Goal: Task Accomplishment & Management: Complete application form

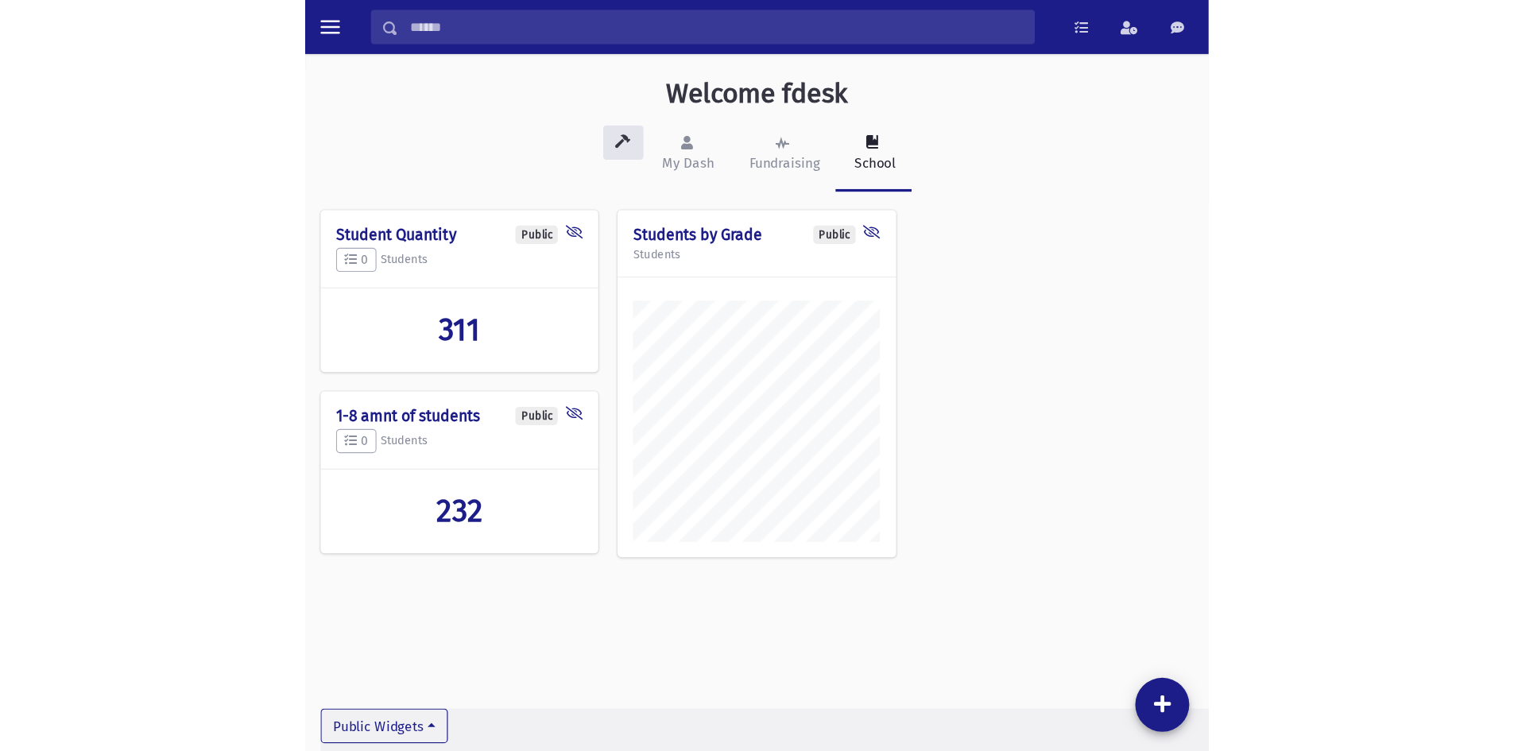
scroll to position [742, 1323]
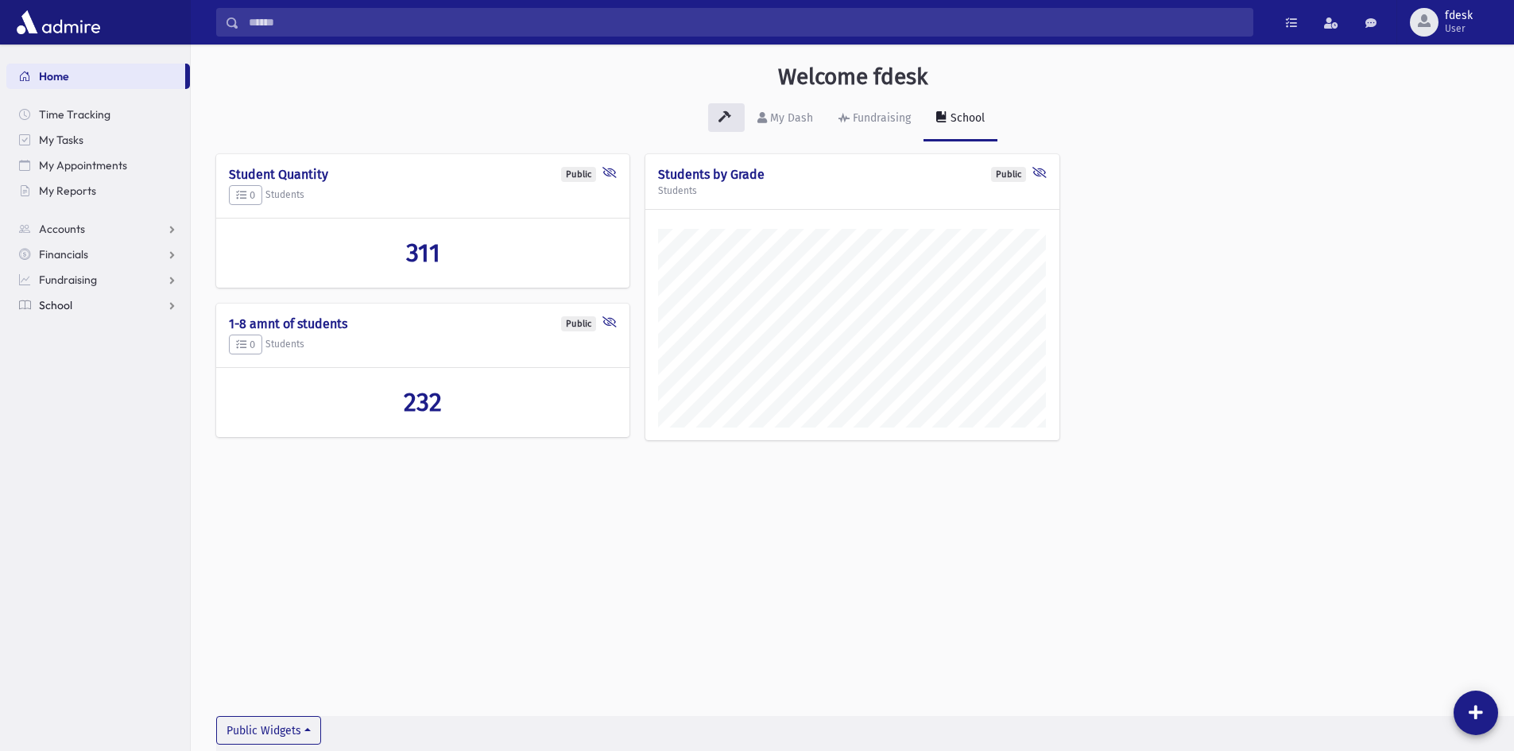
click at [90, 309] on link "School" at bounding box center [98, 304] width 184 height 25
click at [74, 356] on span "Attendance" at bounding box center [77, 356] width 59 height 14
click at [79, 377] on span "Entry" at bounding box center [73, 381] width 27 height 14
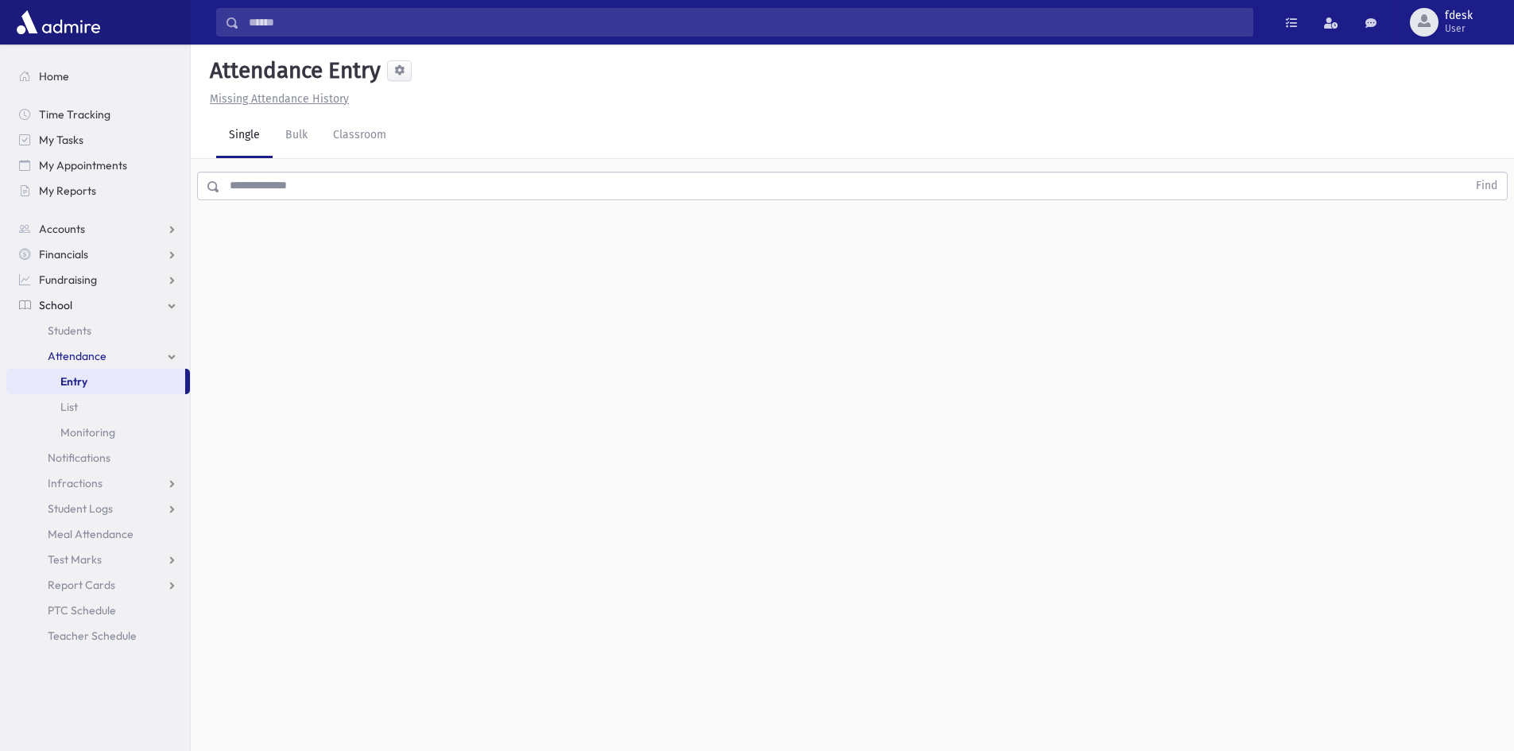
click at [261, 182] on input "text" at bounding box center [843, 186] width 1247 height 29
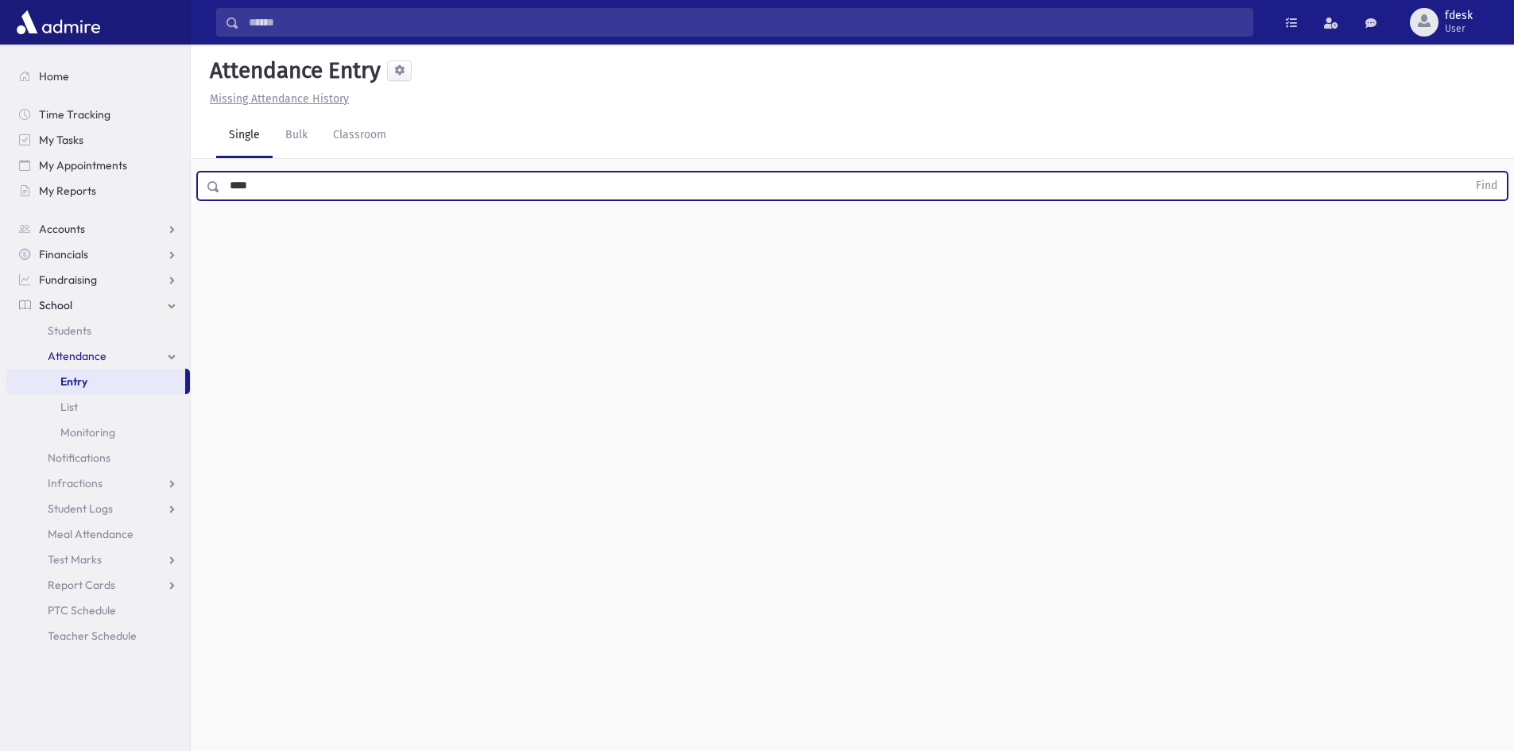
click at [1466, 172] on button "Find" at bounding box center [1486, 185] width 41 height 27
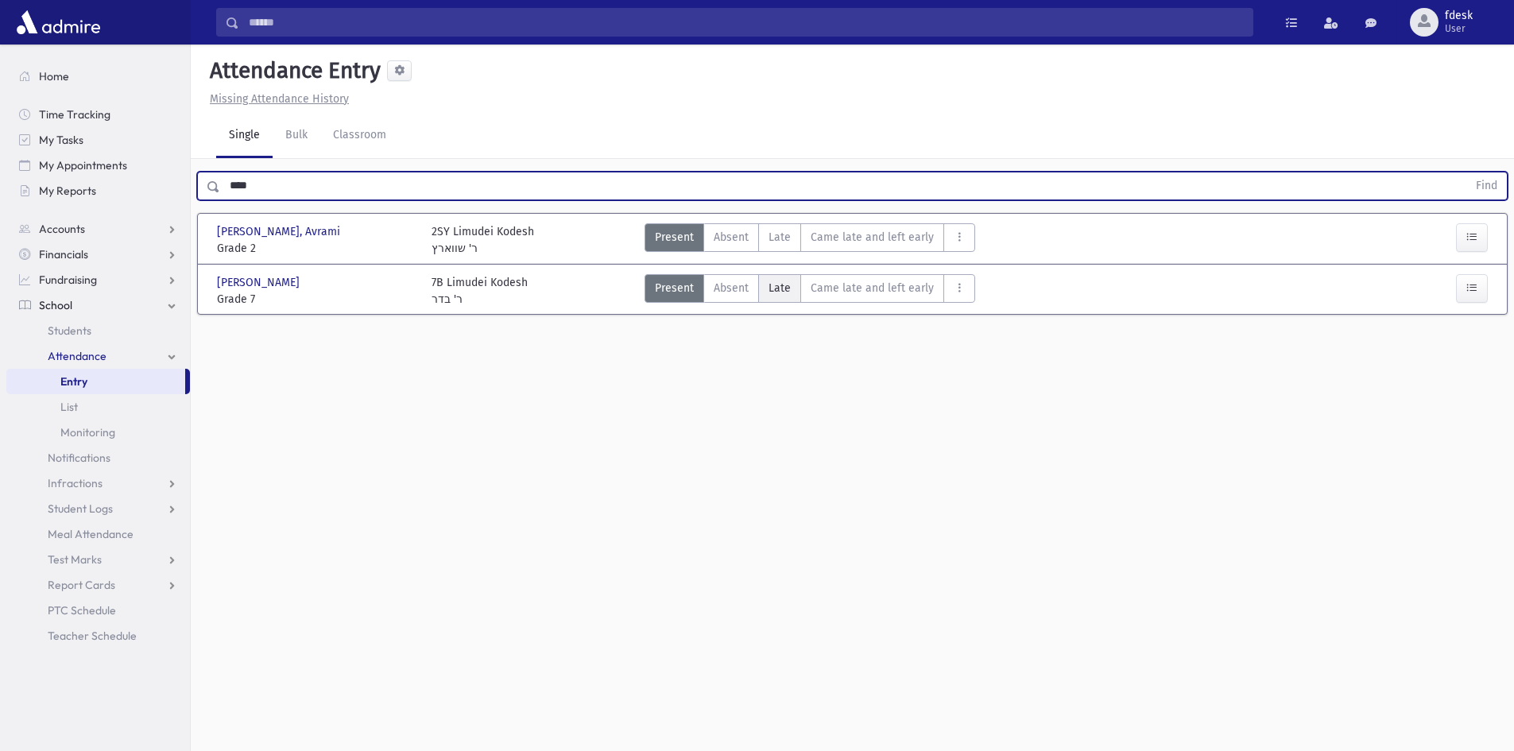
click at [780, 282] on span "Late" at bounding box center [779, 288] width 22 height 17
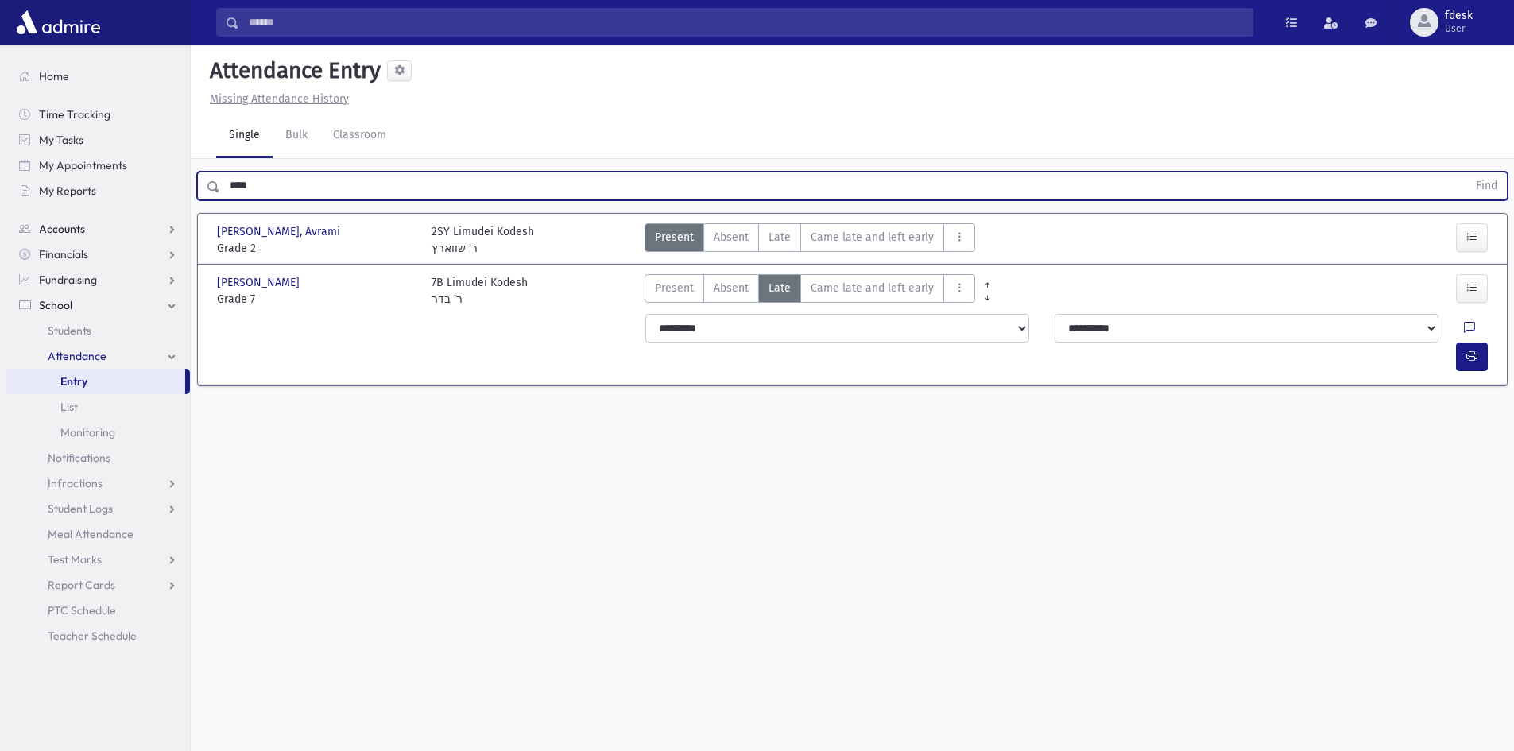
drag, startPoint x: 246, startPoint y: 195, endPoint x: 177, endPoint y: 218, distance: 71.9
click at [177, 218] on div "Search Results All Accounts" at bounding box center [757, 393] width 1514 height 787
click at [1466, 172] on button "Find" at bounding box center [1486, 185] width 41 height 27
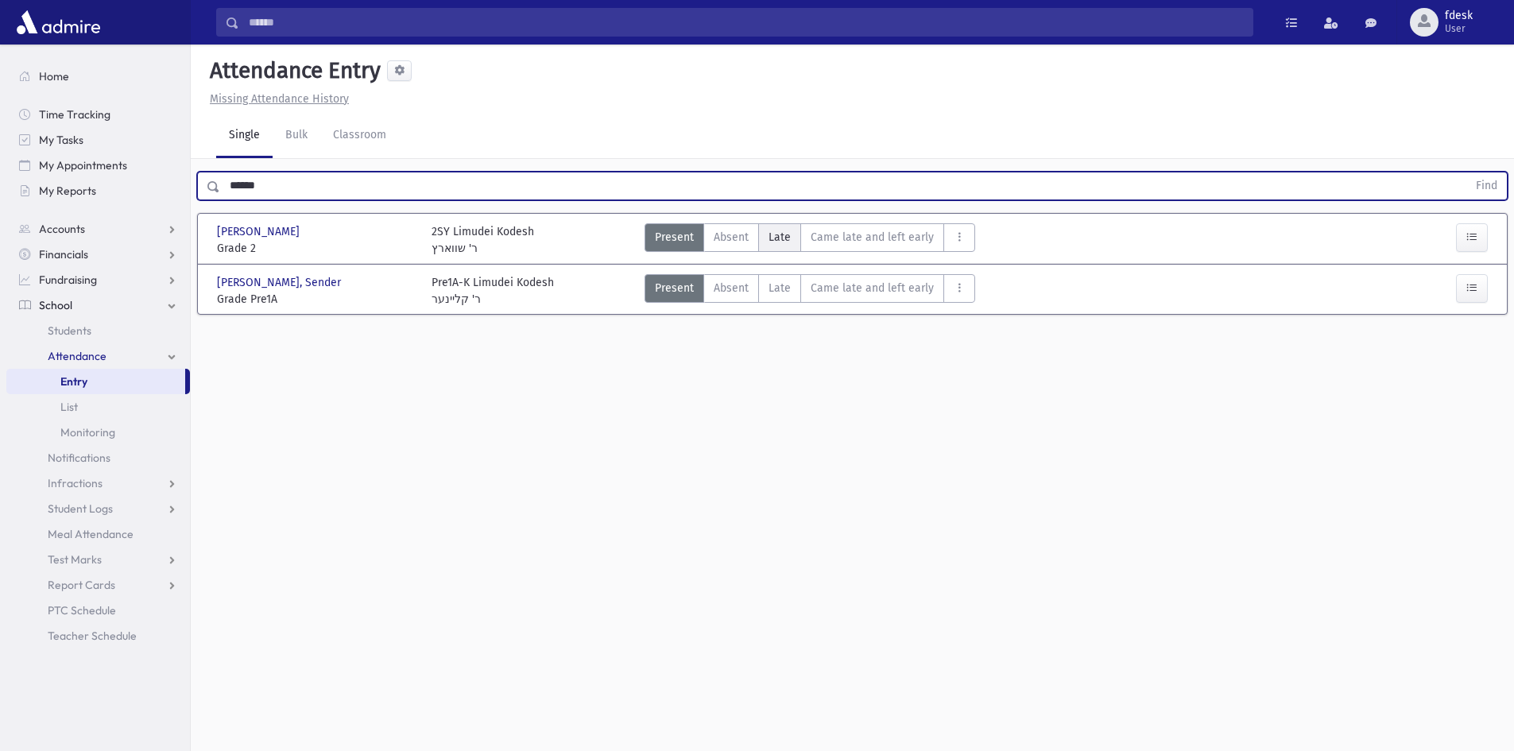
drag, startPoint x: 768, startPoint y: 239, endPoint x: 775, endPoint y: 233, distance: 9.0
click at [770, 238] on span "Late" at bounding box center [779, 237] width 22 height 17
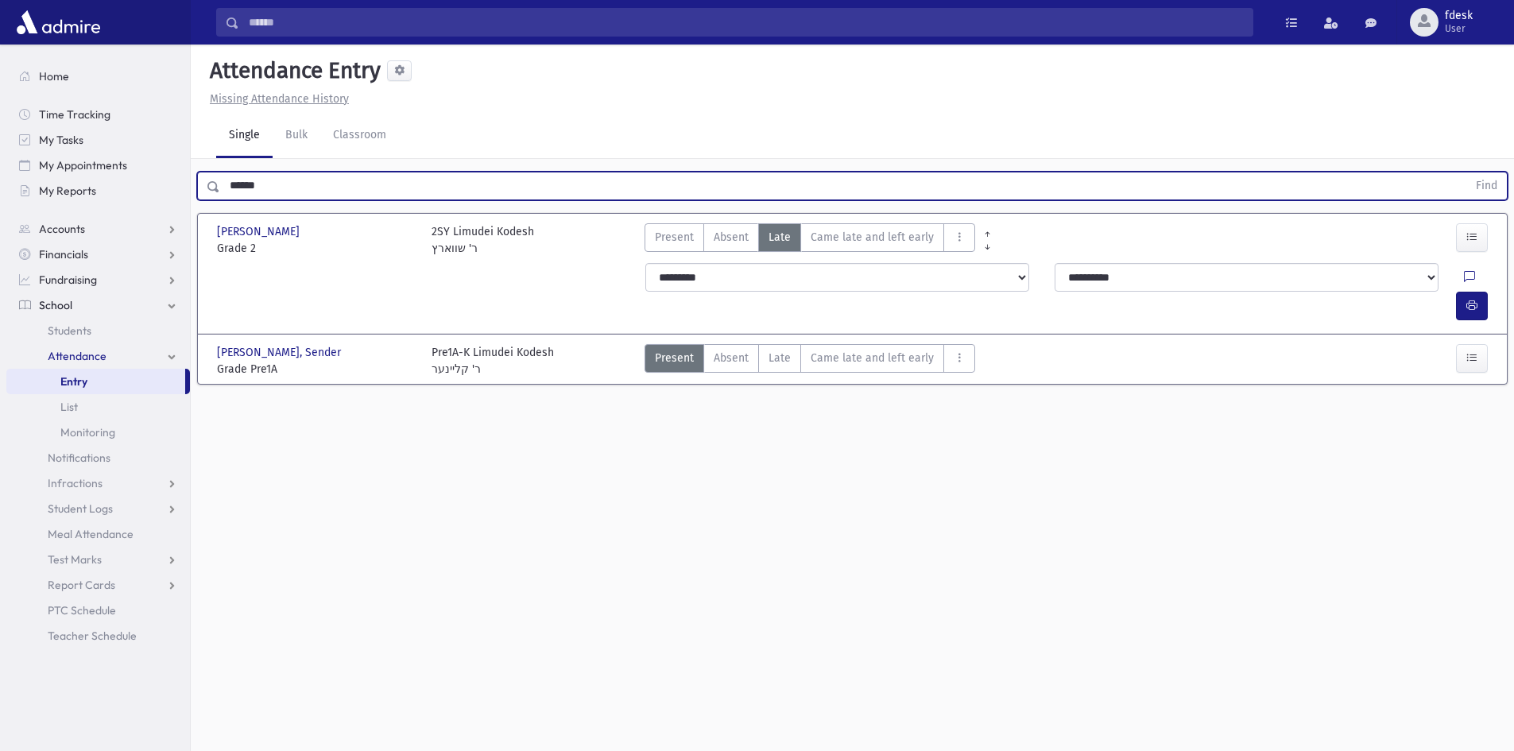
drag, startPoint x: 265, startPoint y: 184, endPoint x: 170, endPoint y: 211, distance: 98.9
click at [170, 211] on div "Search Results All Accounts" at bounding box center [757, 393] width 1514 height 787
click at [1466, 172] on button "Find" at bounding box center [1486, 185] width 41 height 27
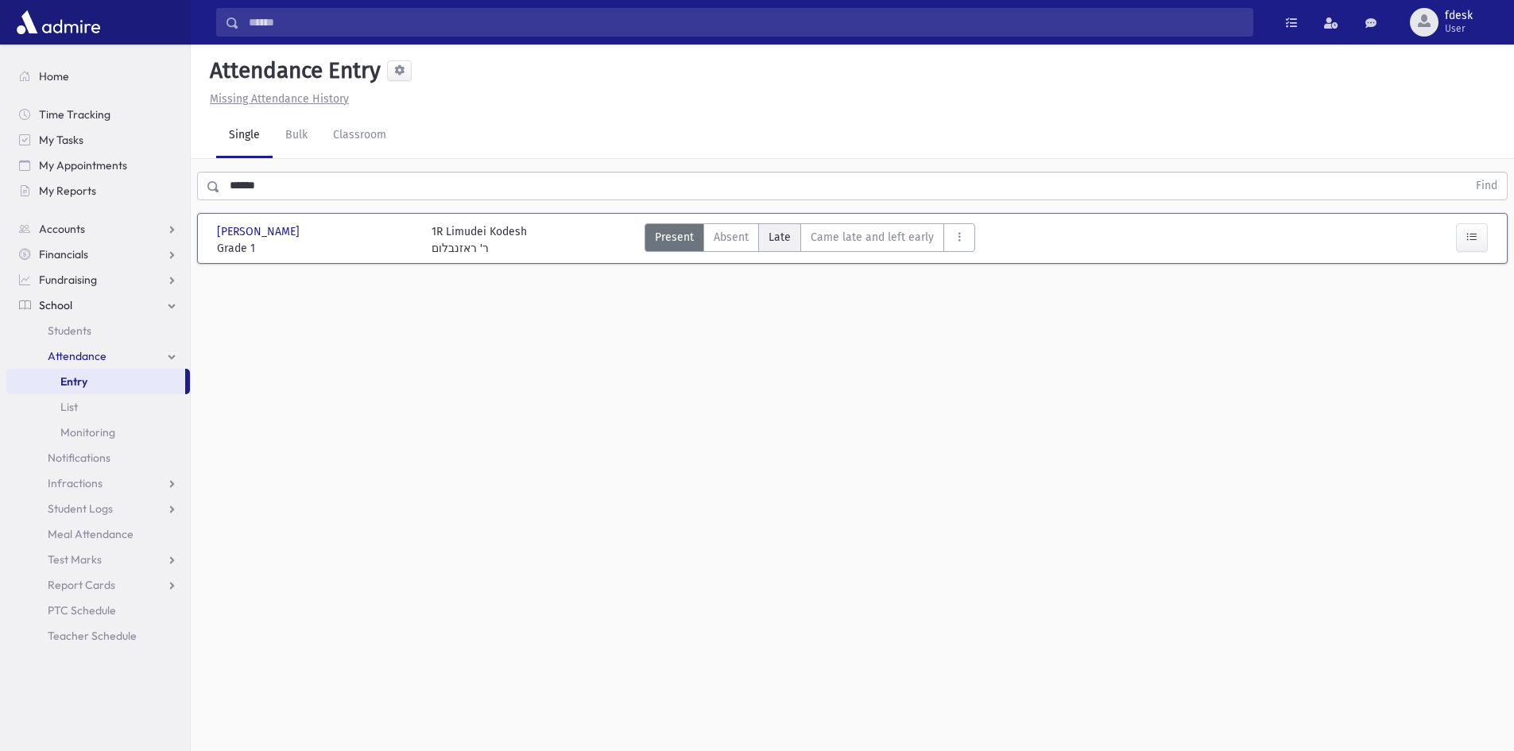
click at [785, 242] on span "Late" at bounding box center [779, 237] width 22 height 17
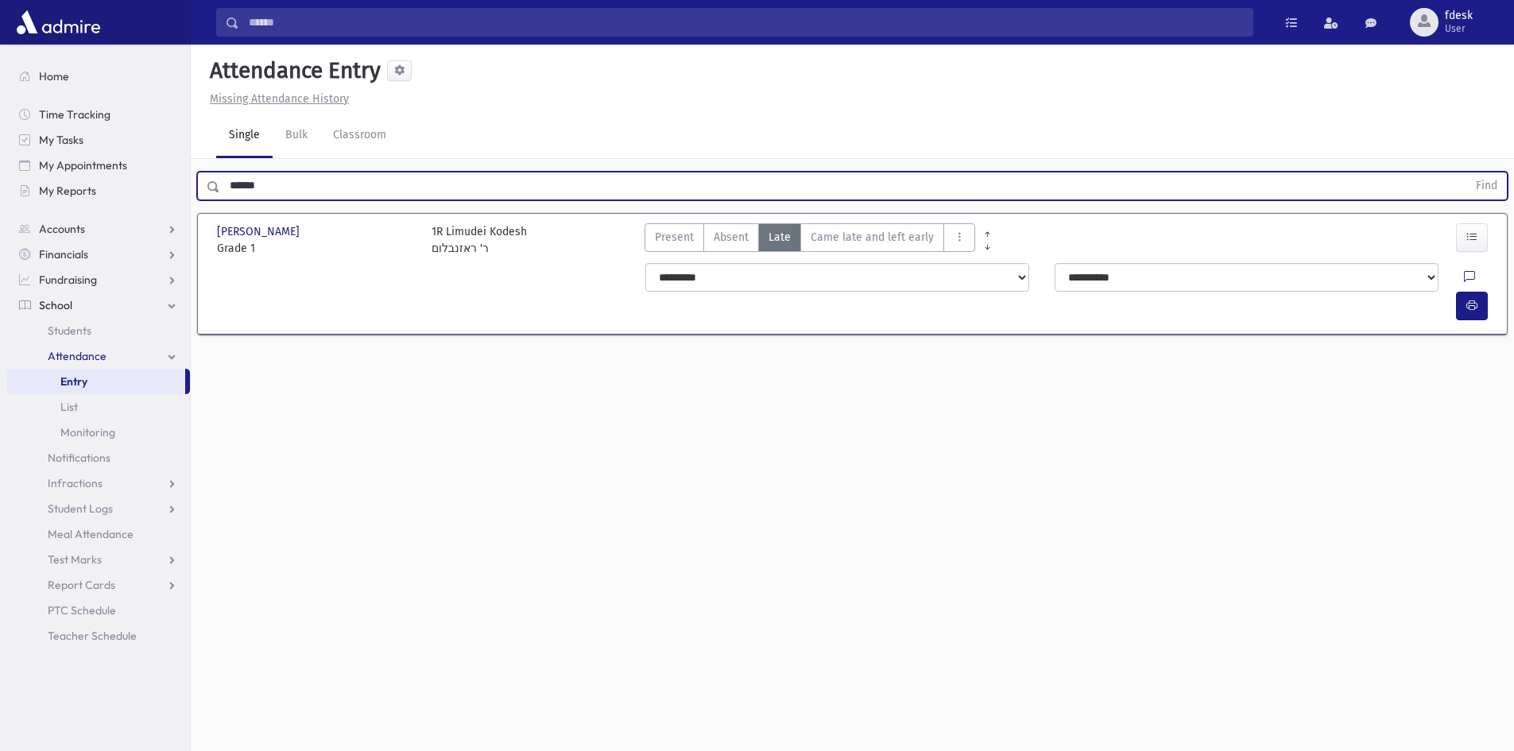
drag, startPoint x: 267, startPoint y: 174, endPoint x: 215, endPoint y: 190, distance: 54.8
click at [215, 190] on div "****** Find" at bounding box center [852, 186] width 1310 height 29
click at [1466, 172] on button "Find" at bounding box center [1486, 185] width 41 height 27
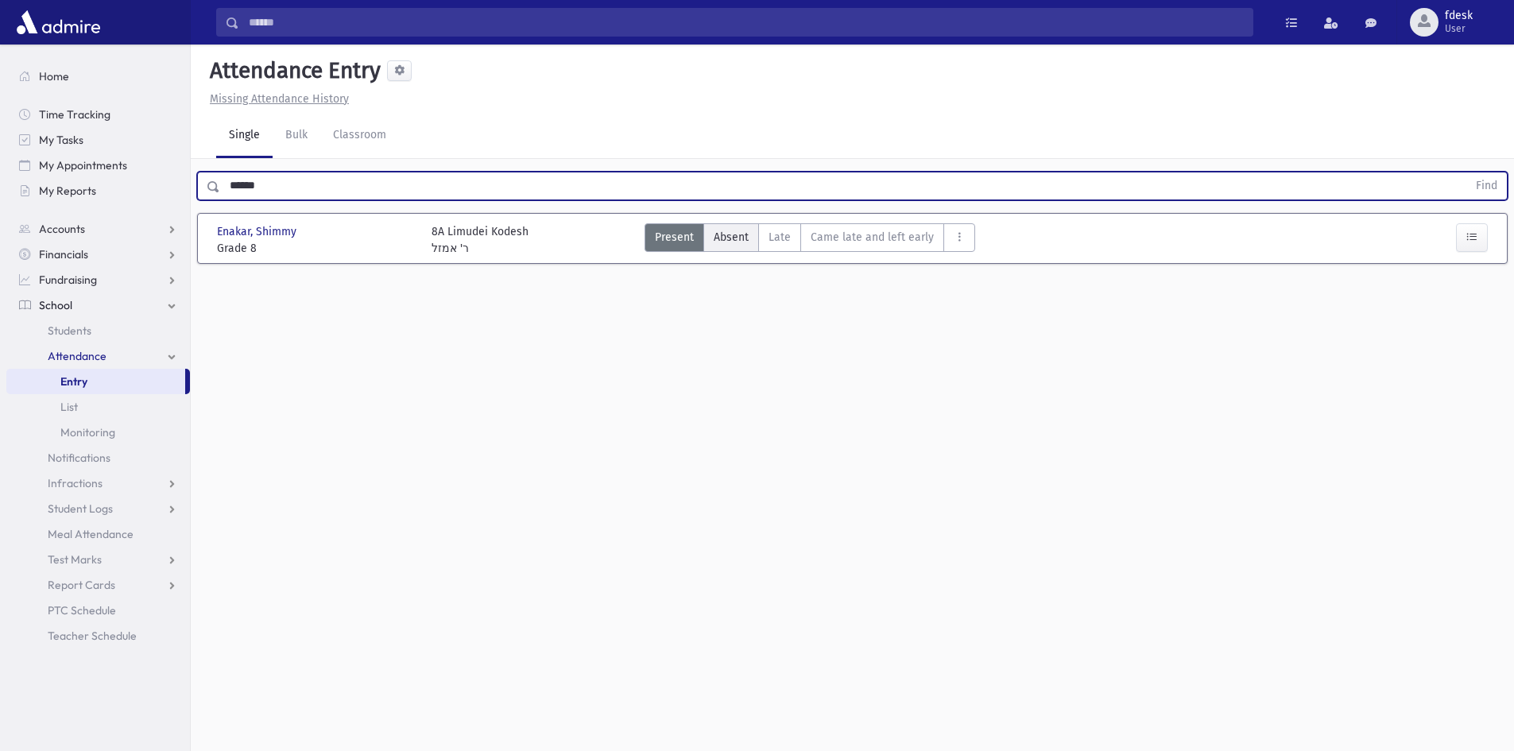
click at [776, 239] on span "Late" at bounding box center [779, 237] width 22 height 17
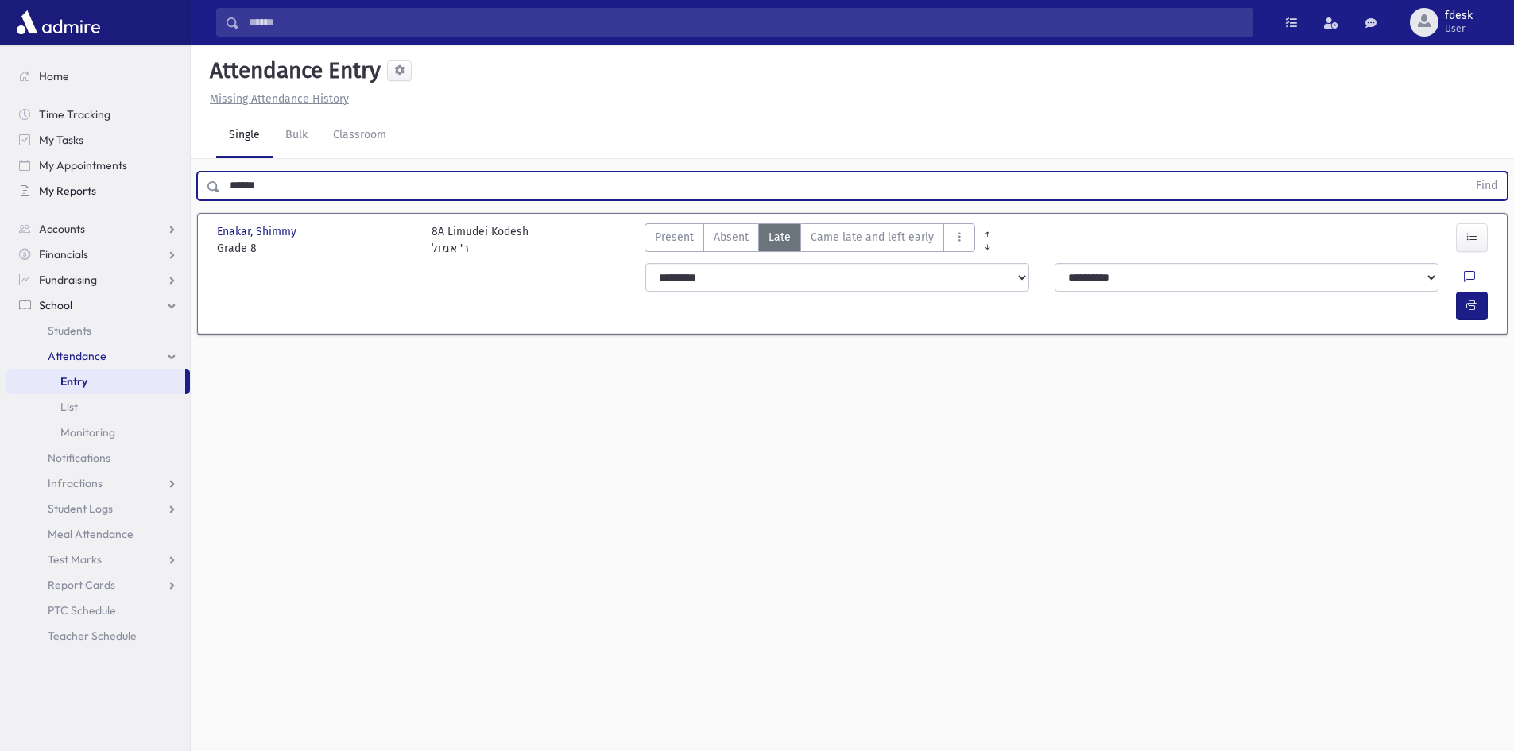
drag, startPoint x: 292, startPoint y: 188, endPoint x: 134, endPoint y: 192, distance: 159.0
click at [134, 192] on div "Search Results All Accounts" at bounding box center [757, 393] width 1514 height 787
click at [1466, 172] on button "Find" at bounding box center [1486, 185] width 41 height 27
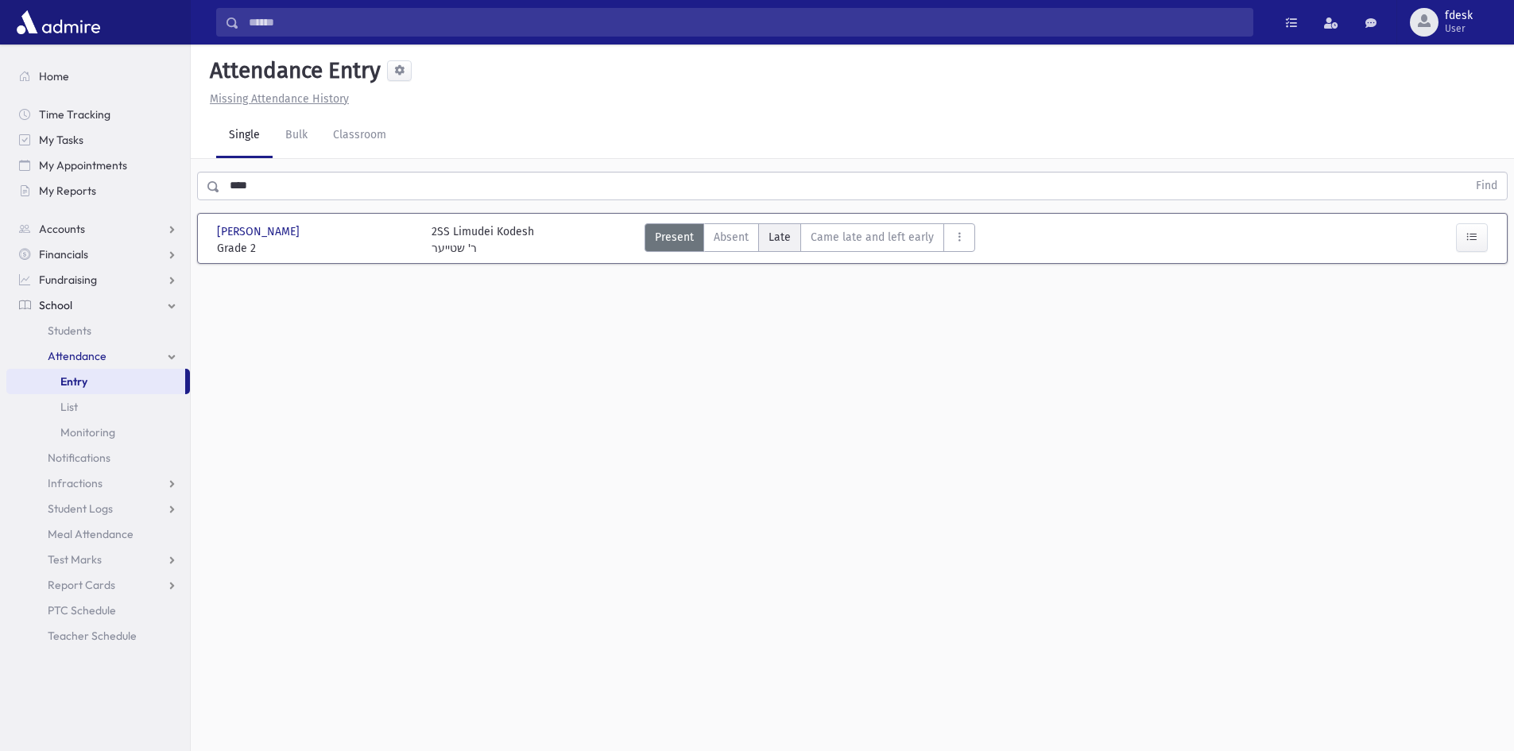
click at [772, 226] on label "Late L" at bounding box center [779, 237] width 43 height 29
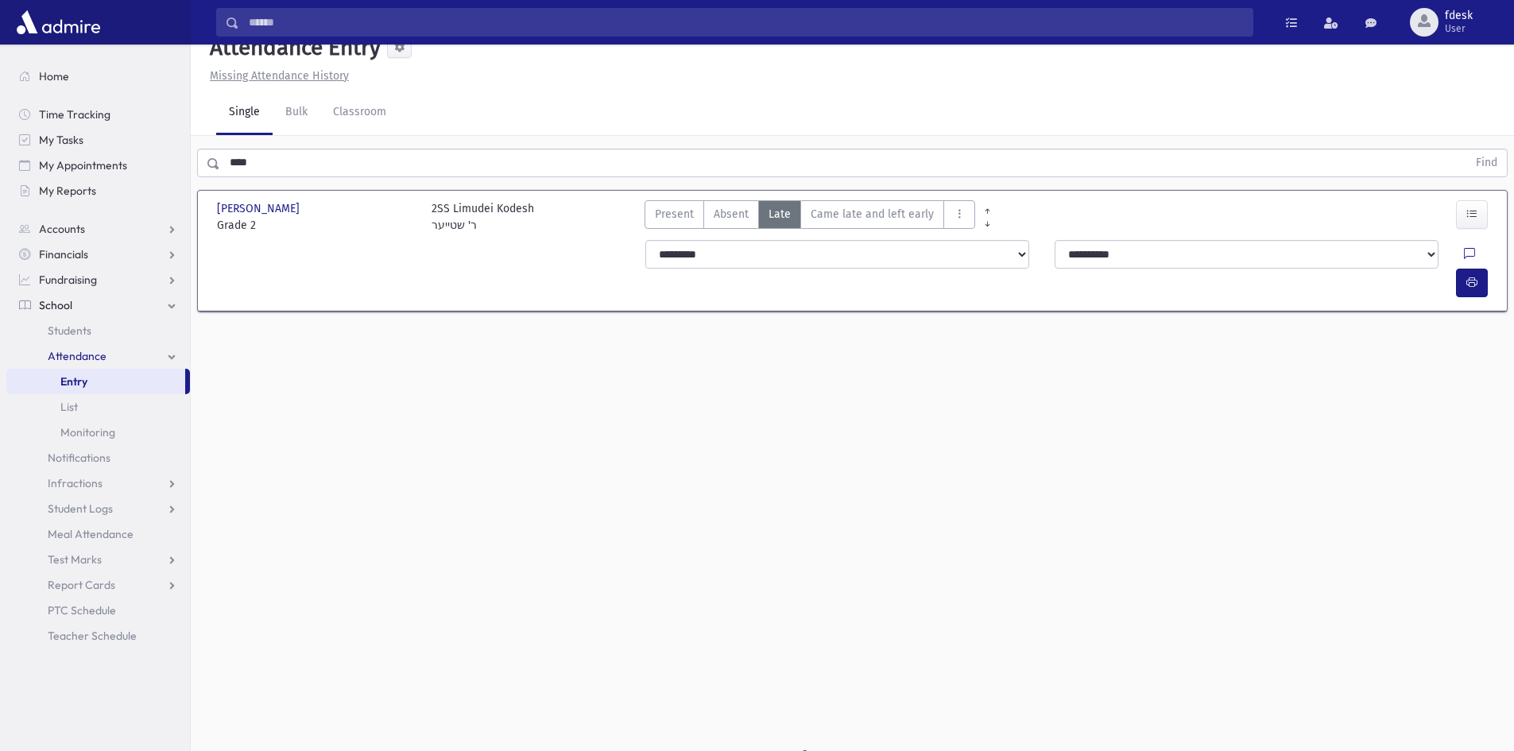
scroll to position [36, 0]
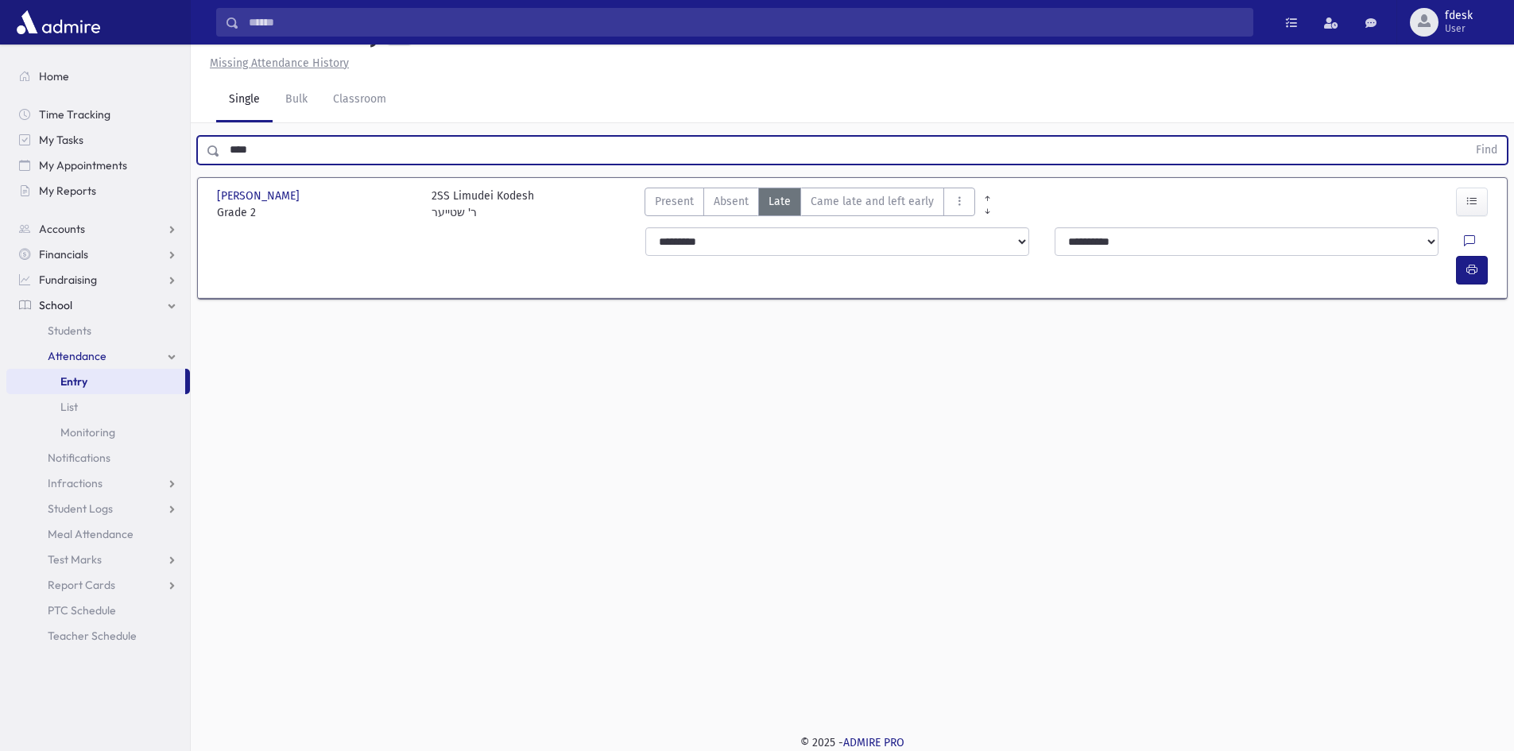
drag, startPoint x: 250, startPoint y: 151, endPoint x: 196, endPoint y: 160, distance: 54.7
click at [196, 160] on div "**** Find" at bounding box center [852, 147] width 1323 height 48
click at [1466, 137] on button "Find" at bounding box center [1486, 150] width 41 height 27
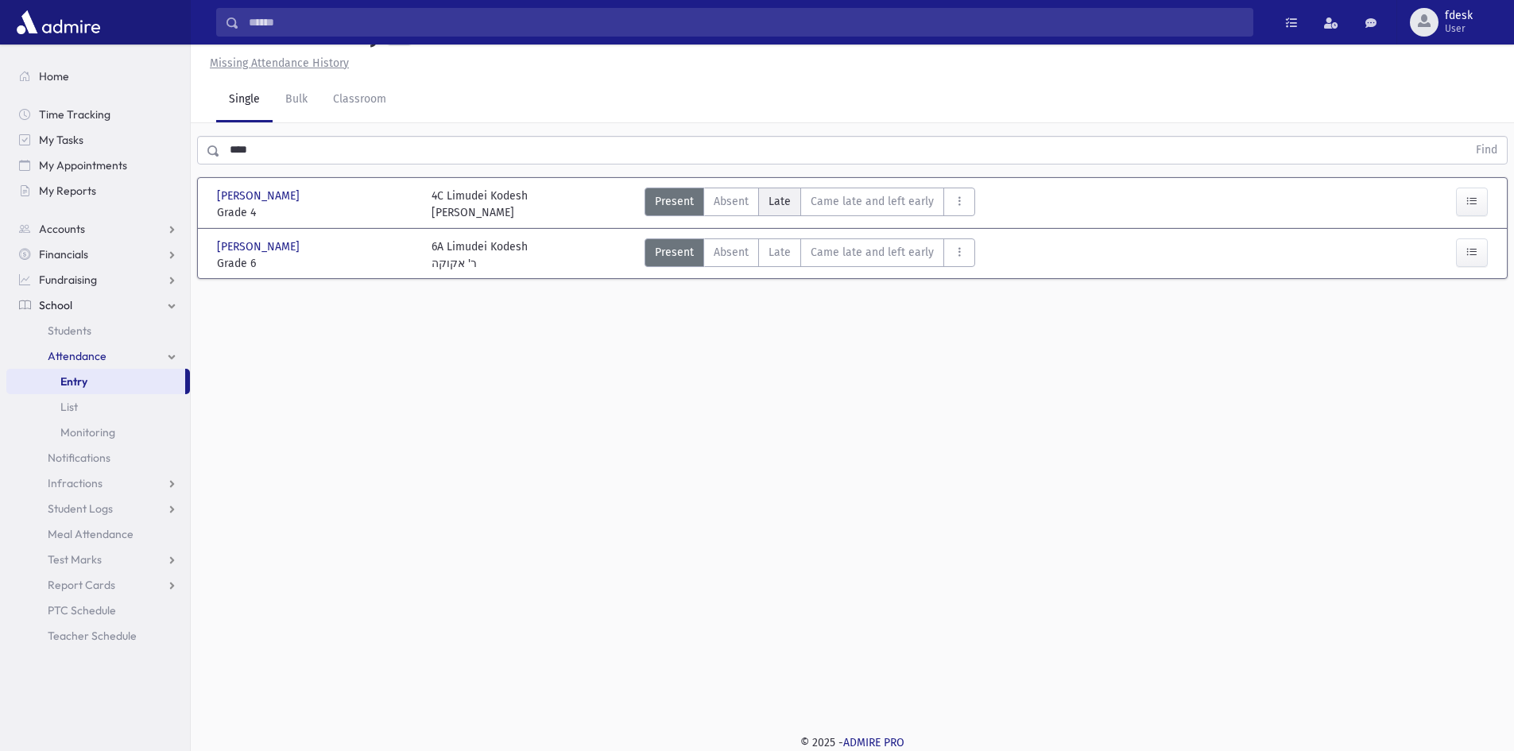
drag, startPoint x: 796, startPoint y: 202, endPoint x: 744, endPoint y: 212, distance: 53.5
click at [795, 202] on label "Late L" at bounding box center [779, 202] width 43 height 29
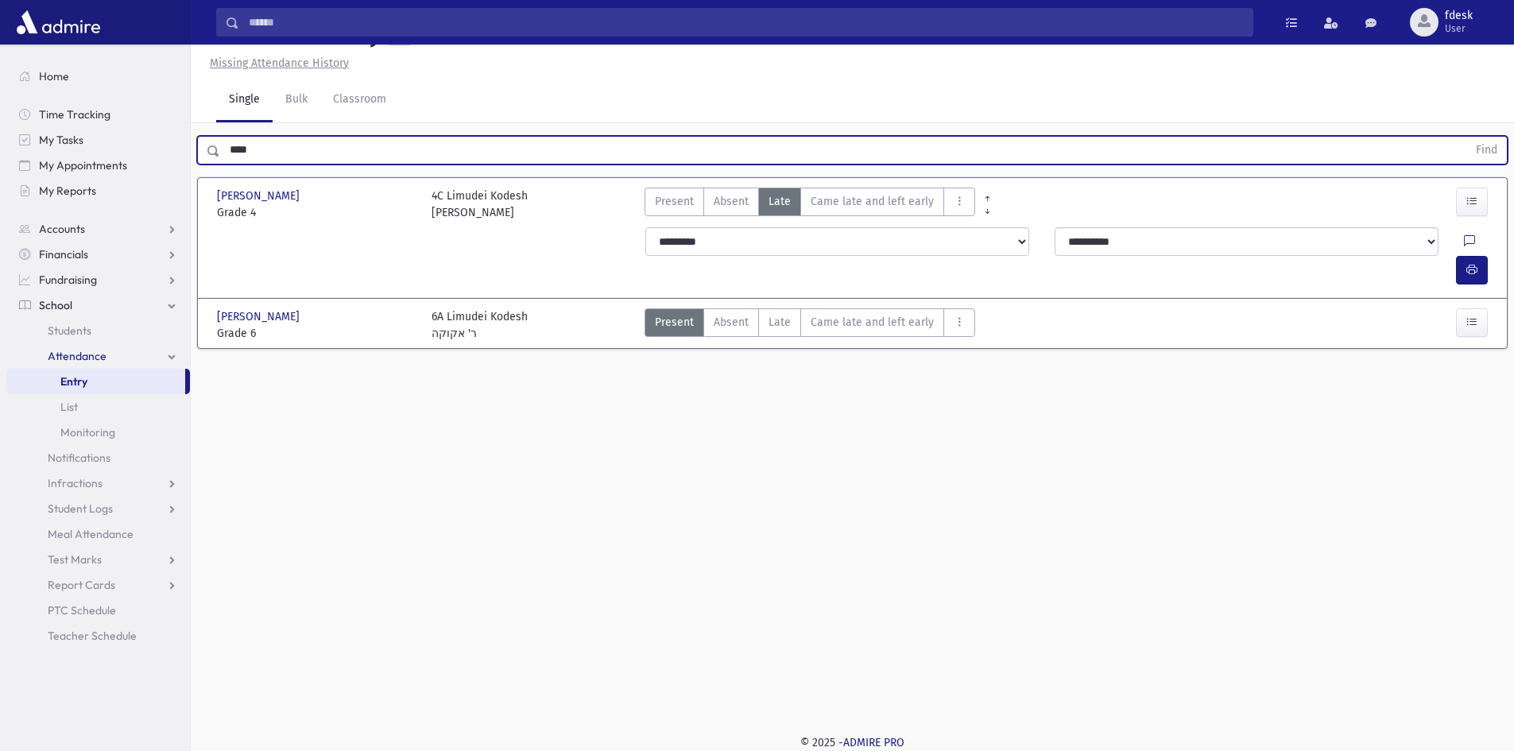
drag, startPoint x: 273, startPoint y: 145, endPoint x: 199, endPoint y: 158, distance: 75.0
click at [199, 158] on div "**** Find" at bounding box center [852, 150] width 1310 height 29
type input "*****"
click at [1466, 137] on button "Find" at bounding box center [1486, 150] width 41 height 27
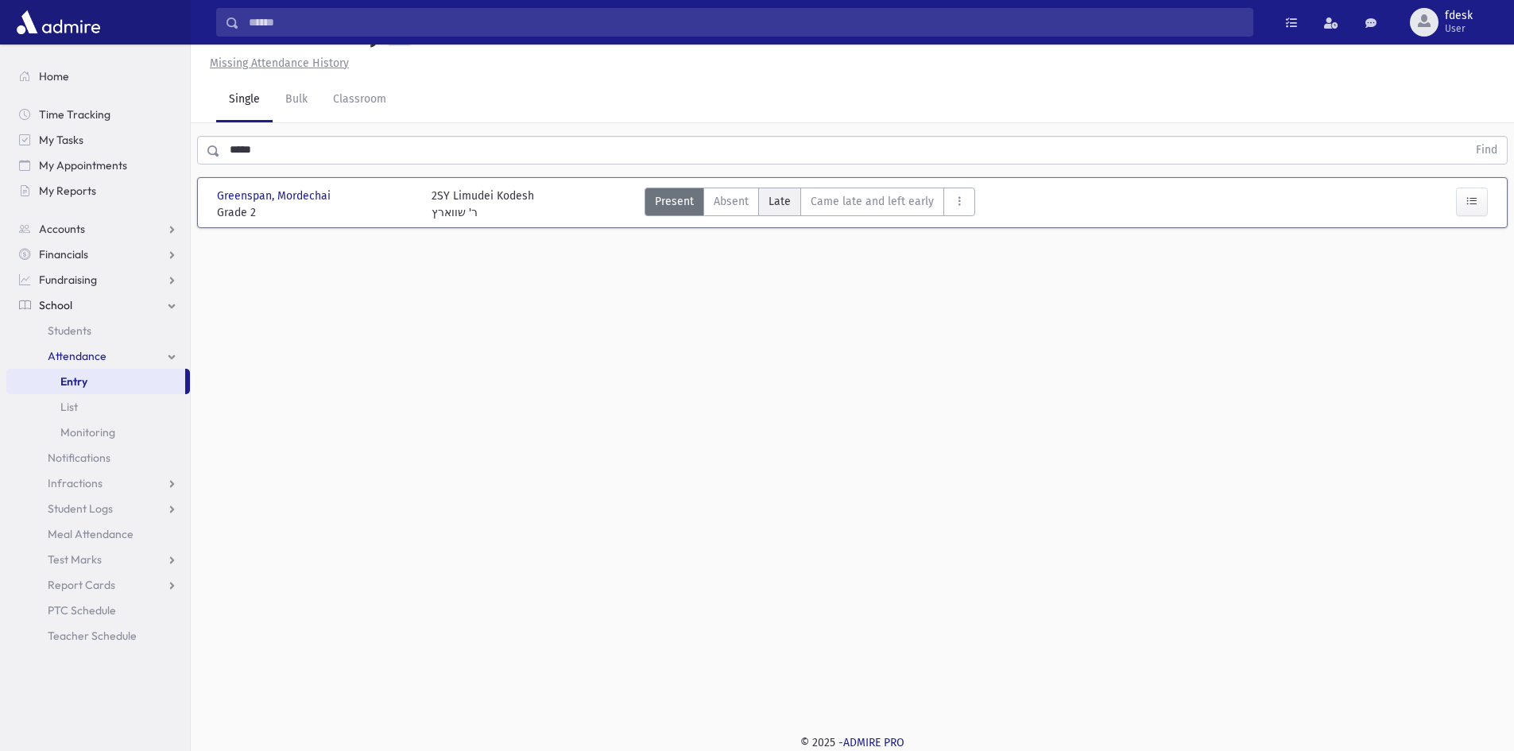
click at [773, 208] on span "Late" at bounding box center [779, 201] width 22 height 17
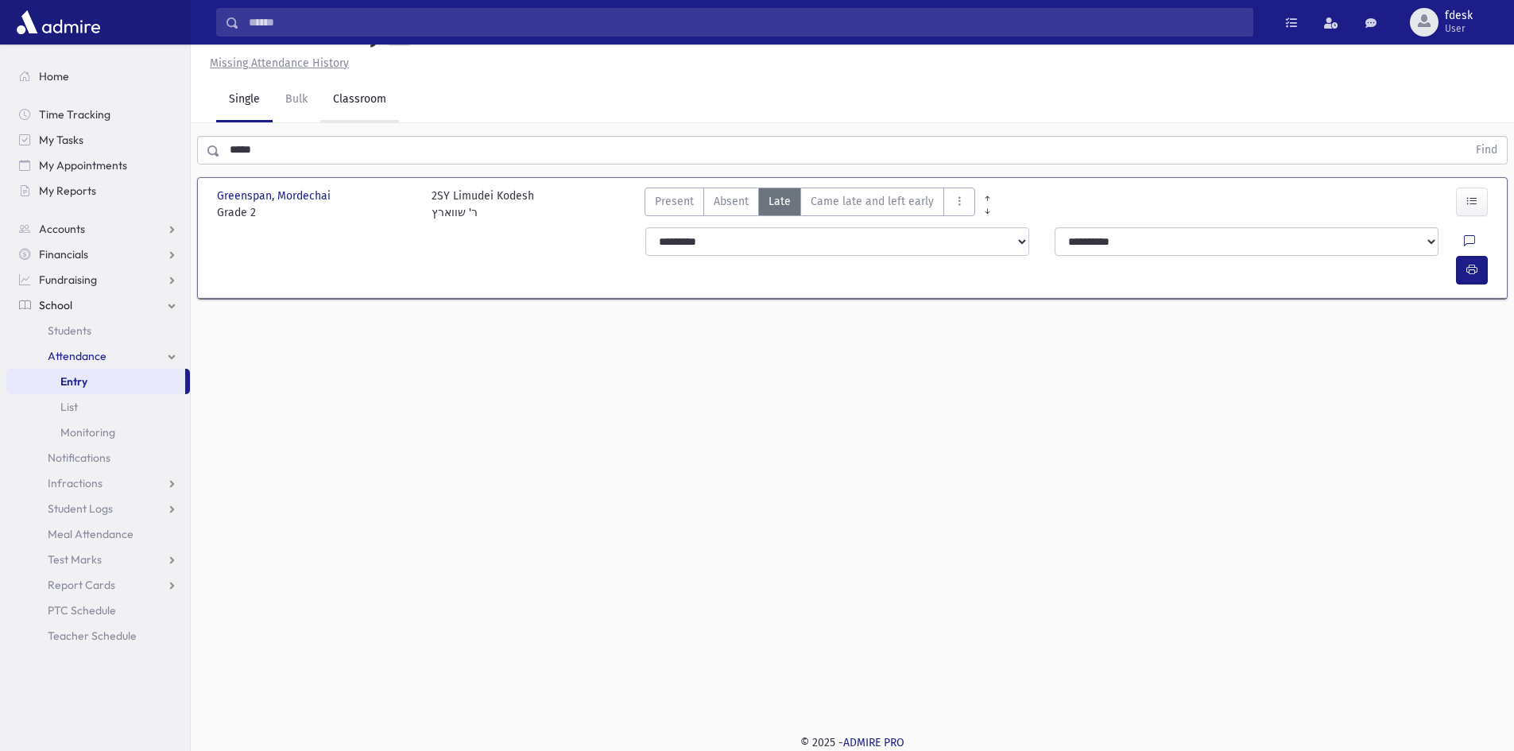
drag, startPoint x: 370, startPoint y: 97, endPoint x: 369, endPoint y: 118, distance: 21.5
click at [370, 97] on link "Classroom" at bounding box center [359, 100] width 79 height 45
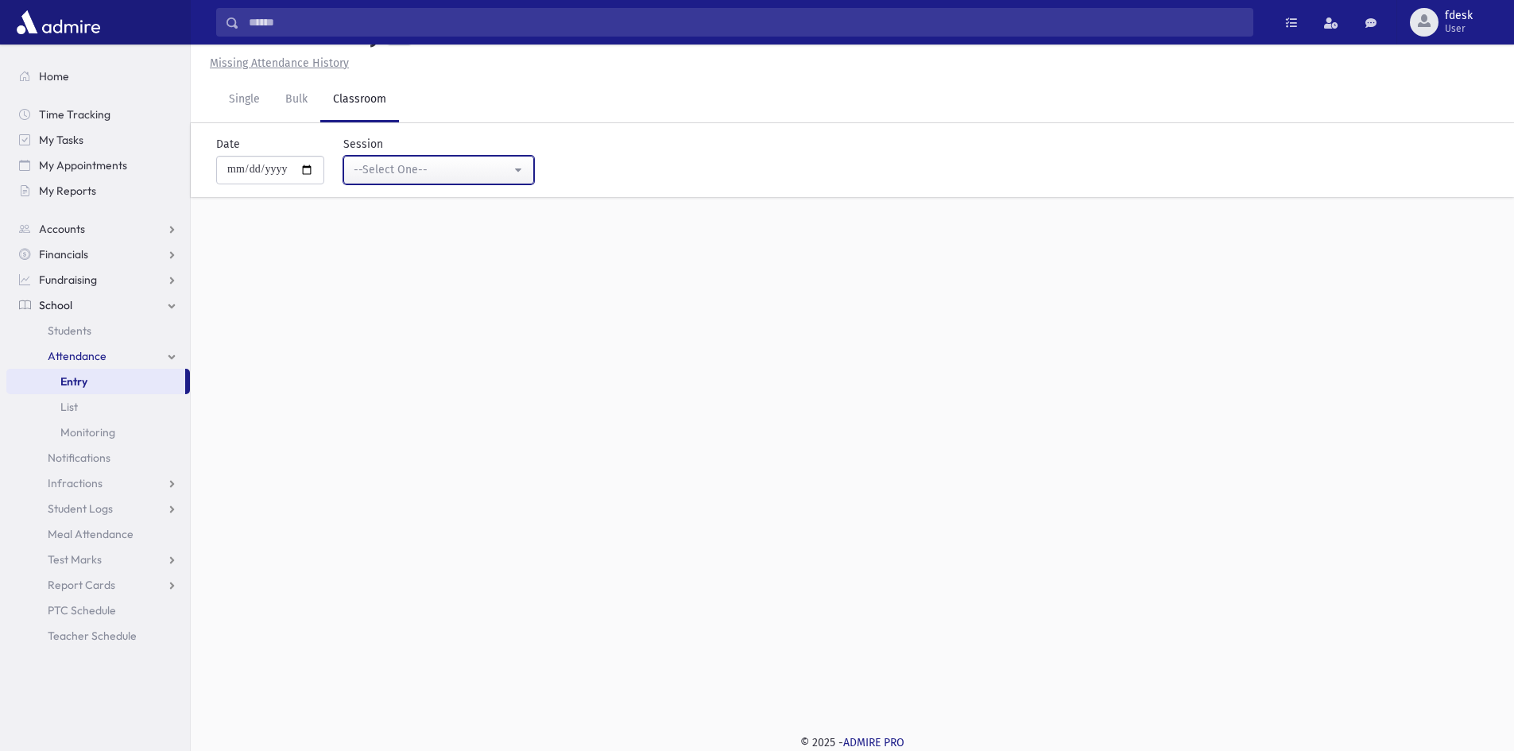
click at [356, 167] on button "--Select One--" at bounding box center [438, 170] width 191 height 29
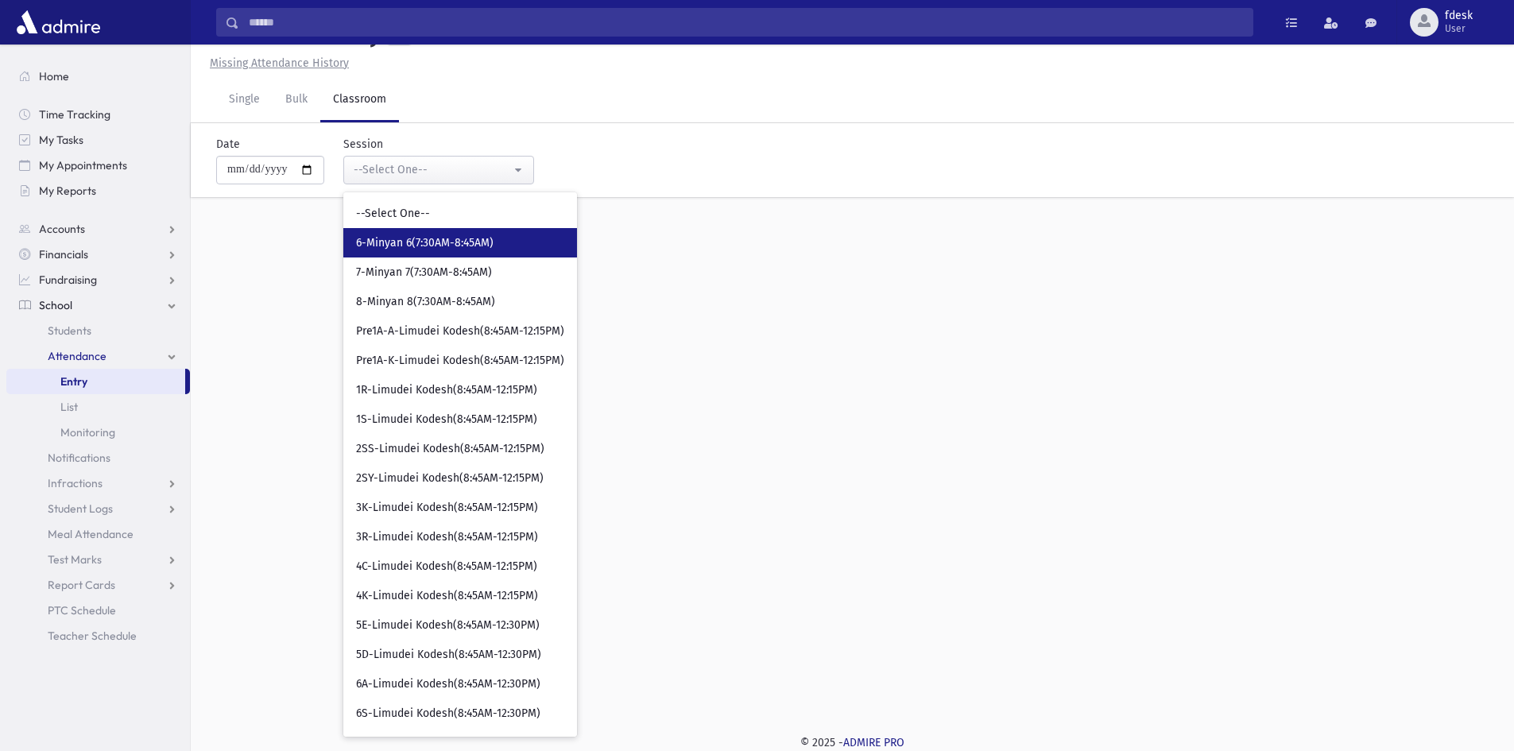
click at [377, 254] on link "6-Minyan 6(7:30AM-8:45AM)" at bounding box center [460, 242] width 234 height 29
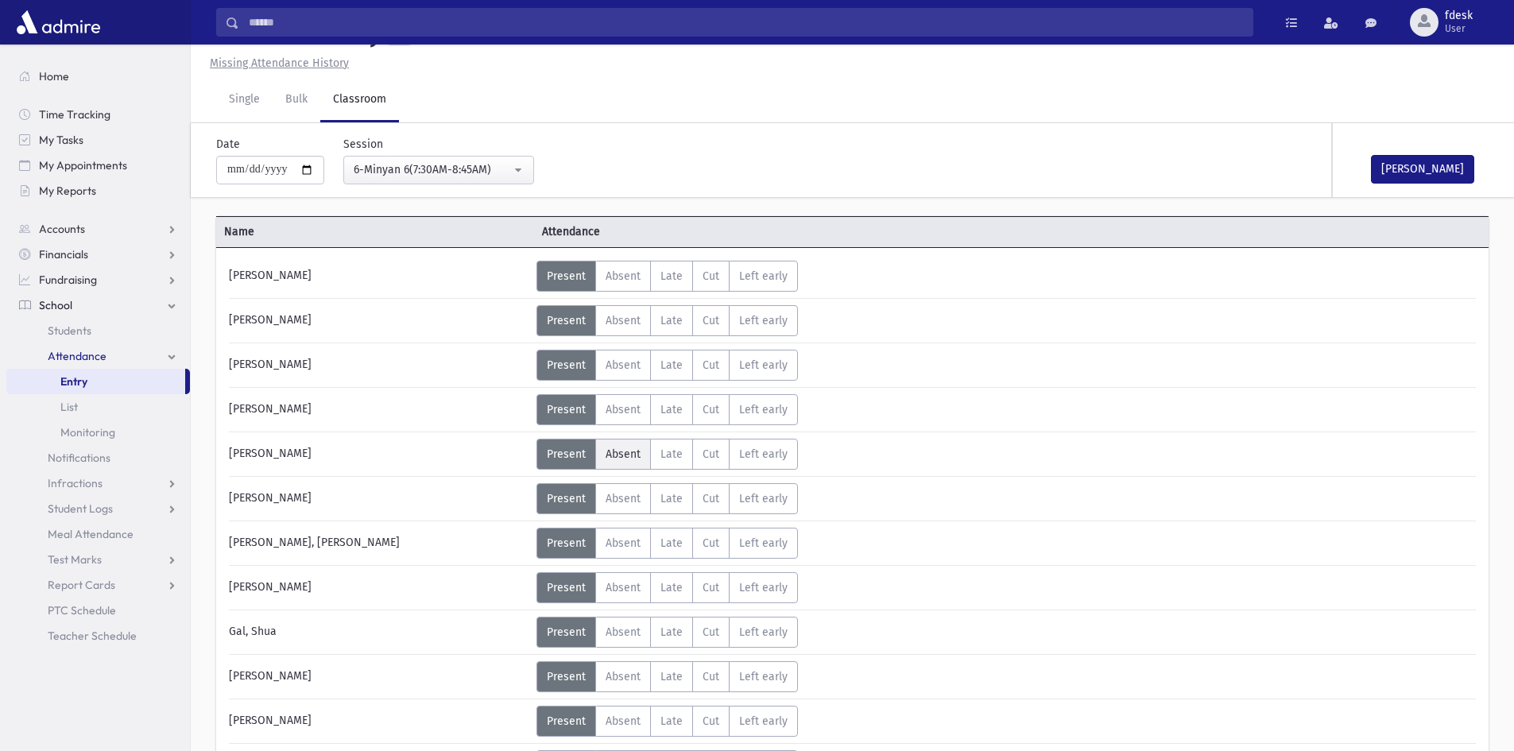
click at [633, 455] on span "Absent" at bounding box center [623, 454] width 35 height 14
drag, startPoint x: 617, startPoint y: 592, endPoint x: 626, endPoint y: 590, distance: 9.1
click at [619, 590] on span "Absent" at bounding box center [623, 588] width 35 height 14
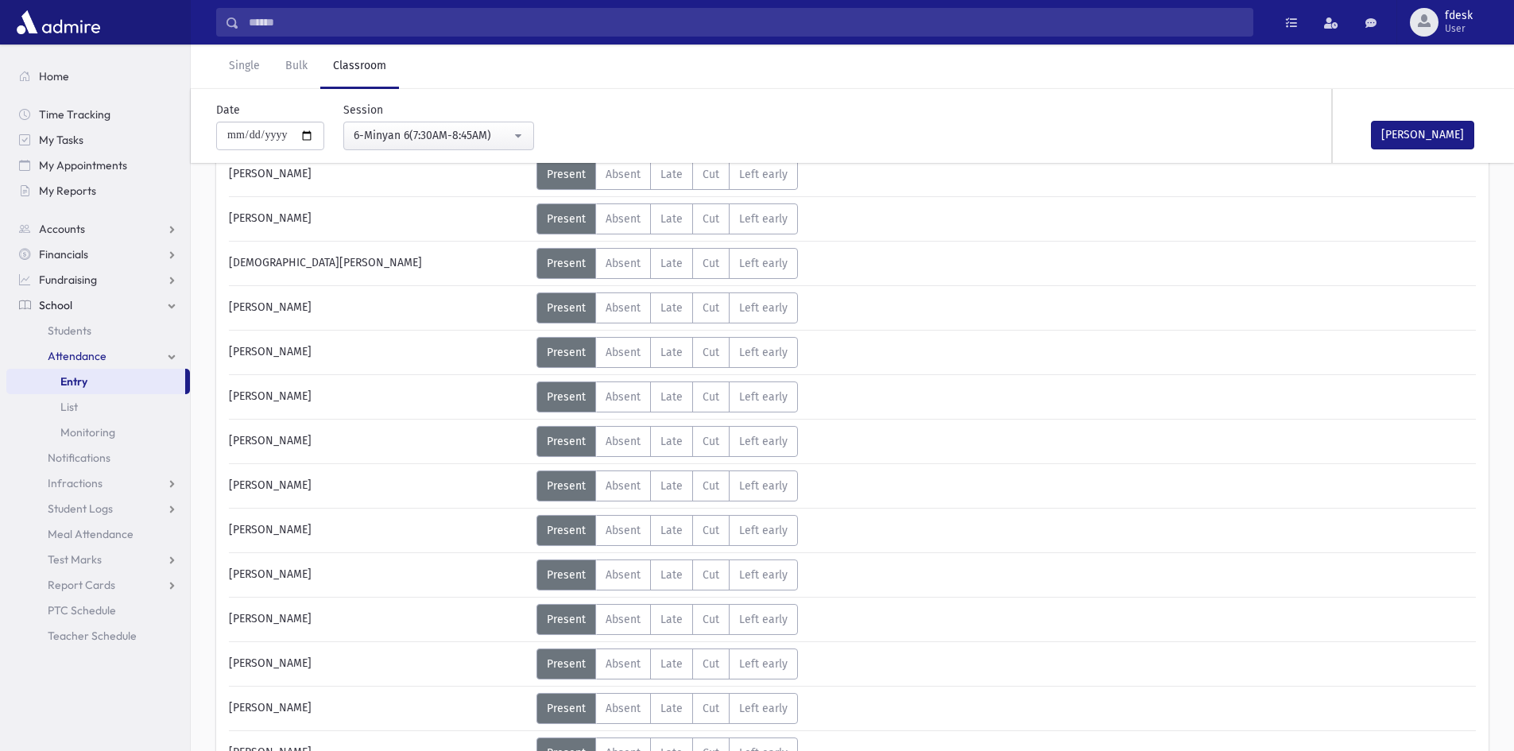
scroll to position [751, 0]
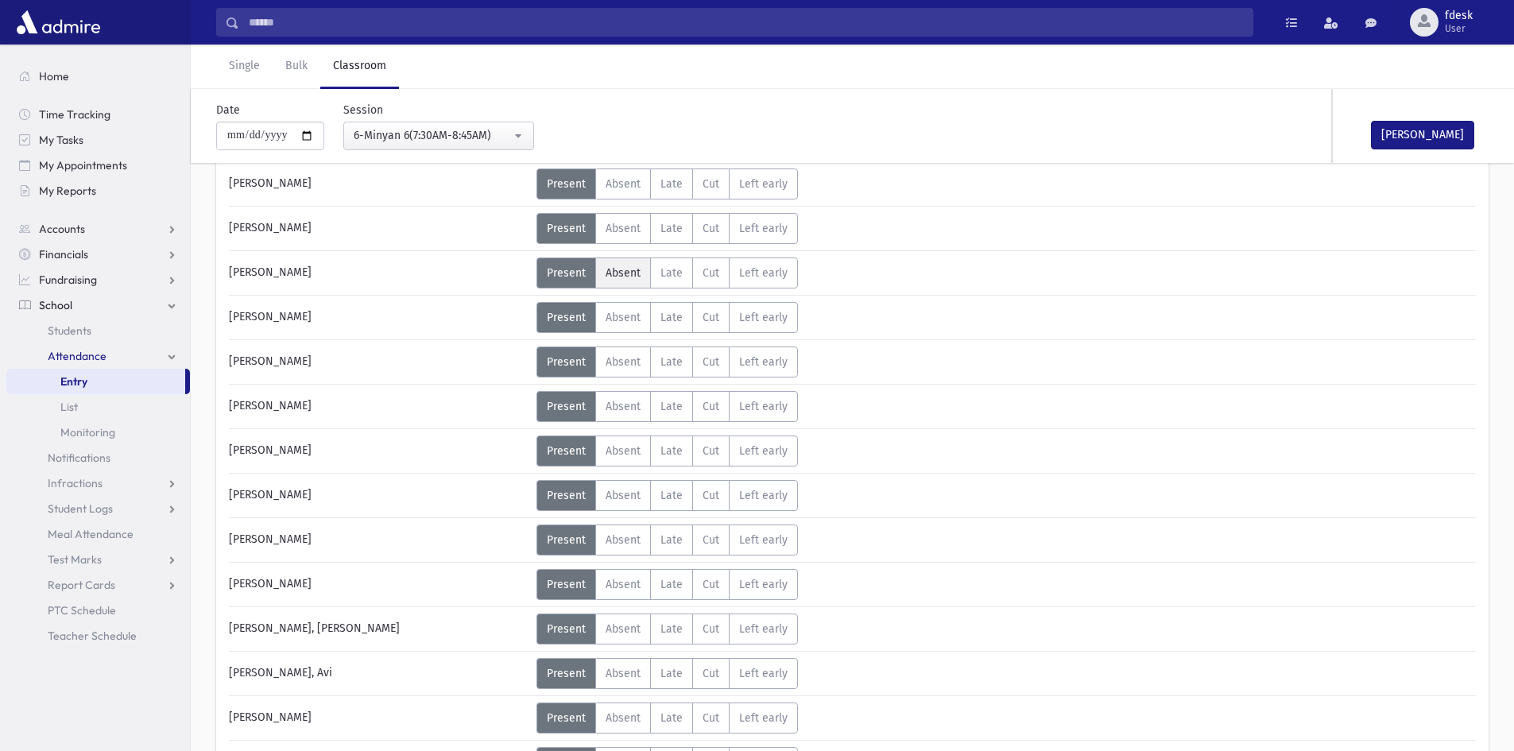
click at [625, 276] on span "Absent" at bounding box center [623, 273] width 35 height 14
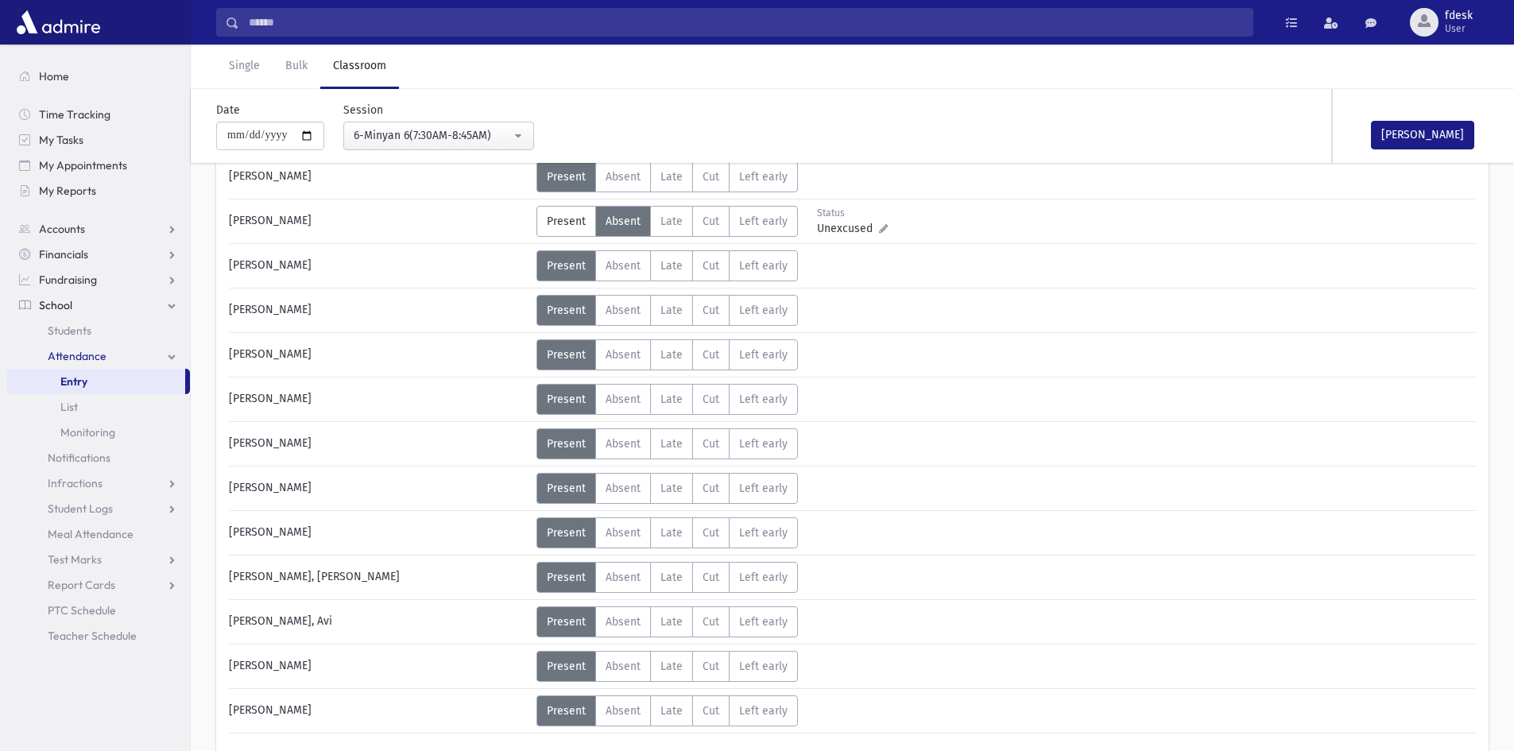
scroll to position [830, 0]
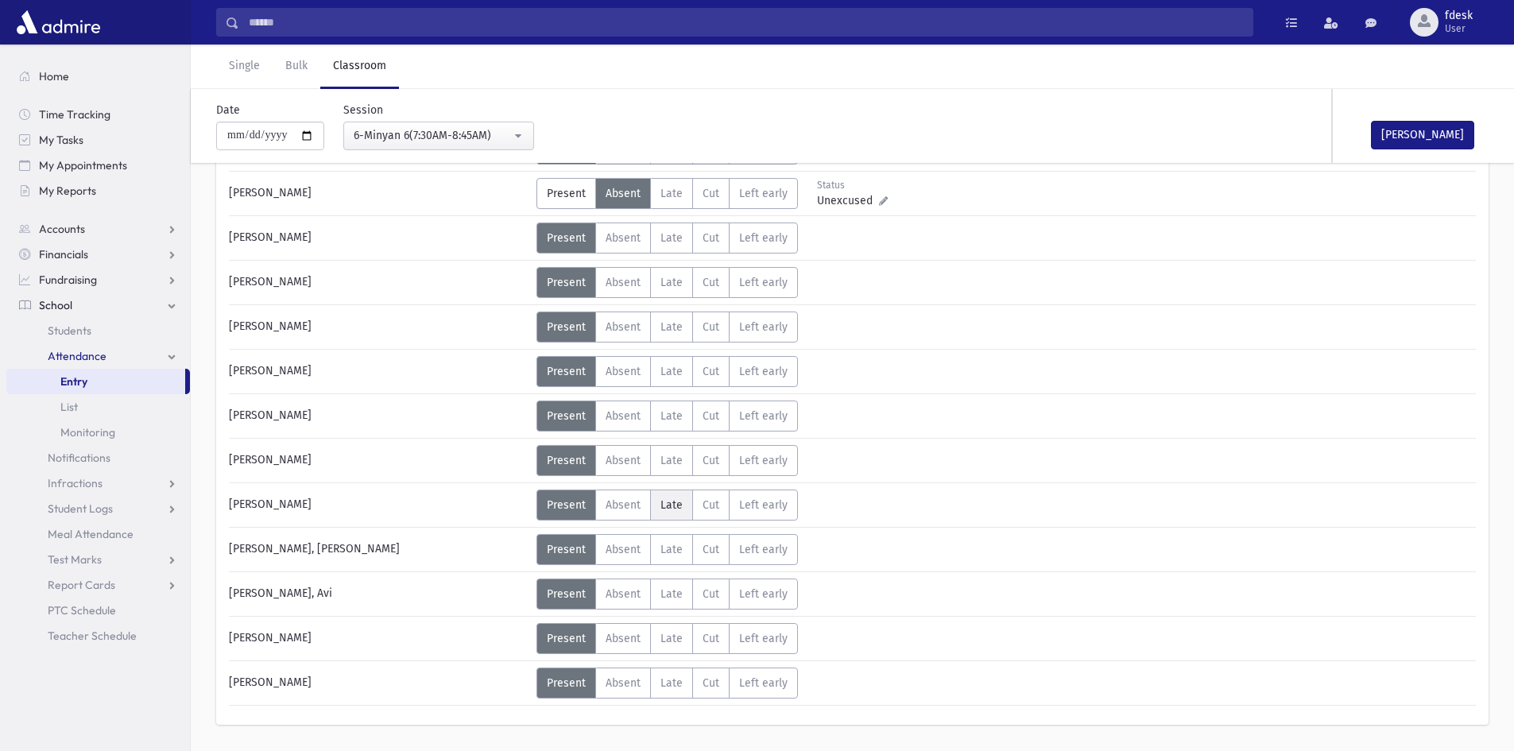
drag, startPoint x: 689, startPoint y: 501, endPoint x: 686, endPoint y: 509, distance: 8.6
click at [689, 503] on label "Late L" at bounding box center [671, 505] width 43 height 31
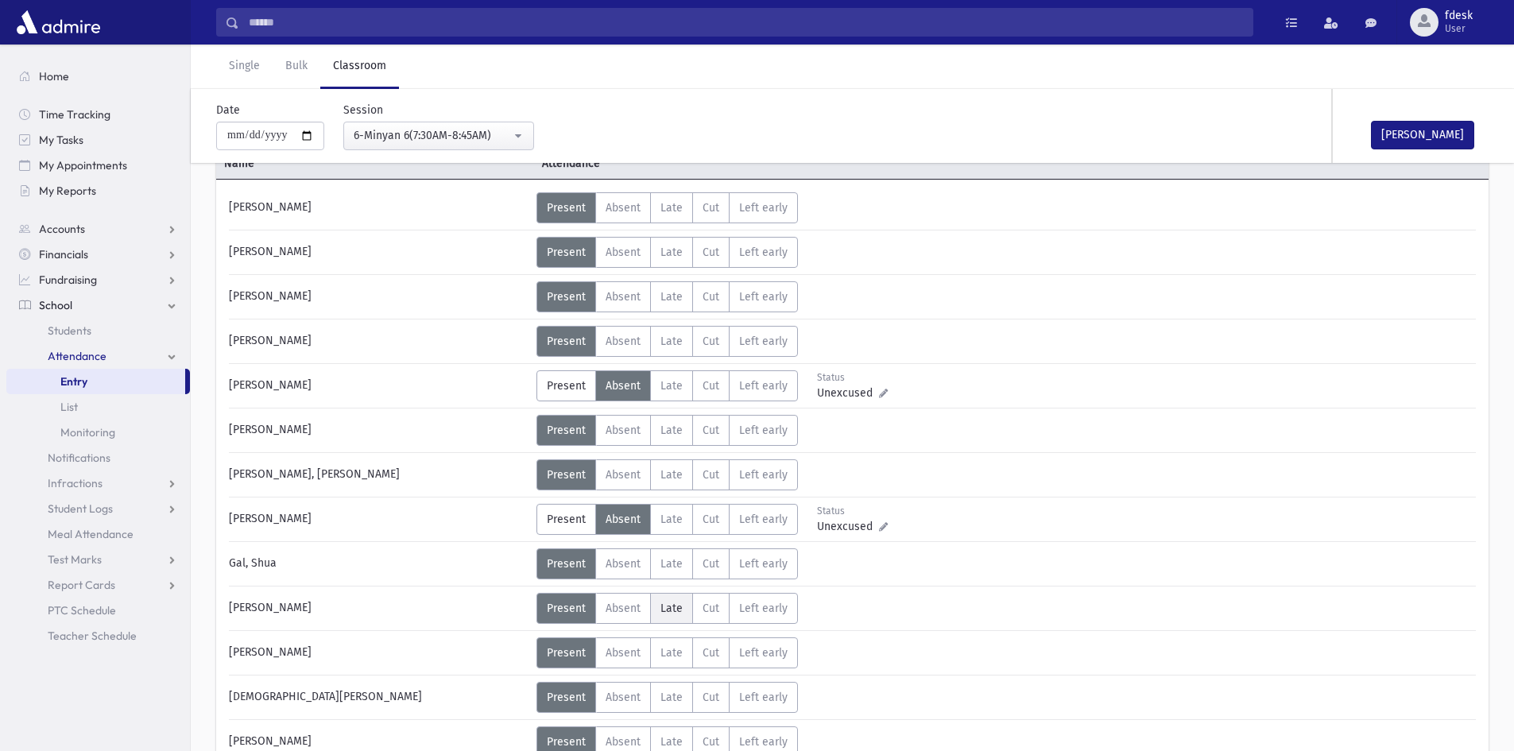
scroll to position [0, 0]
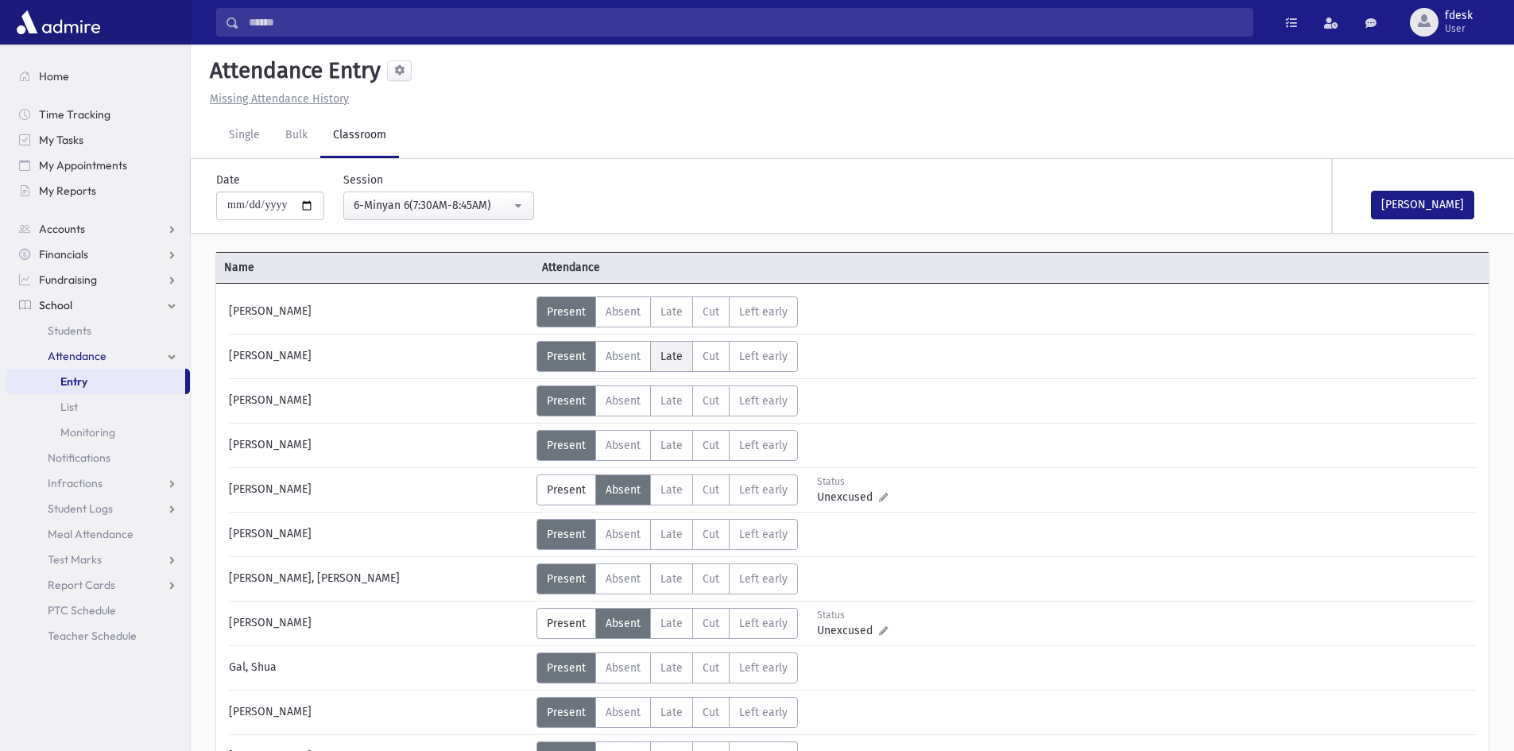
click at [676, 352] on span "Late" at bounding box center [671, 357] width 22 height 14
click at [680, 567] on label "Late L" at bounding box center [671, 578] width 43 height 31
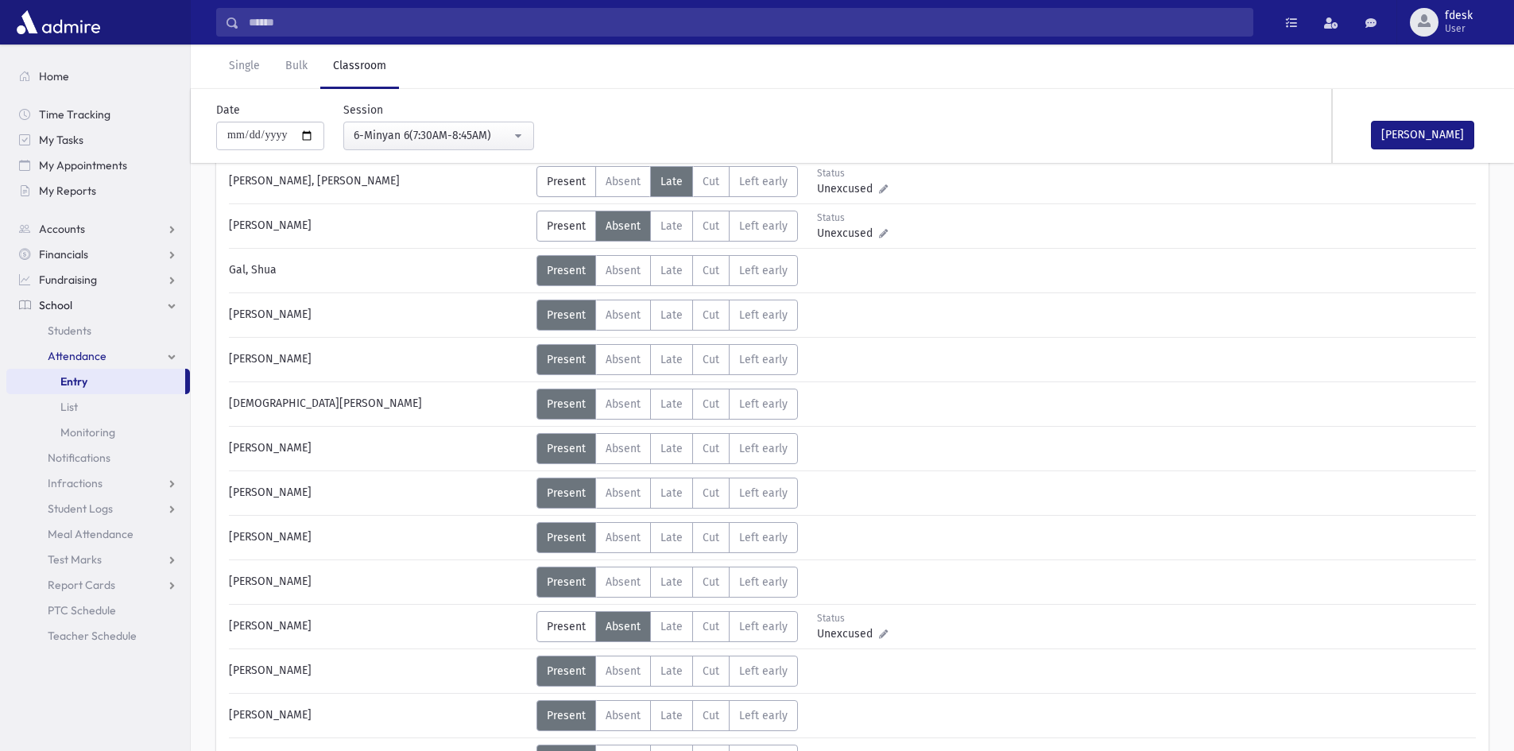
scroll to position [715, 0]
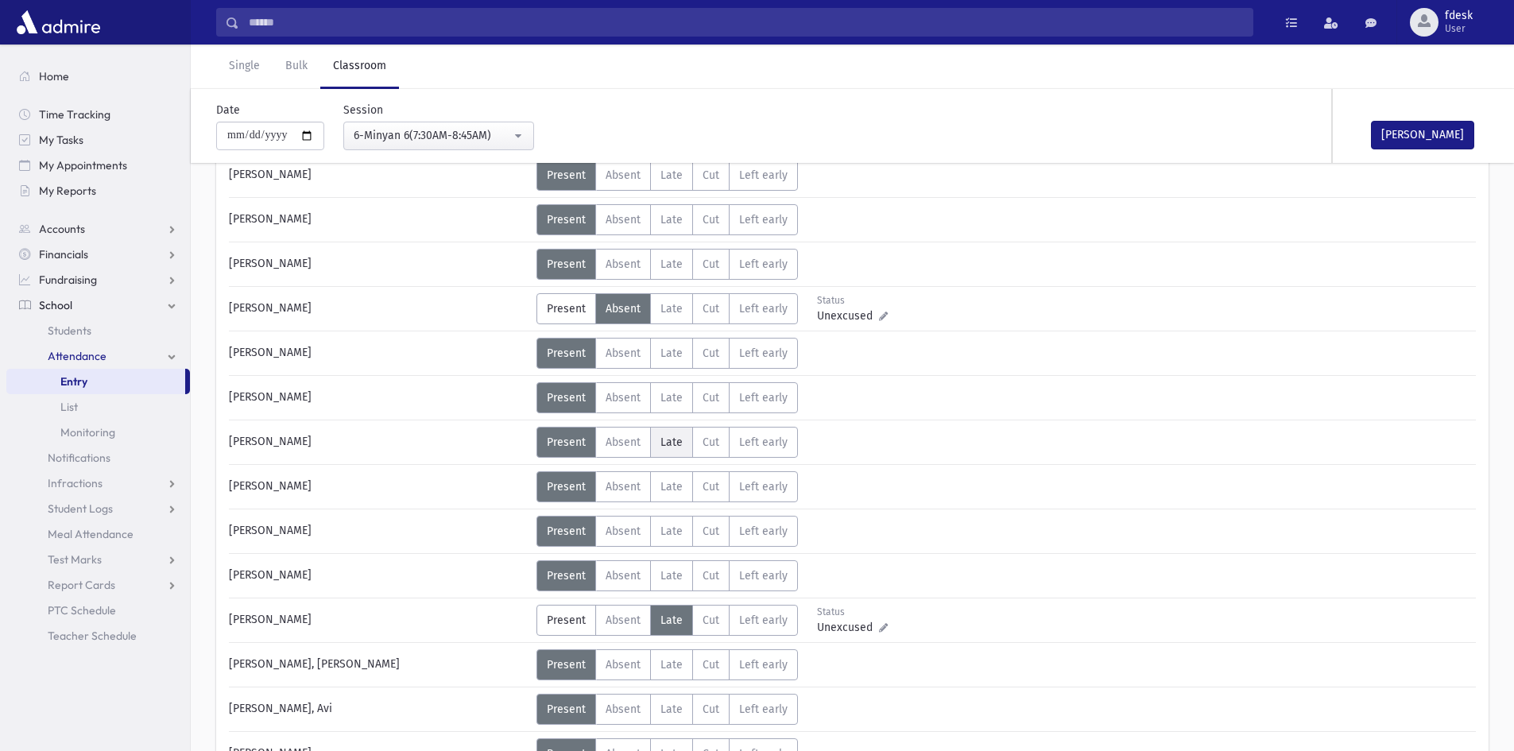
click at [671, 445] on span "Late" at bounding box center [671, 442] width 22 height 14
click at [683, 489] on label "Late L" at bounding box center [671, 486] width 43 height 31
click at [684, 579] on label "Late L" at bounding box center [671, 575] width 43 height 31
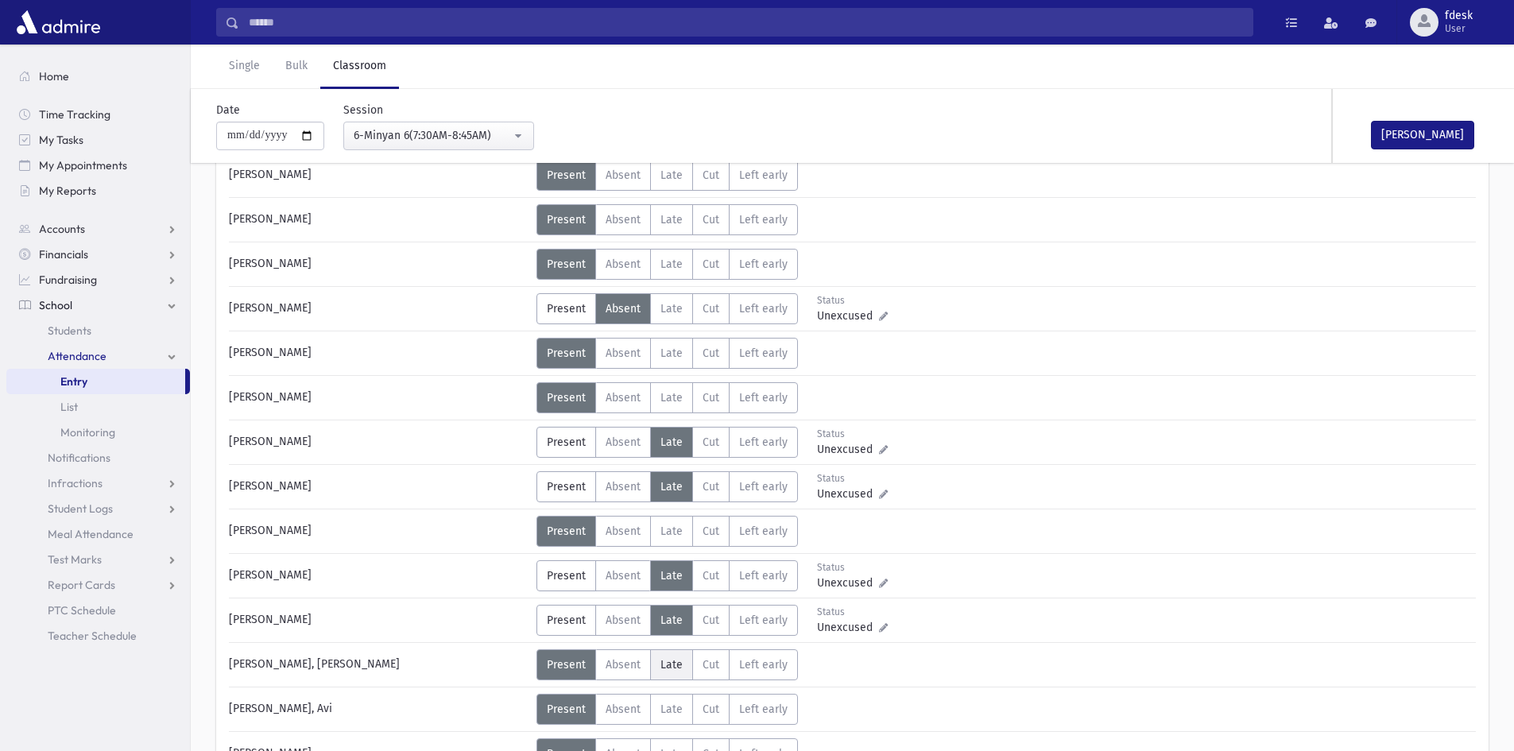
click at [674, 672] on label "Late L" at bounding box center [671, 664] width 43 height 31
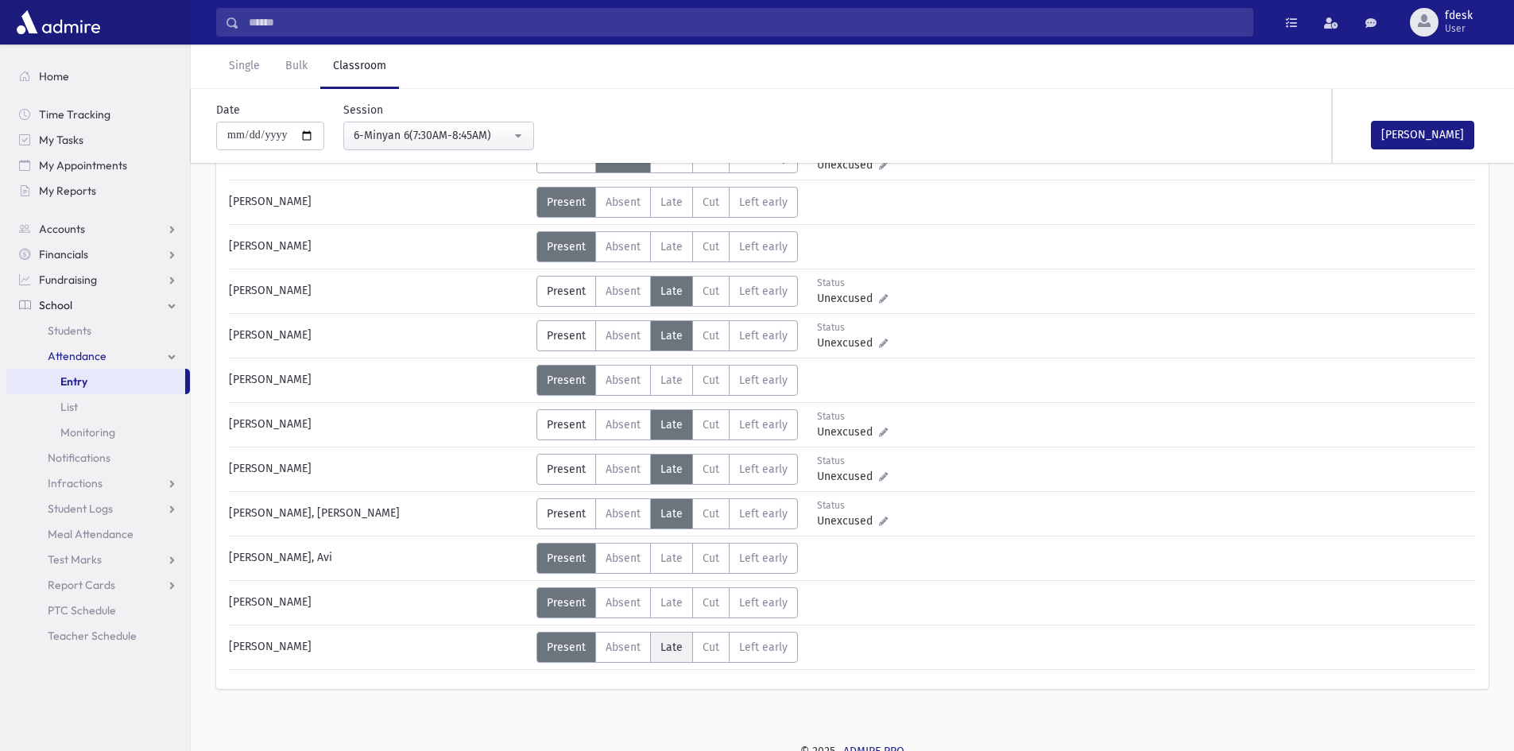
scroll to position [875, 0]
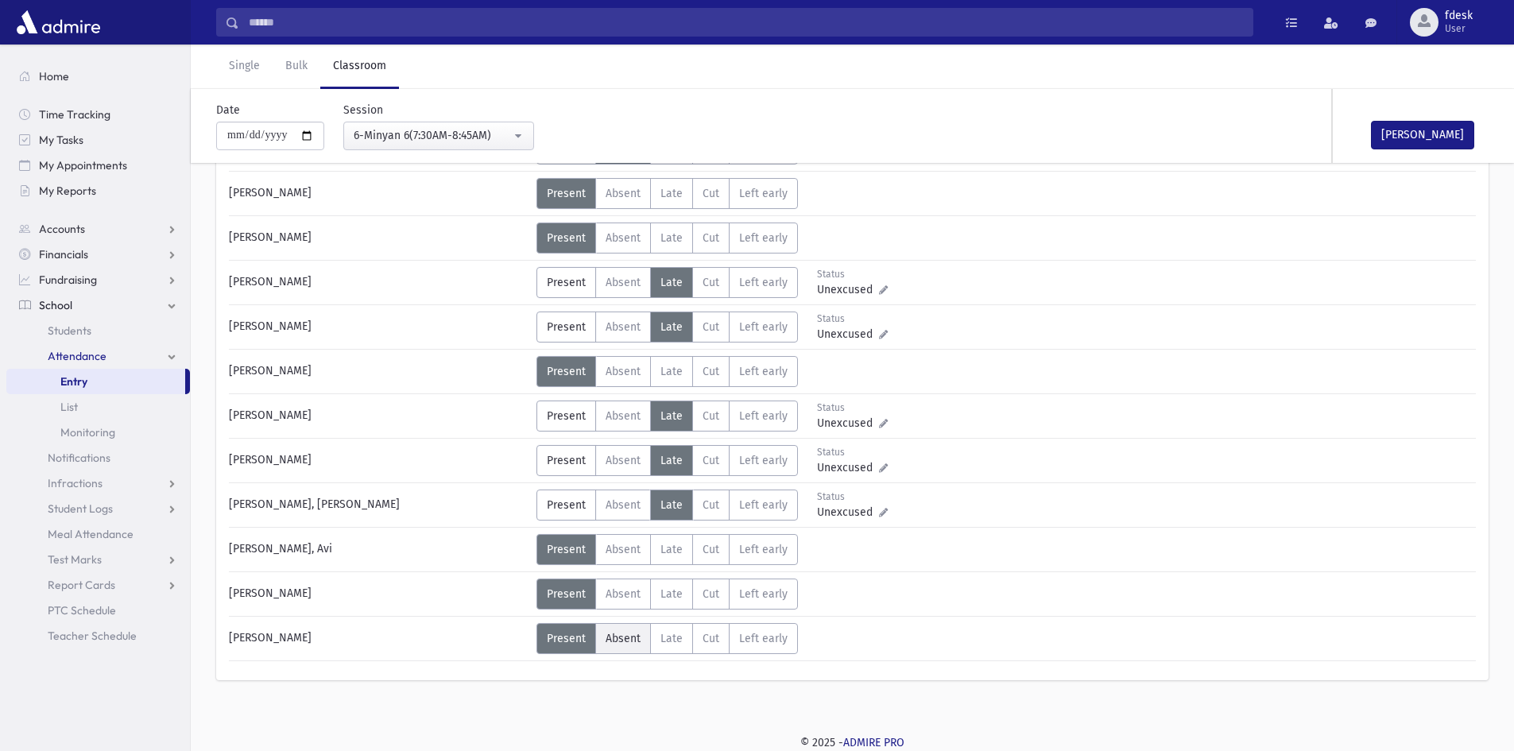
click at [616, 644] on span "Absent" at bounding box center [623, 639] width 35 height 14
click at [1378, 138] on button "Mark Done" at bounding box center [1422, 135] width 103 height 29
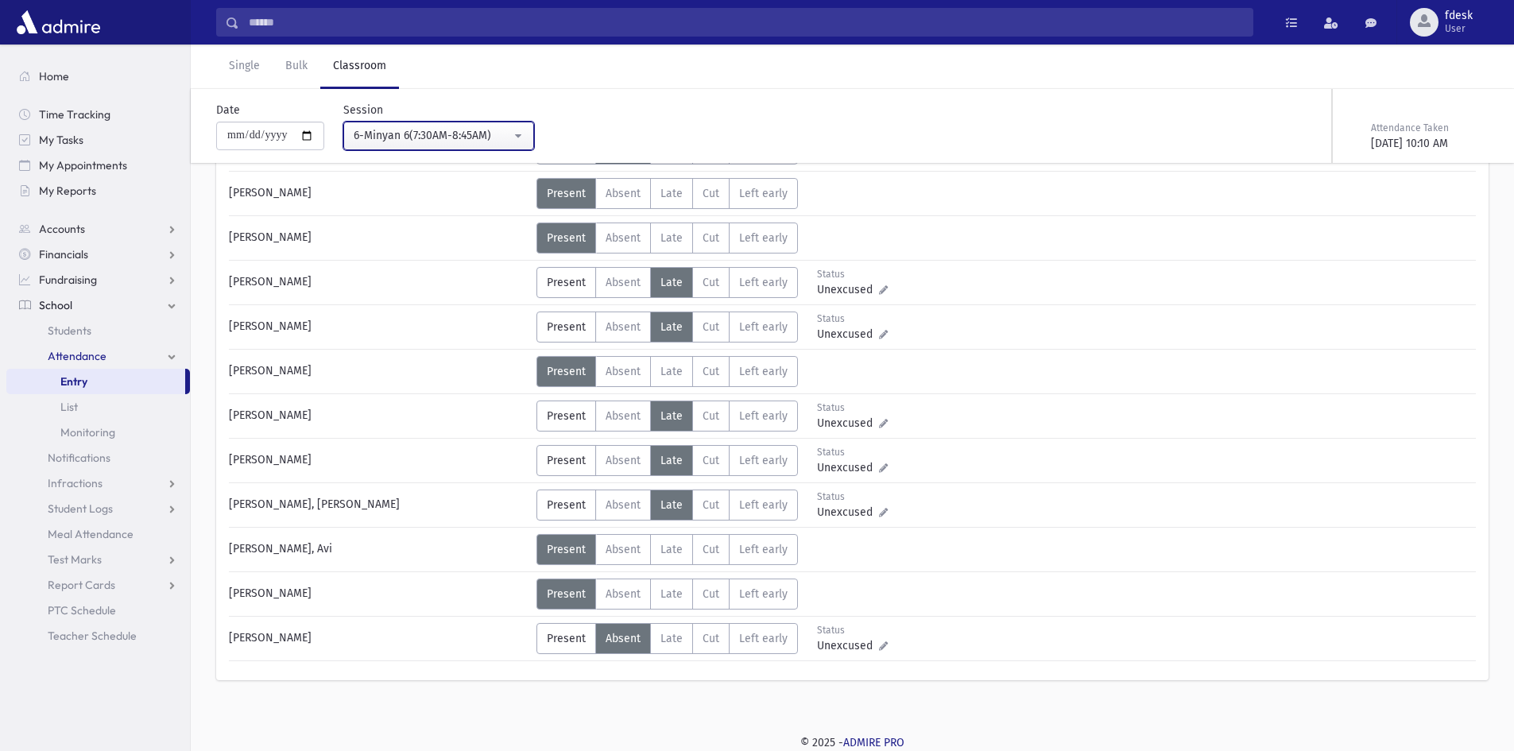
click at [509, 132] on div "6-Minyan 6(7:30AM-8:45AM)" at bounding box center [432, 135] width 157 height 17
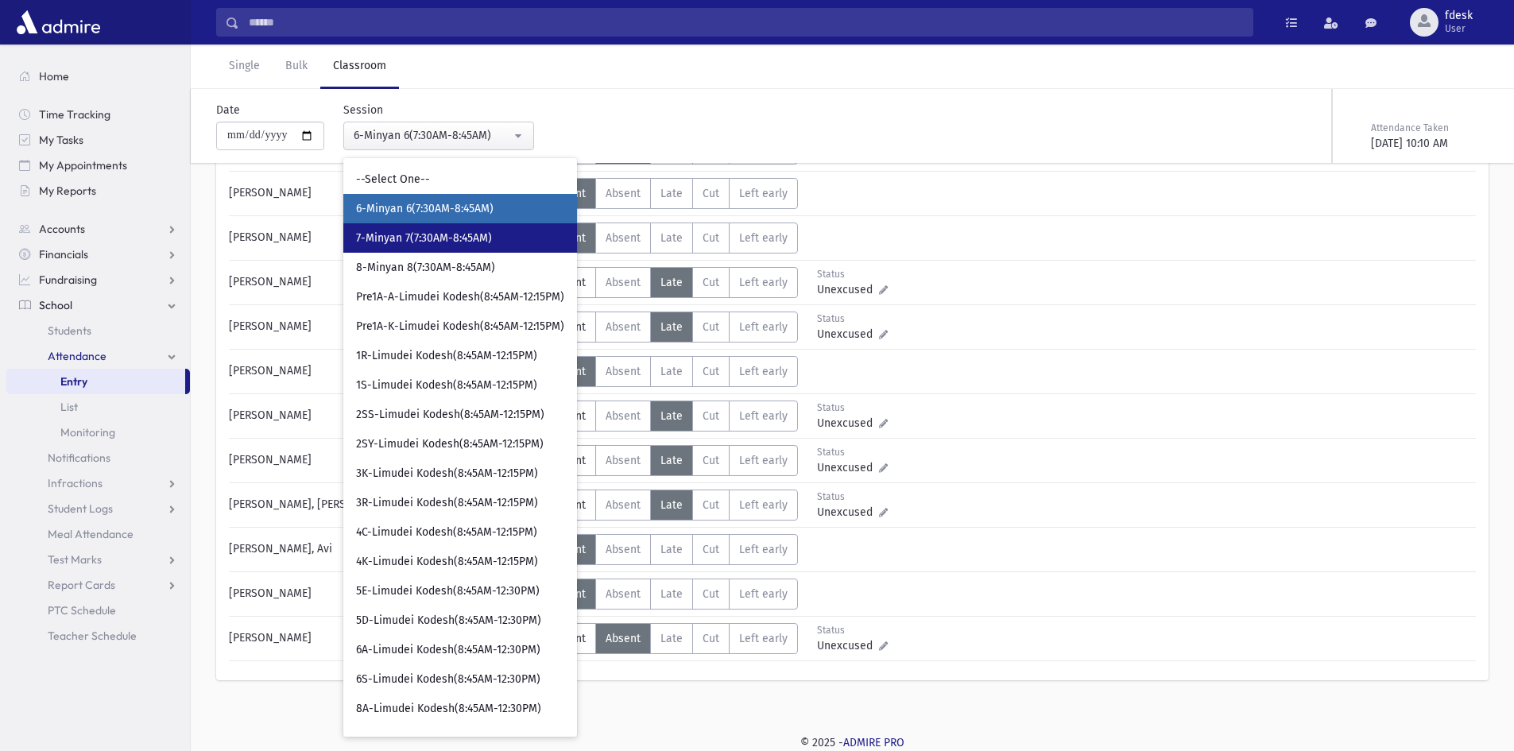
click at [492, 234] on span "7-Minyan 7(7:30AM-8:45AM)" at bounding box center [424, 238] width 136 height 16
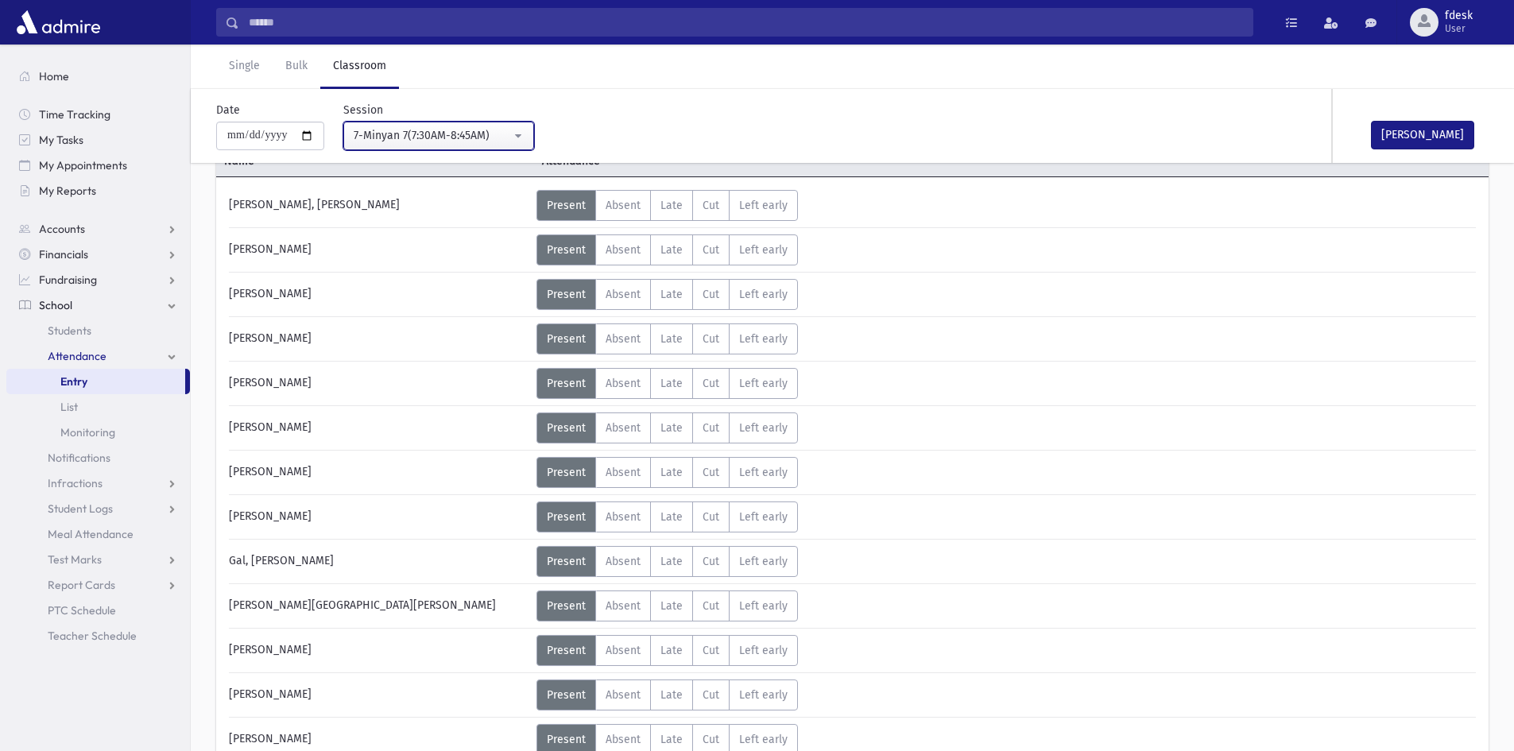
scroll to position [80, 0]
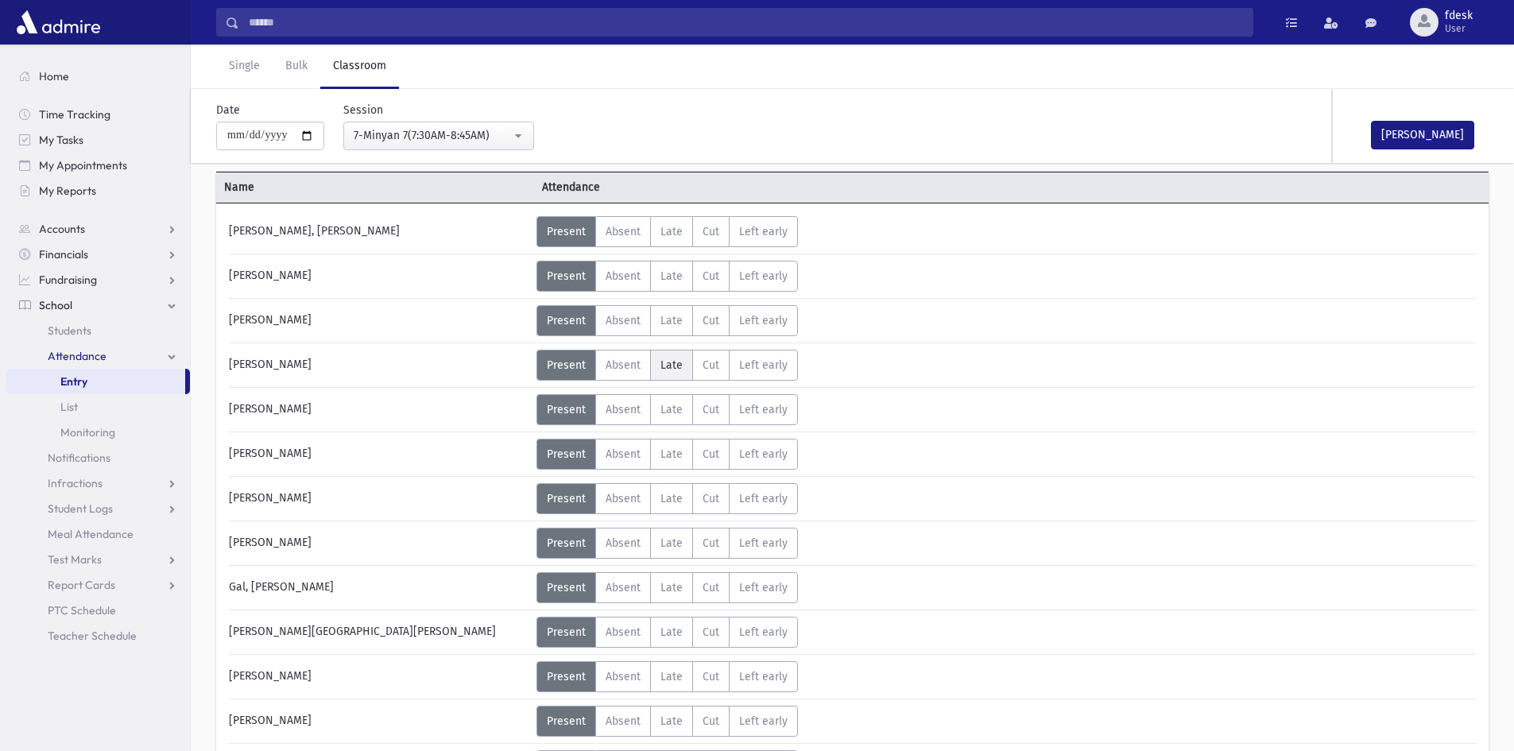
click at [681, 370] on label "Late L" at bounding box center [671, 365] width 43 height 31
click at [671, 581] on span "Late" at bounding box center [671, 588] width 22 height 14
click at [678, 639] on label "Late L" at bounding box center [671, 632] width 43 height 31
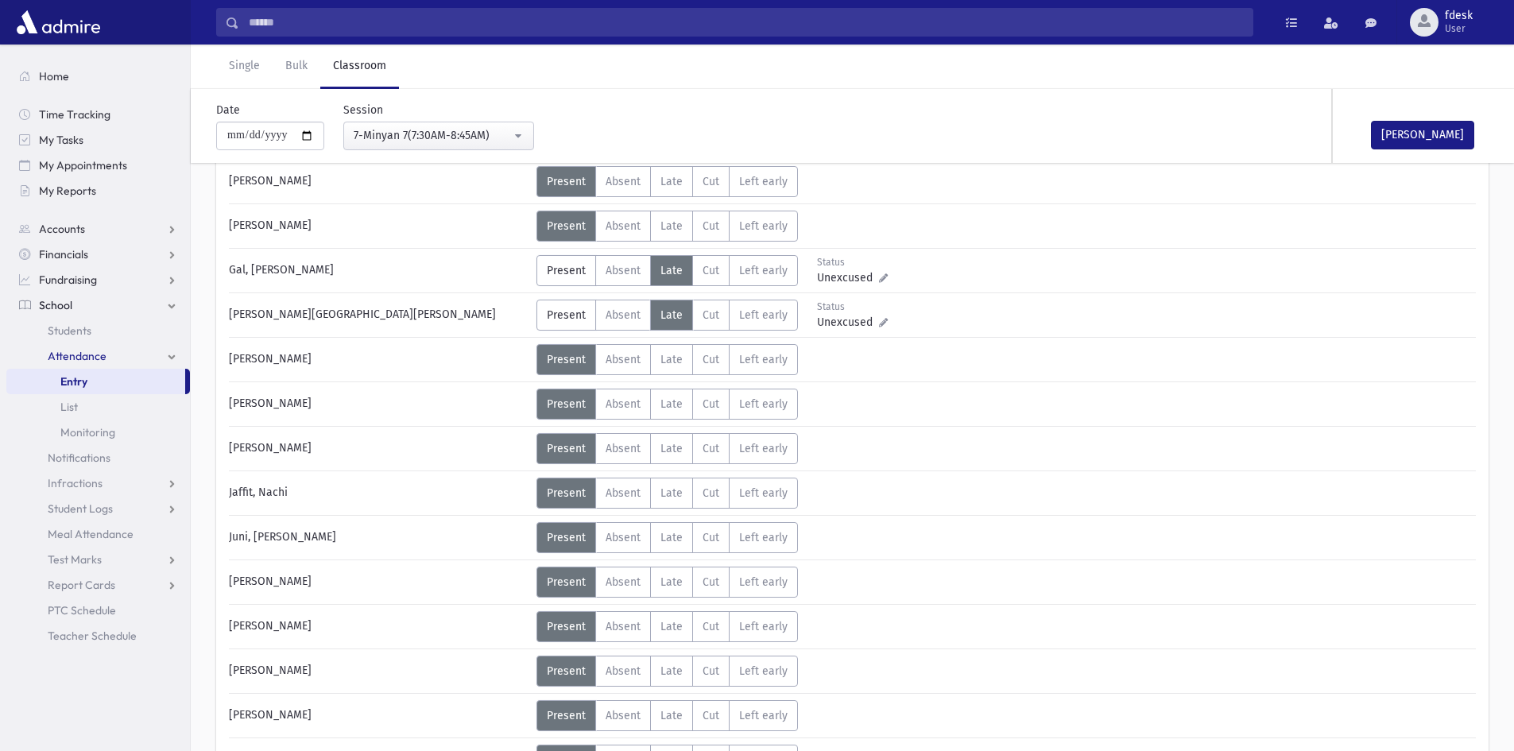
scroll to position [398, 0]
drag, startPoint x: 623, startPoint y: 668, endPoint x: 621, endPoint y: 681, distance: 12.8
click at [623, 668] on span "Absent" at bounding box center [623, 671] width 35 height 14
click at [613, 722] on label "Absent A" at bounding box center [623, 714] width 56 height 31
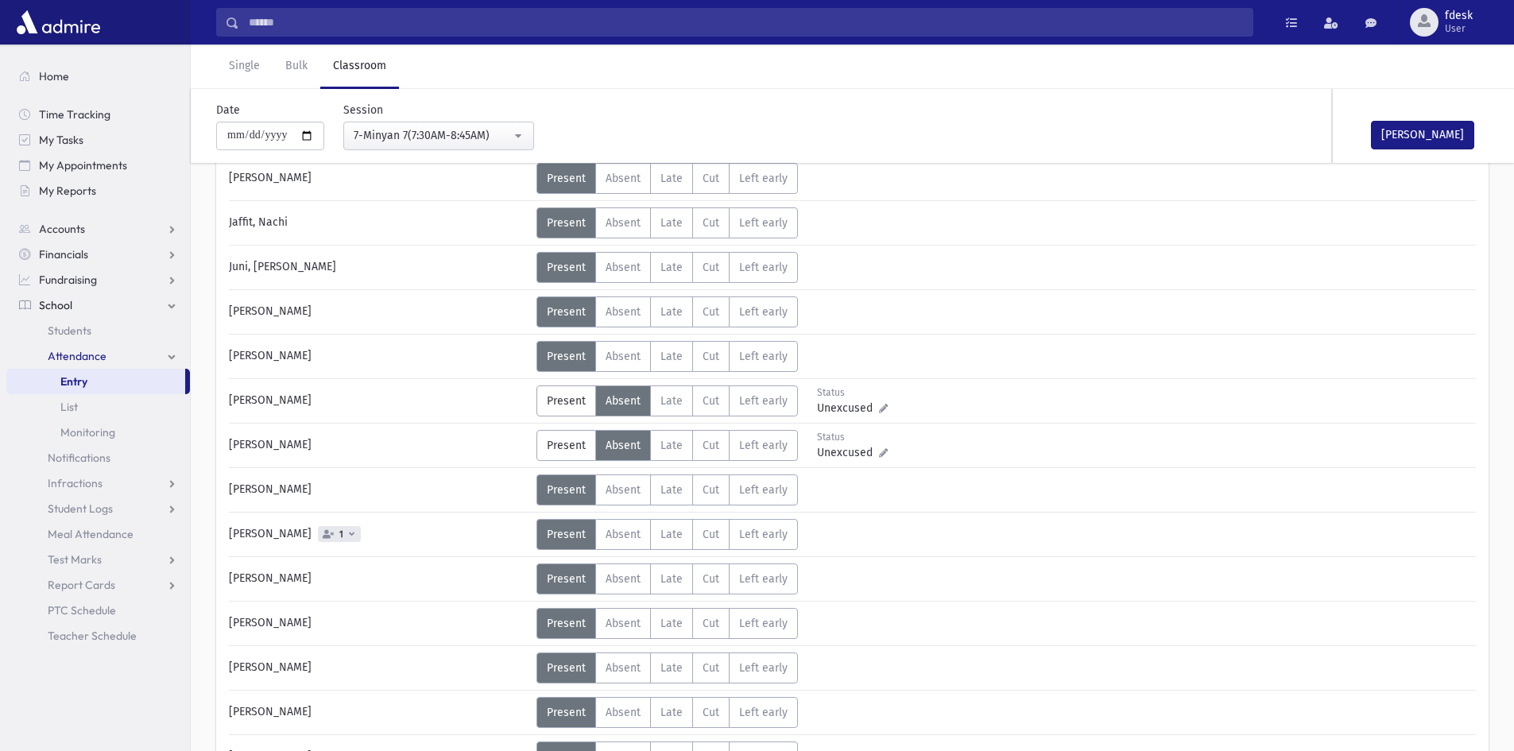
scroll to position [716, 0]
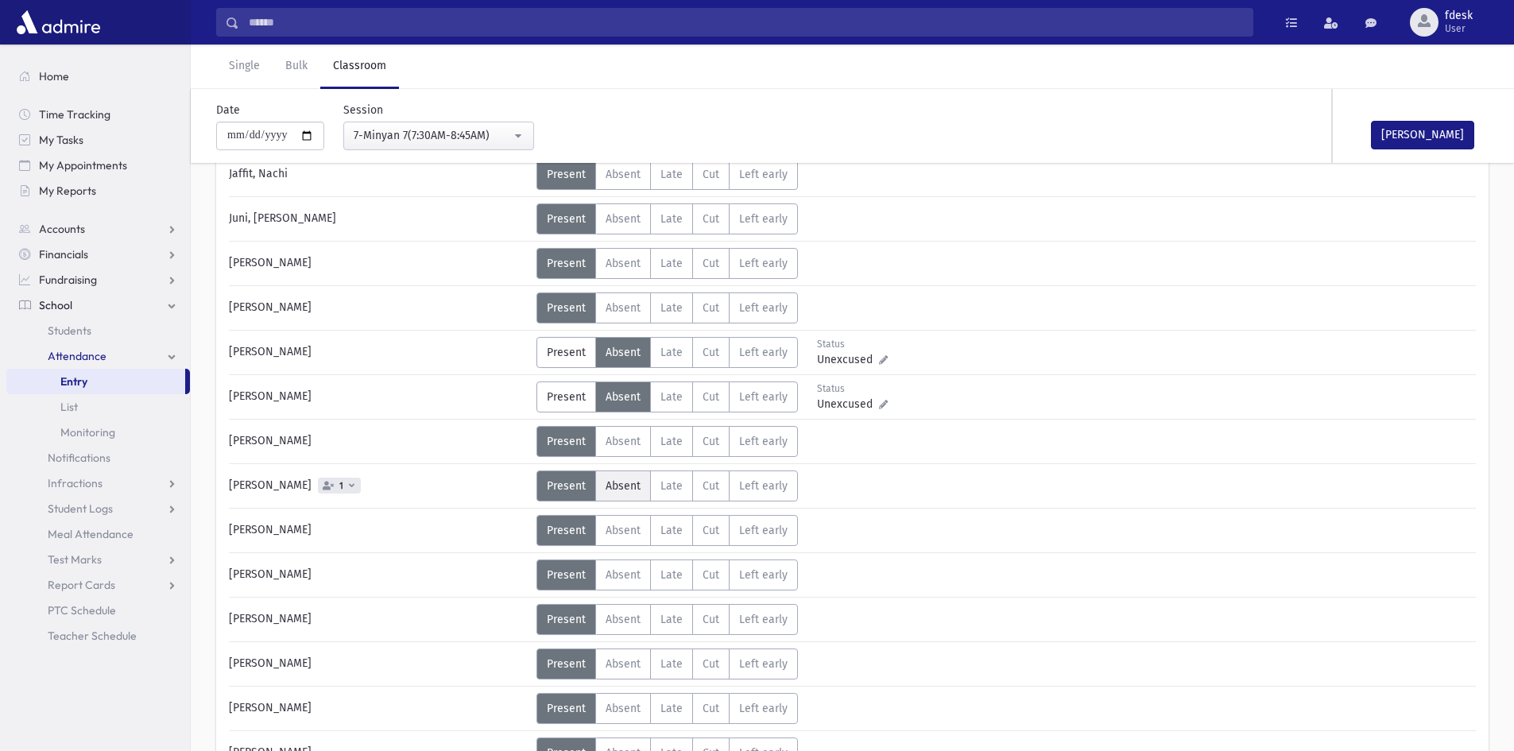
click at [633, 487] on span "Absent" at bounding box center [623, 486] width 35 height 14
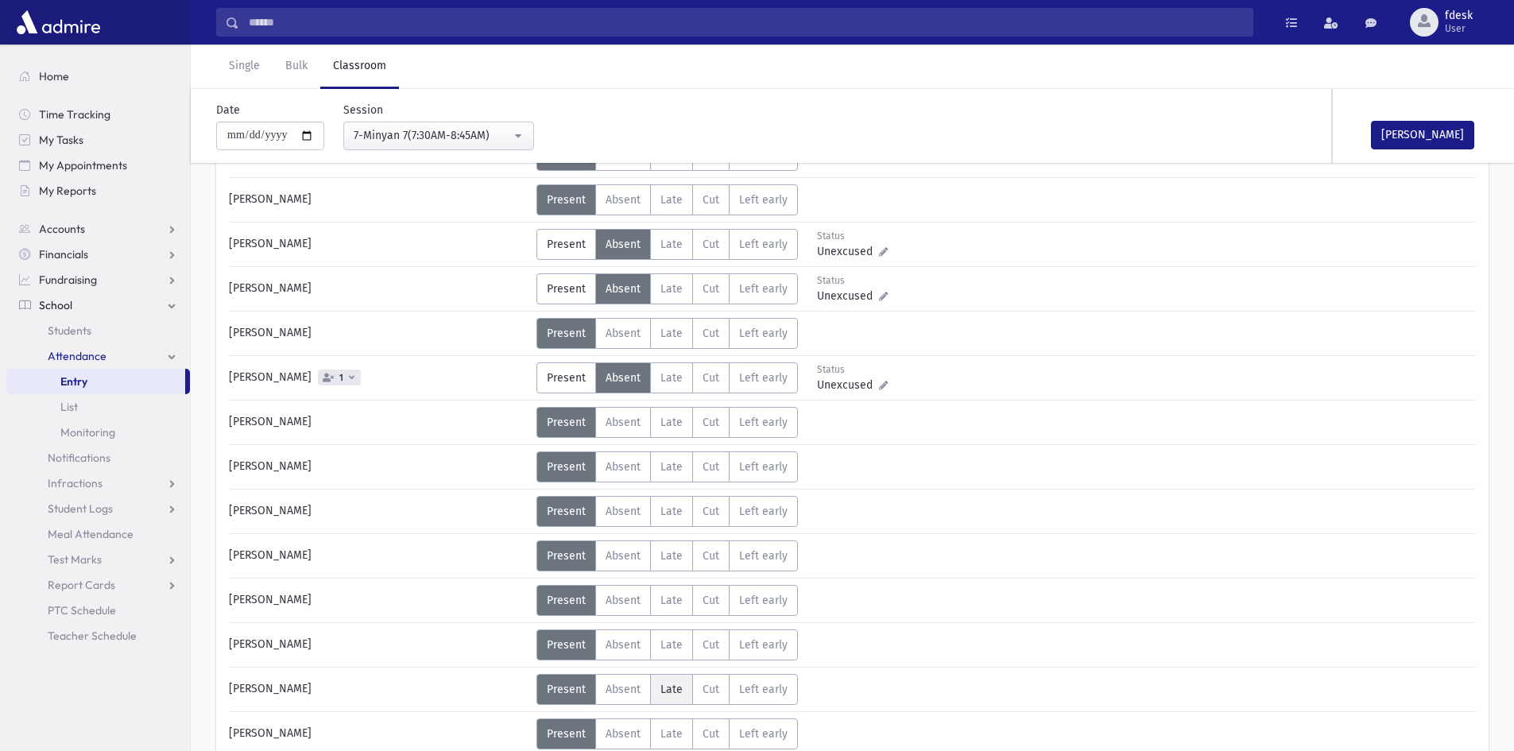
scroll to position [875, 0]
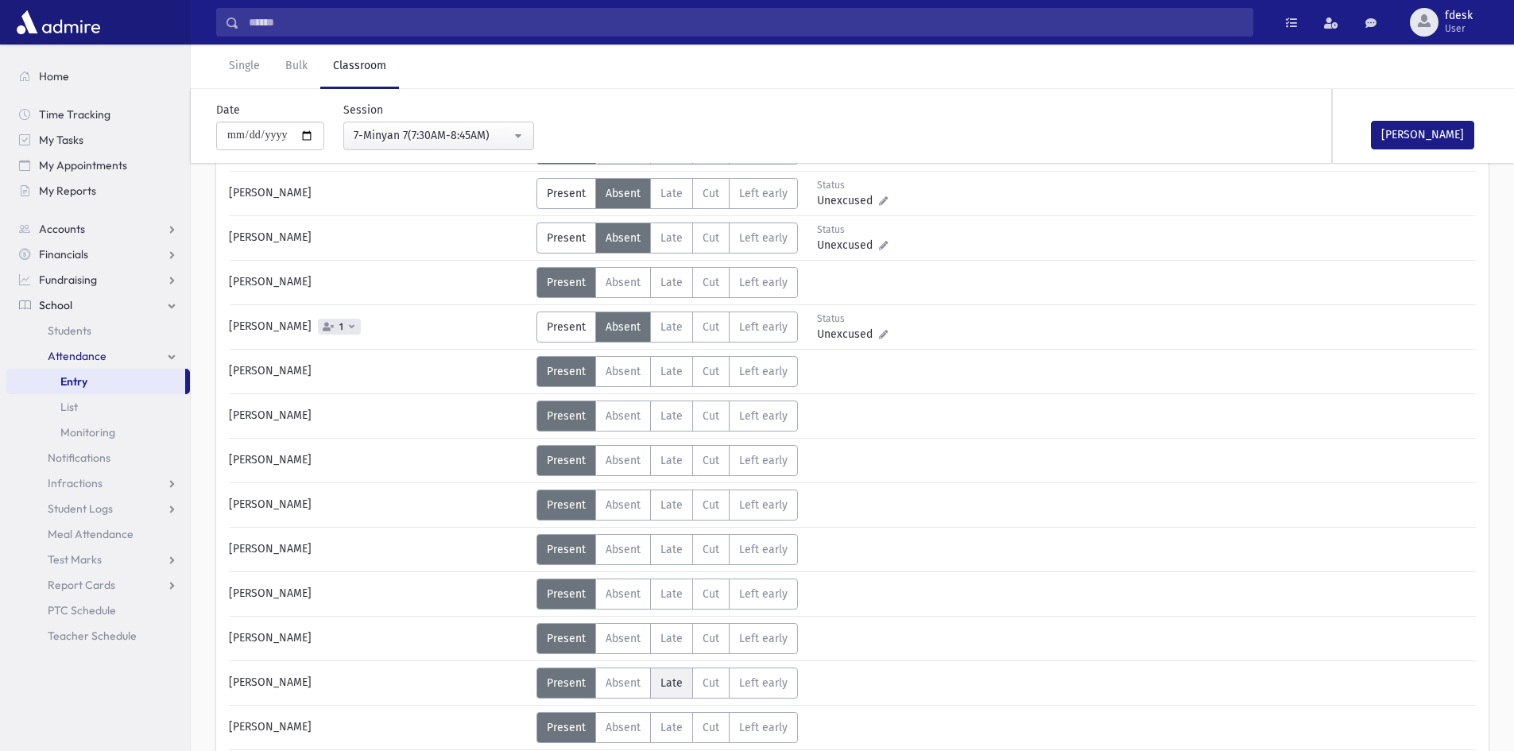
click at [667, 685] on span "Late" at bounding box center [671, 683] width 22 height 14
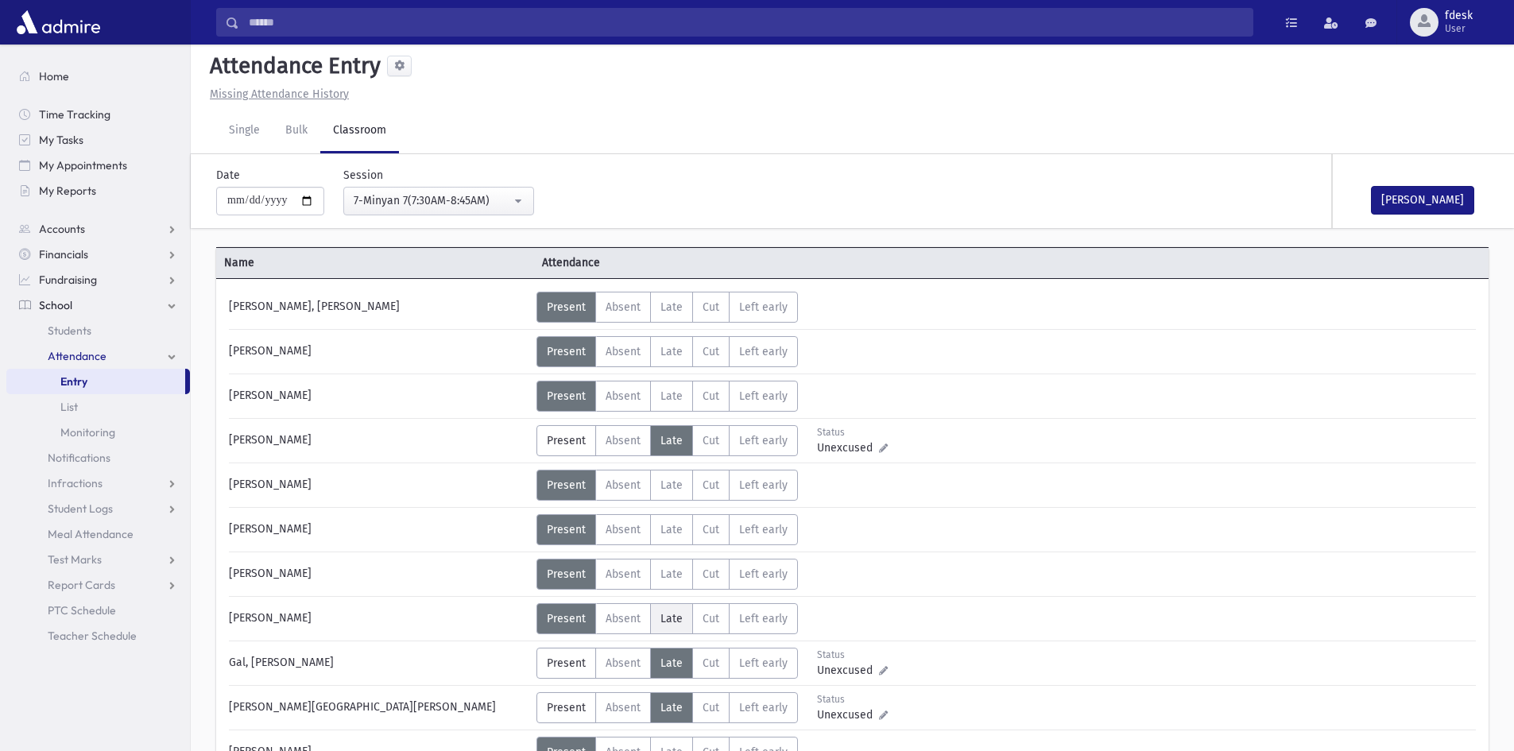
scroll to position [0, 0]
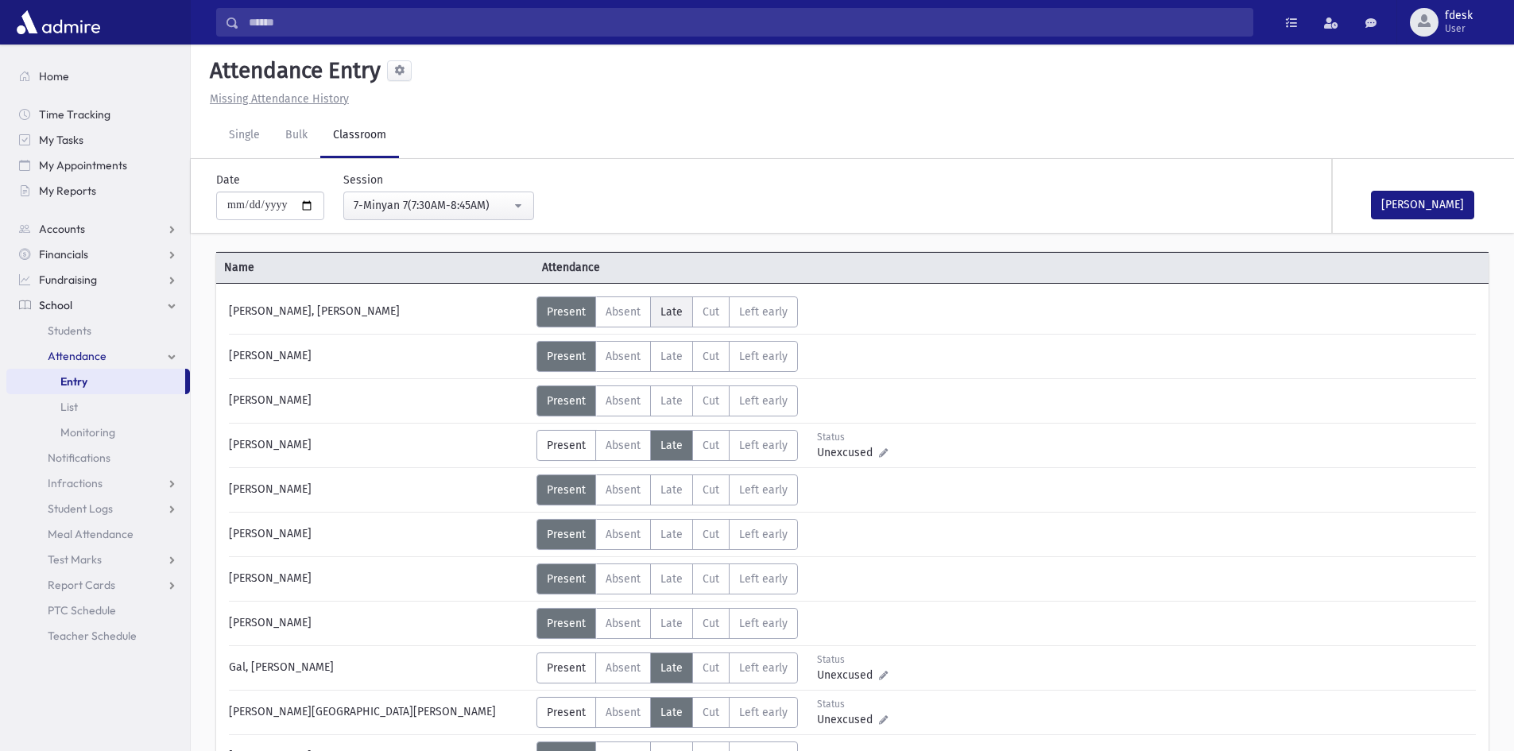
click at [672, 305] on span "Late" at bounding box center [671, 312] width 22 height 14
click at [641, 502] on label "Absent A" at bounding box center [623, 489] width 56 height 31
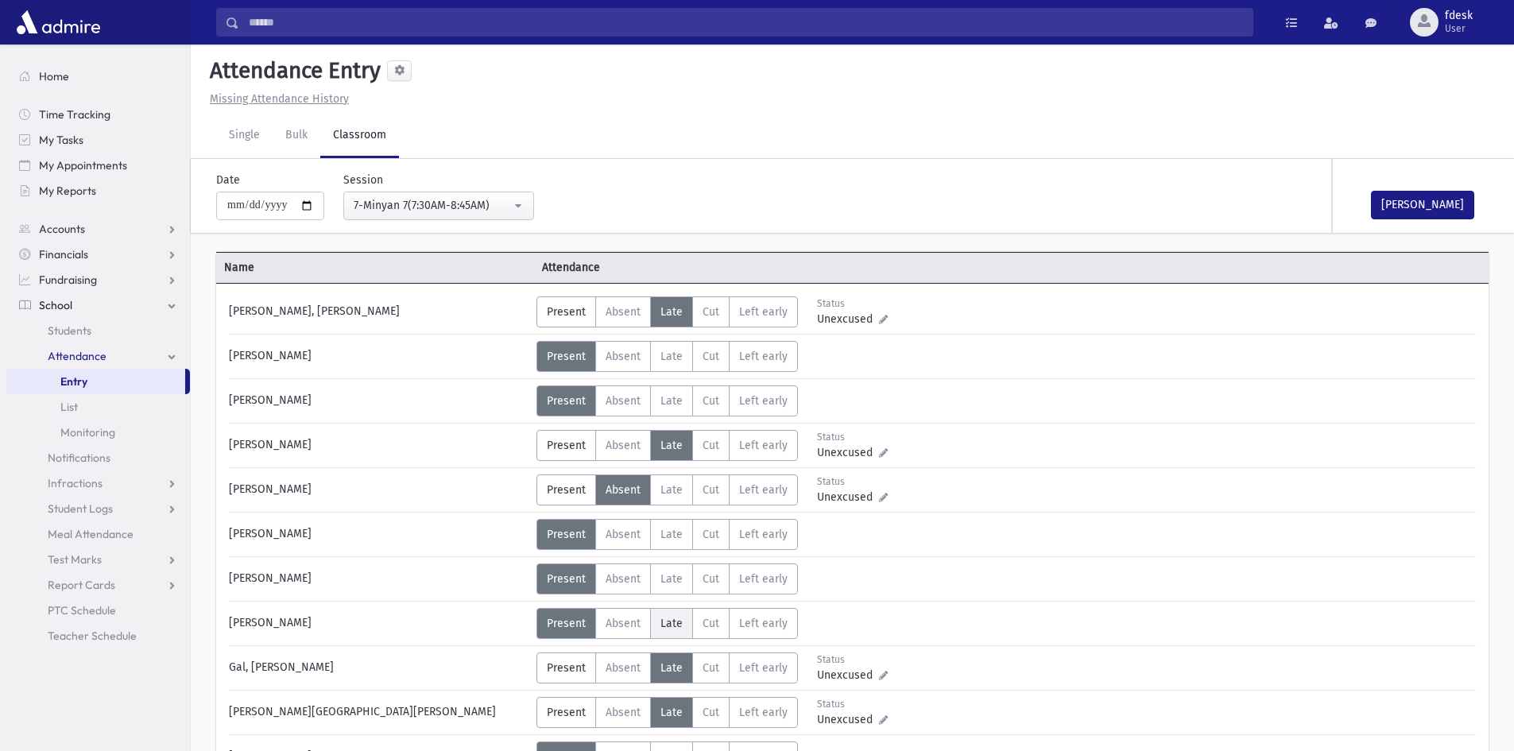
click at [682, 625] on label "Late L" at bounding box center [671, 623] width 43 height 31
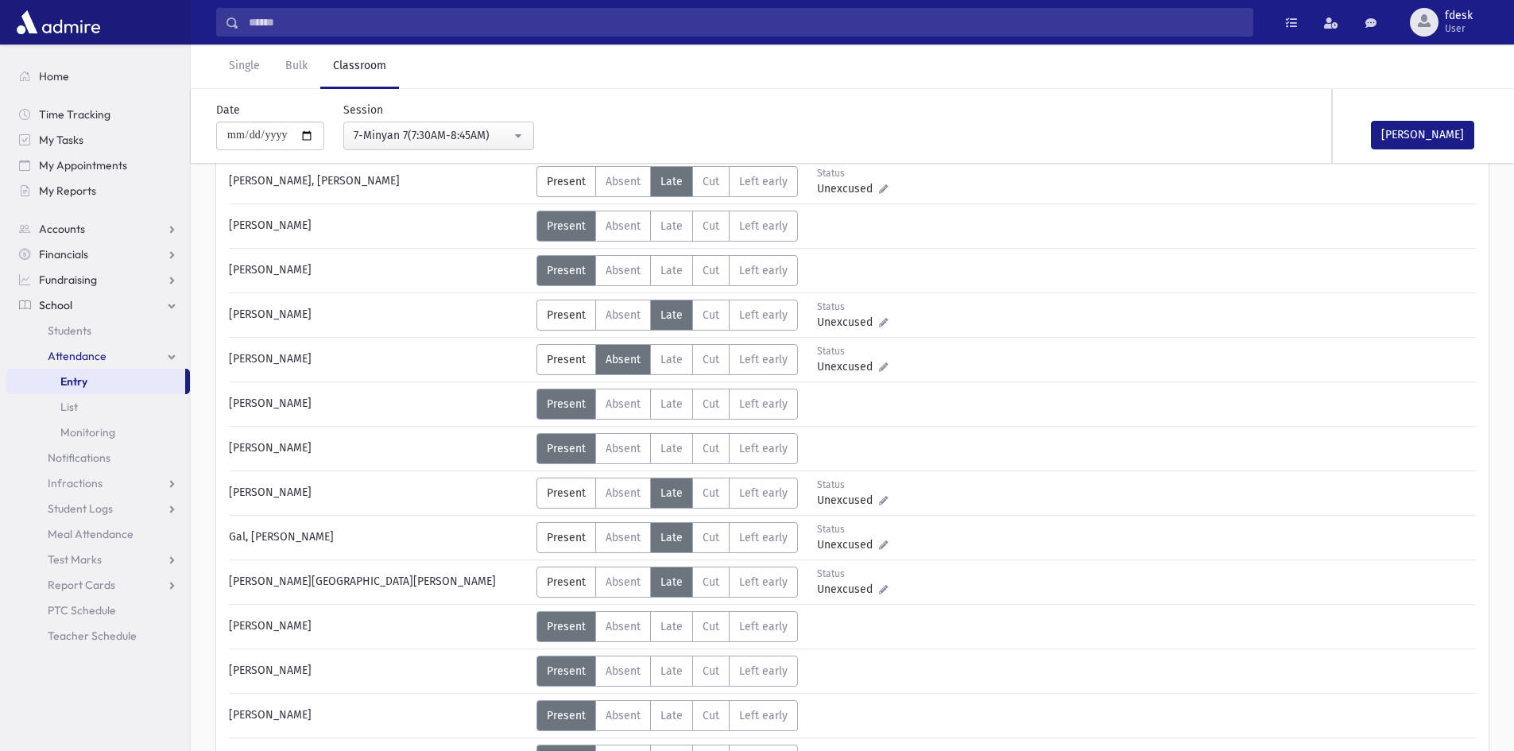
scroll to position [159, 0]
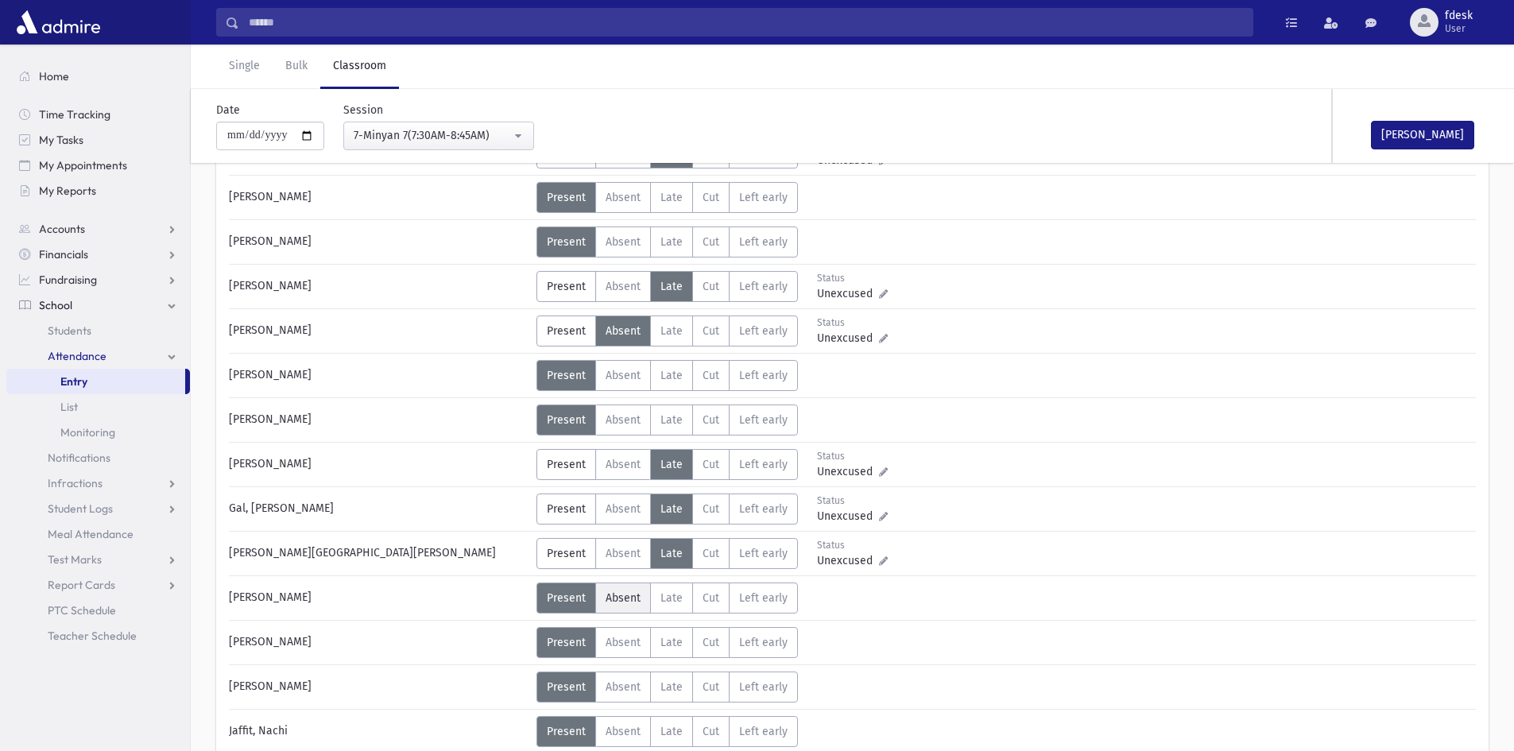
click at [630, 601] on span "Absent" at bounding box center [623, 598] width 35 height 14
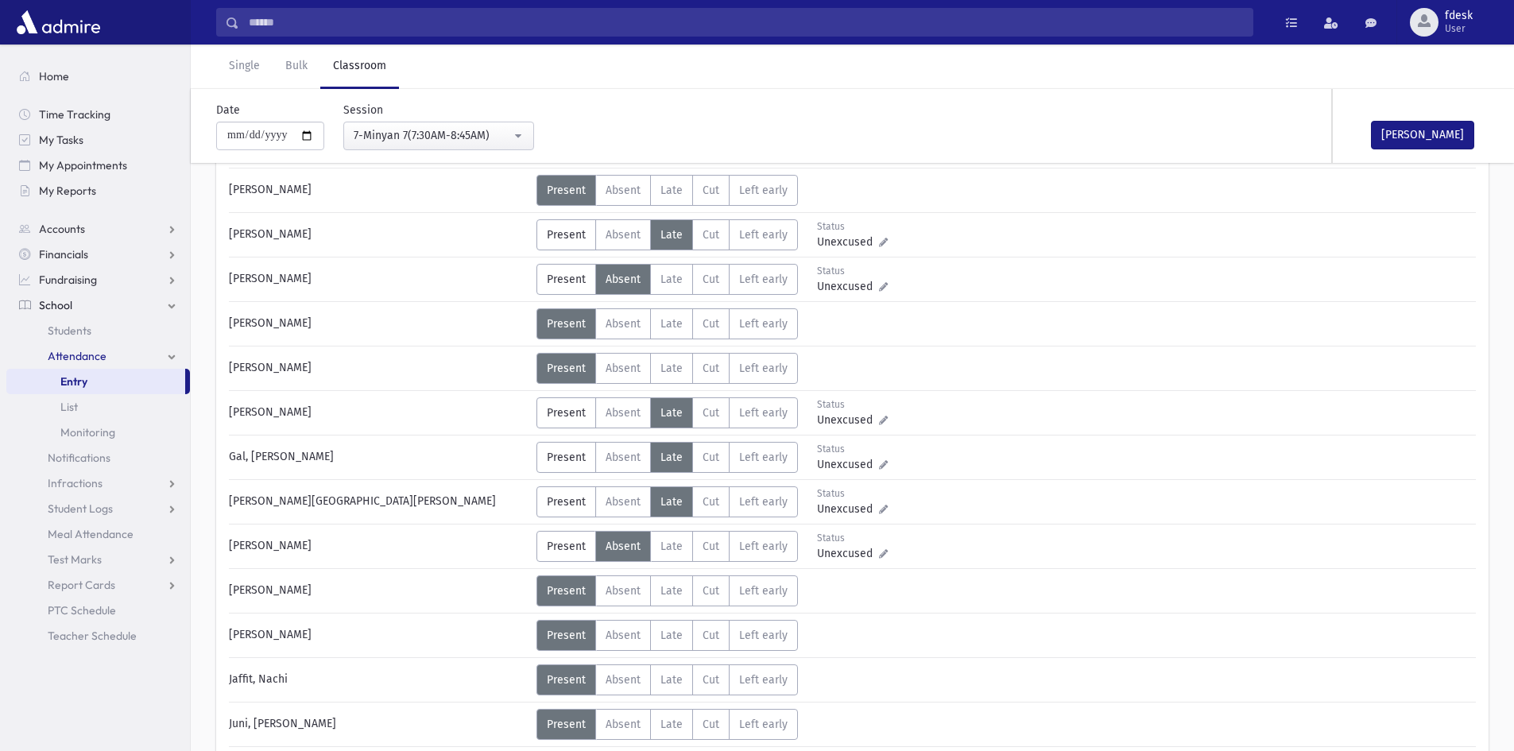
scroll to position [238, 0]
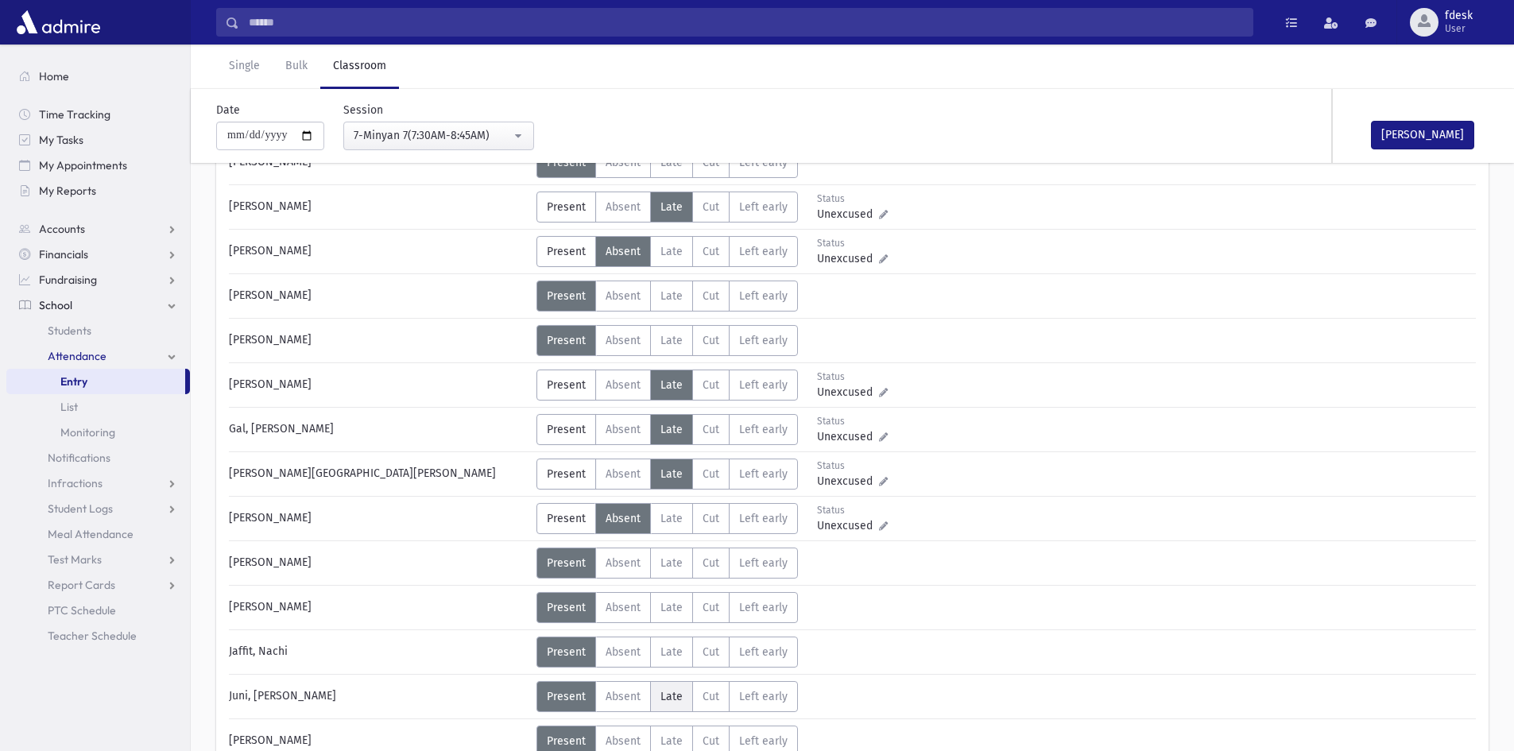
click at [663, 695] on span "Late" at bounding box center [671, 697] width 22 height 14
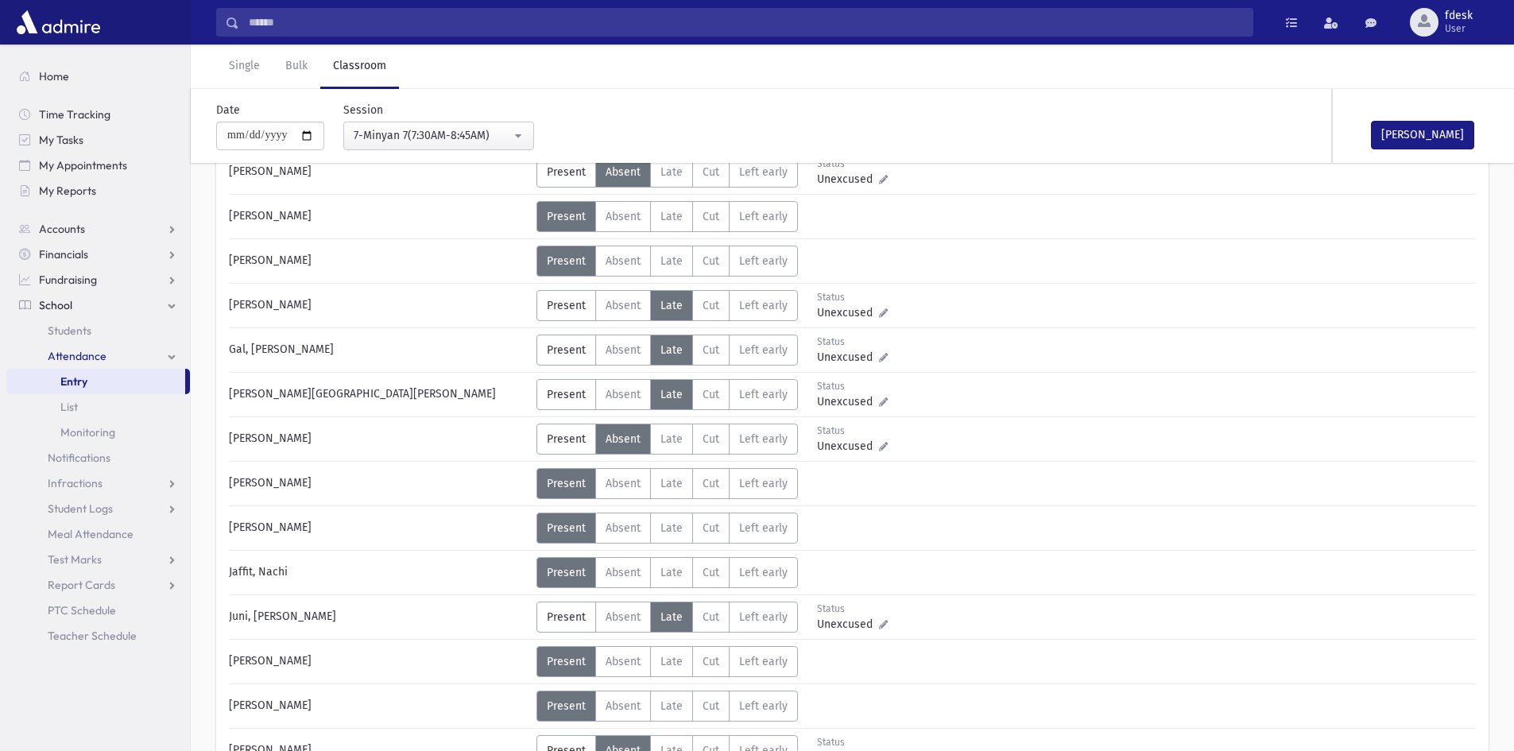
scroll to position [397, 0]
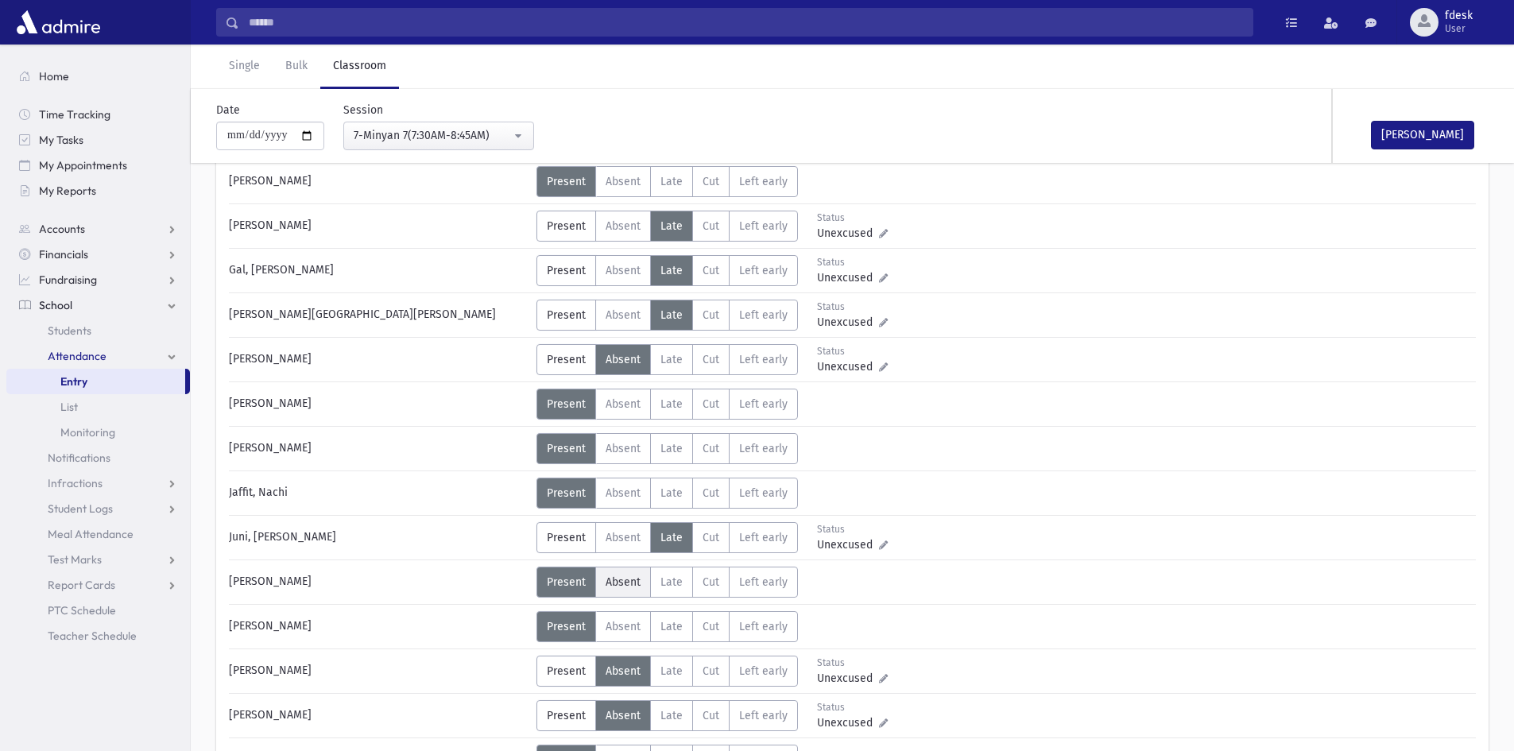
click at [627, 587] on span "Absent" at bounding box center [623, 582] width 35 height 14
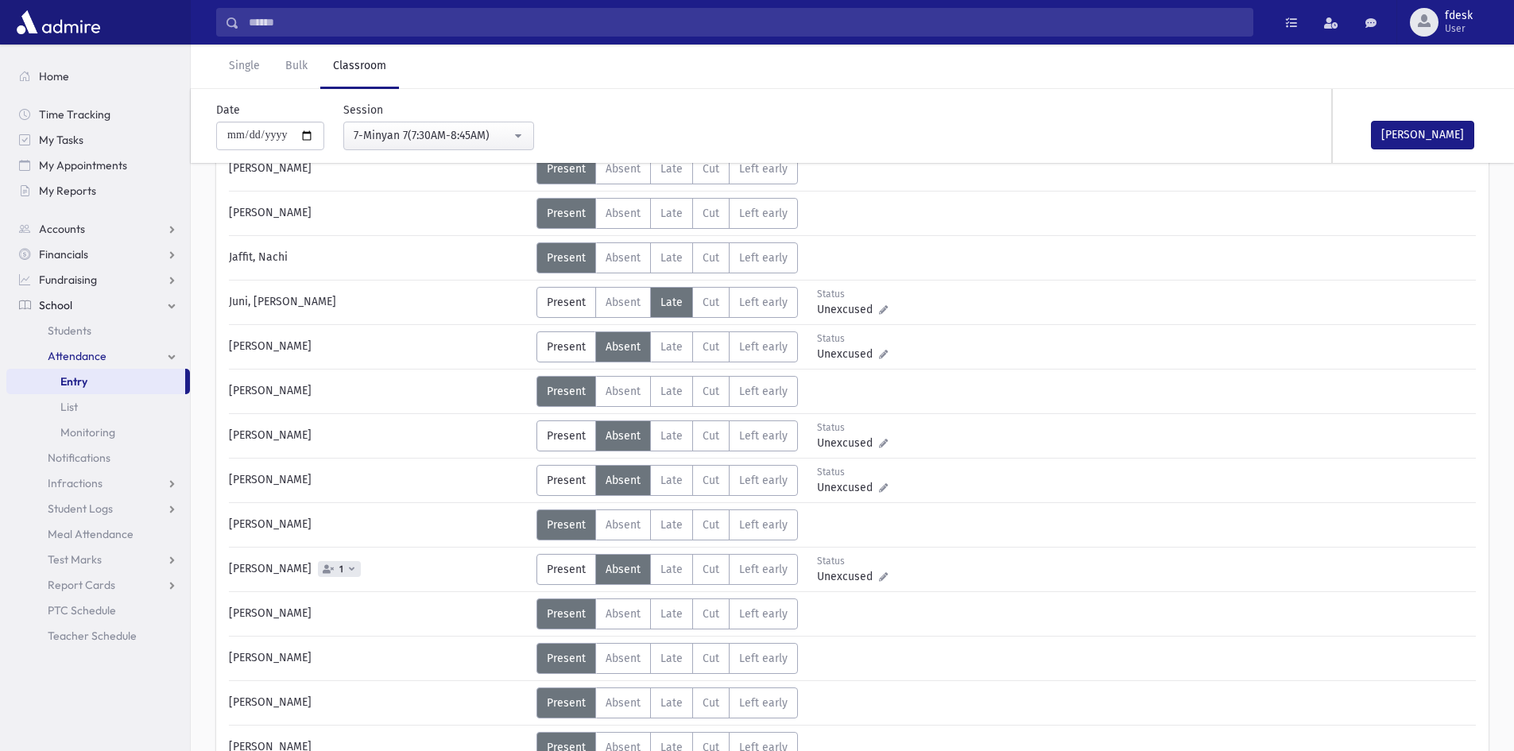
scroll to position [636, 0]
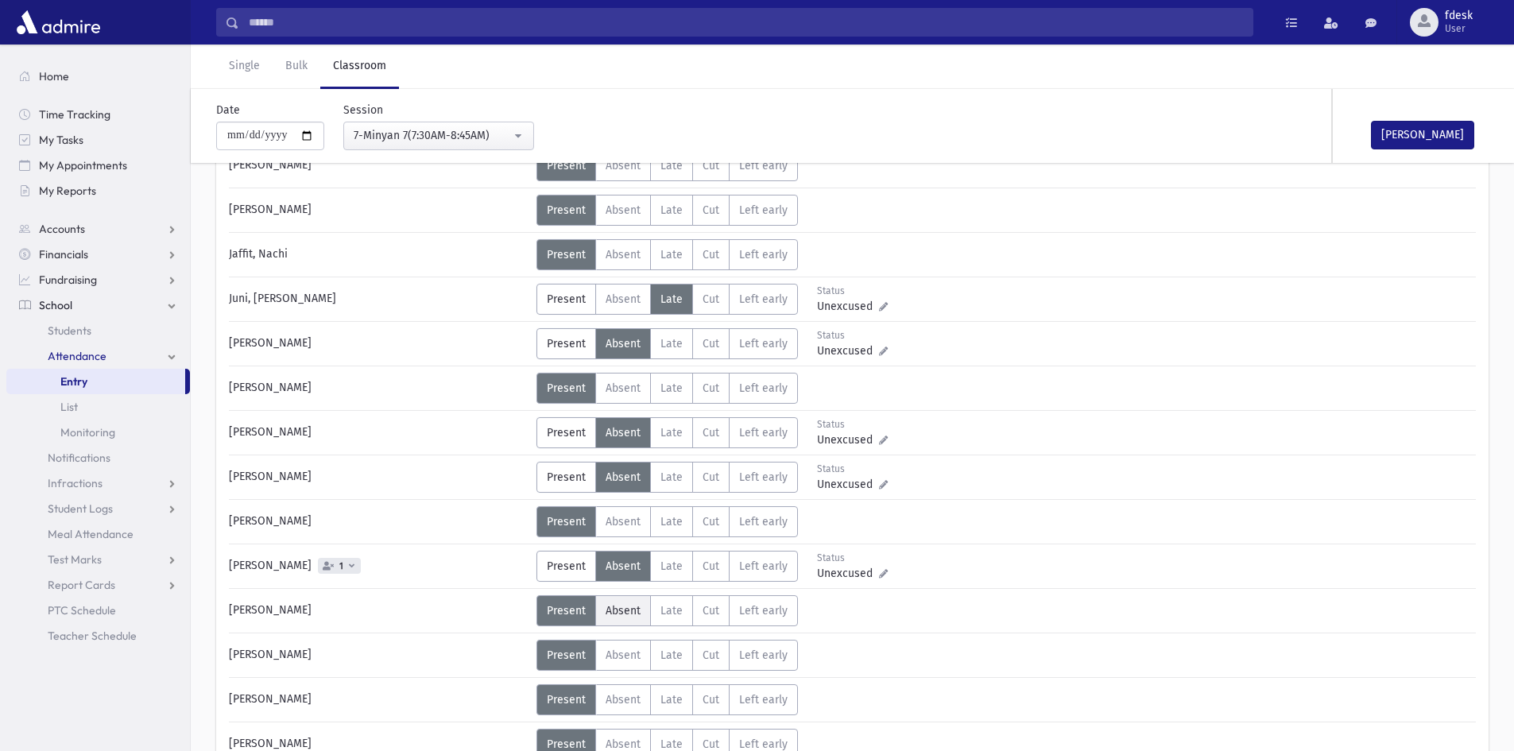
click at [641, 606] on label "Absent A" at bounding box center [623, 610] width 56 height 31
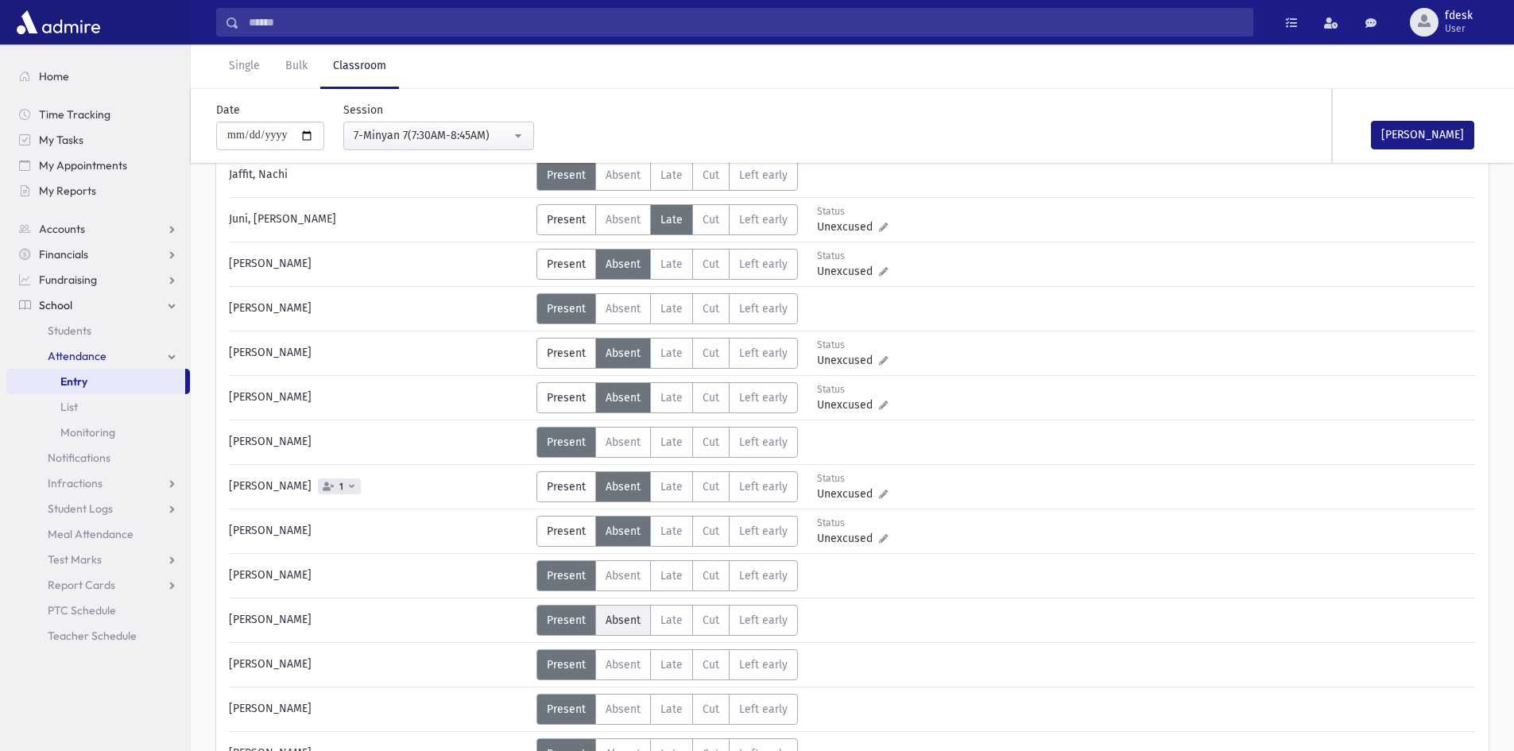
scroll to position [795, 0]
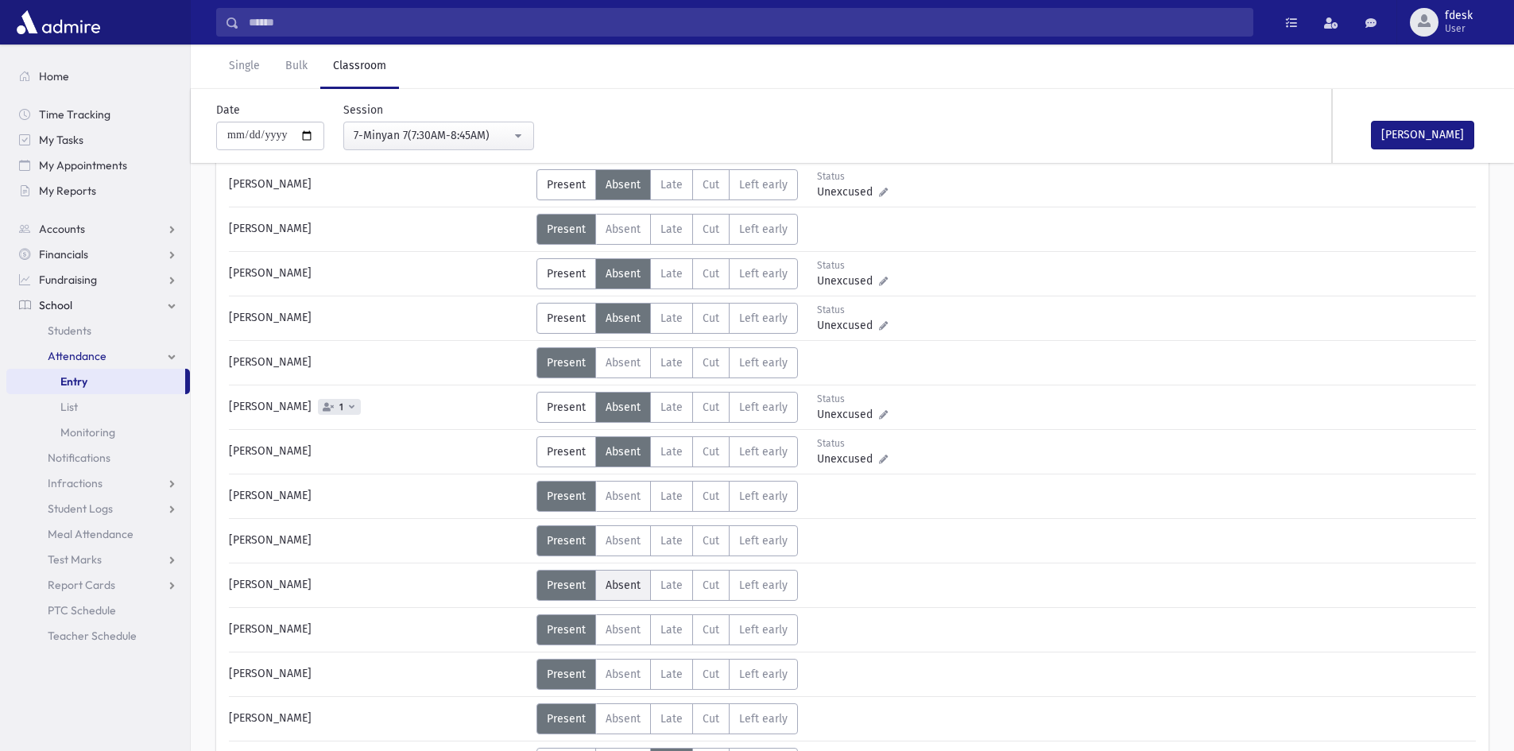
click at [603, 584] on label "Absent A" at bounding box center [623, 585] width 56 height 31
click at [625, 683] on label "Absent A" at bounding box center [623, 674] width 56 height 31
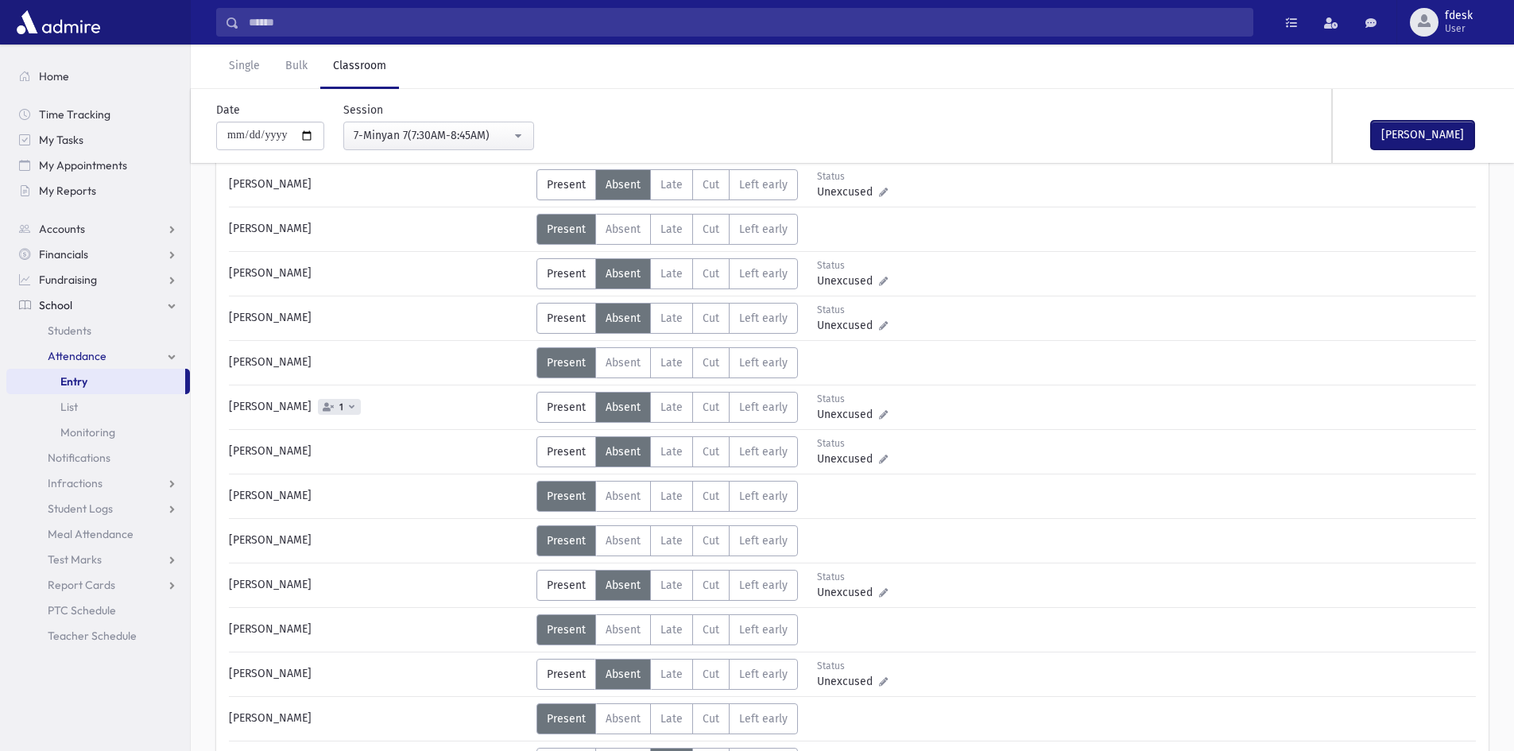
click at [1407, 135] on button "Mark Done" at bounding box center [1422, 135] width 103 height 29
click at [419, 129] on div "7-Minyan 7(7:30AM-8:45AM)" at bounding box center [432, 135] width 157 height 17
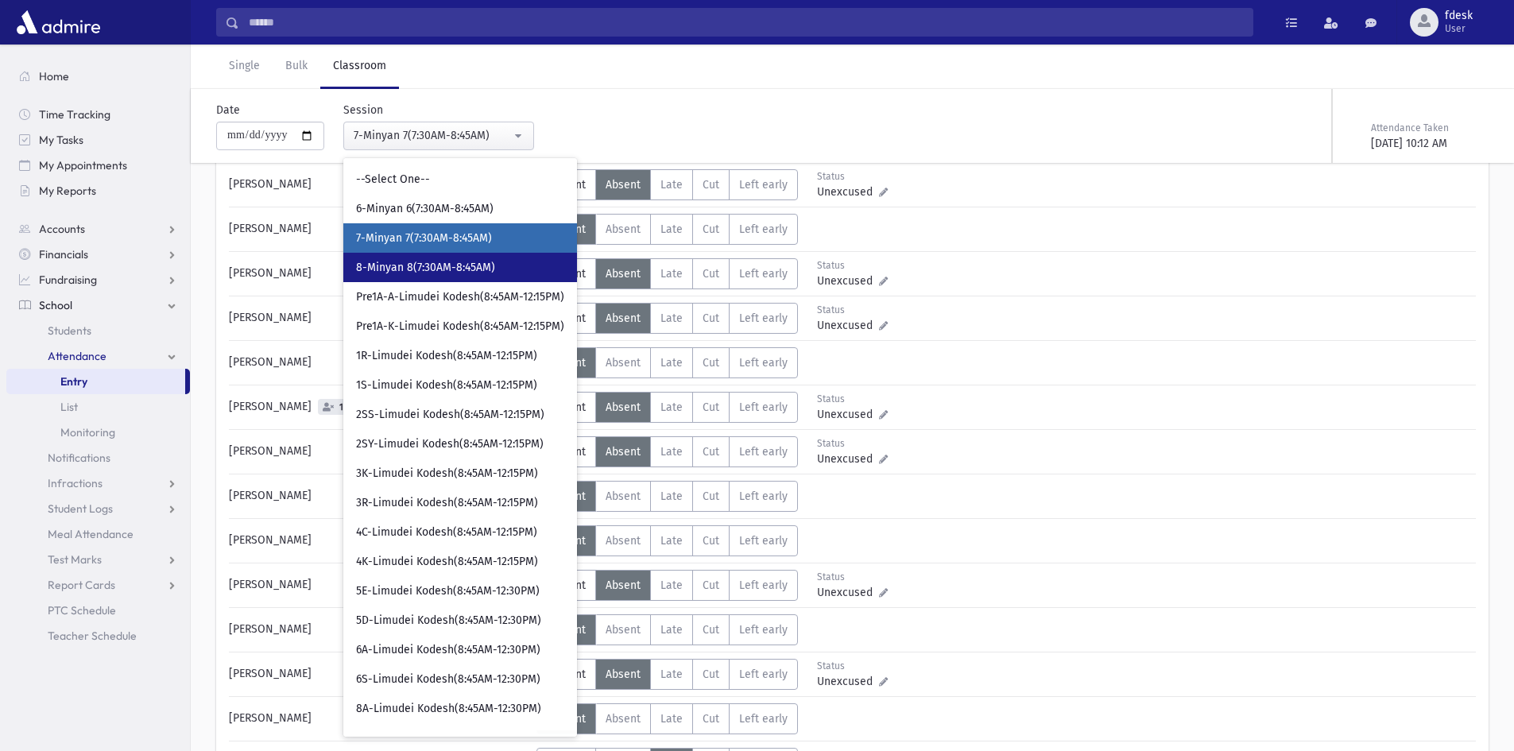
click at [478, 271] on span "8-Minyan 8(7:30AM-8:45AM)" at bounding box center [425, 268] width 139 height 16
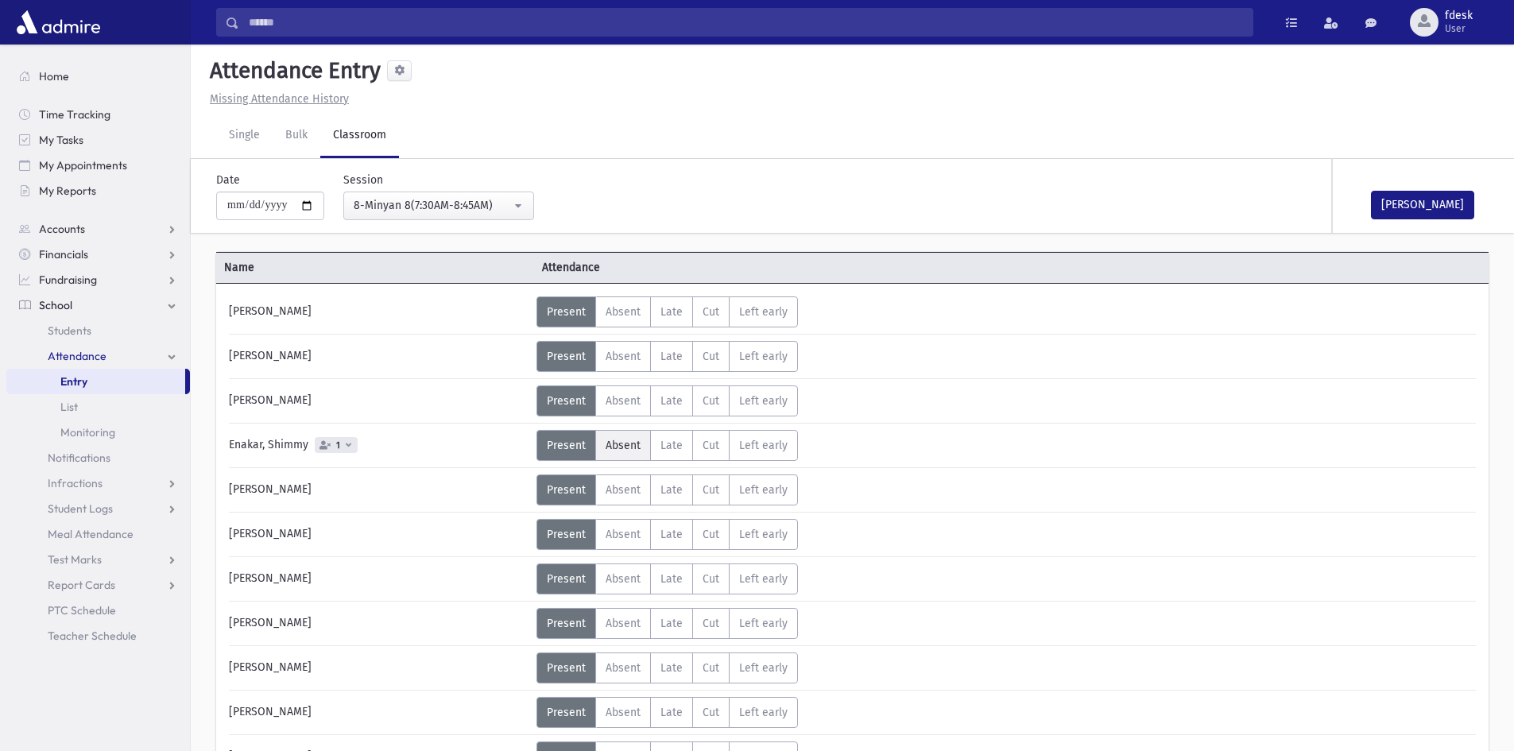
click at [615, 449] on span "Absent" at bounding box center [623, 446] width 35 height 14
click at [664, 493] on span "Late" at bounding box center [671, 490] width 22 height 14
click at [672, 532] on span "Late" at bounding box center [671, 535] width 22 height 14
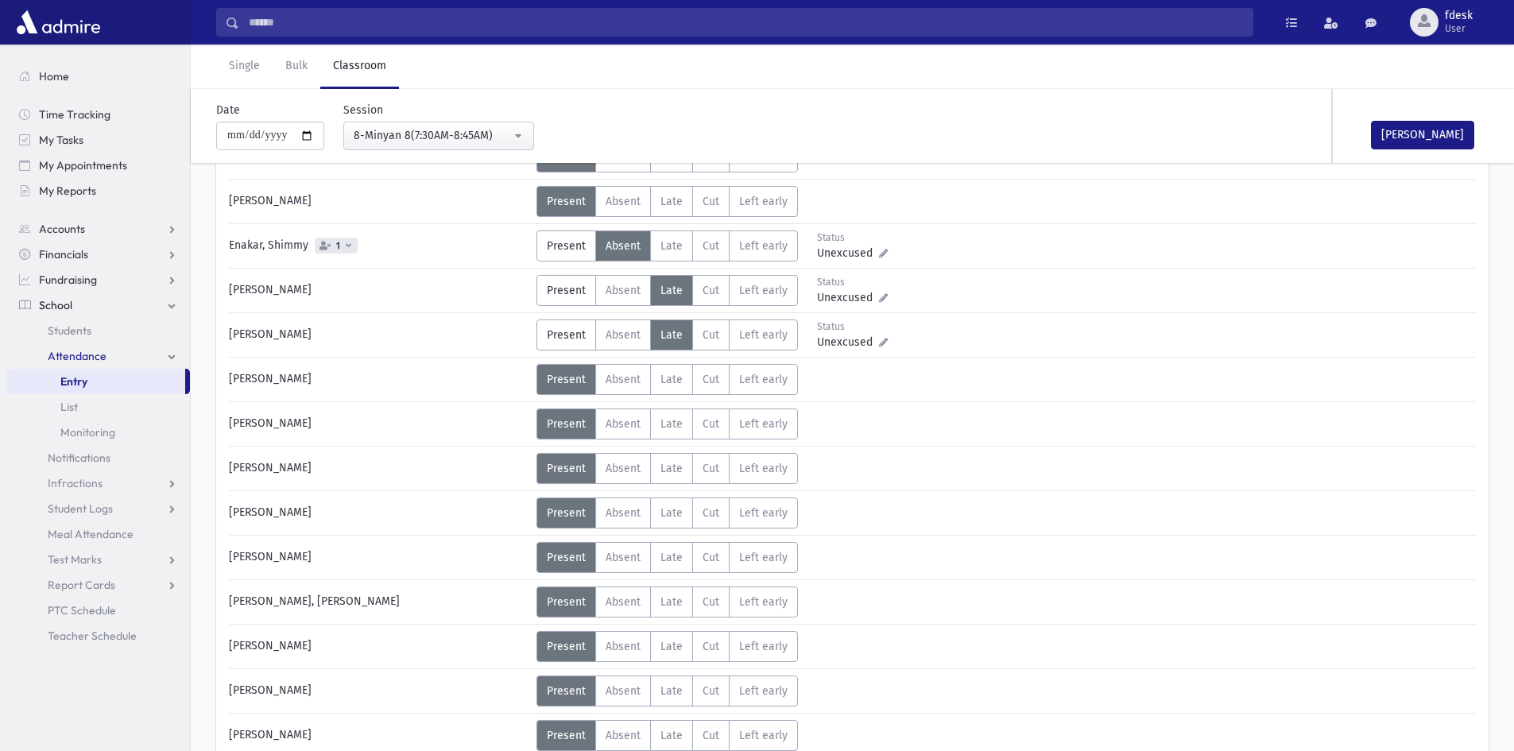
scroll to position [318, 0]
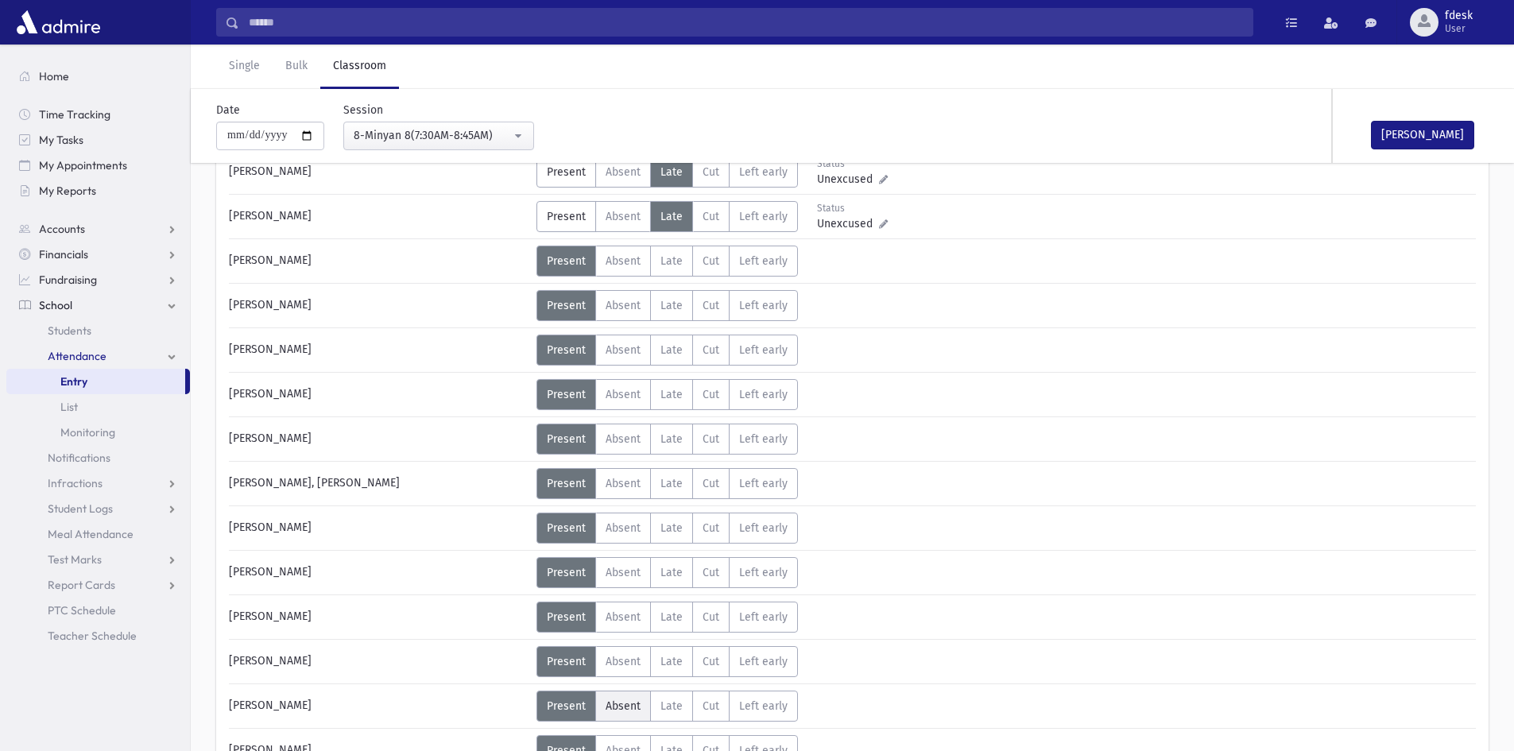
click at [624, 710] on span "Absent" at bounding box center [623, 706] width 35 height 14
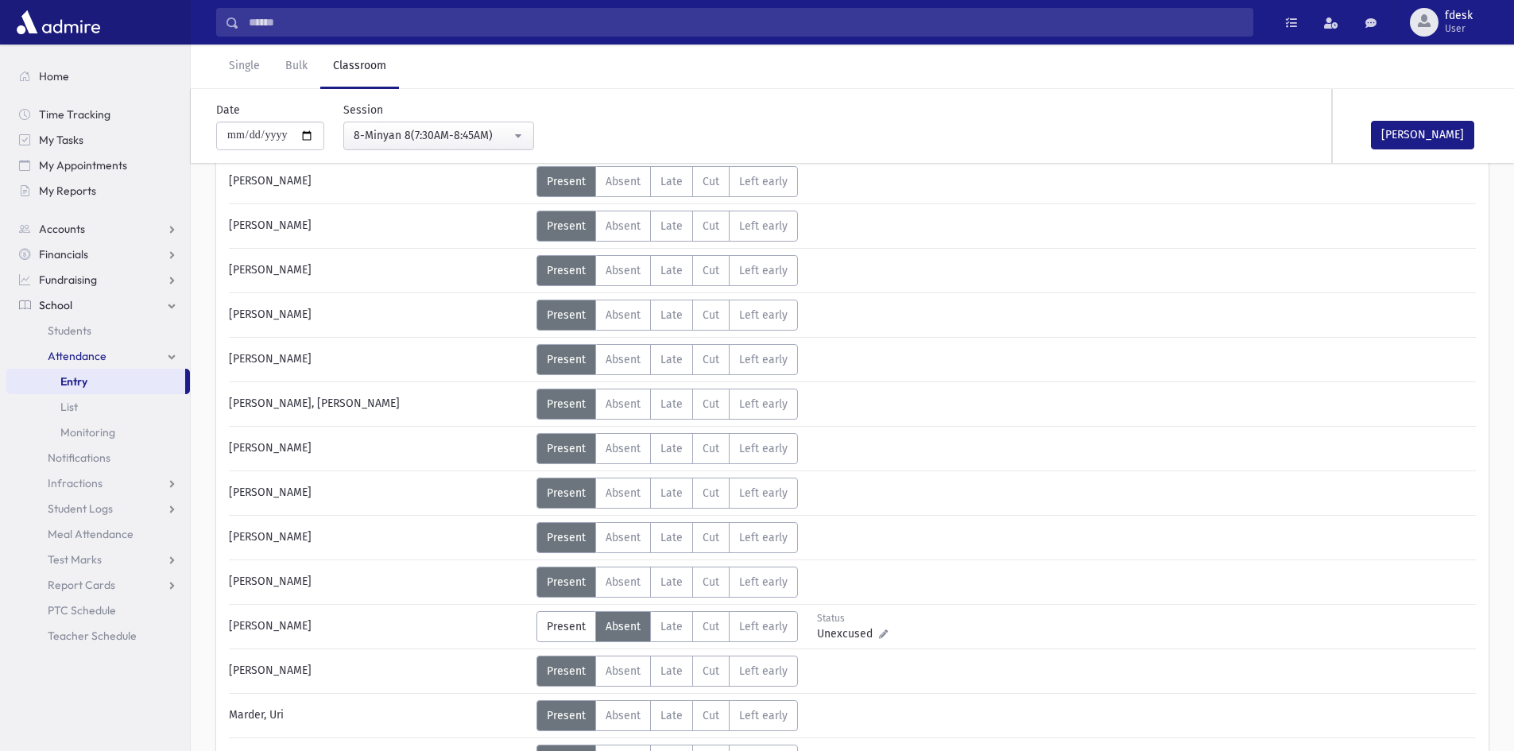
scroll to position [477, 0]
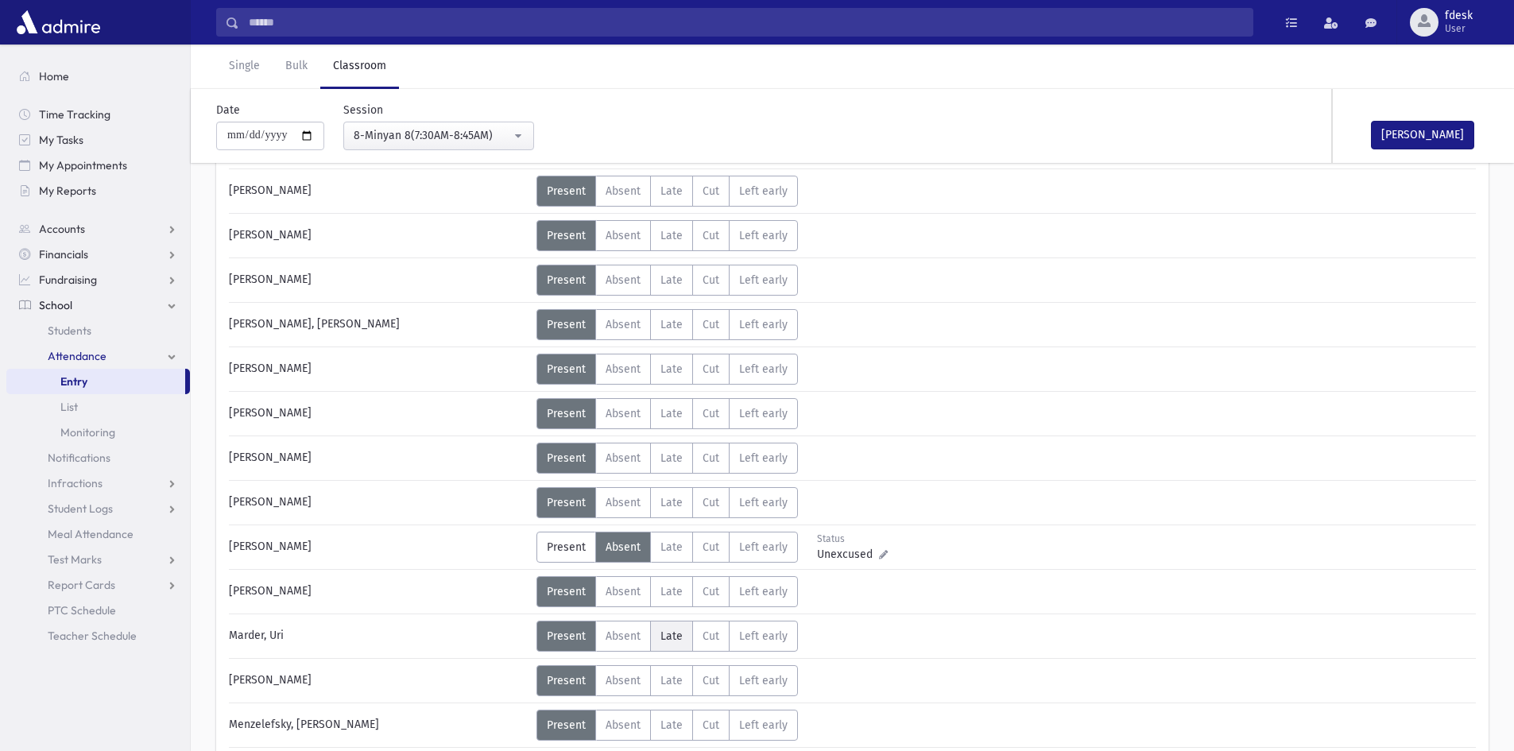
click at [672, 632] on span "Late" at bounding box center [671, 636] width 22 height 14
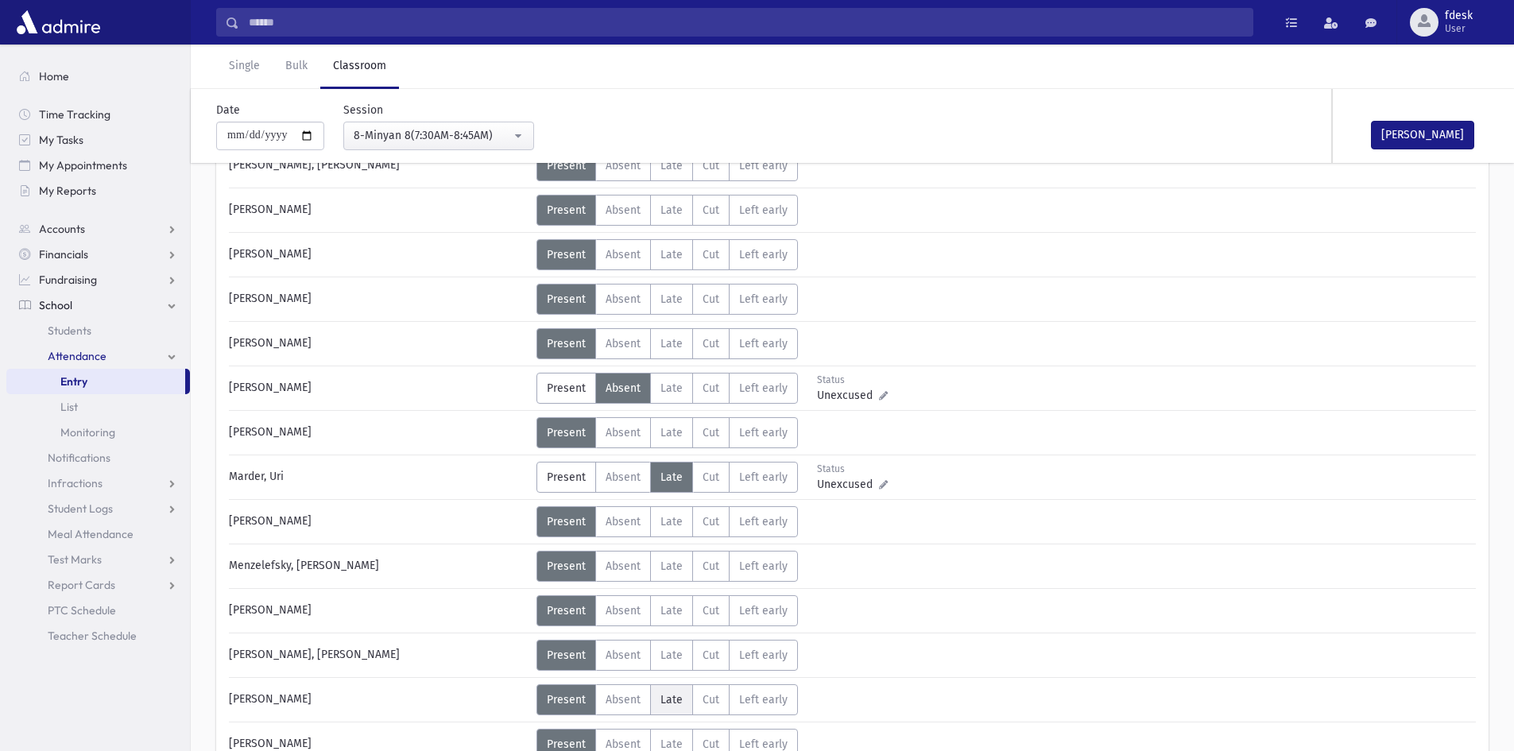
scroll to position [715, 0]
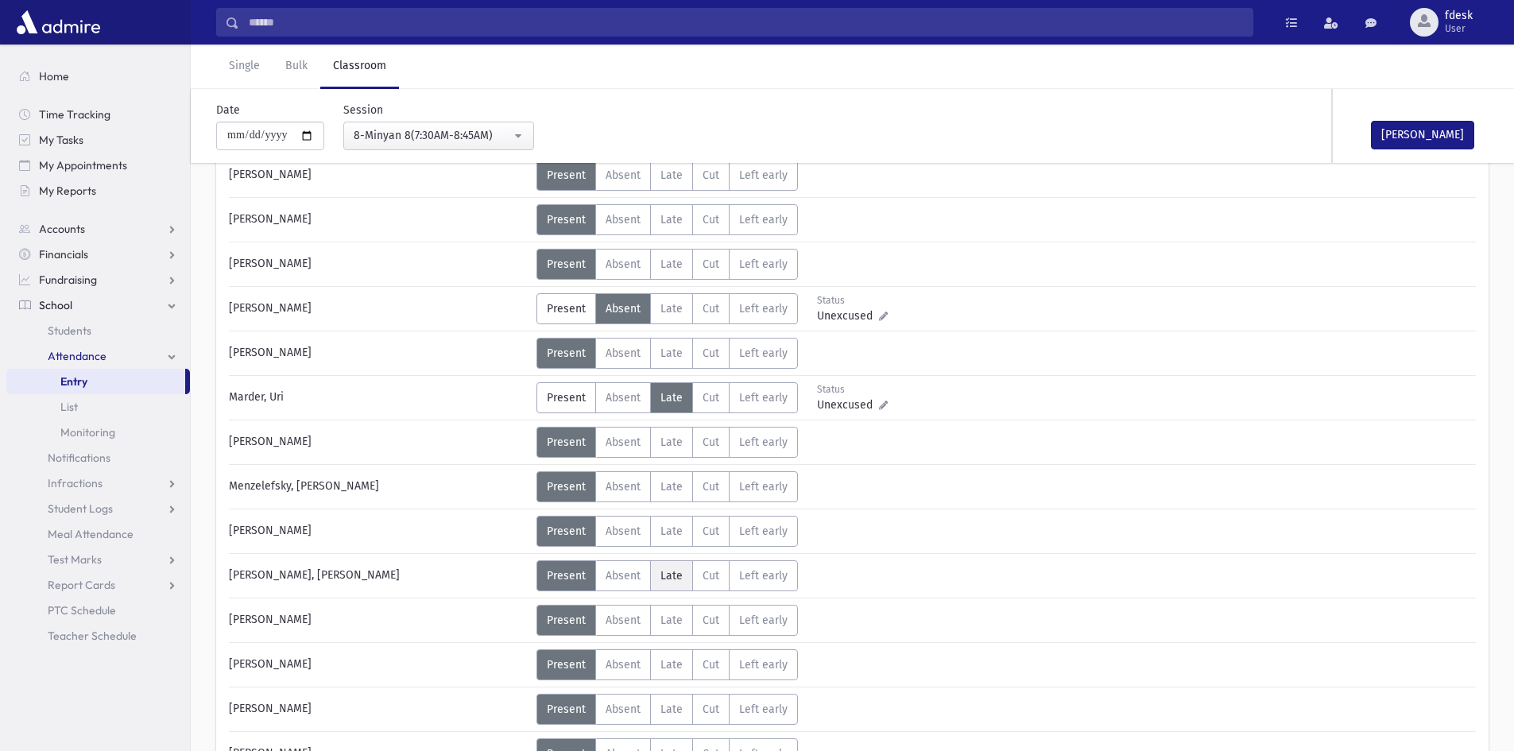
click at [668, 575] on span "Late" at bounding box center [671, 576] width 22 height 14
click at [674, 629] on label "Late L" at bounding box center [671, 620] width 43 height 31
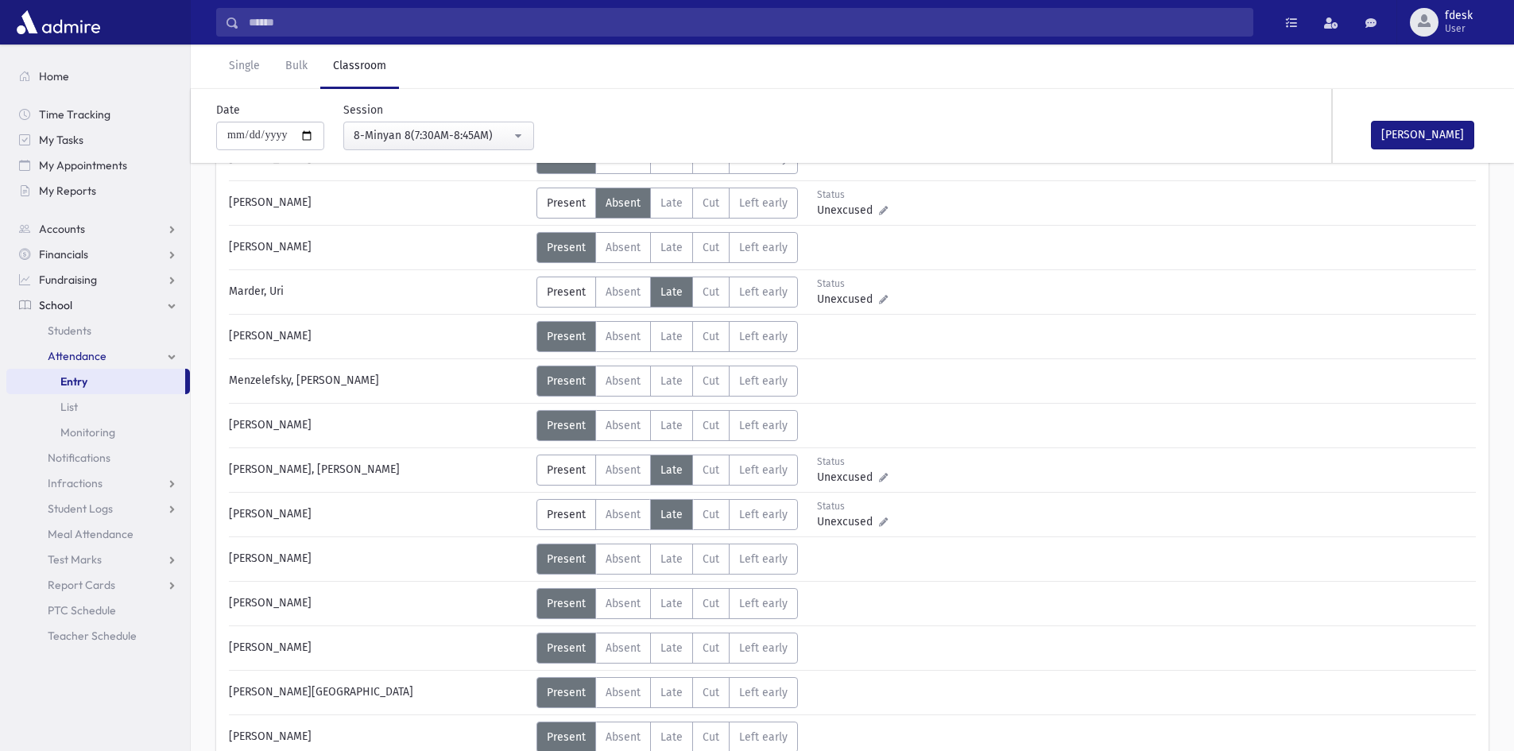
scroll to position [795, 0]
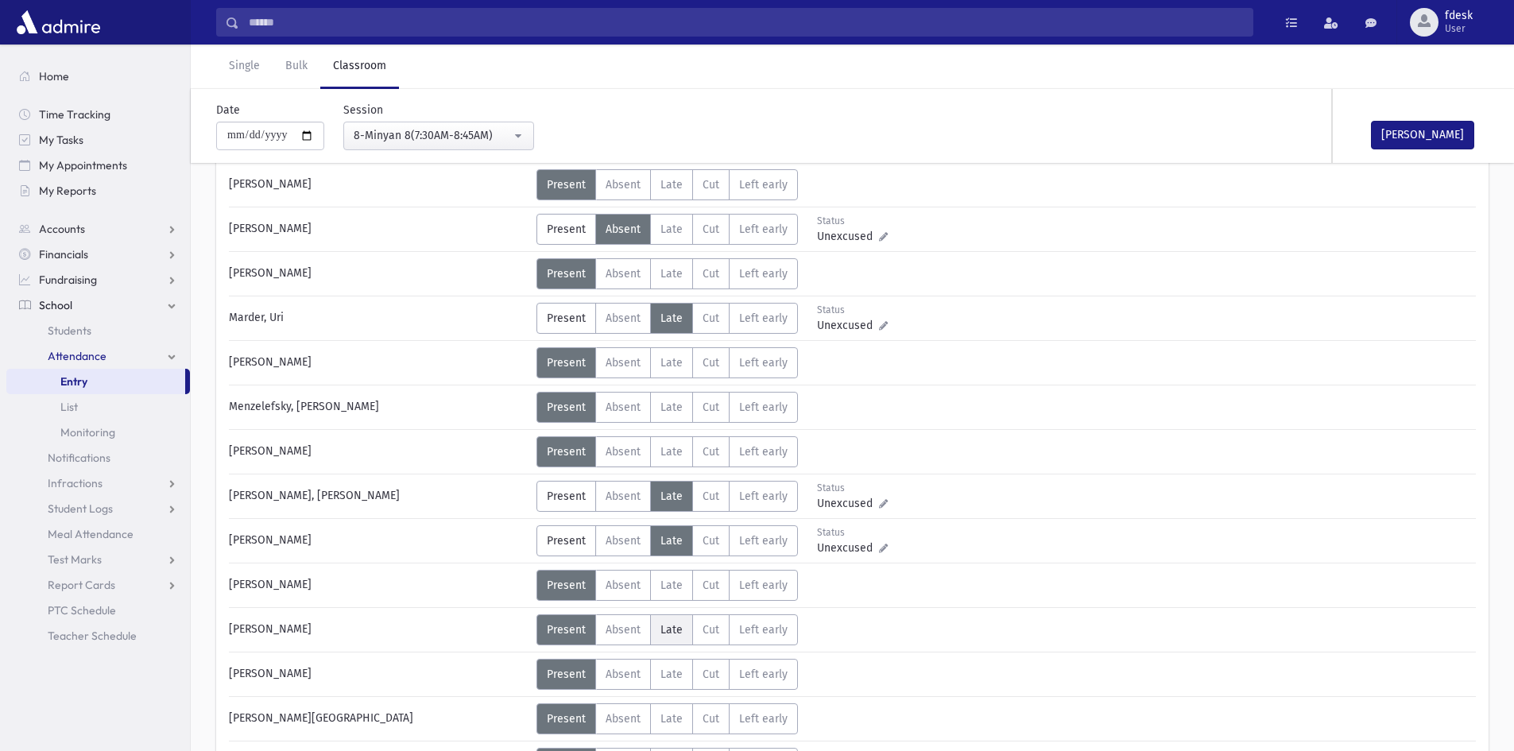
click at [683, 625] on label "Late L" at bounding box center [671, 629] width 43 height 31
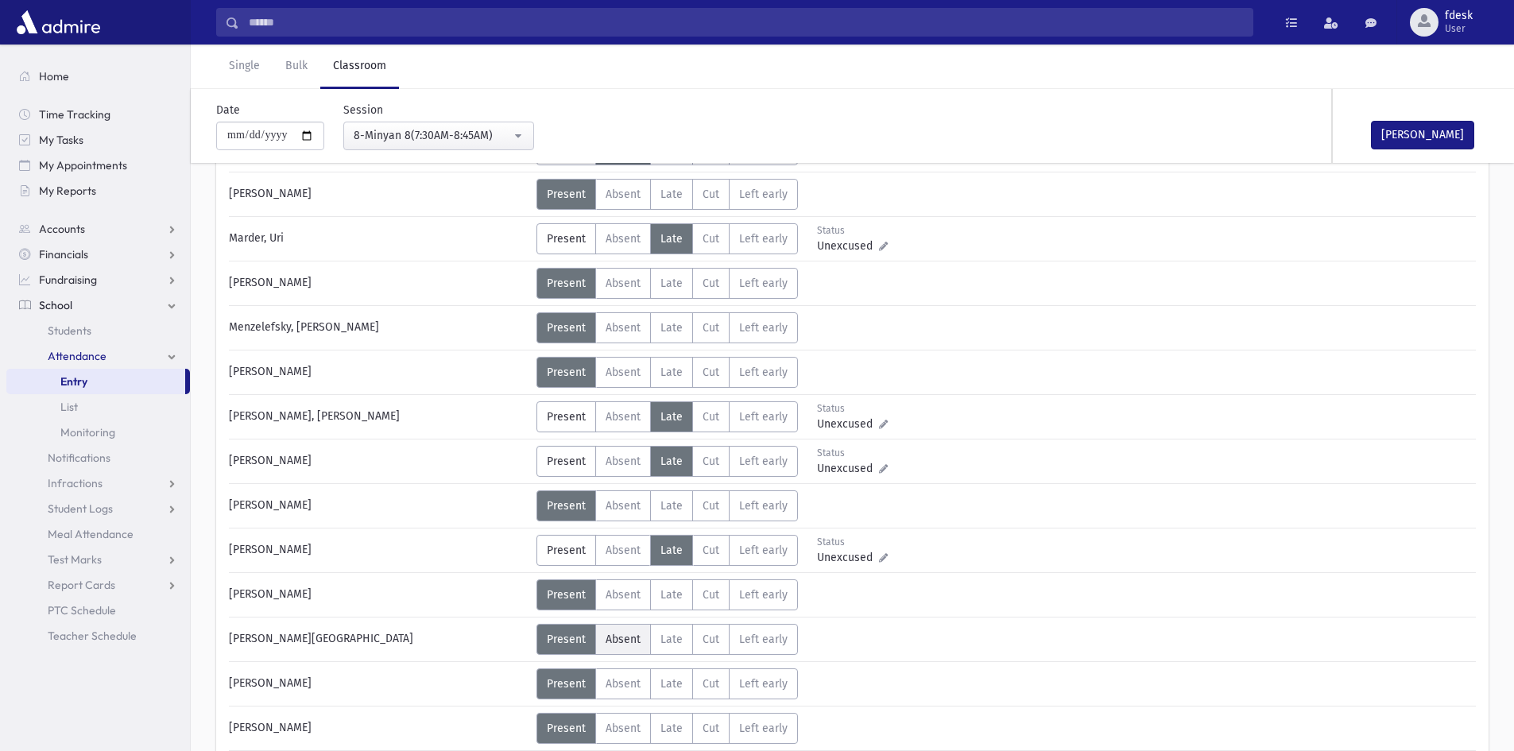
click at [629, 638] on span "Absent" at bounding box center [623, 640] width 35 height 14
click at [629, 687] on span "Absent" at bounding box center [623, 684] width 35 height 14
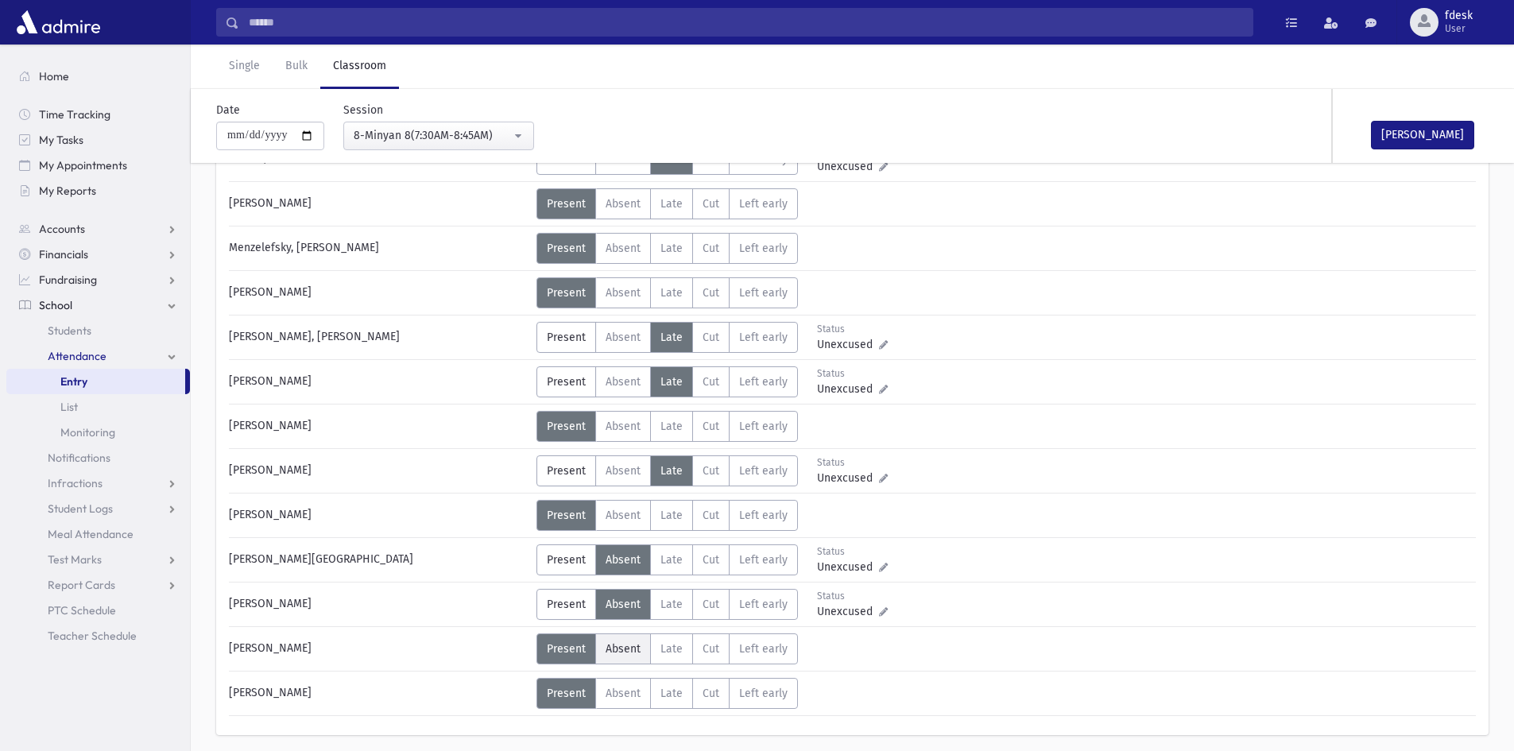
click at [617, 656] on label "Absent A" at bounding box center [623, 648] width 56 height 31
click at [1405, 132] on button "Mark Done" at bounding box center [1422, 135] width 103 height 29
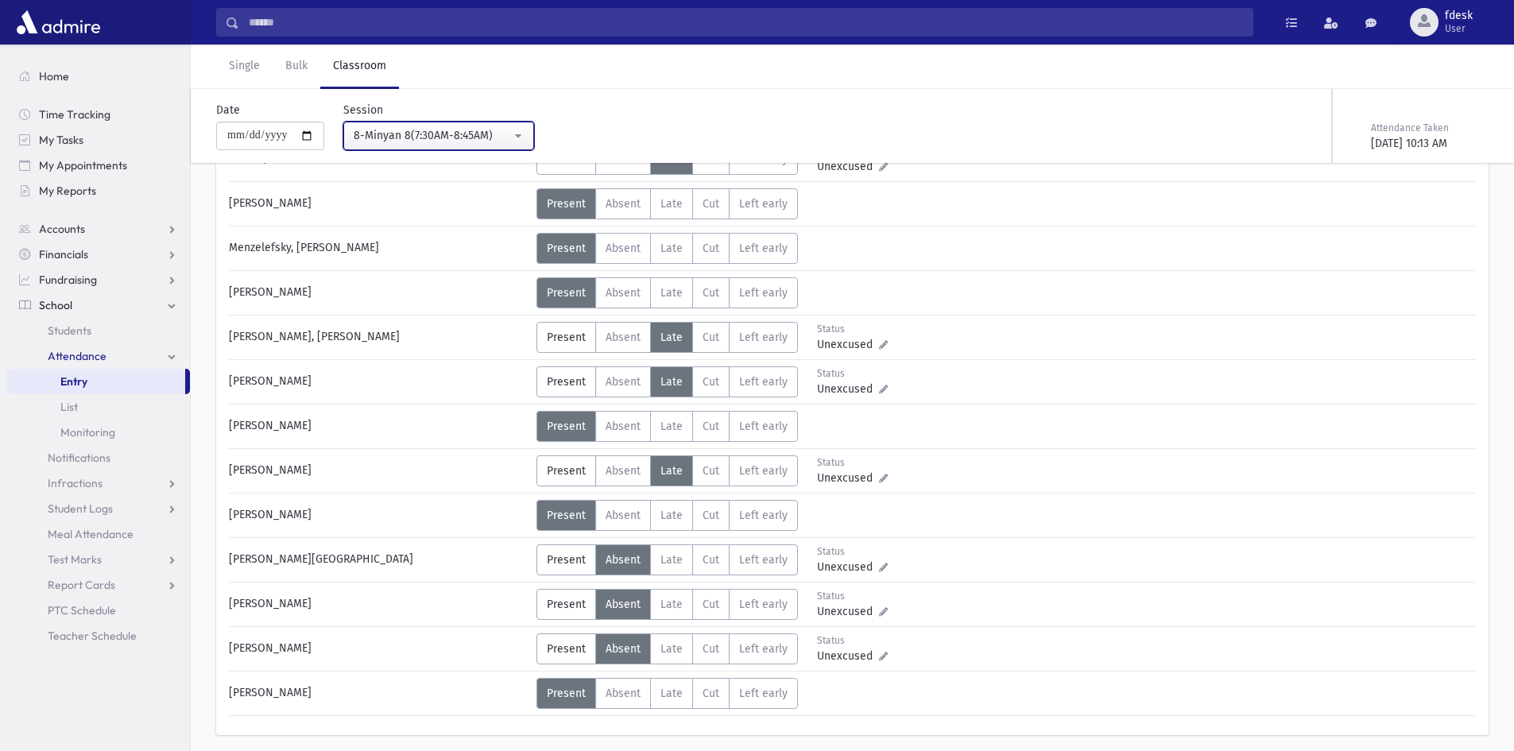
click at [380, 137] on div "8-Minyan 8(7:30AM-8:45AM)" at bounding box center [432, 135] width 157 height 17
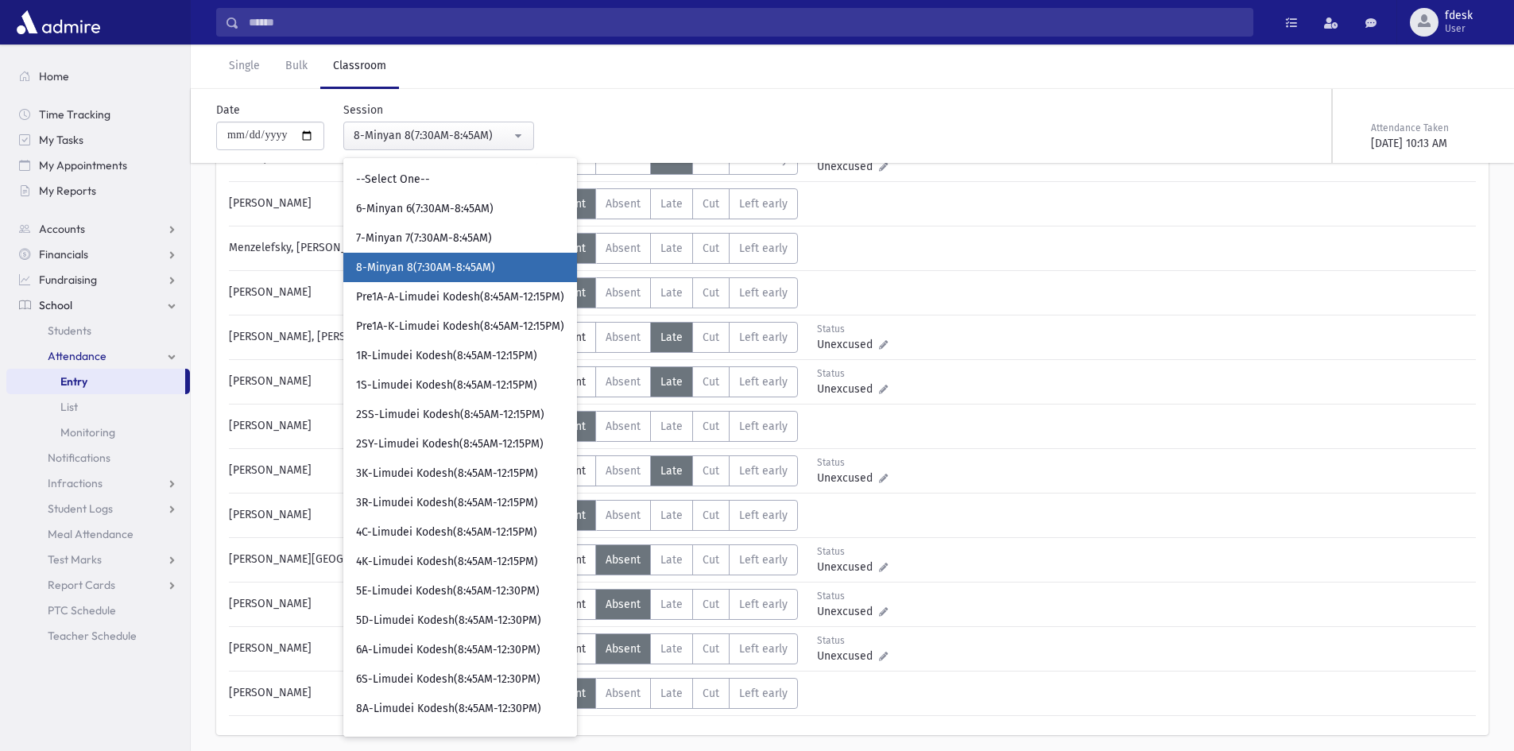
click at [997, 402] on div "Abramovitz, Micha-El Status Unexcused Admin: Present P Absent A Late L Cut C LE" at bounding box center [852, 29] width 1247 height 1373
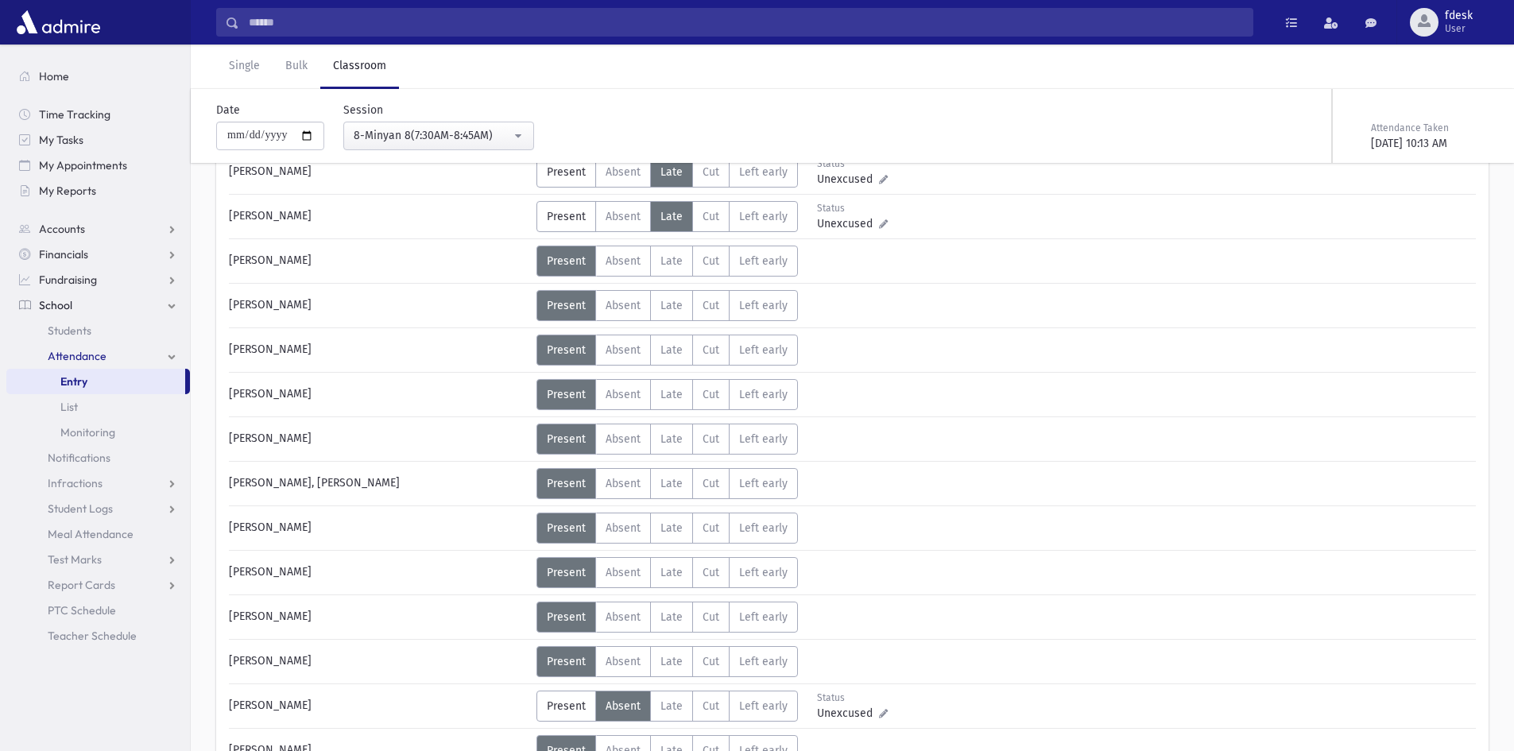
scroll to position [0, 0]
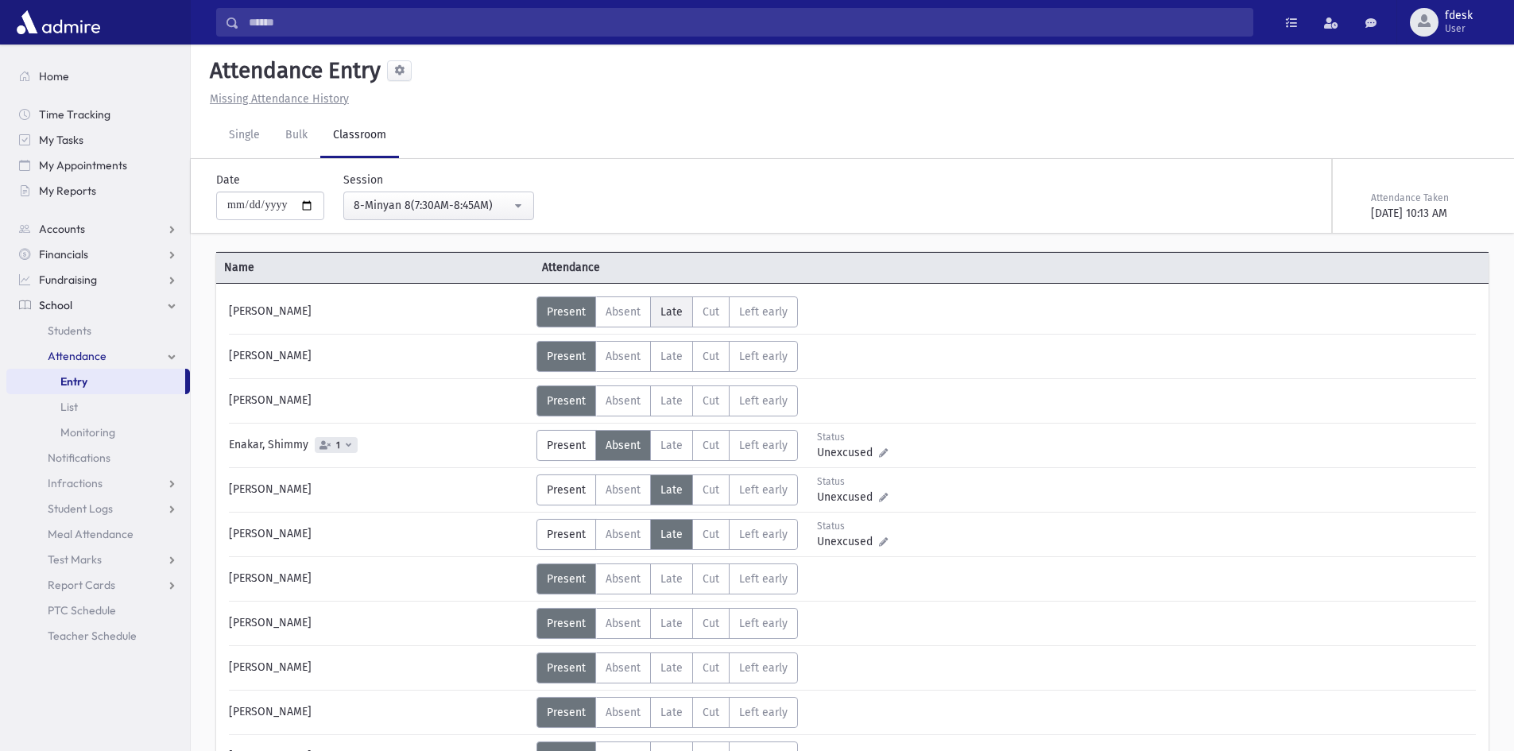
click at [664, 303] on label "Late L" at bounding box center [671, 311] width 43 height 31
click at [621, 391] on label "Absent A" at bounding box center [623, 400] width 56 height 31
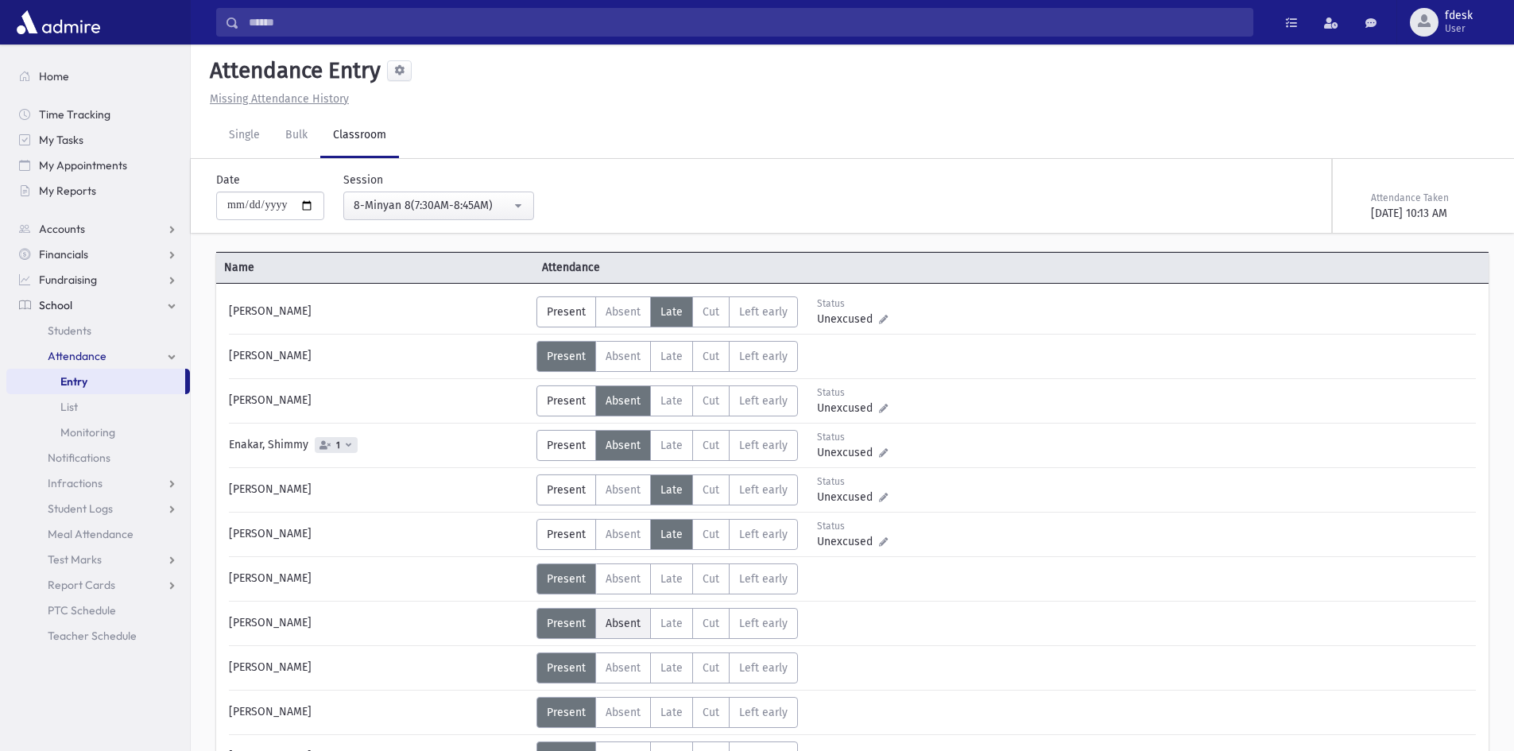
click at [640, 626] on label "Absent A" at bounding box center [623, 623] width 56 height 31
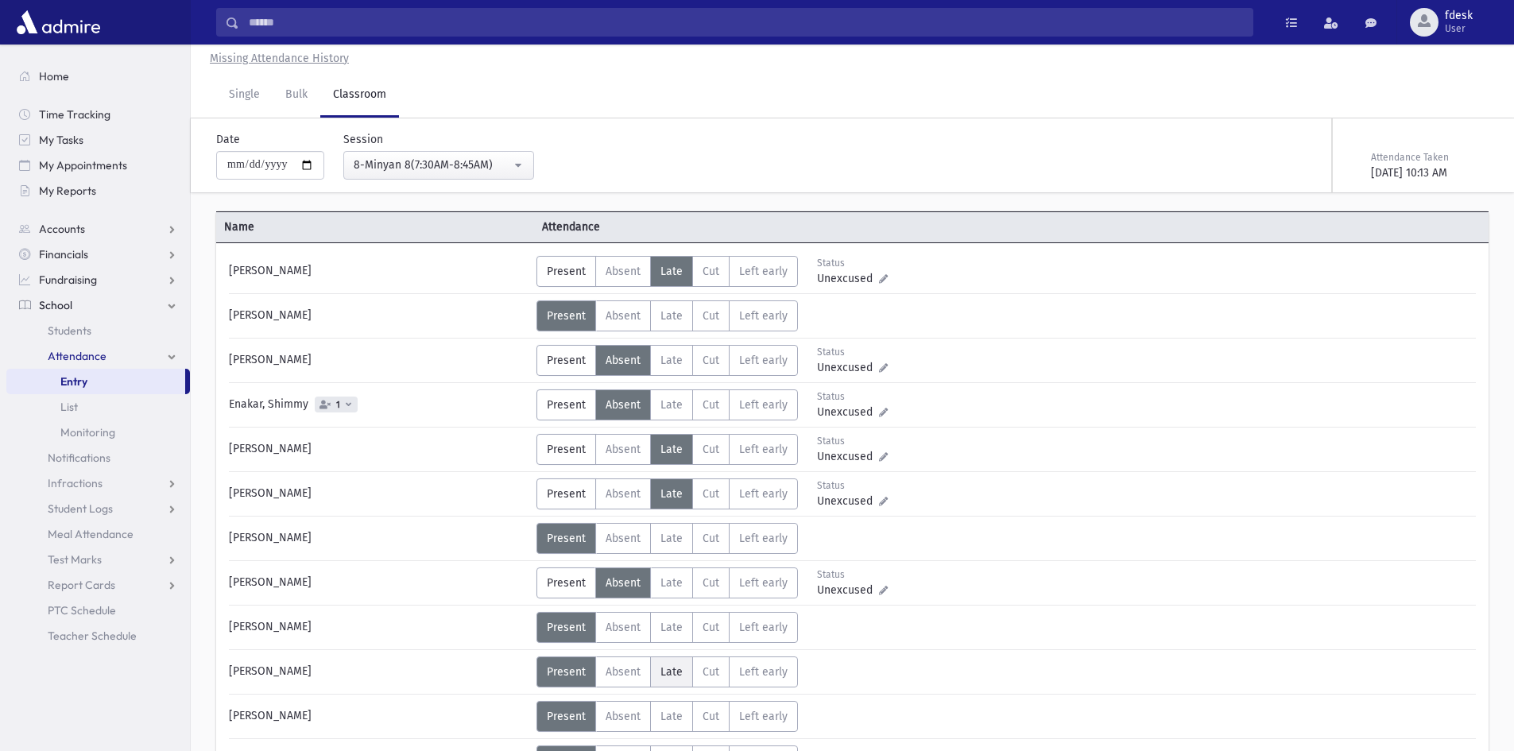
scroll to position [79, 0]
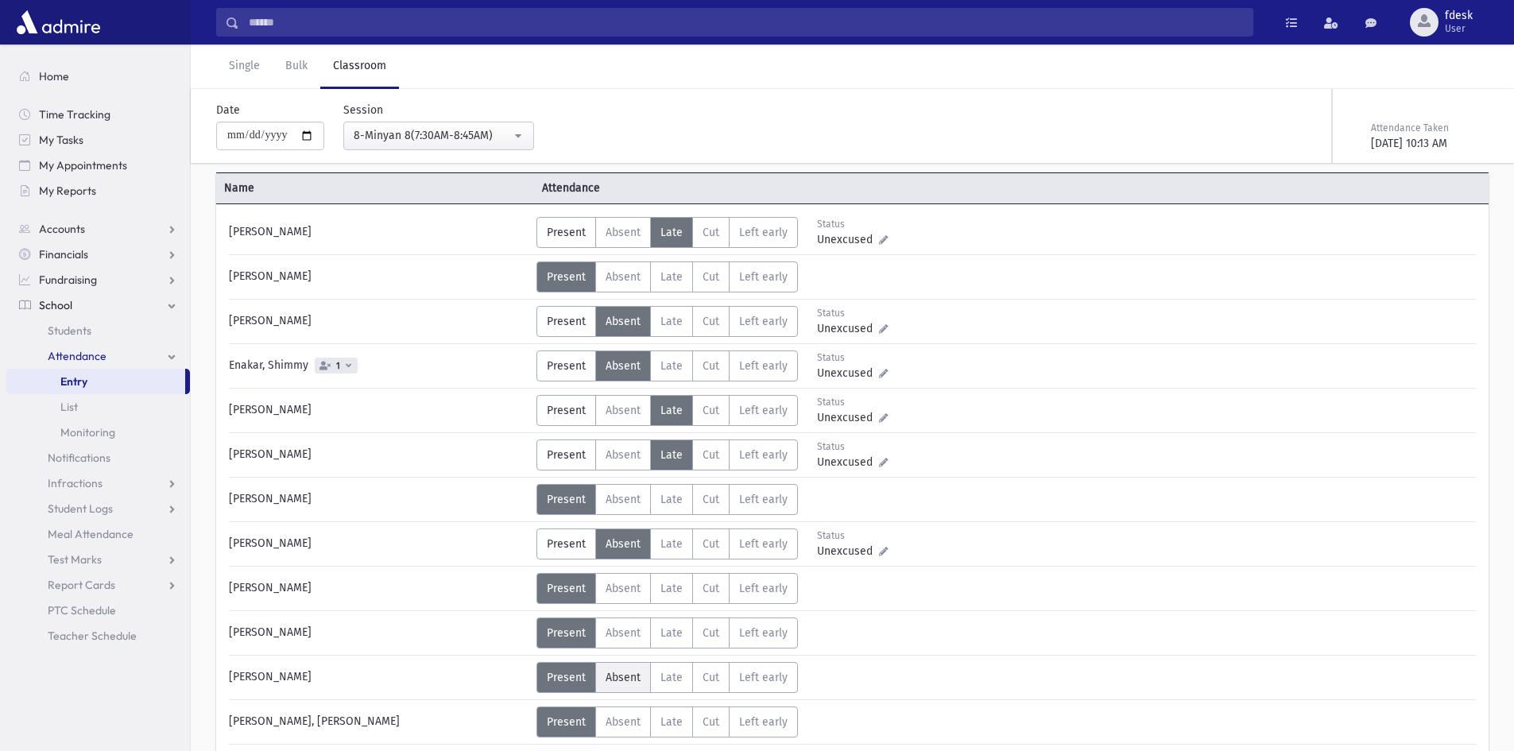
click at [624, 671] on span "Absent" at bounding box center [623, 678] width 35 height 14
click at [672, 720] on span "Late" at bounding box center [671, 722] width 22 height 14
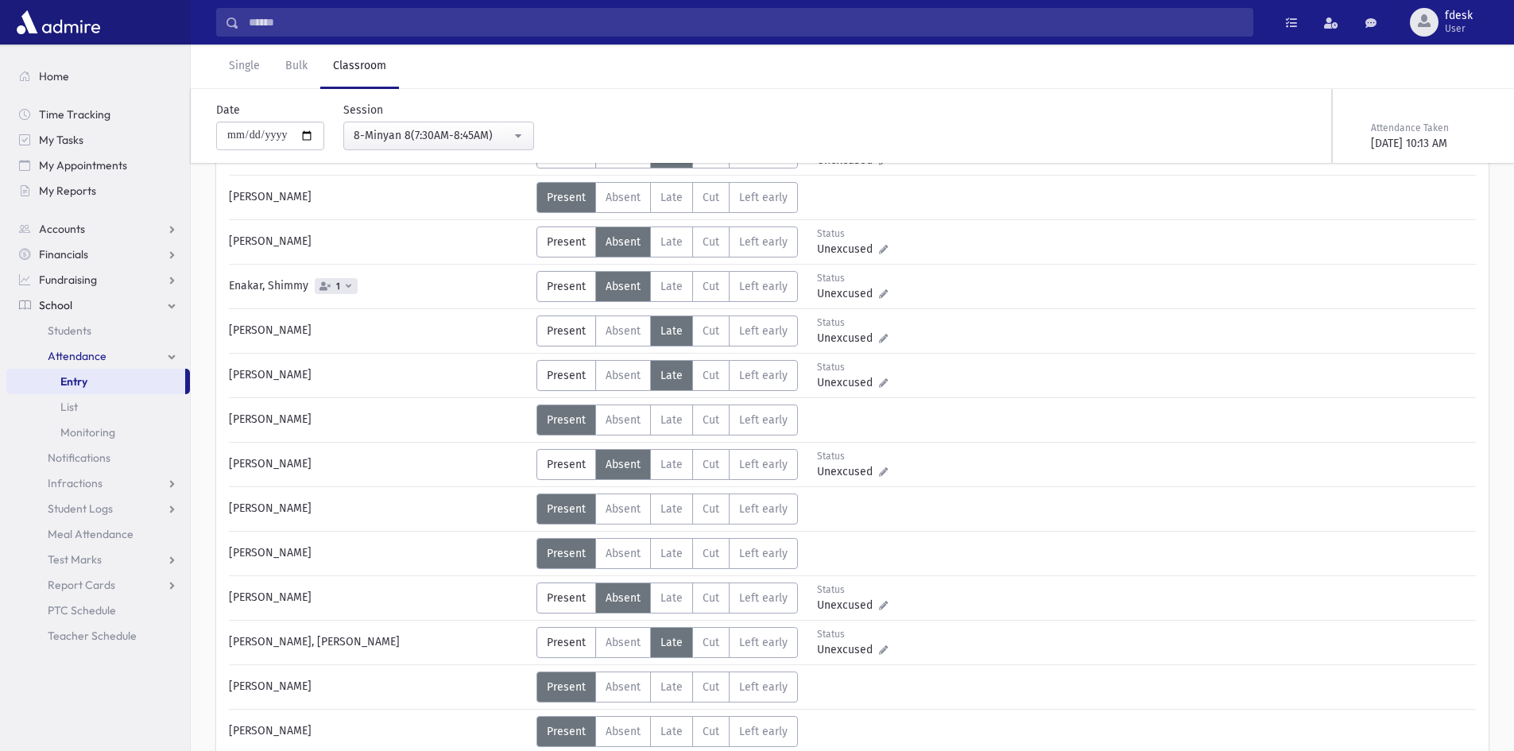
scroll to position [238, 0]
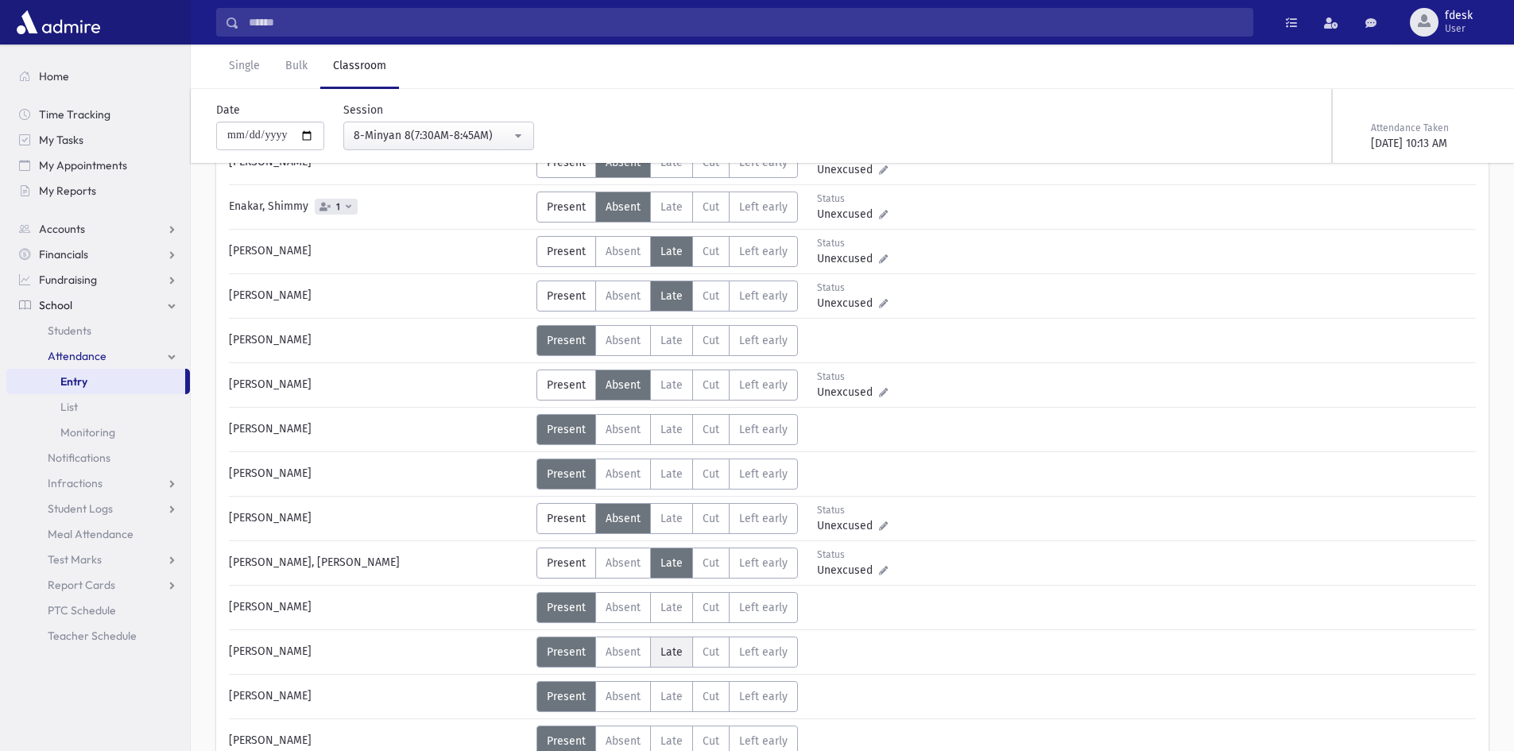
click at [658, 657] on label "Late L" at bounding box center [671, 652] width 43 height 31
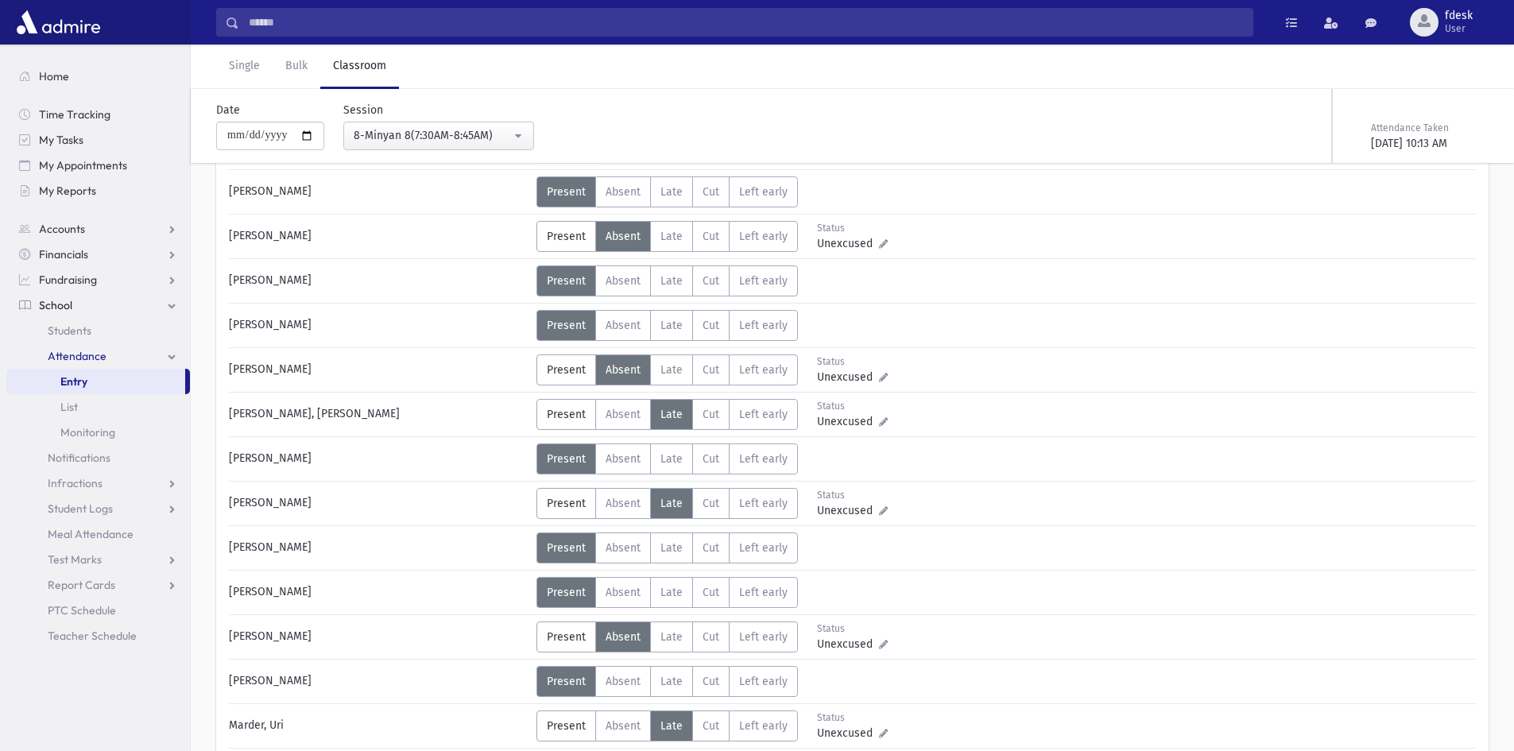
scroll to position [397, 0]
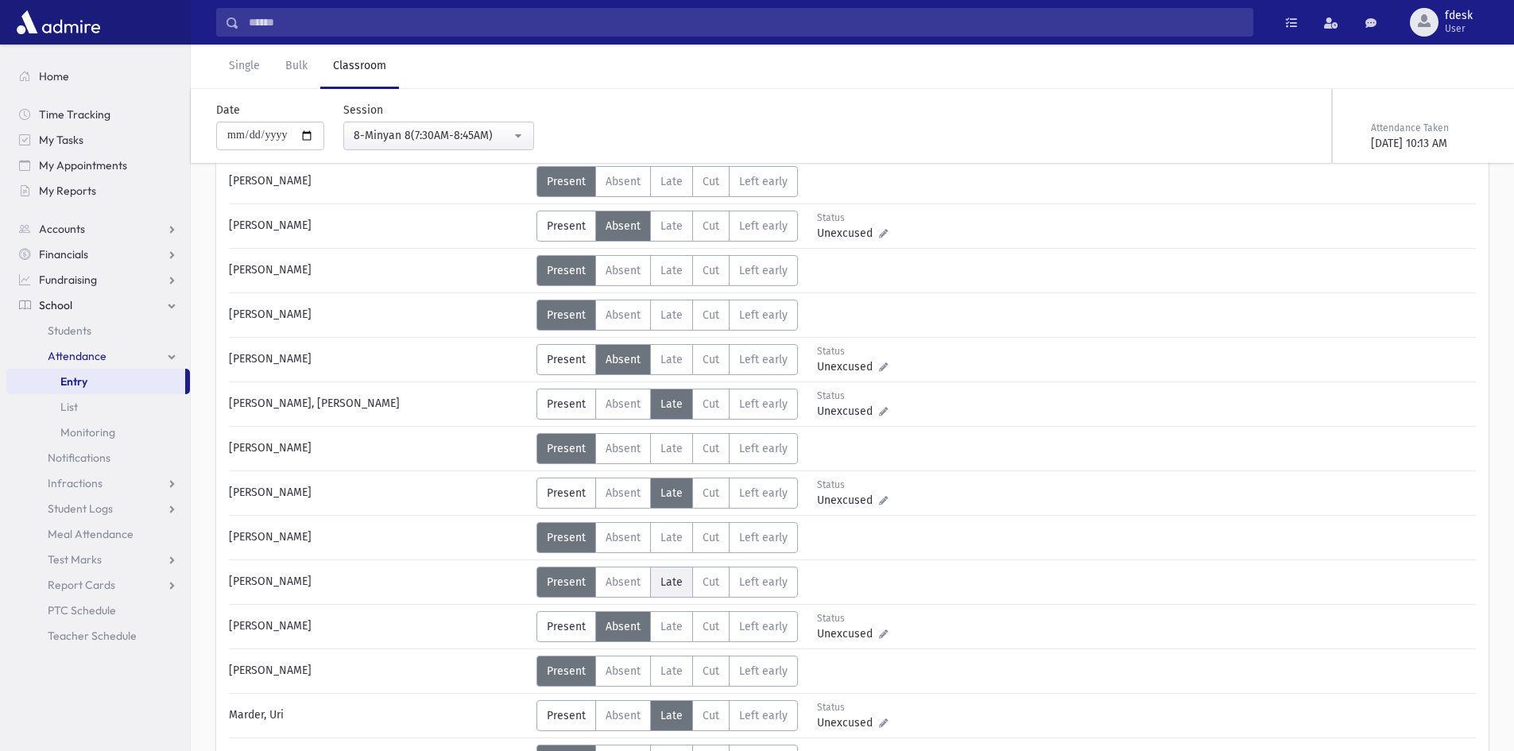
click at [674, 584] on span "Late" at bounding box center [671, 582] width 22 height 14
click at [667, 666] on span "Late" at bounding box center [671, 671] width 22 height 14
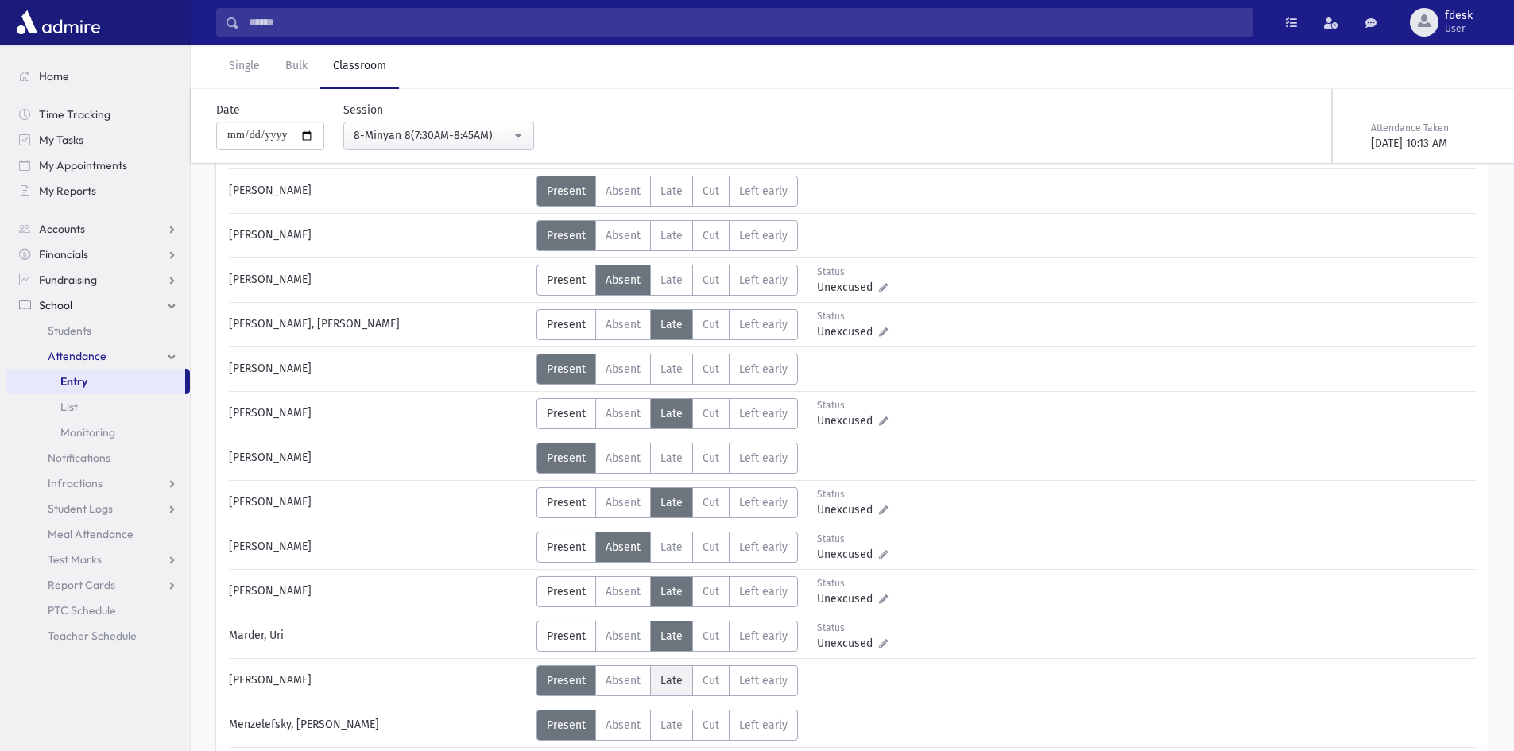
click at [664, 678] on span "Late" at bounding box center [671, 681] width 22 height 14
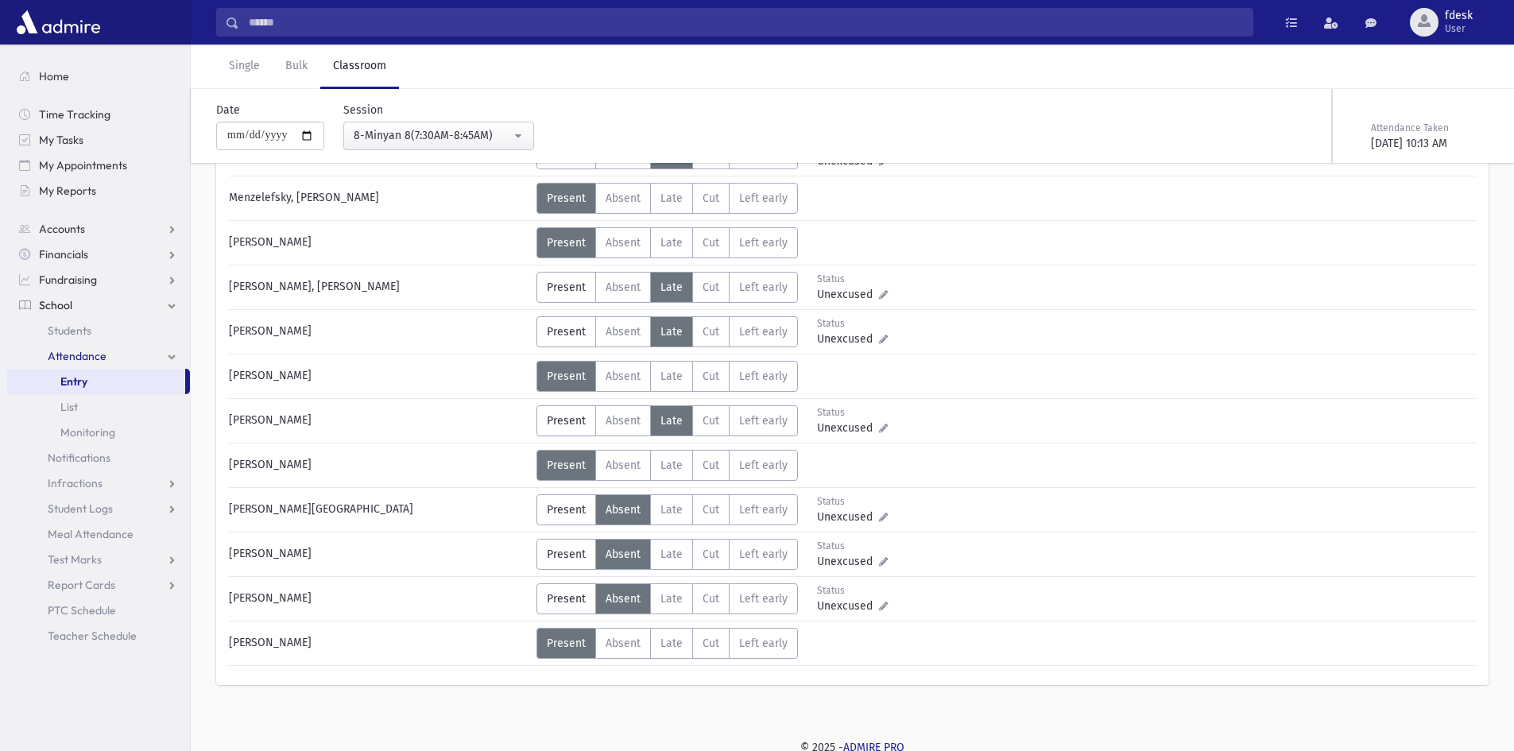
scroll to position [1008, 0]
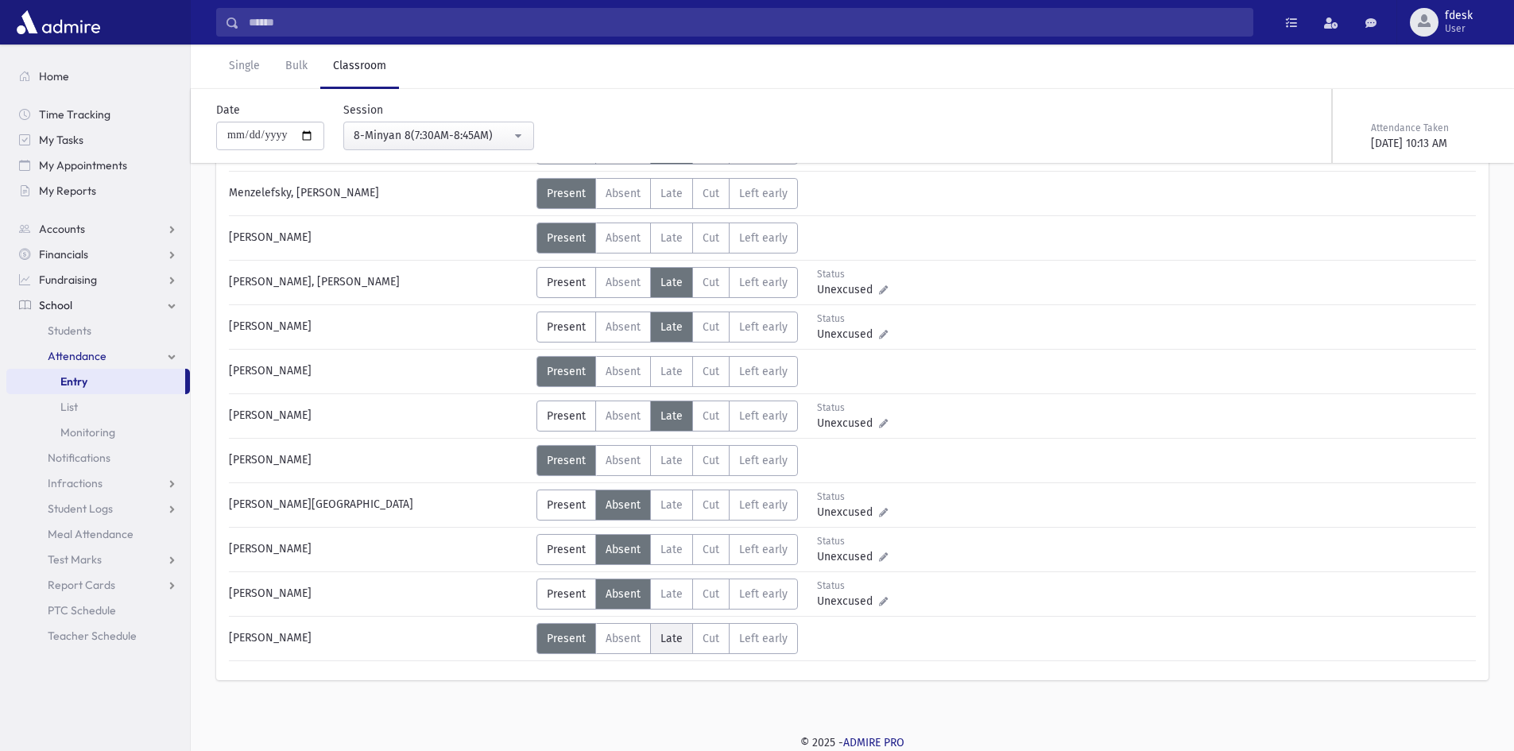
click at [672, 638] on span "Late" at bounding box center [671, 639] width 22 height 14
click at [679, 373] on span "Late" at bounding box center [671, 372] width 22 height 14
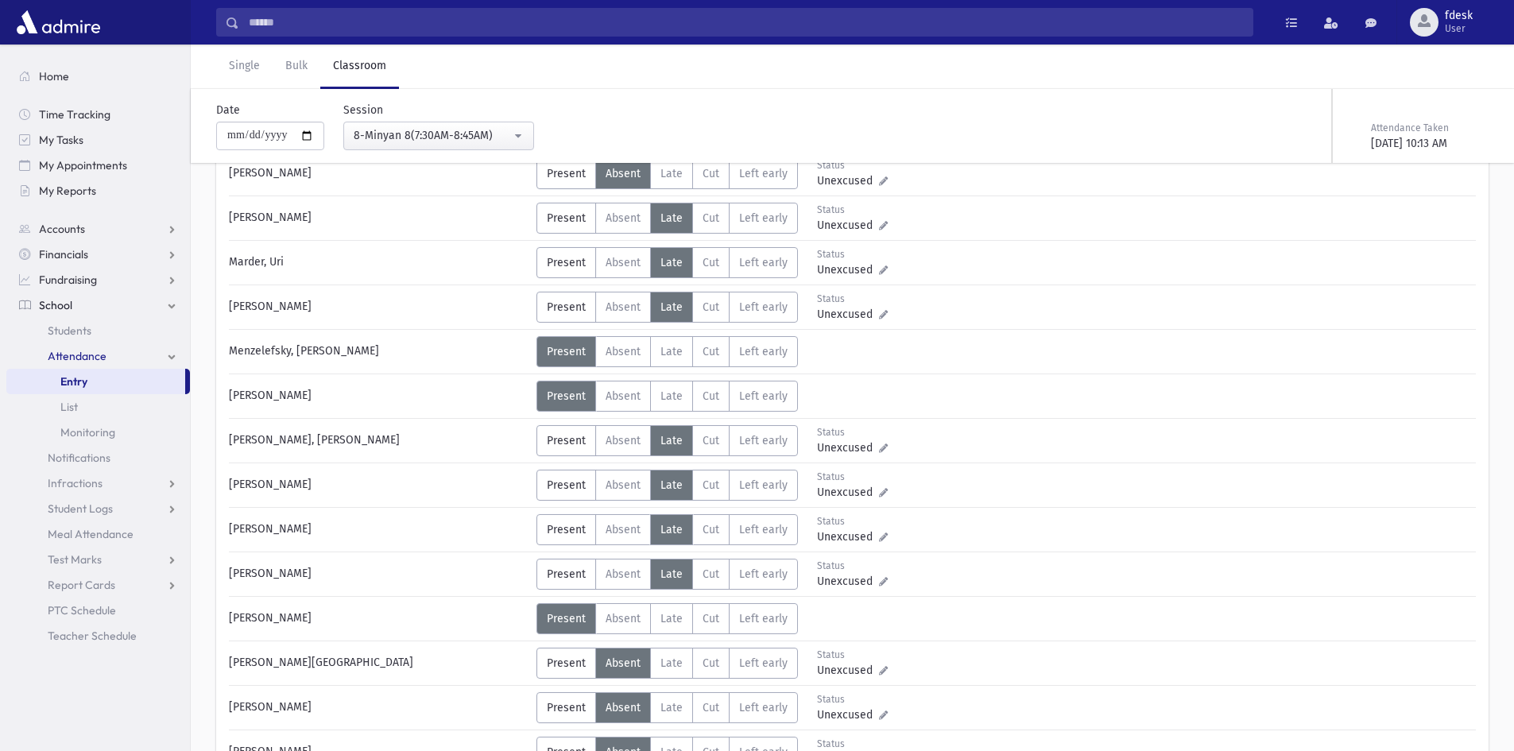
scroll to position [850, 0]
click at [635, 358] on span "Absent" at bounding box center [623, 353] width 35 height 14
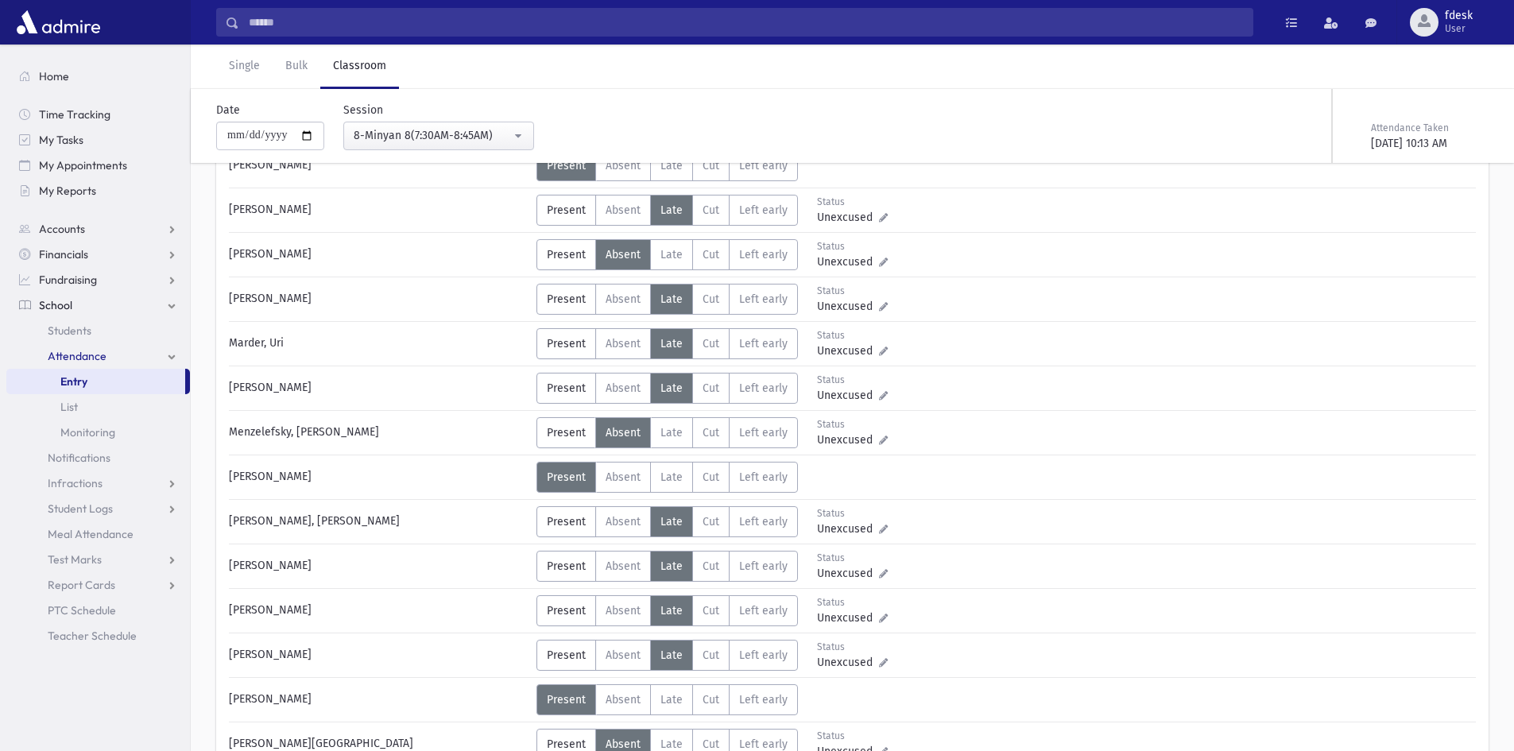
scroll to position [691, 0]
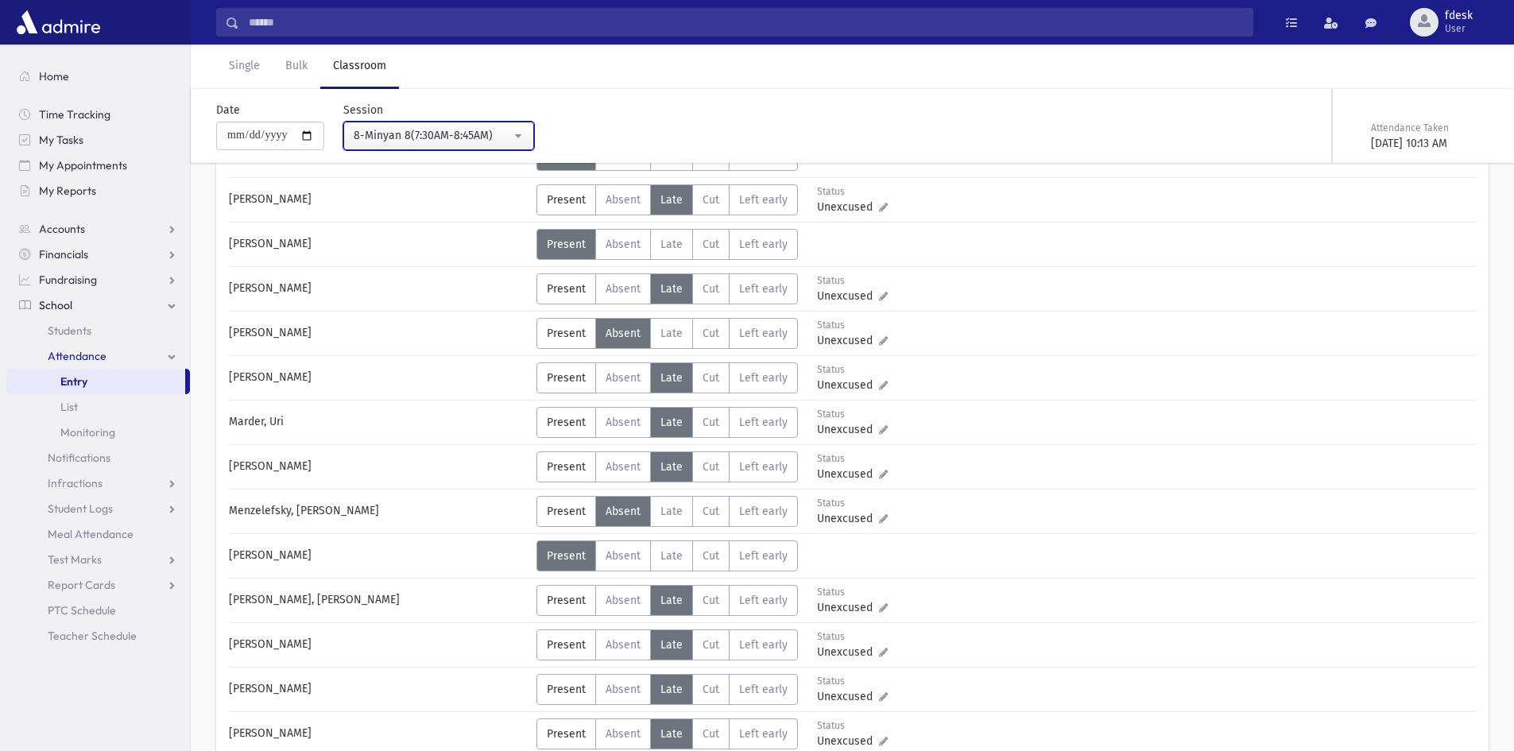
click at [467, 128] on button "8-Minyan 8(7:30AM-8:45AM)" at bounding box center [438, 136] width 191 height 29
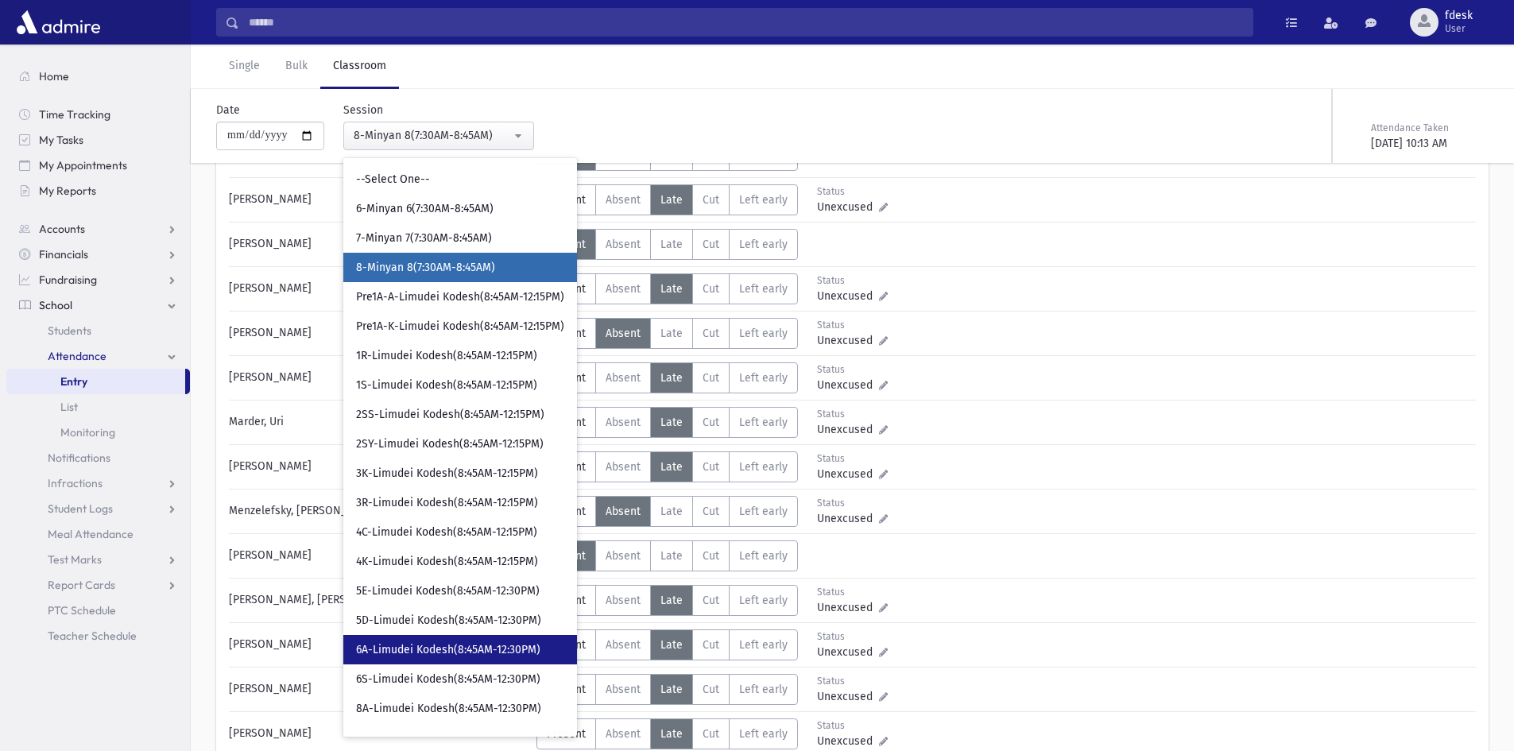
click at [526, 655] on span "6A-Limudei Kodesh(8:45AM-12:30PM)" at bounding box center [448, 650] width 184 height 16
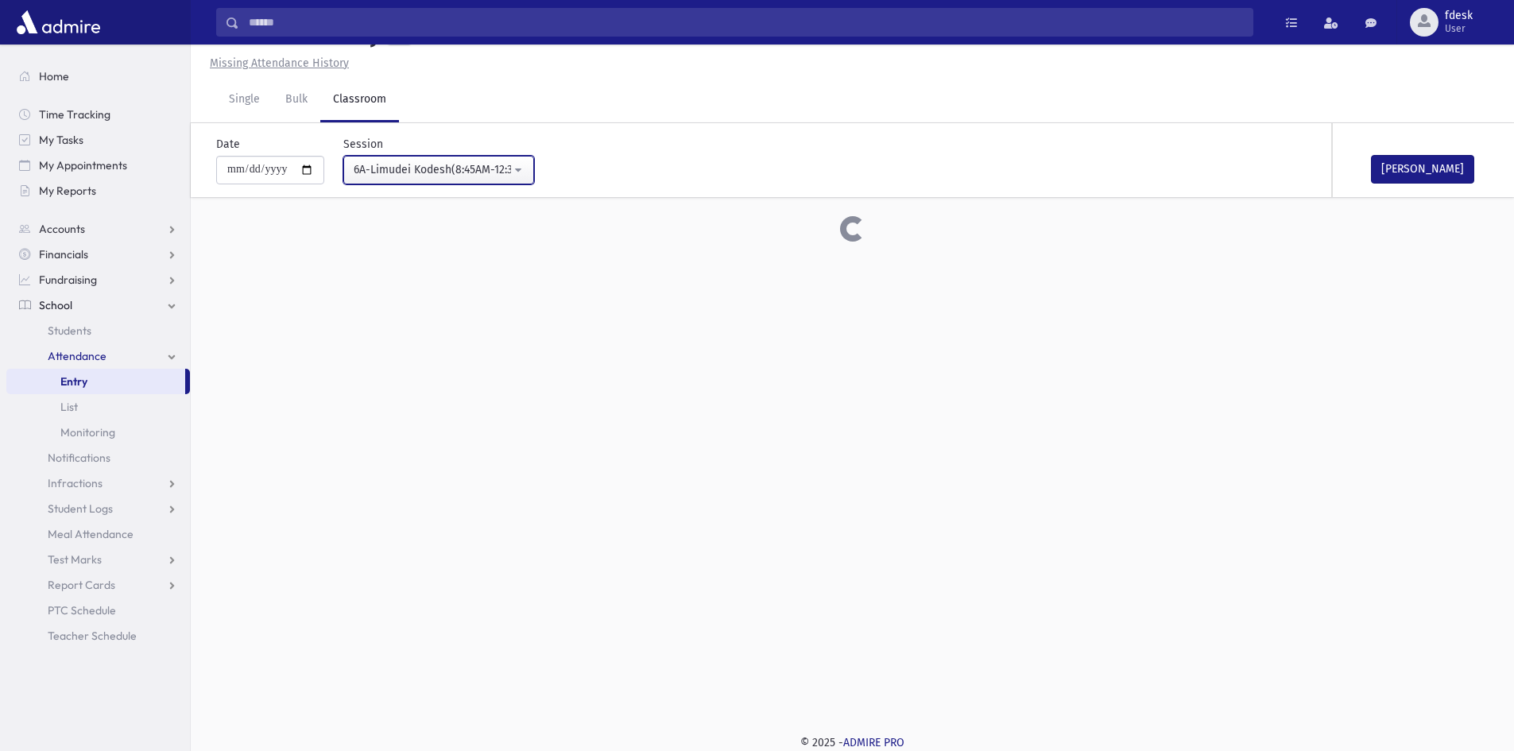
scroll to position [252, 0]
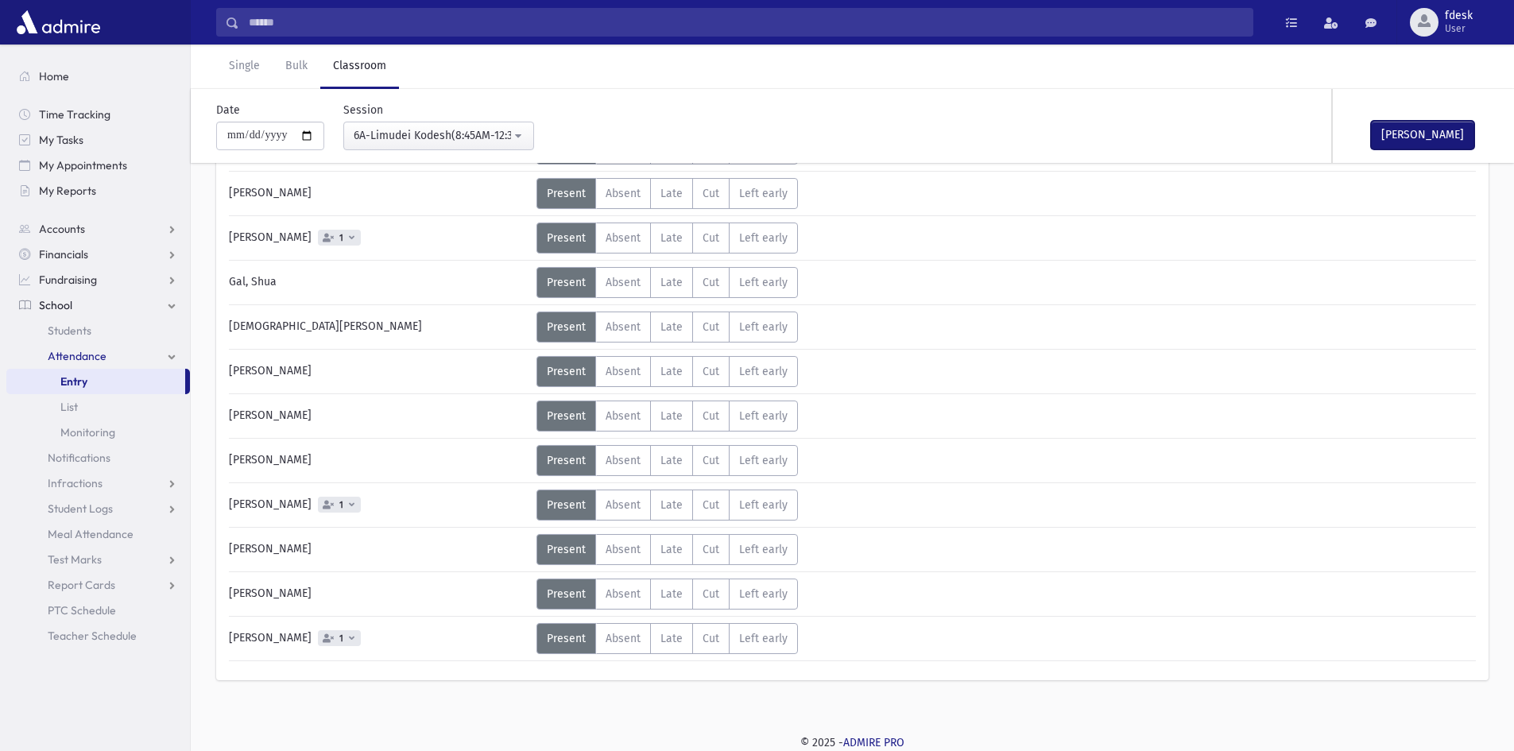
click at [1407, 133] on button "Mark Done" at bounding box center [1422, 135] width 103 height 29
click at [405, 133] on div "6A-Limudei Kodesh(8:45AM-12:30PM)" at bounding box center [432, 135] width 157 height 17
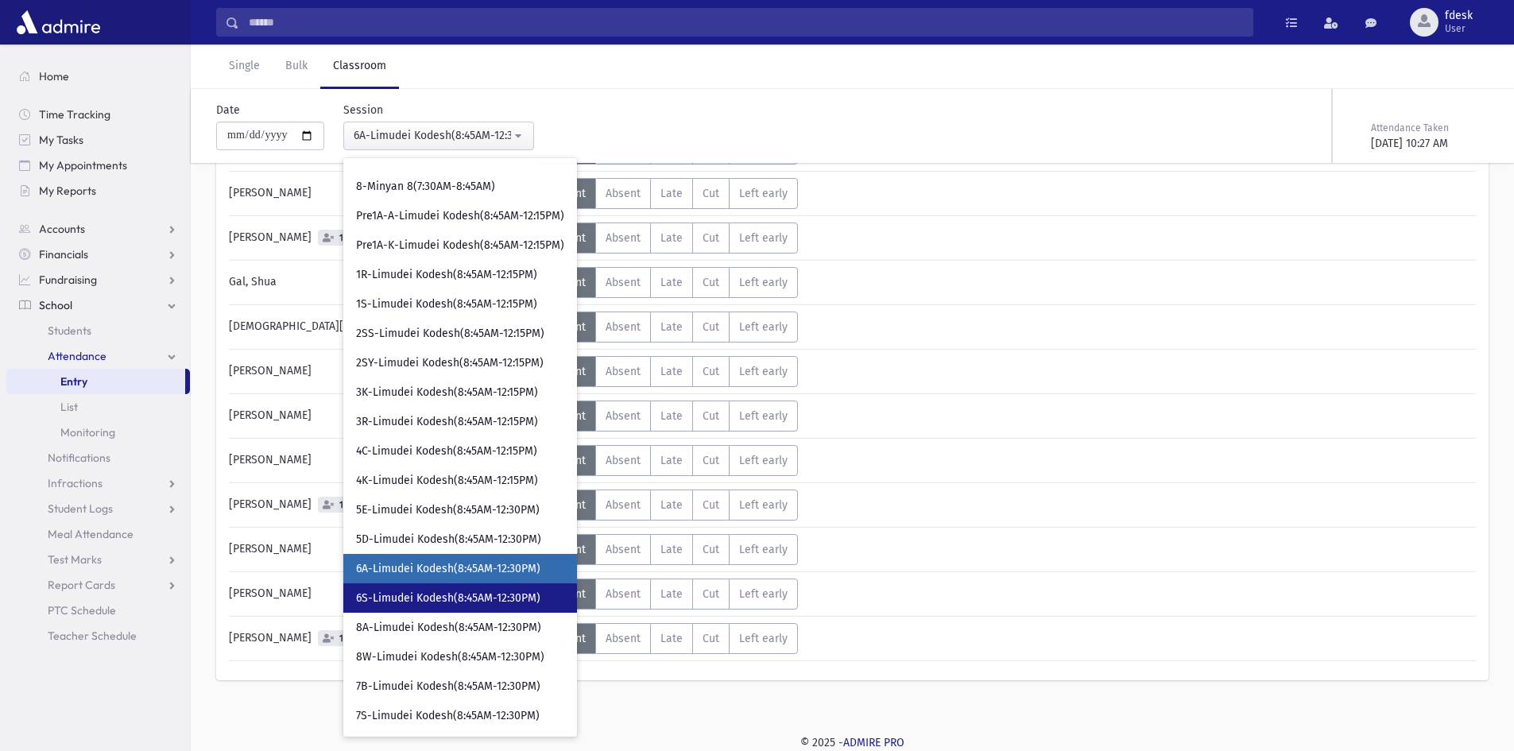
drag, startPoint x: 450, startPoint y: 606, endPoint x: 922, endPoint y: 480, distance: 488.7
click at [451, 606] on link "6S-Limudei Kodesh(8:45AM-12:30PM)" at bounding box center [460, 597] width 234 height 29
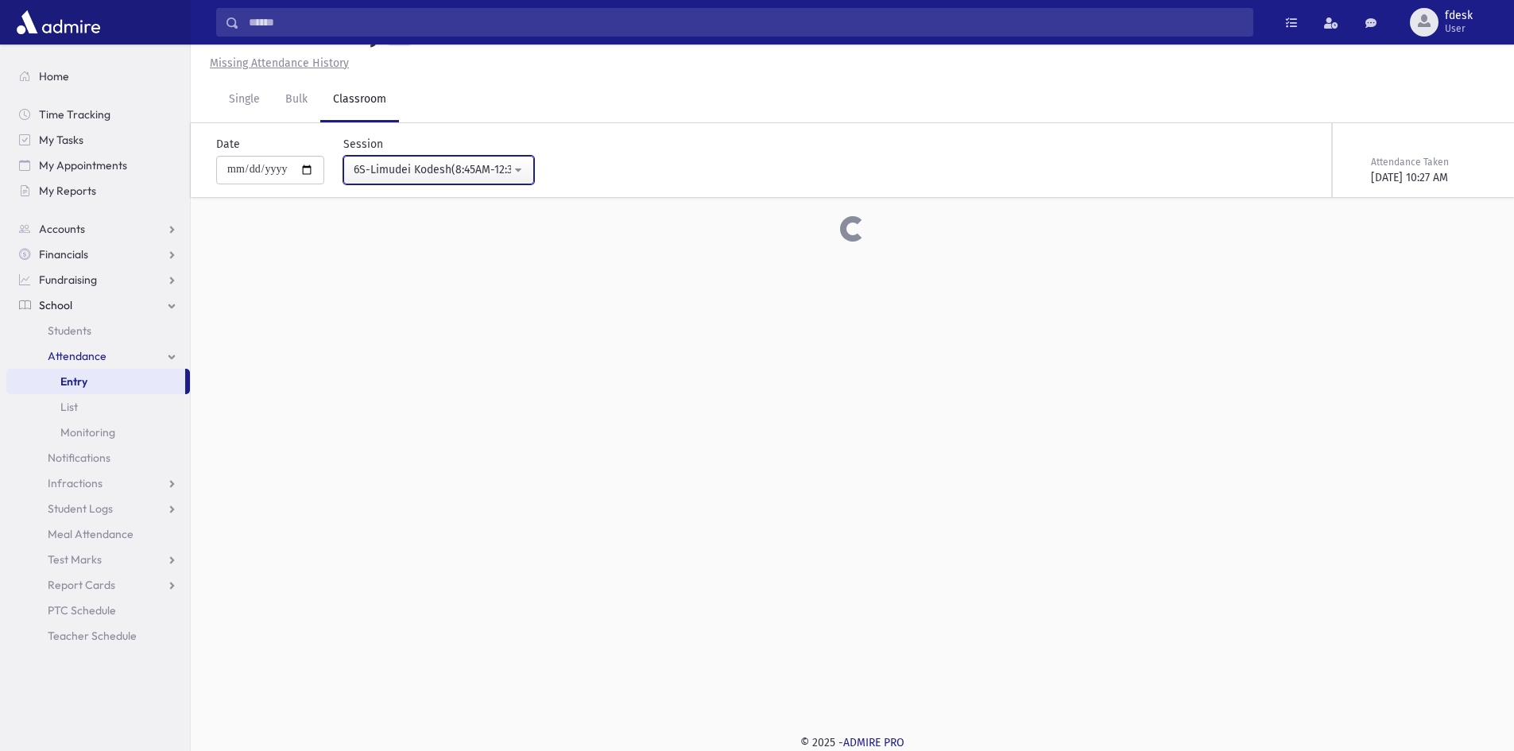
scroll to position [252, 0]
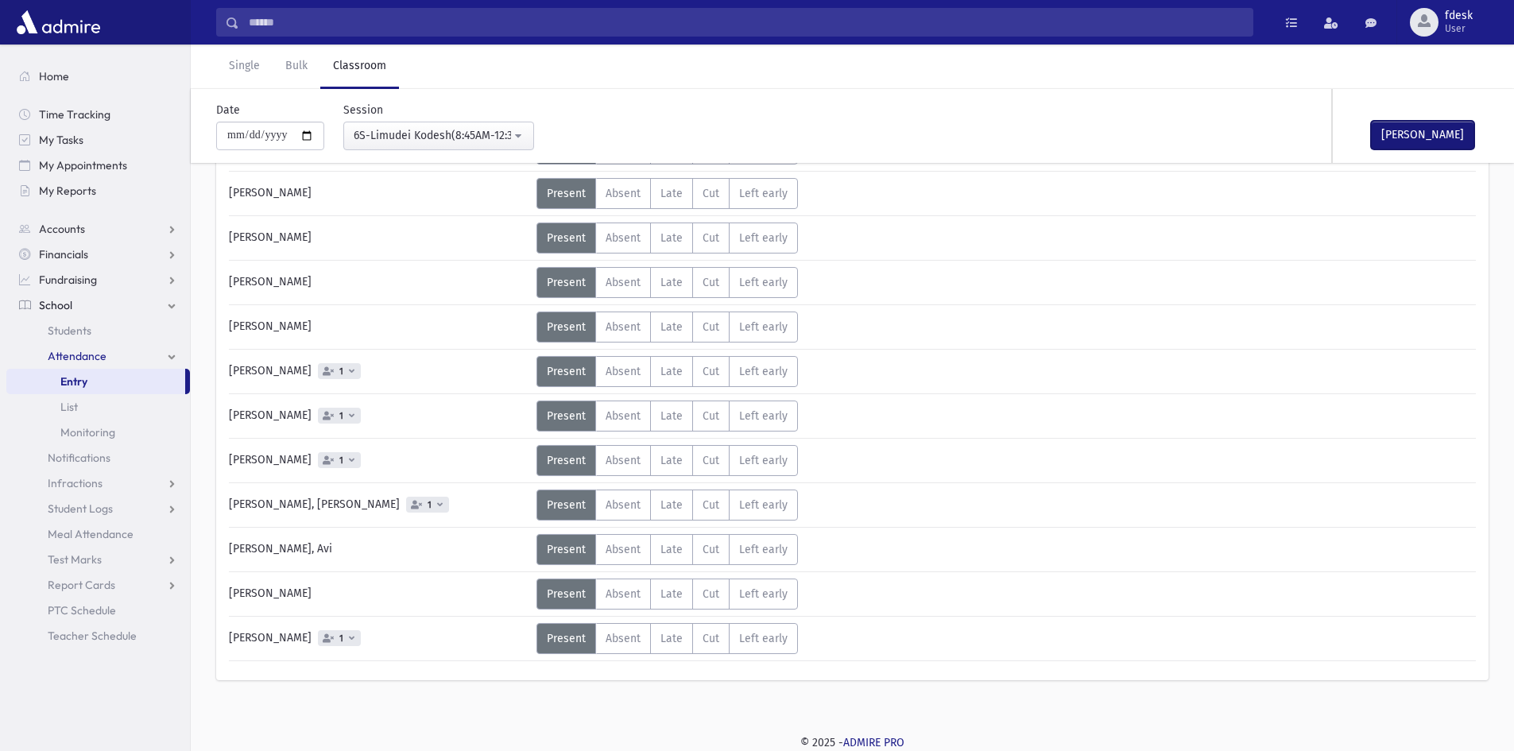
click at [1409, 122] on button "Mark Done" at bounding box center [1422, 135] width 103 height 29
click at [408, 126] on button "6S-Limudei Kodesh(8:45AM-12:30PM)" at bounding box center [438, 136] width 191 height 29
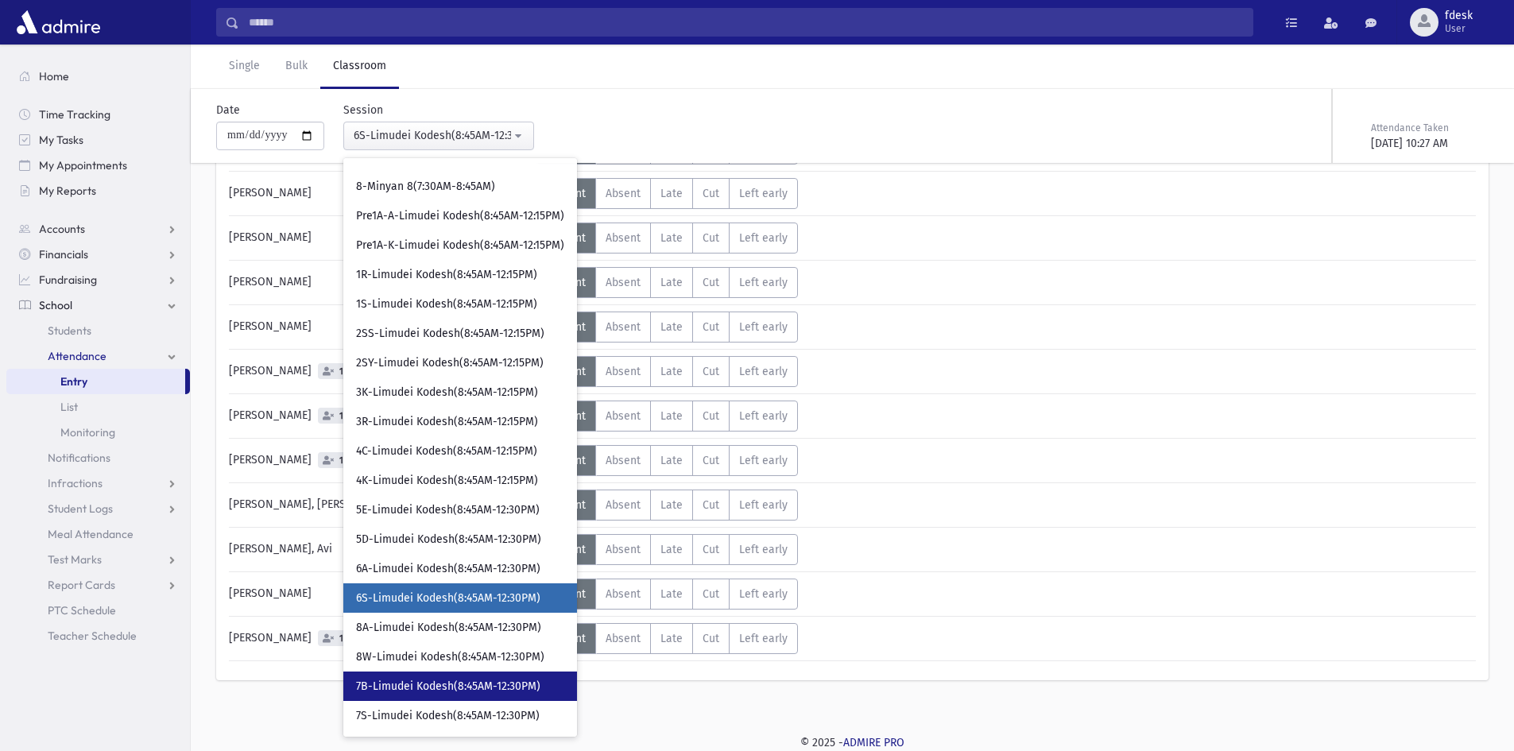
click at [423, 683] on span "7B-Limudei Kodesh(8:45AM-12:30PM)" at bounding box center [448, 687] width 184 height 16
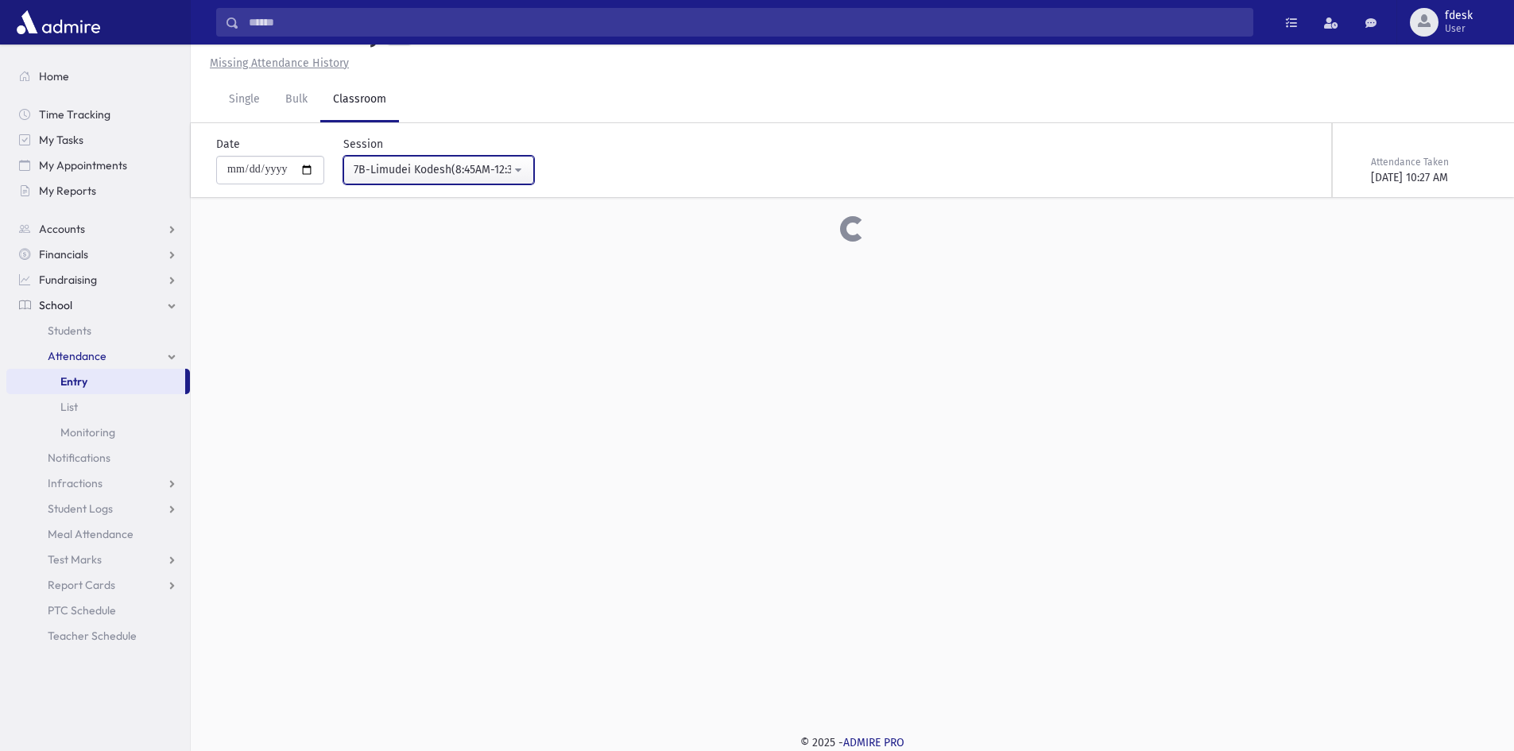
scroll to position [252, 0]
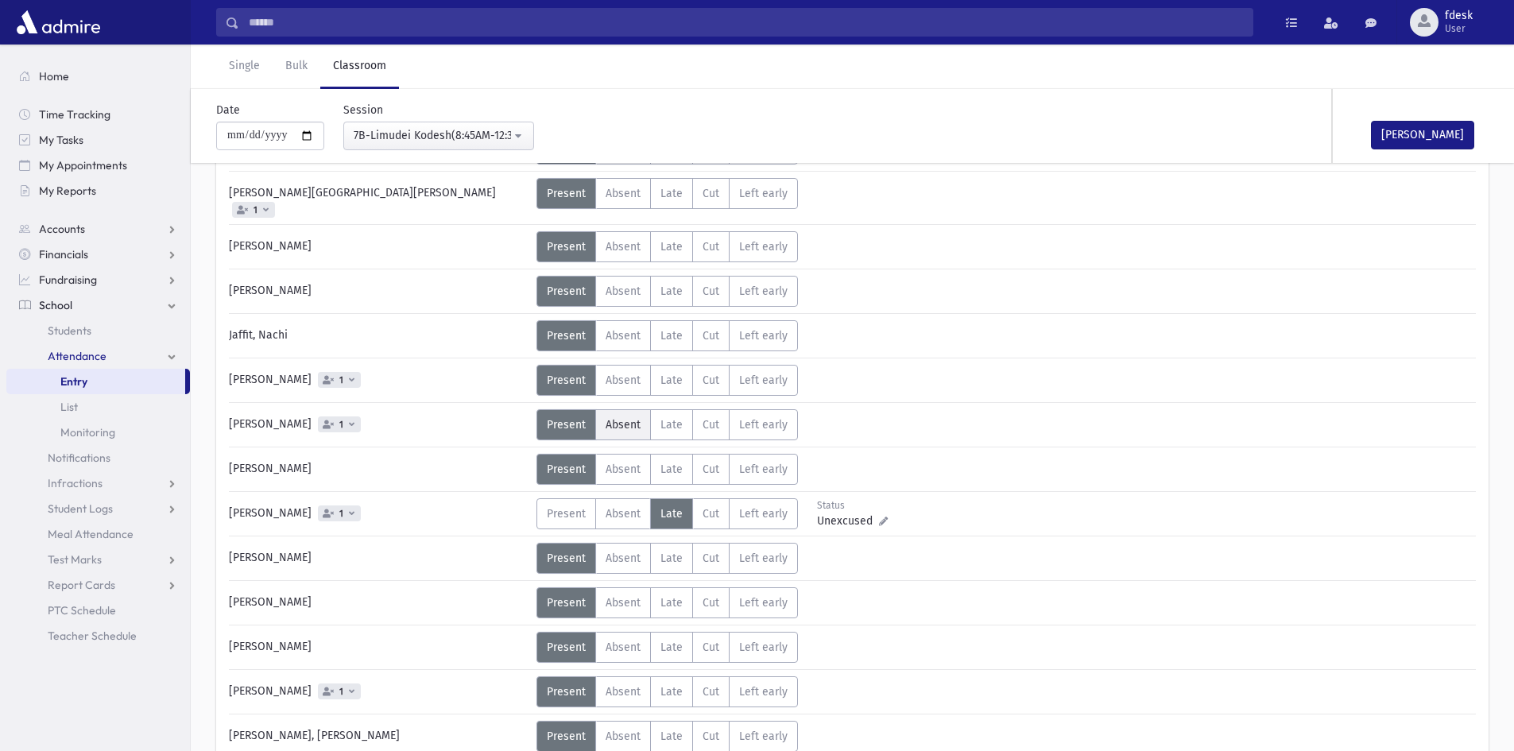
click at [632, 418] on span "Absent" at bounding box center [623, 425] width 35 height 14
drag, startPoint x: 1422, startPoint y: 137, endPoint x: 1066, endPoint y: 131, distance: 356.1
click at [1418, 134] on button "Mark Done" at bounding box center [1422, 135] width 103 height 29
click at [460, 152] on div "**********" at bounding box center [844, 126] width 1310 height 74
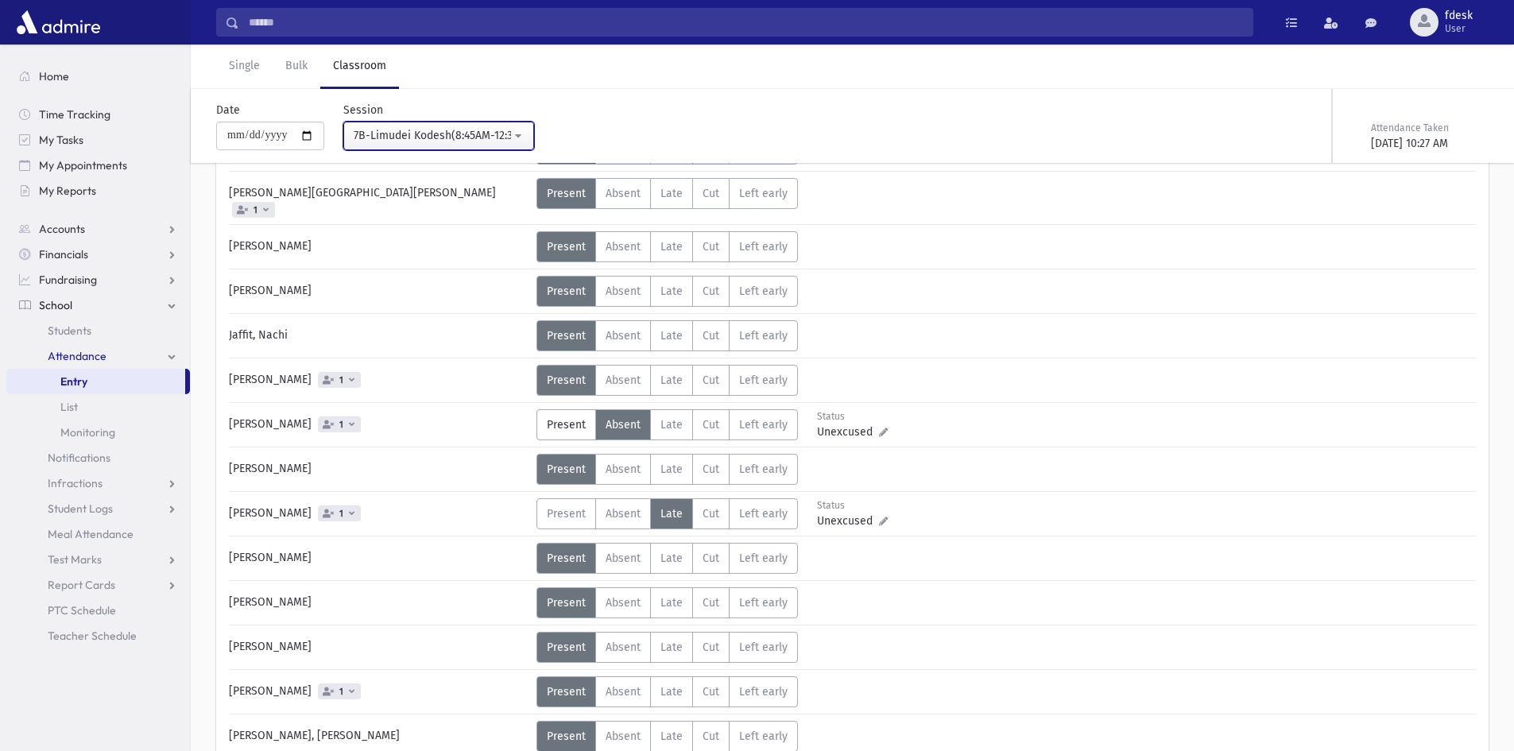
drag, startPoint x: 428, startPoint y: 139, endPoint x: 420, endPoint y: 196, distance: 57.9
click at [428, 137] on div "7B-Limudei Kodesh(8:45AM-12:30PM)" at bounding box center [432, 135] width 157 height 17
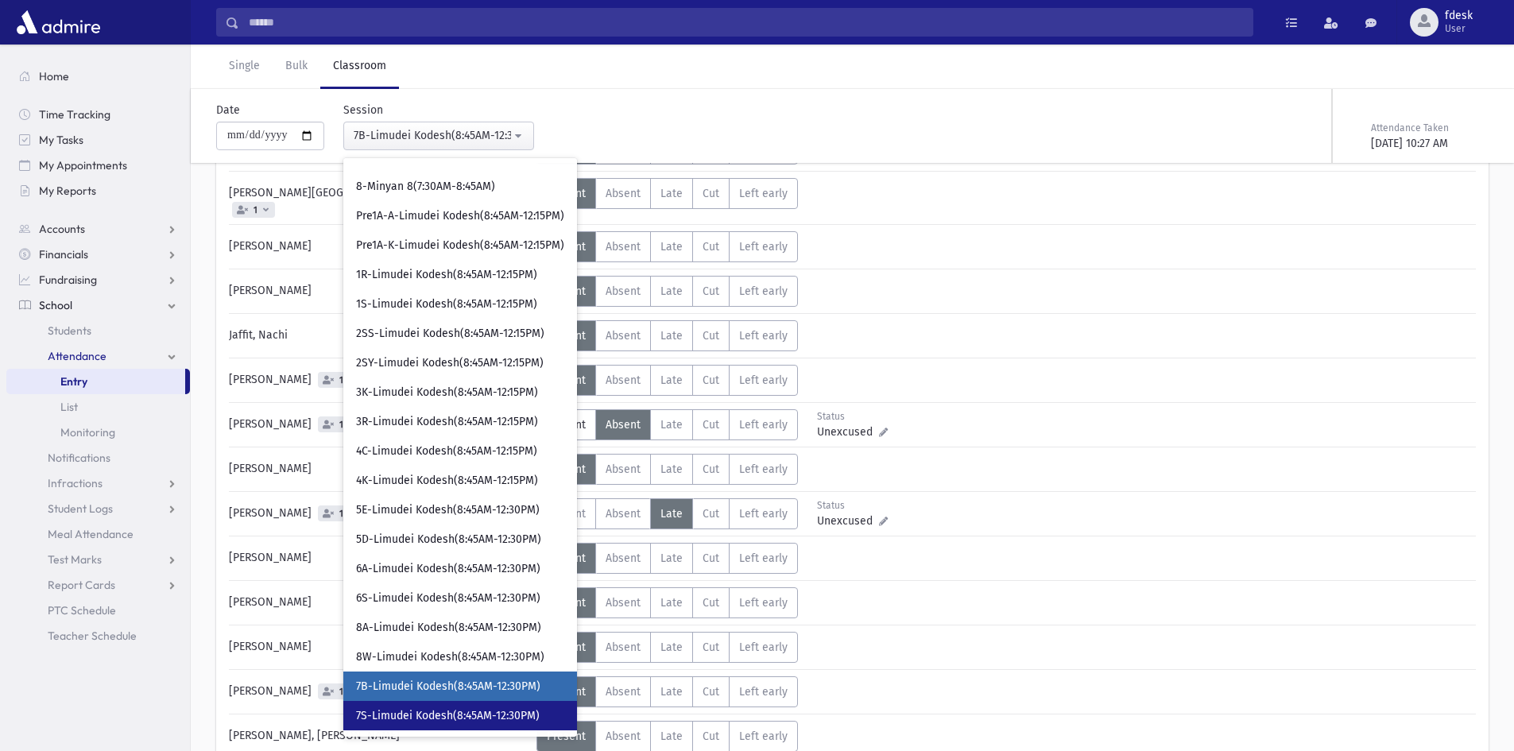
click at [432, 712] on span "7S-Limudei Kodesh(8:45AM-12:30PM)" at bounding box center [448, 716] width 184 height 16
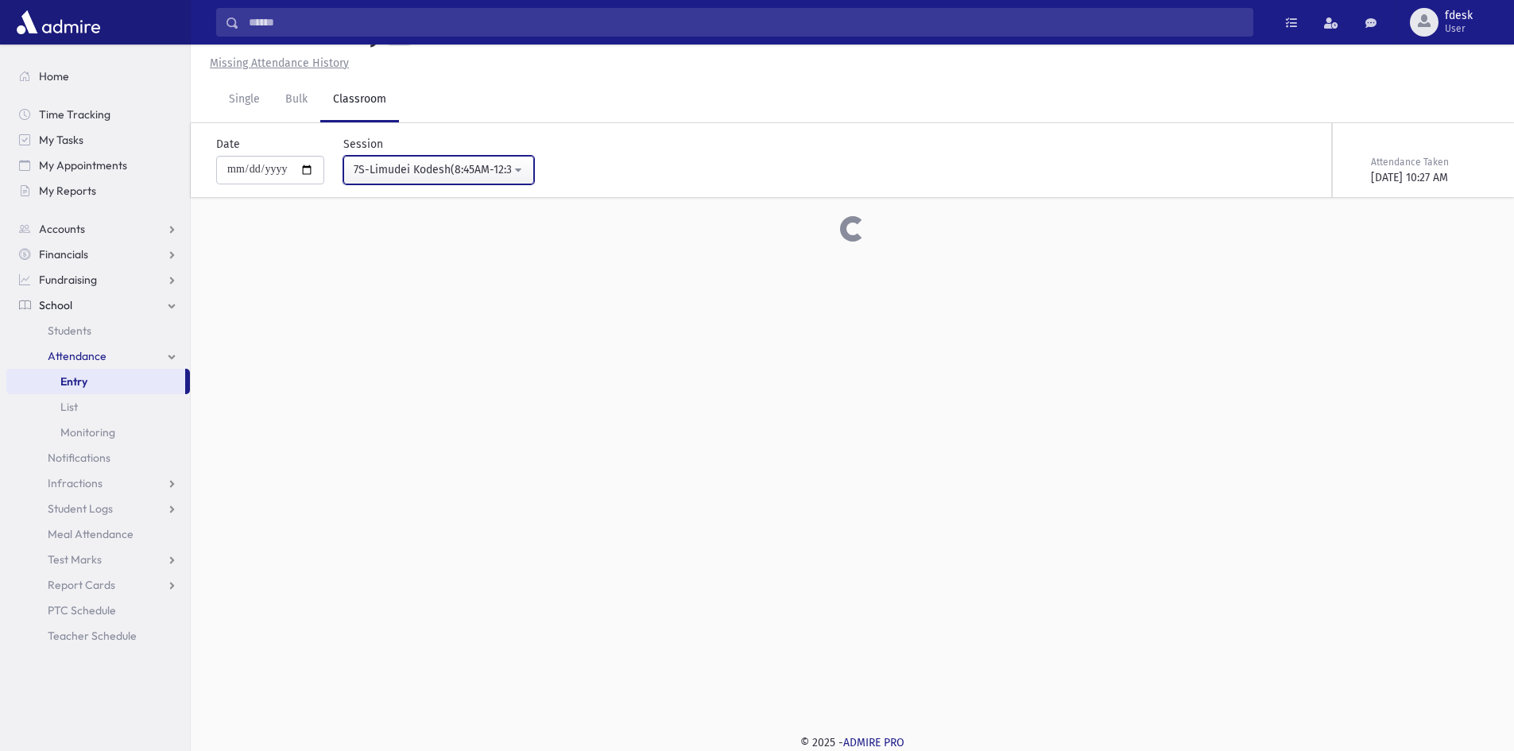
scroll to position [252, 0]
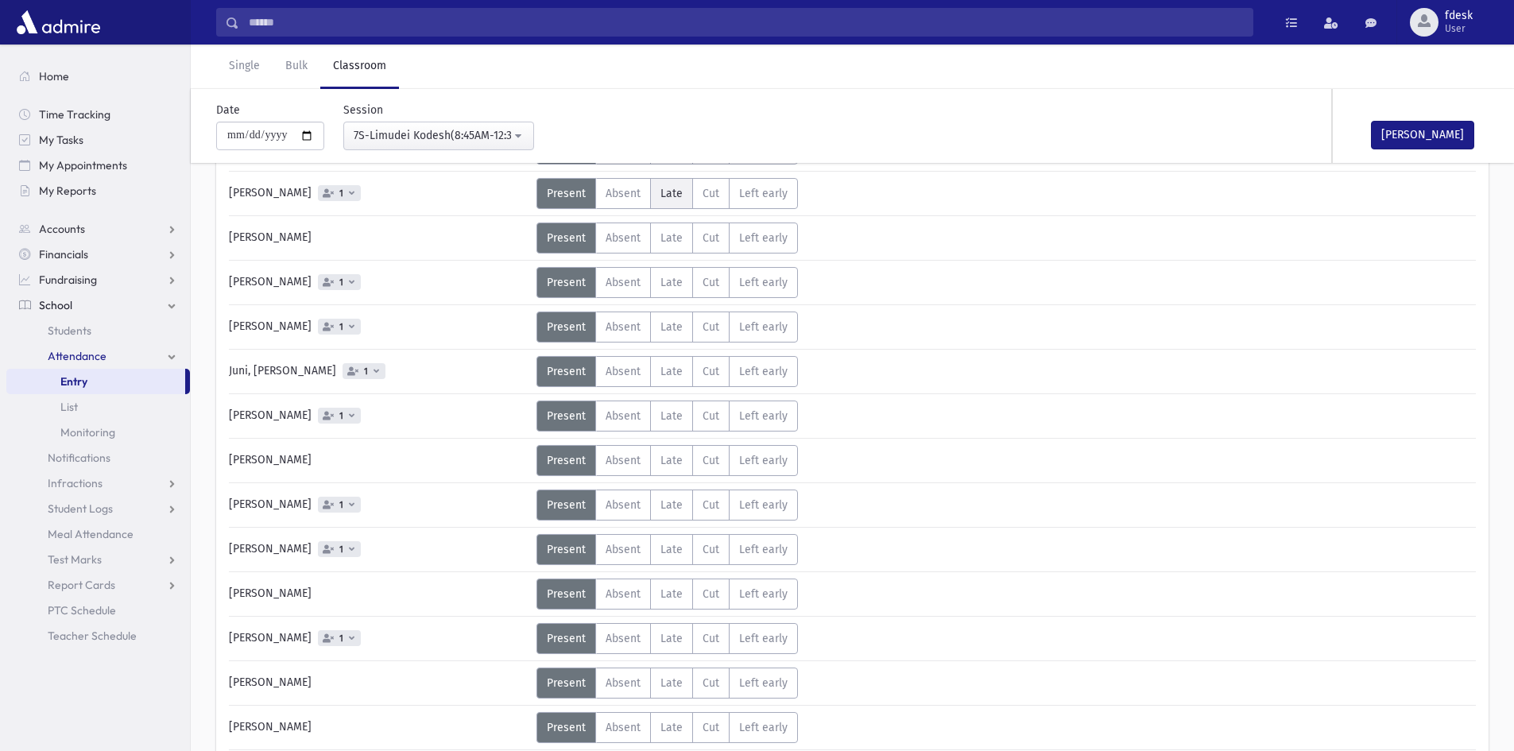
click at [674, 198] on span "Late" at bounding box center [671, 194] width 22 height 14
click at [612, 320] on span "Absent" at bounding box center [623, 327] width 35 height 14
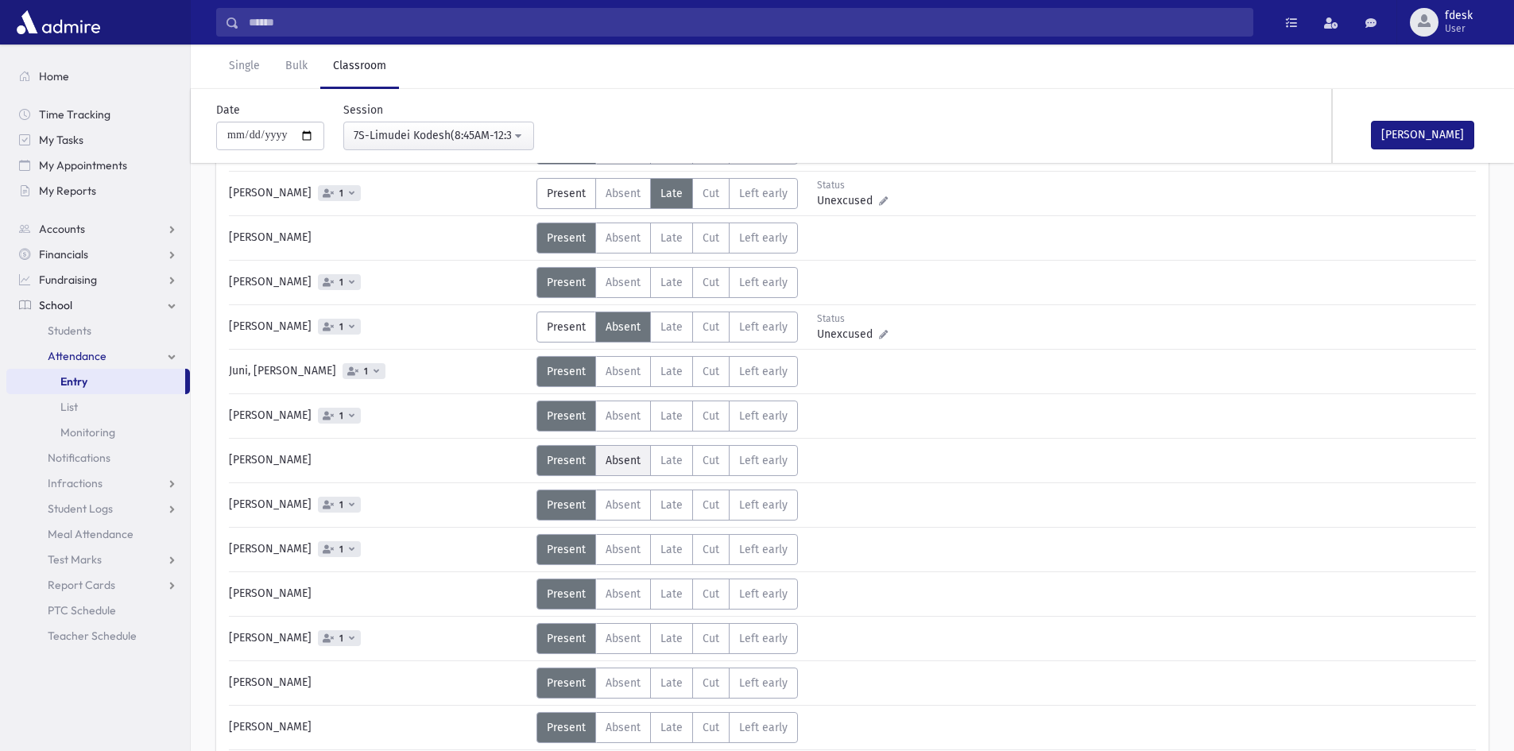
click at [614, 466] on span "Absent" at bounding box center [623, 461] width 35 height 14
click at [341, 457] on div "Kelman, Yisroel Gedalia" at bounding box center [378, 460] width 315 height 31
click at [1429, 133] on button "Mark Done" at bounding box center [1422, 135] width 103 height 29
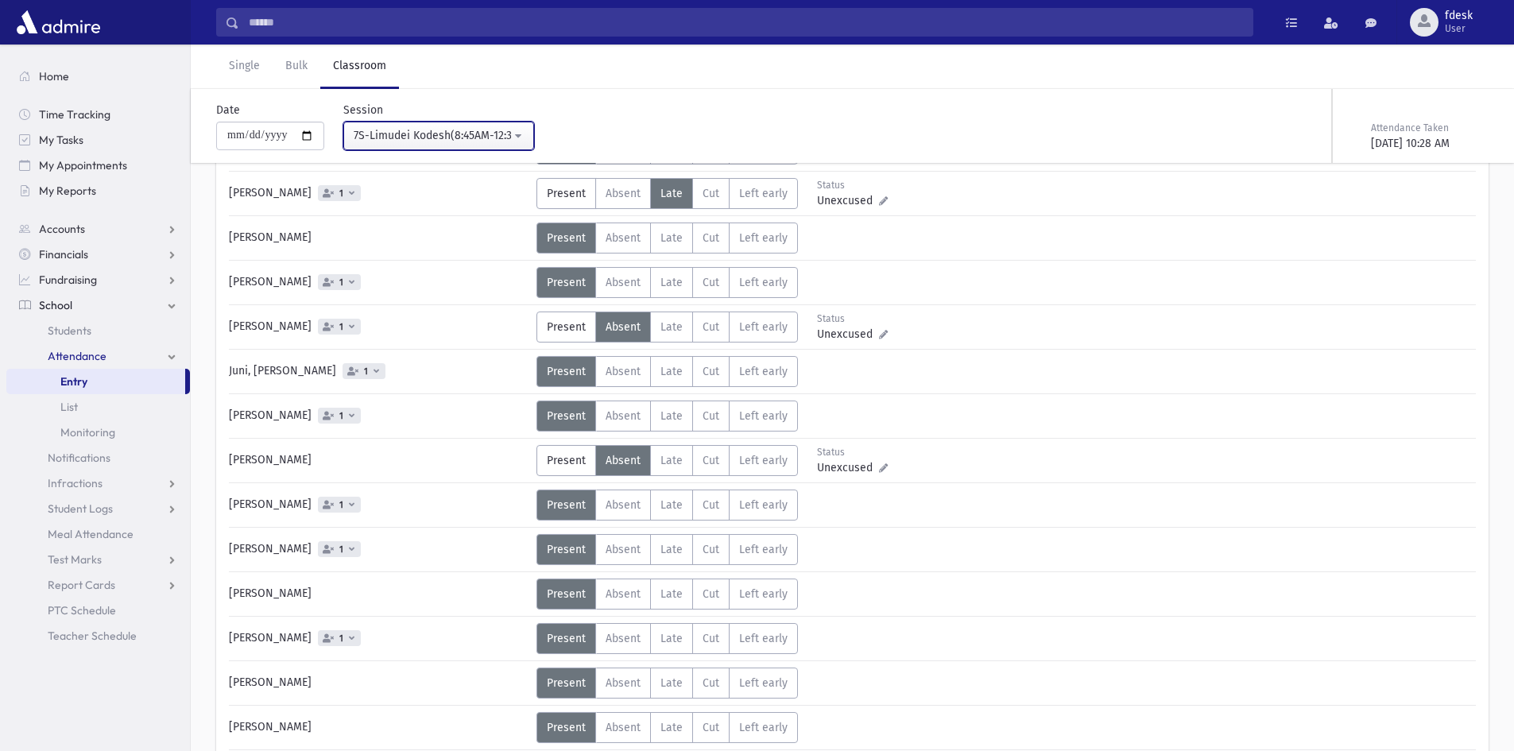
drag, startPoint x: 463, startPoint y: 129, endPoint x: 452, endPoint y: 129, distance: 10.3
click at [455, 128] on div "7S-Limudei Kodesh(8:45AM-12:30PM)" at bounding box center [432, 135] width 157 height 17
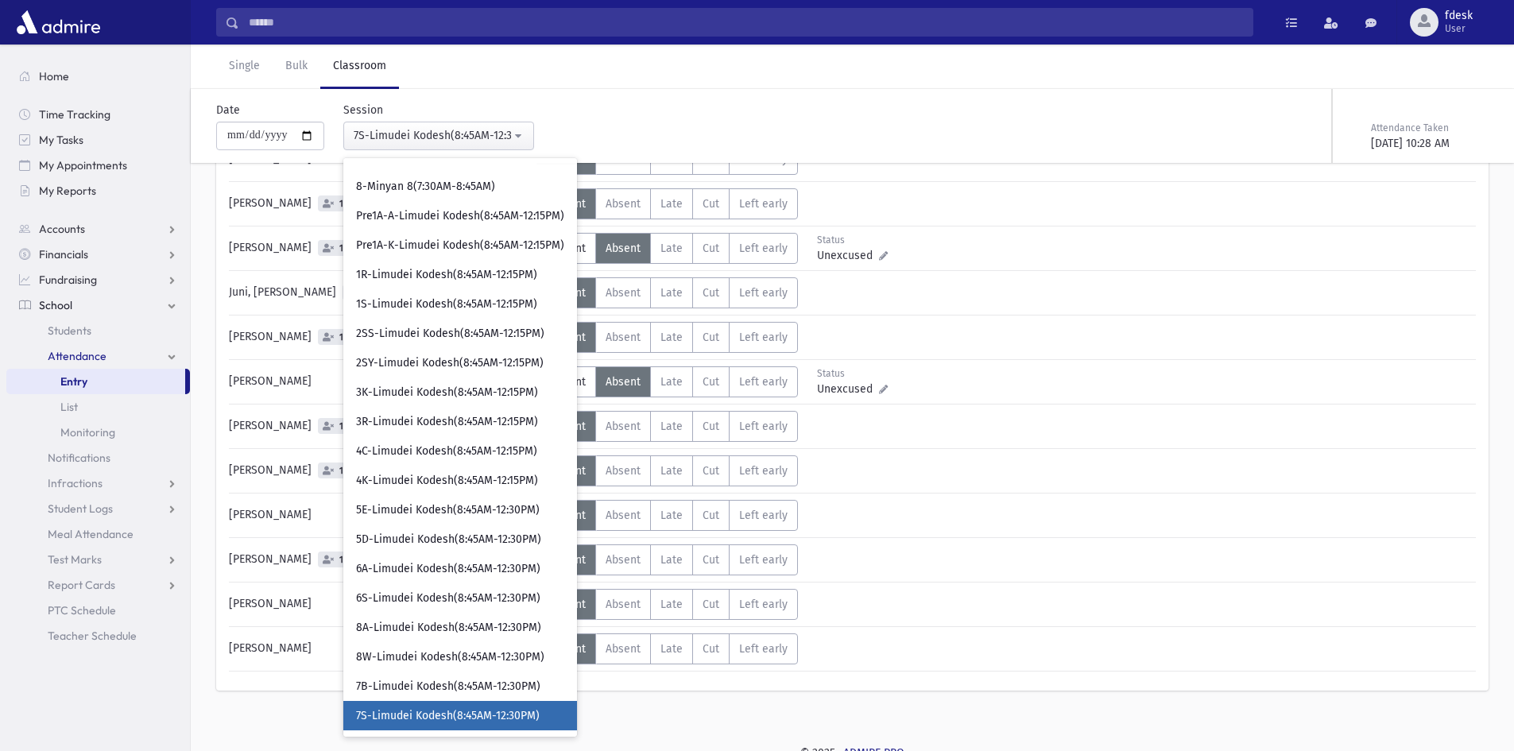
scroll to position [341, 0]
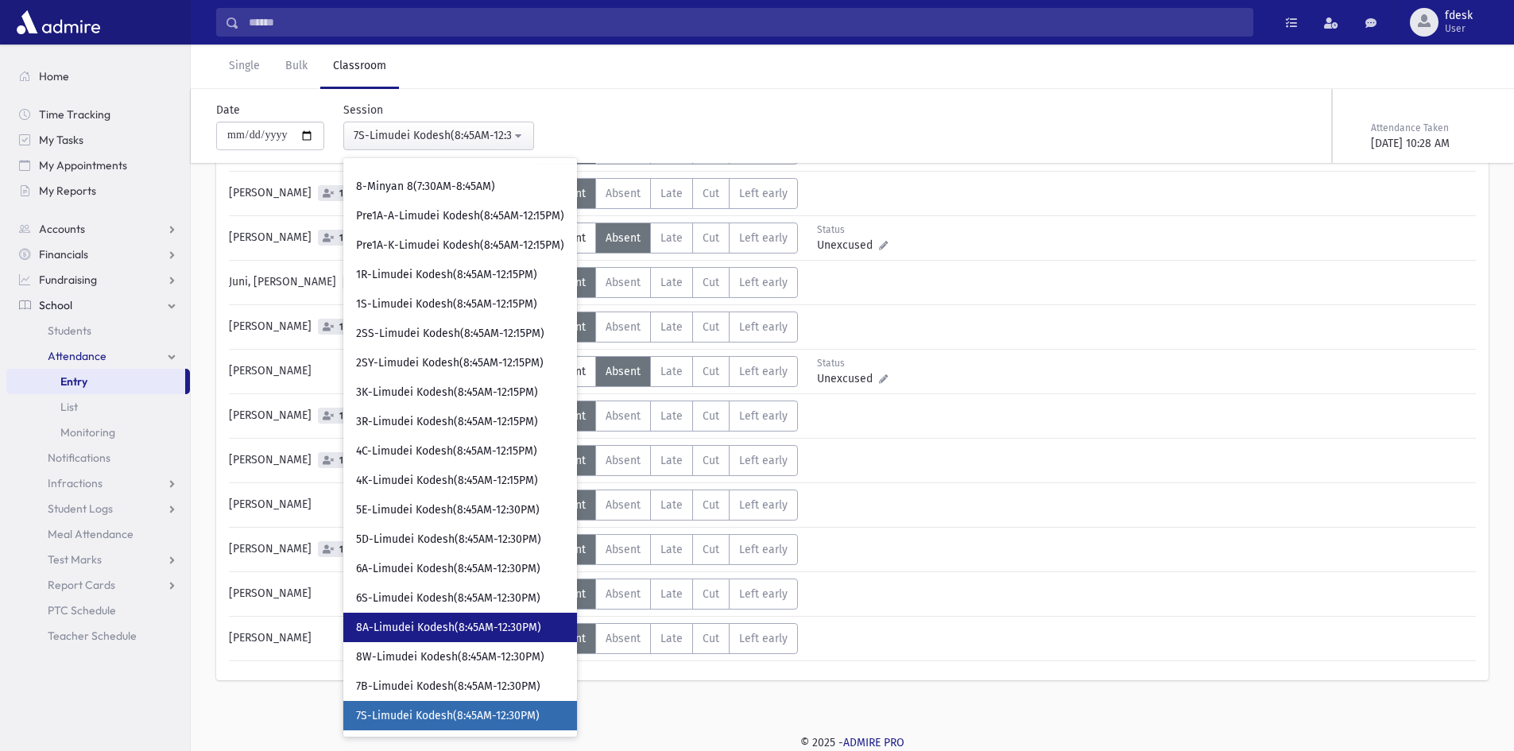
click at [470, 627] on span "8A-Limudei Kodesh(8:45AM-12:30PM)" at bounding box center [448, 628] width 185 height 16
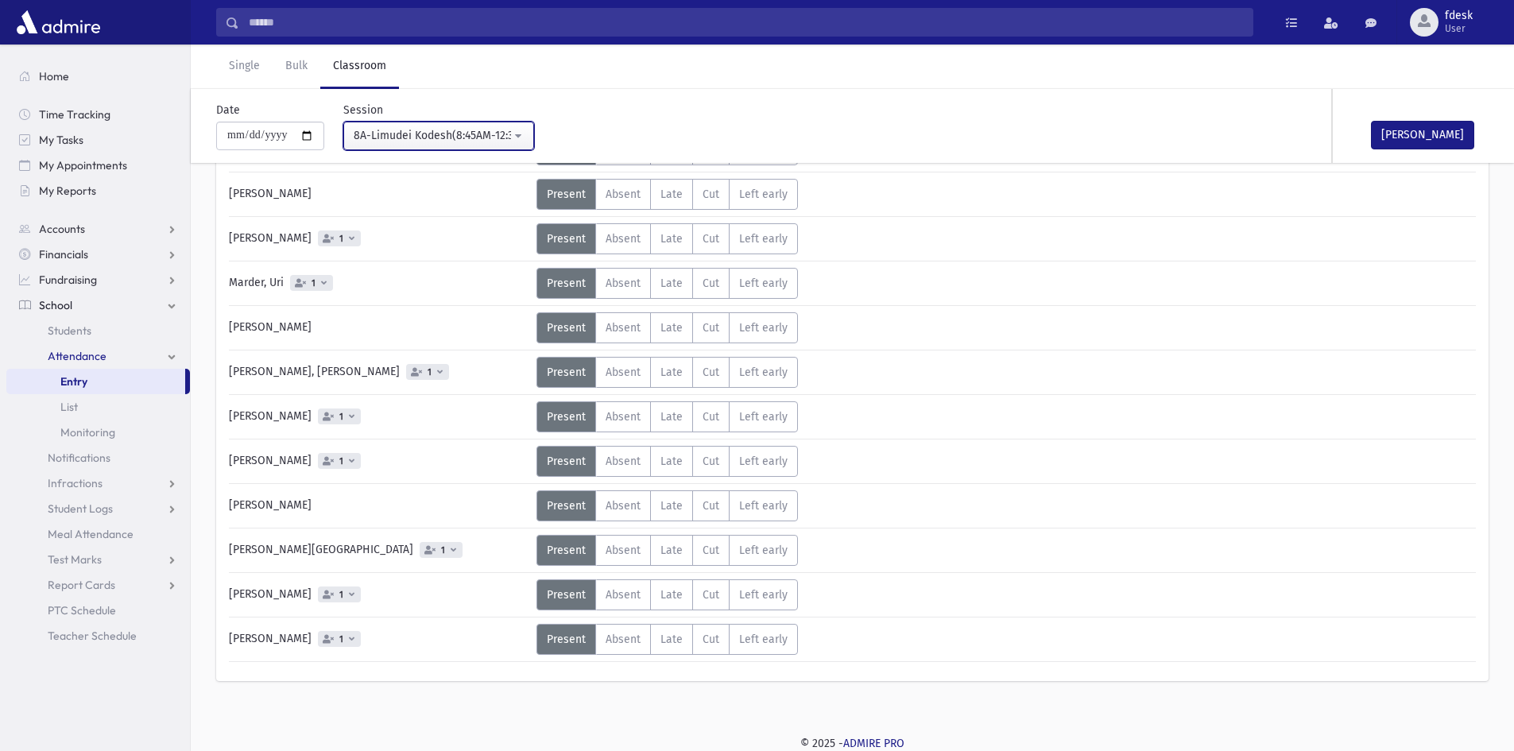
scroll to position [296, 0]
click at [678, 633] on span "Late" at bounding box center [671, 639] width 22 height 14
drag, startPoint x: 621, startPoint y: 629, endPoint x: 606, endPoint y: 606, distance: 27.6
click at [617, 625] on label "Absent A" at bounding box center [623, 638] width 56 height 31
click at [637, 548] on span "Absent" at bounding box center [623, 550] width 35 height 14
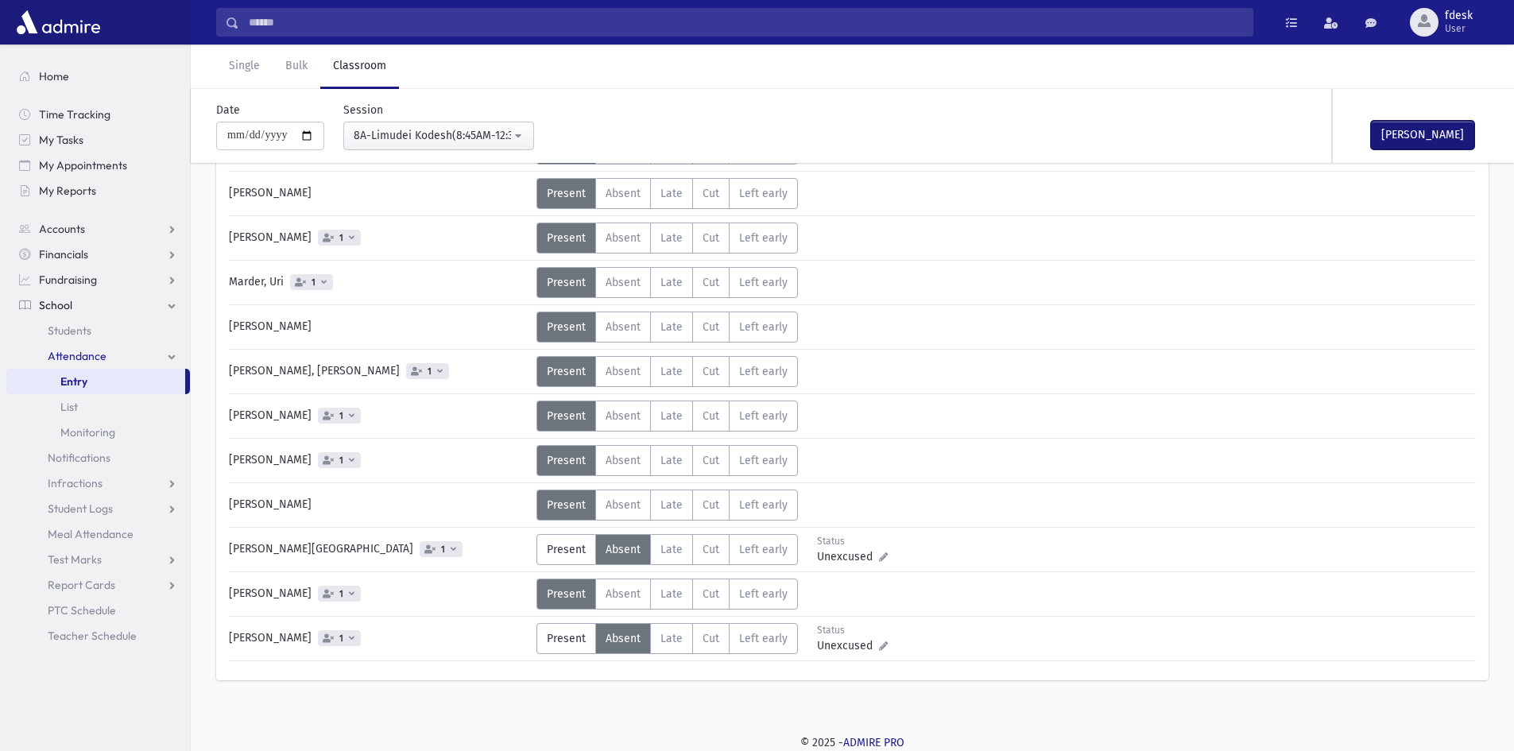
click at [1413, 124] on button "Mark Done" at bounding box center [1422, 135] width 103 height 29
click at [426, 121] on div "**********" at bounding box center [429, 126] width 210 height 48
click at [428, 134] on div "8A-Limudei Kodesh(8:45AM-12:30PM)" at bounding box center [432, 135] width 157 height 17
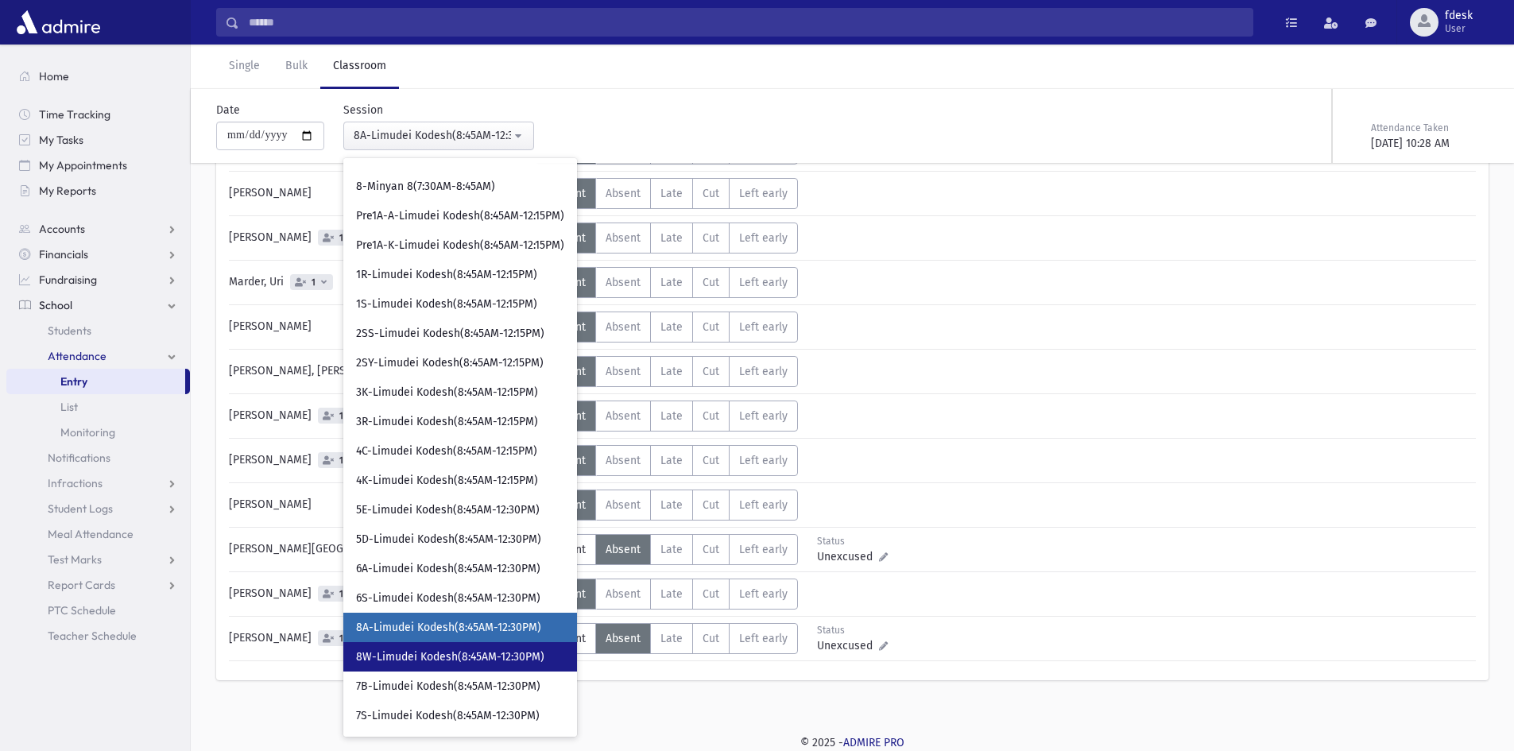
click at [482, 658] on span "8W-Limudei Kodesh(8:45AM-12:30PM)" at bounding box center [450, 657] width 188 height 16
select select "****"
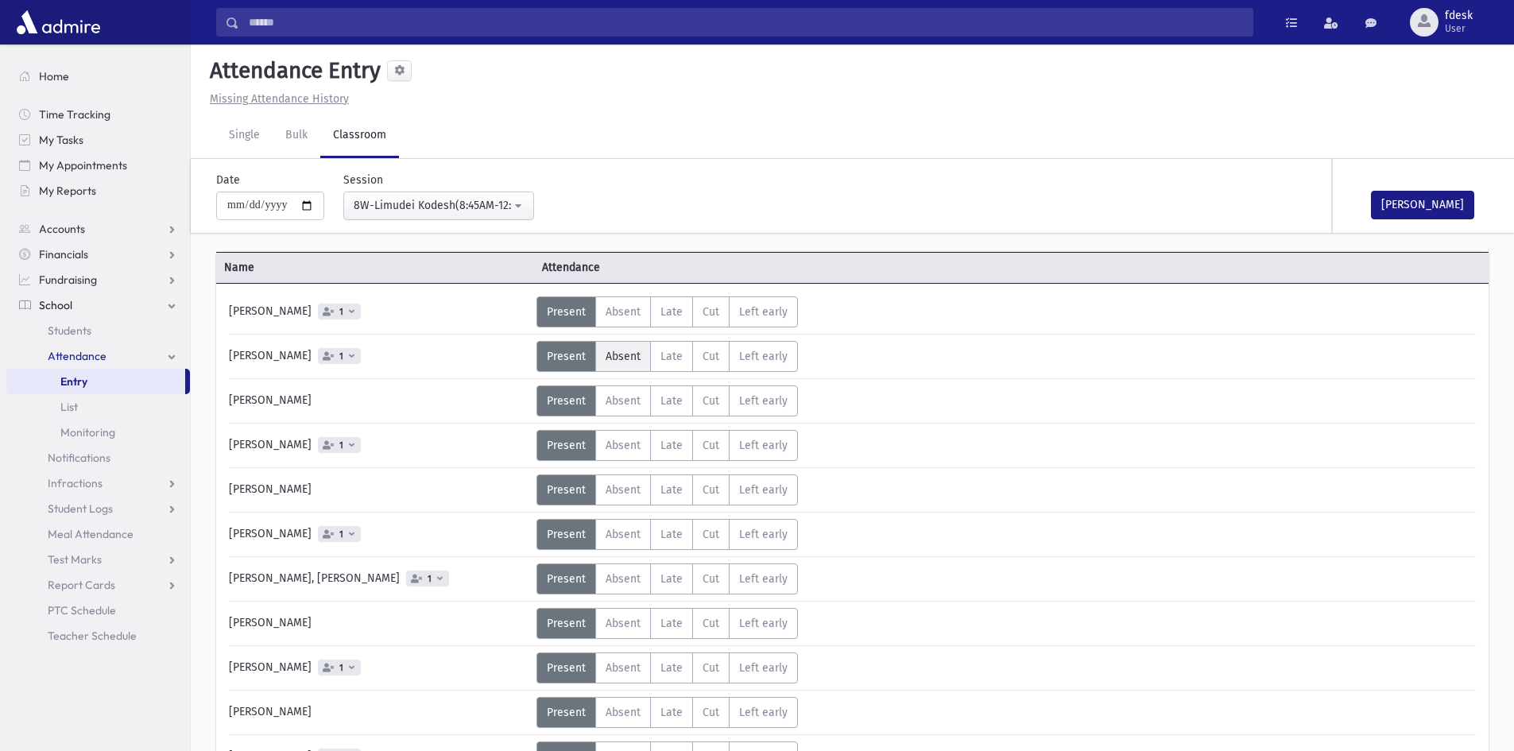
click at [616, 356] on span "Absent" at bounding box center [623, 357] width 35 height 14
click at [634, 531] on span "Absent" at bounding box center [623, 535] width 35 height 14
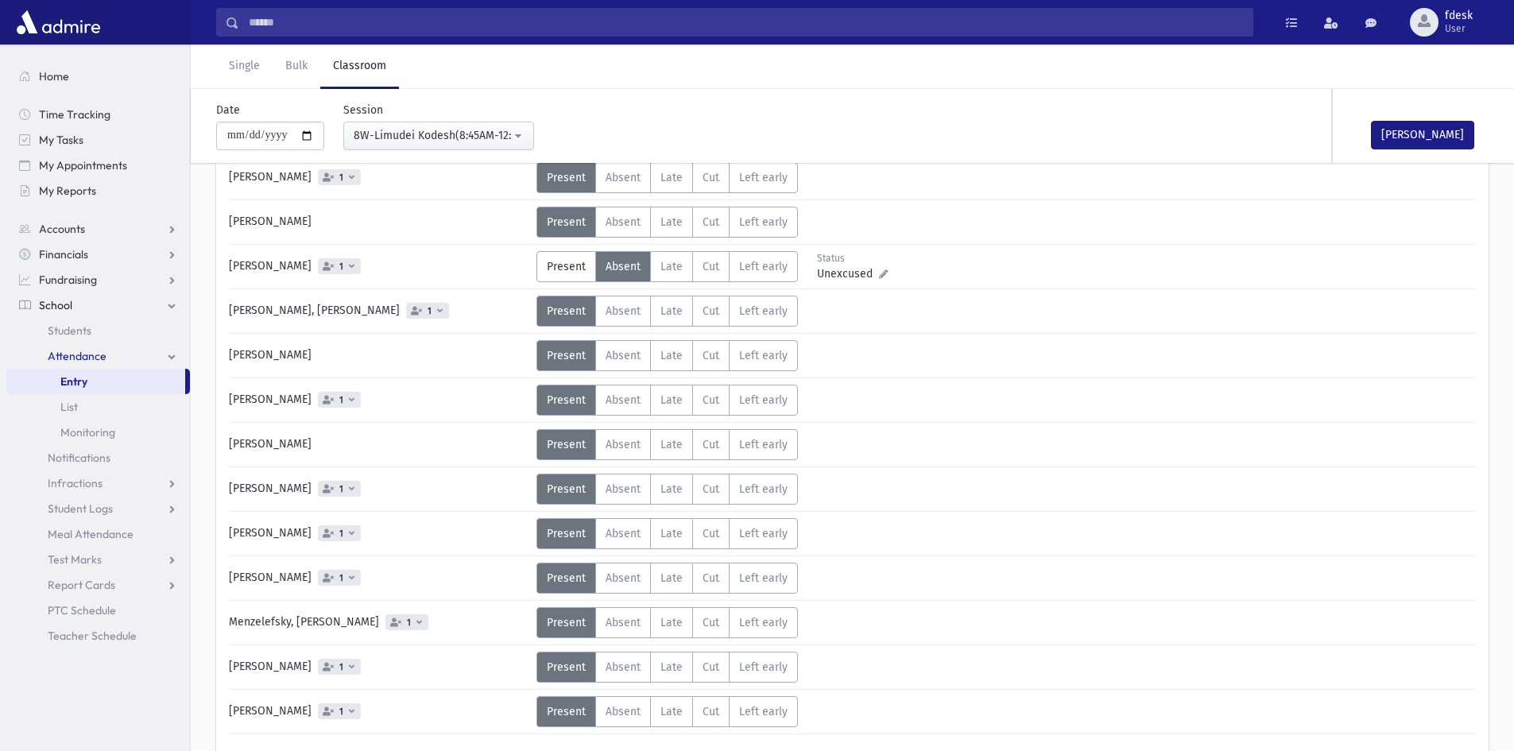
scroll to position [341, 0]
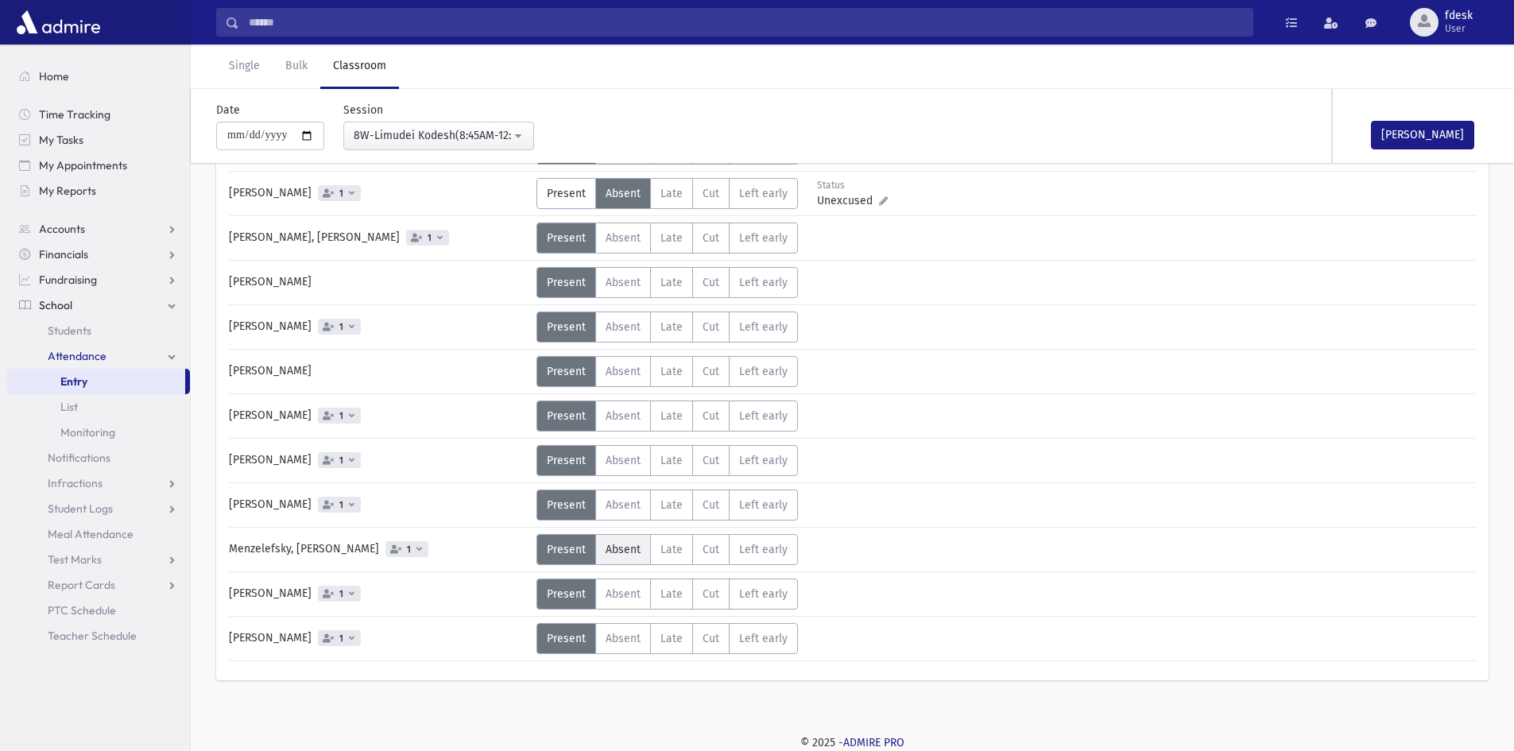
click at [622, 547] on span "Absent" at bounding box center [623, 550] width 35 height 14
click at [1426, 128] on button "Mark Done" at bounding box center [1422, 135] width 103 height 29
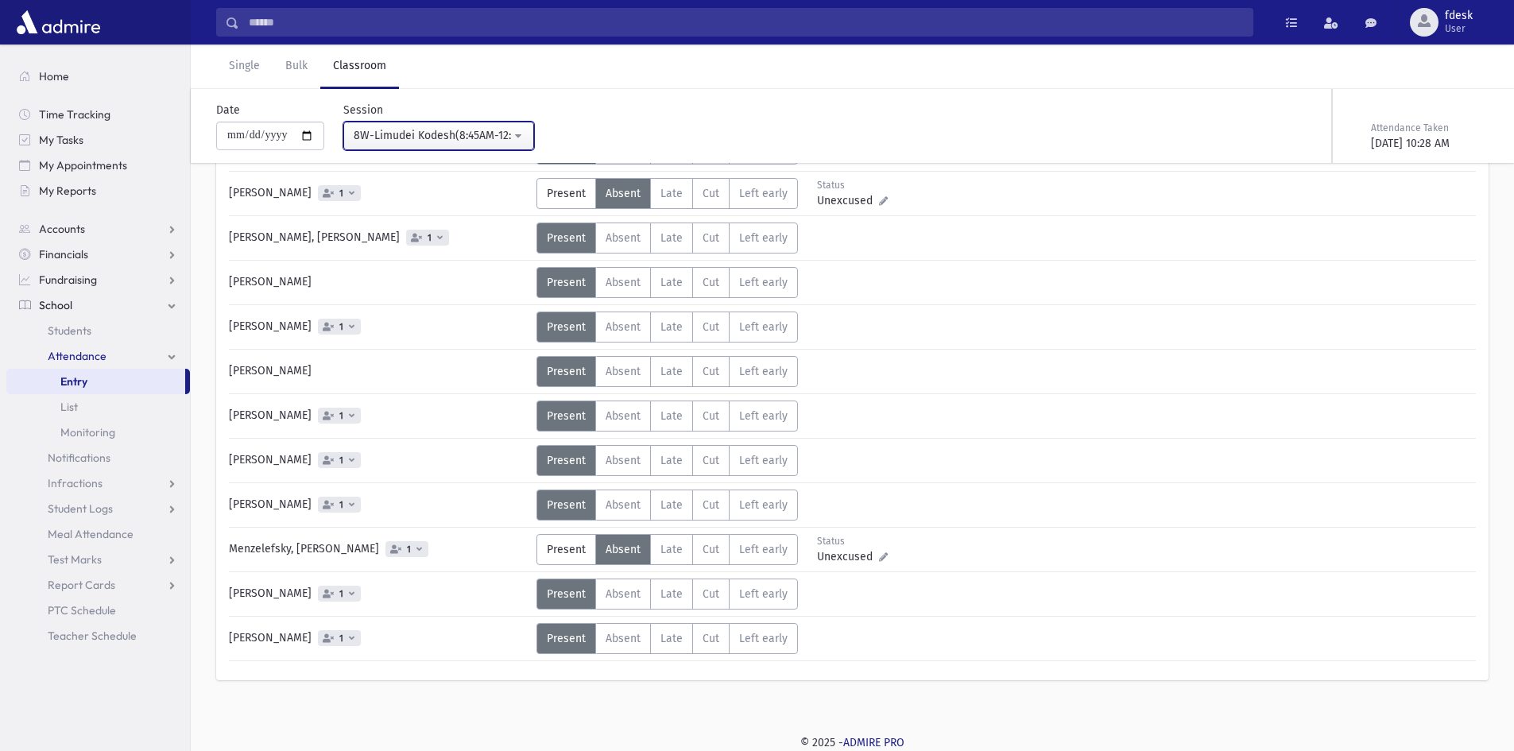
click at [368, 126] on button "8W-Limudei Kodesh(8:45AM-12:30PM)" at bounding box center [438, 136] width 191 height 29
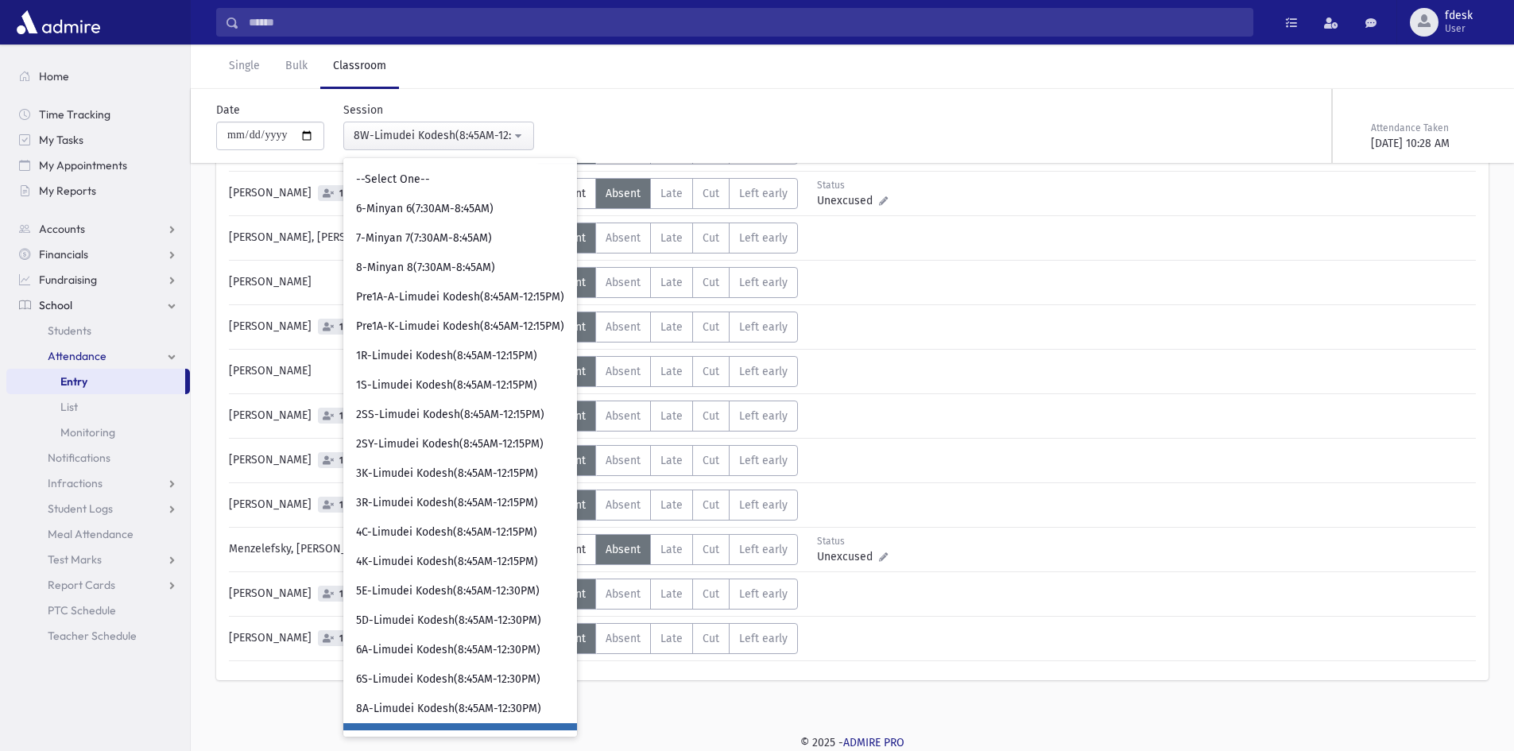
scroll to position [261, 0]
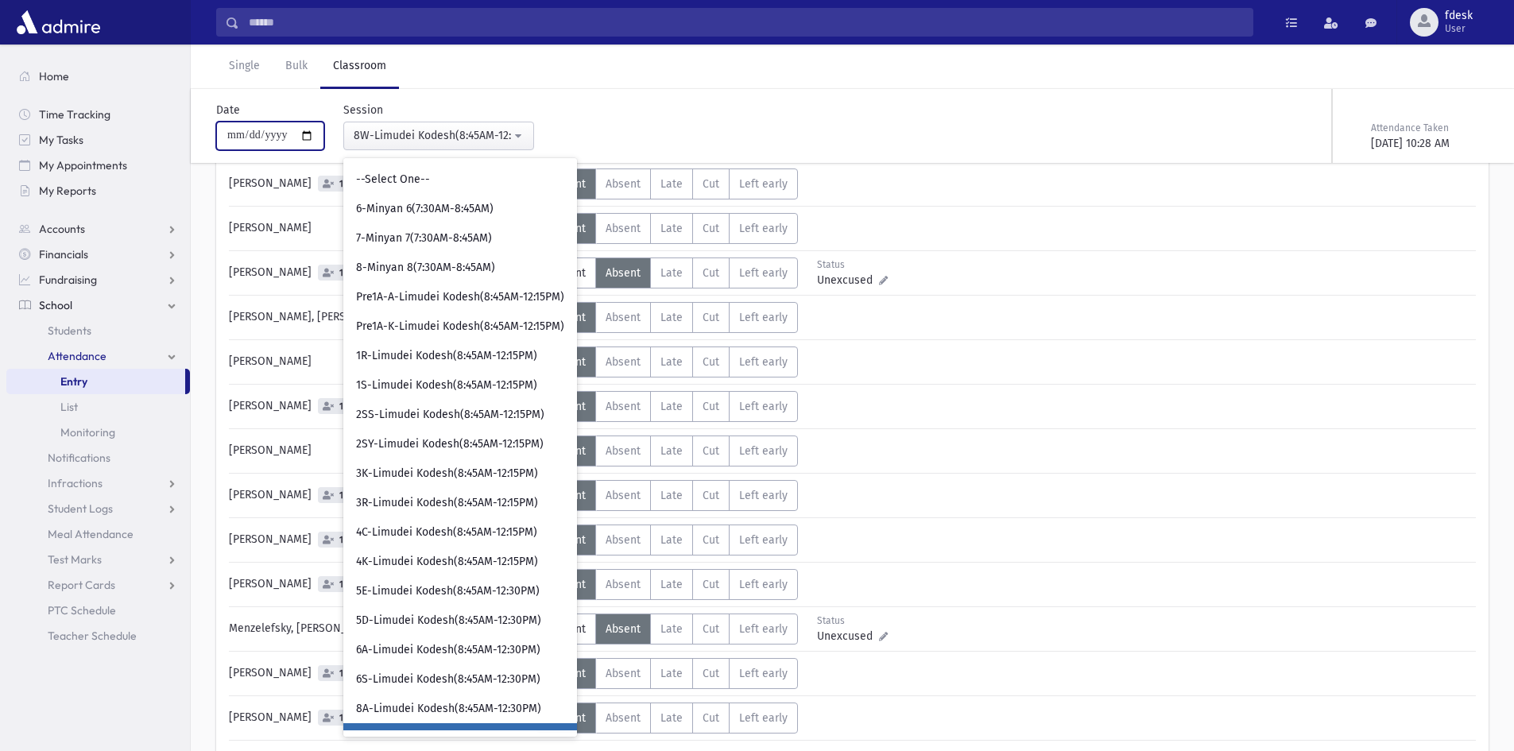
click at [269, 134] on input "**********" at bounding box center [270, 136] width 108 height 29
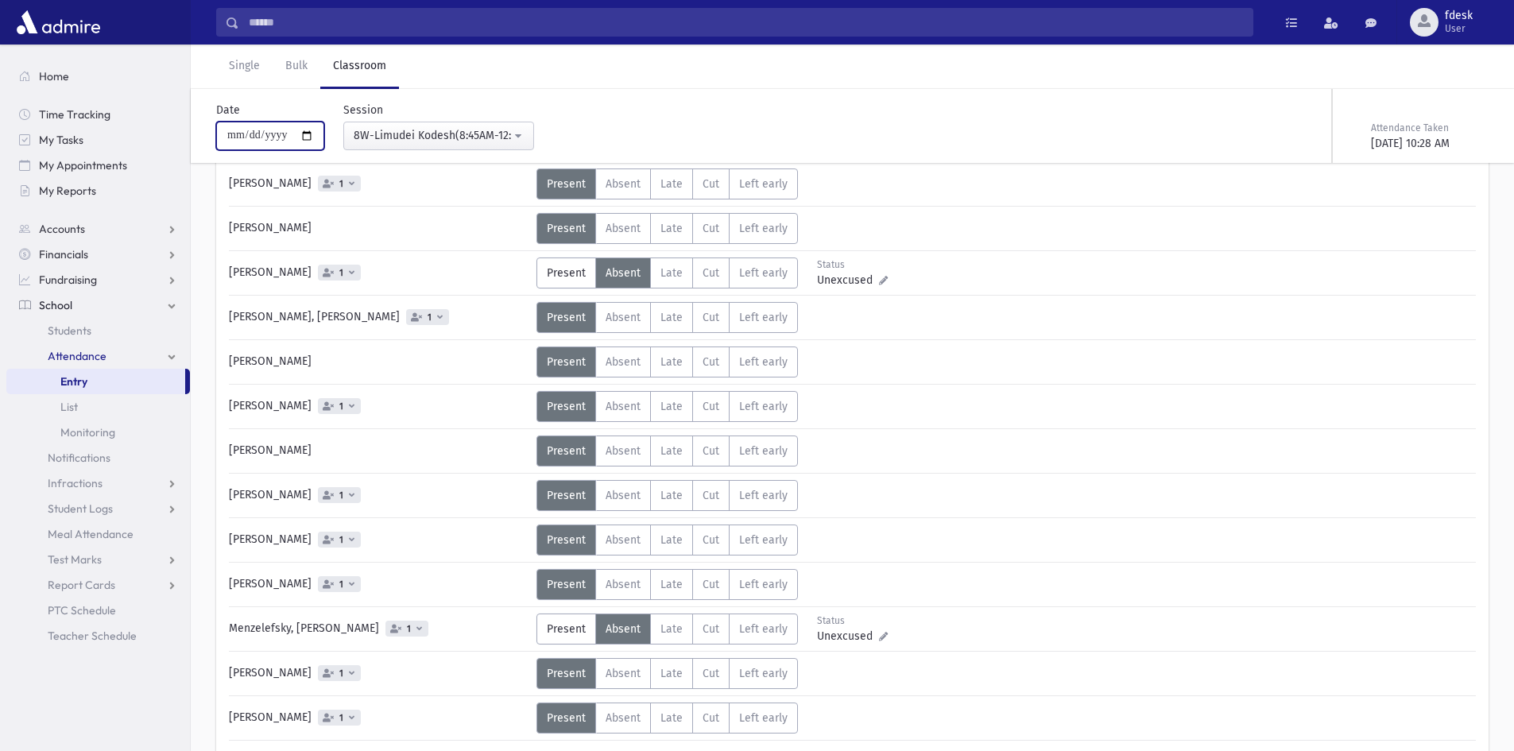
click at [311, 137] on input "**********" at bounding box center [270, 136] width 108 height 29
type input "**********"
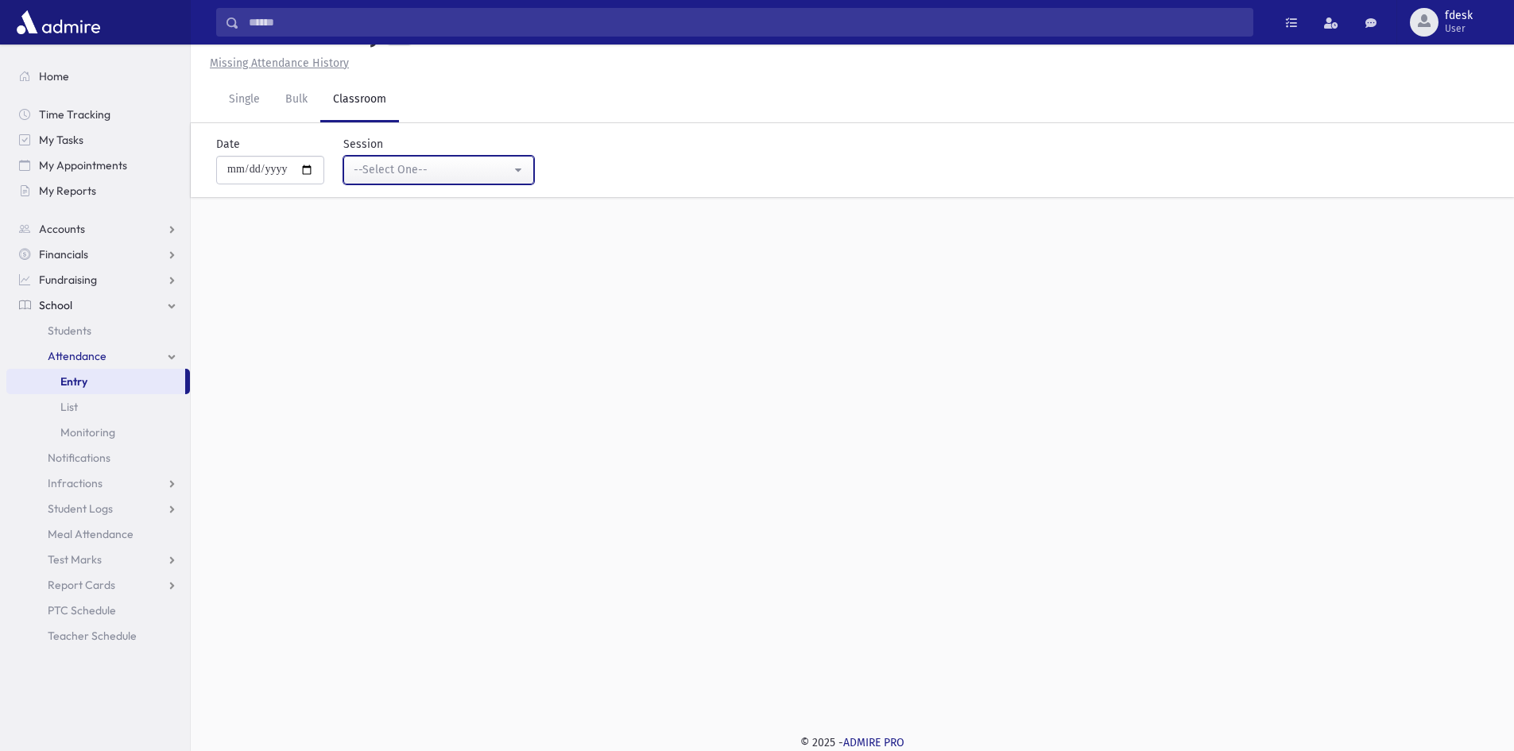
click at [378, 167] on div "--Select One--" at bounding box center [432, 169] width 157 height 17
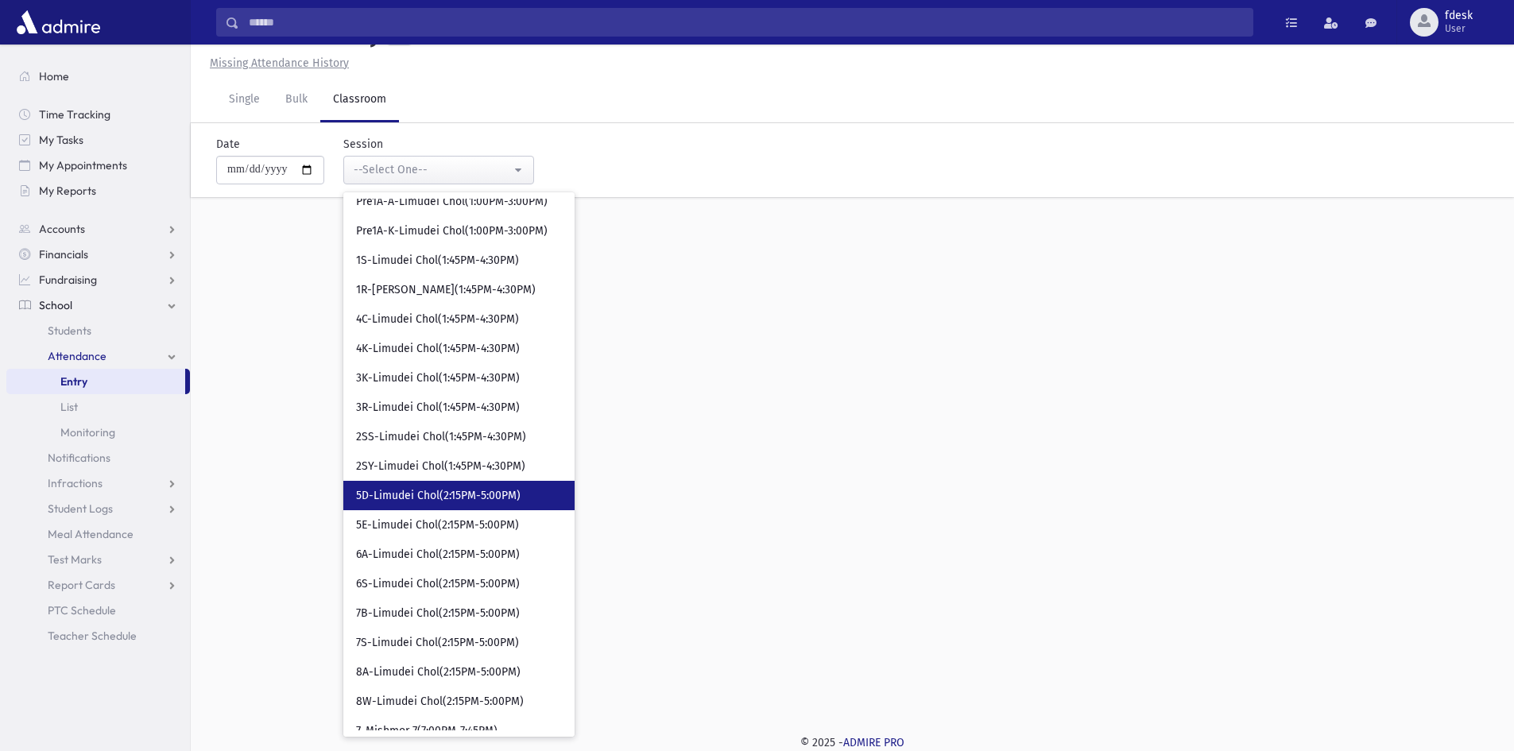
scroll to position [703, 0]
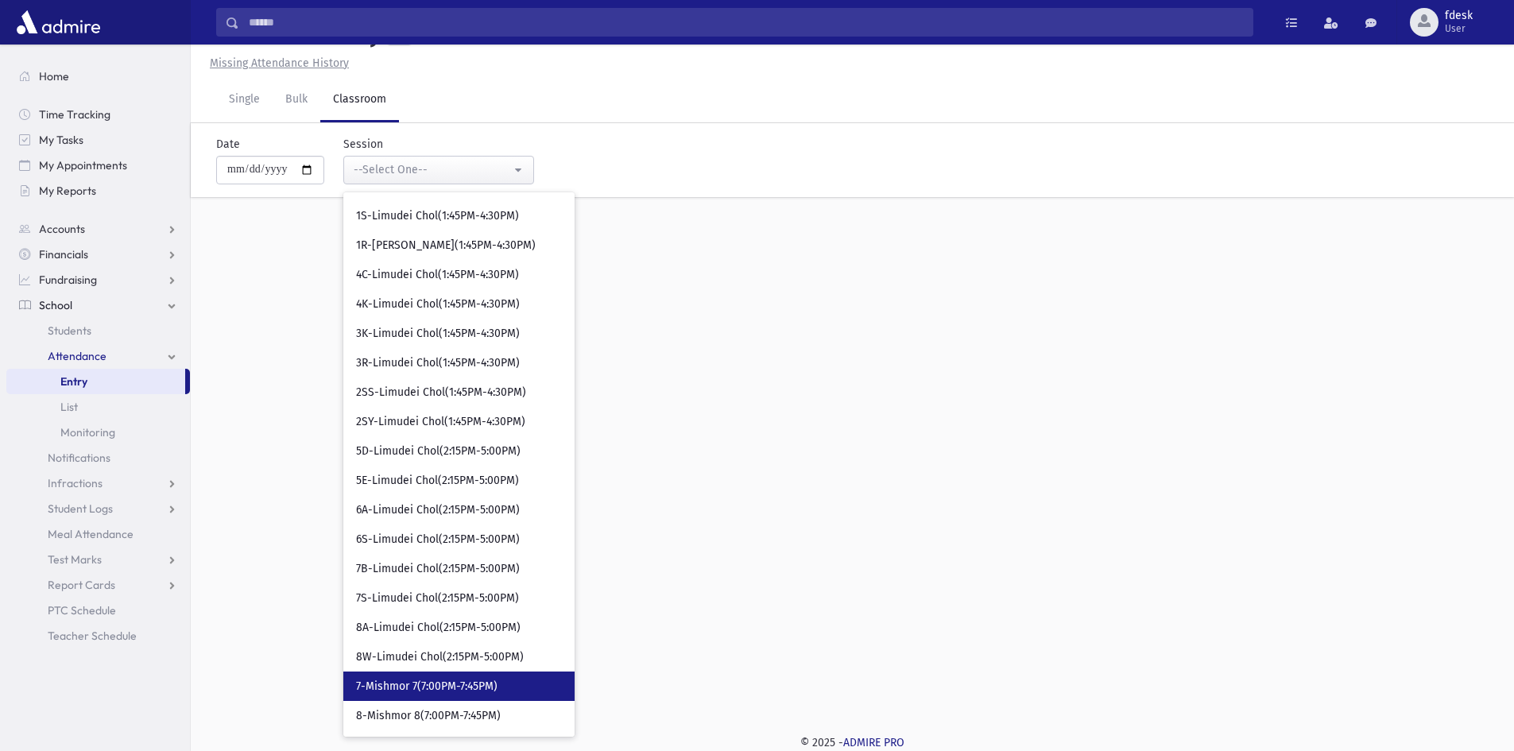
click at [488, 695] on link "7-Mishmor 7(7:00PM-7:45PM)" at bounding box center [458, 685] width 231 height 29
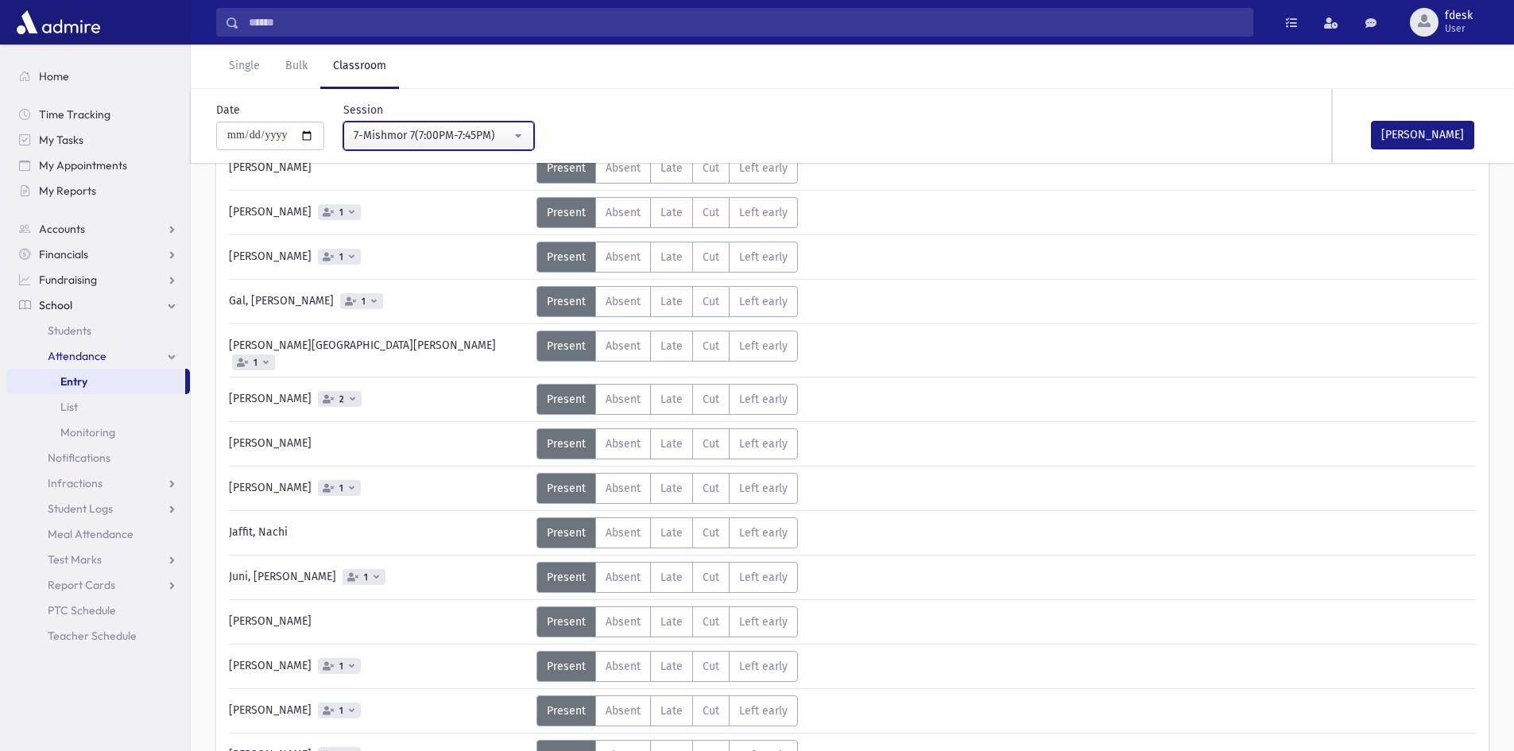
scroll to position [433, 0]
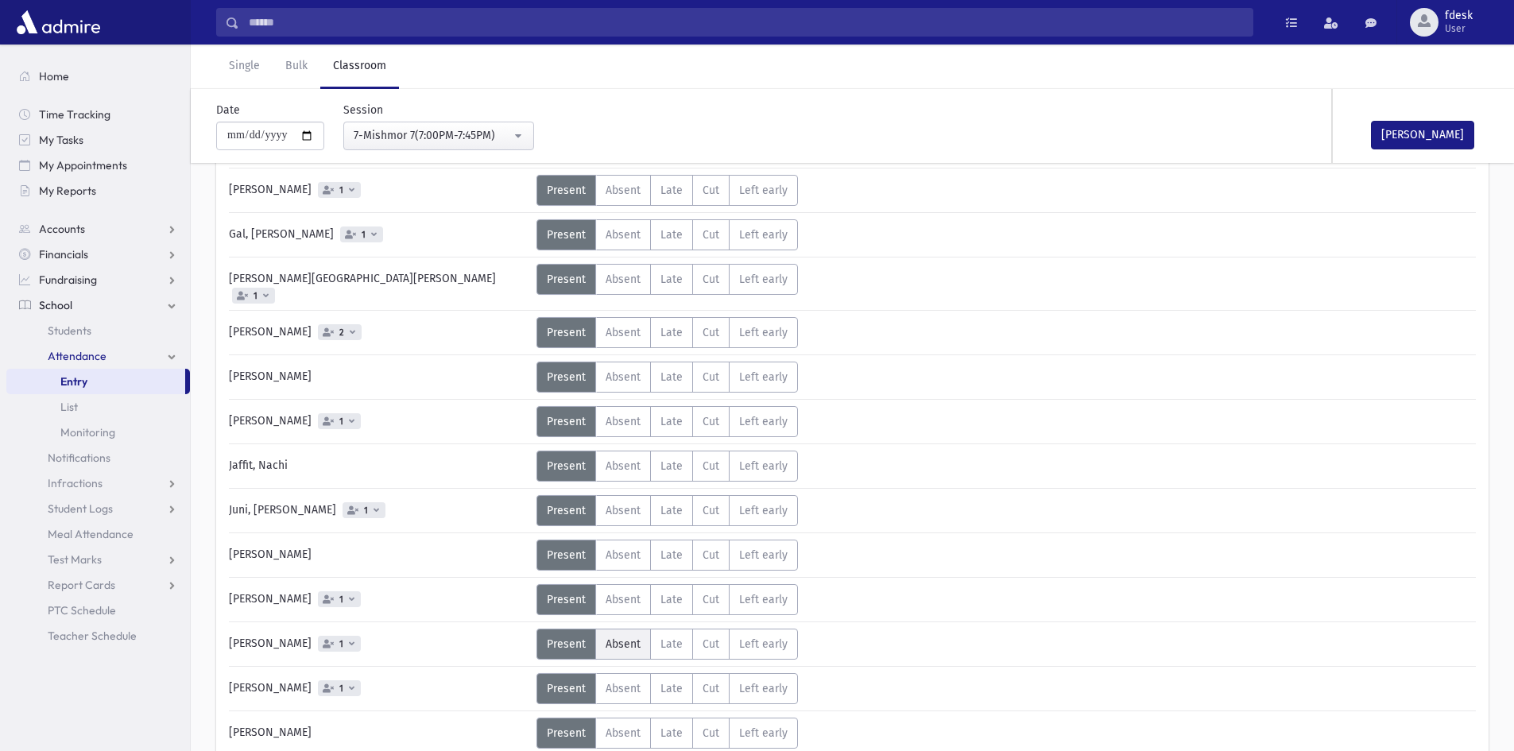
click at [629, 637] on span "Absent" at bounding box center [623, 644] width 35 height 14
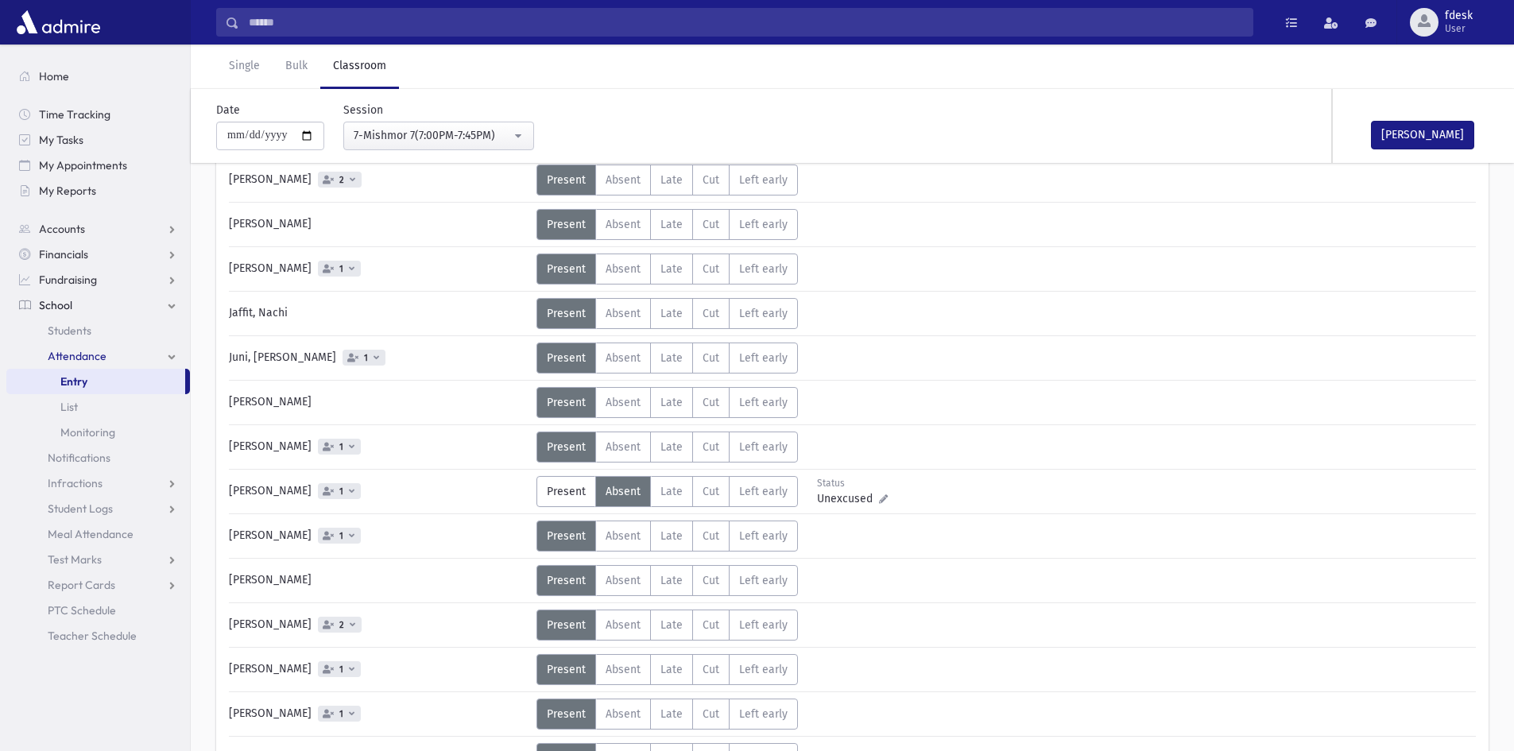
scroll to position [592, 0]
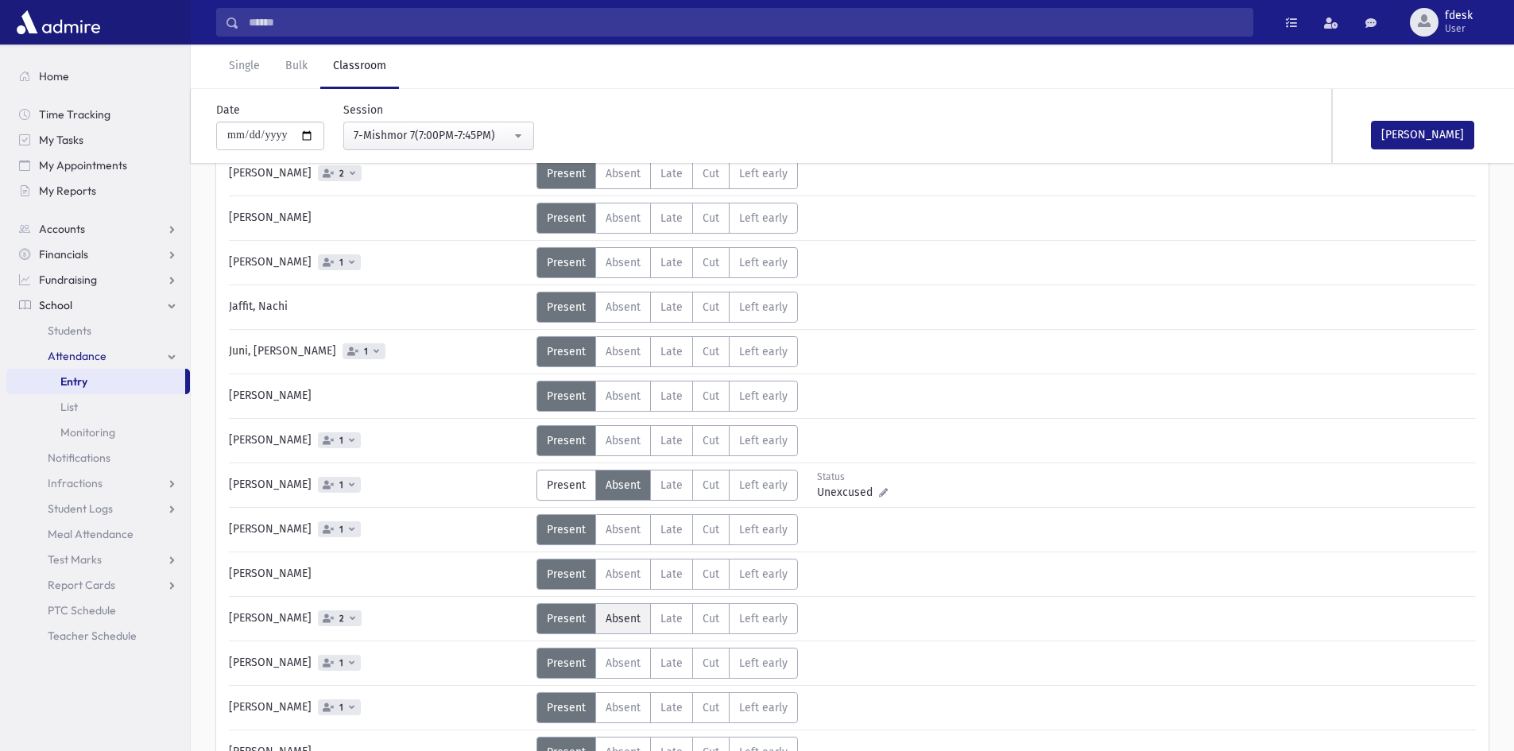
click at [625, 619] on label "Absent A" at bounding box center [623, 618] width 56 height 31
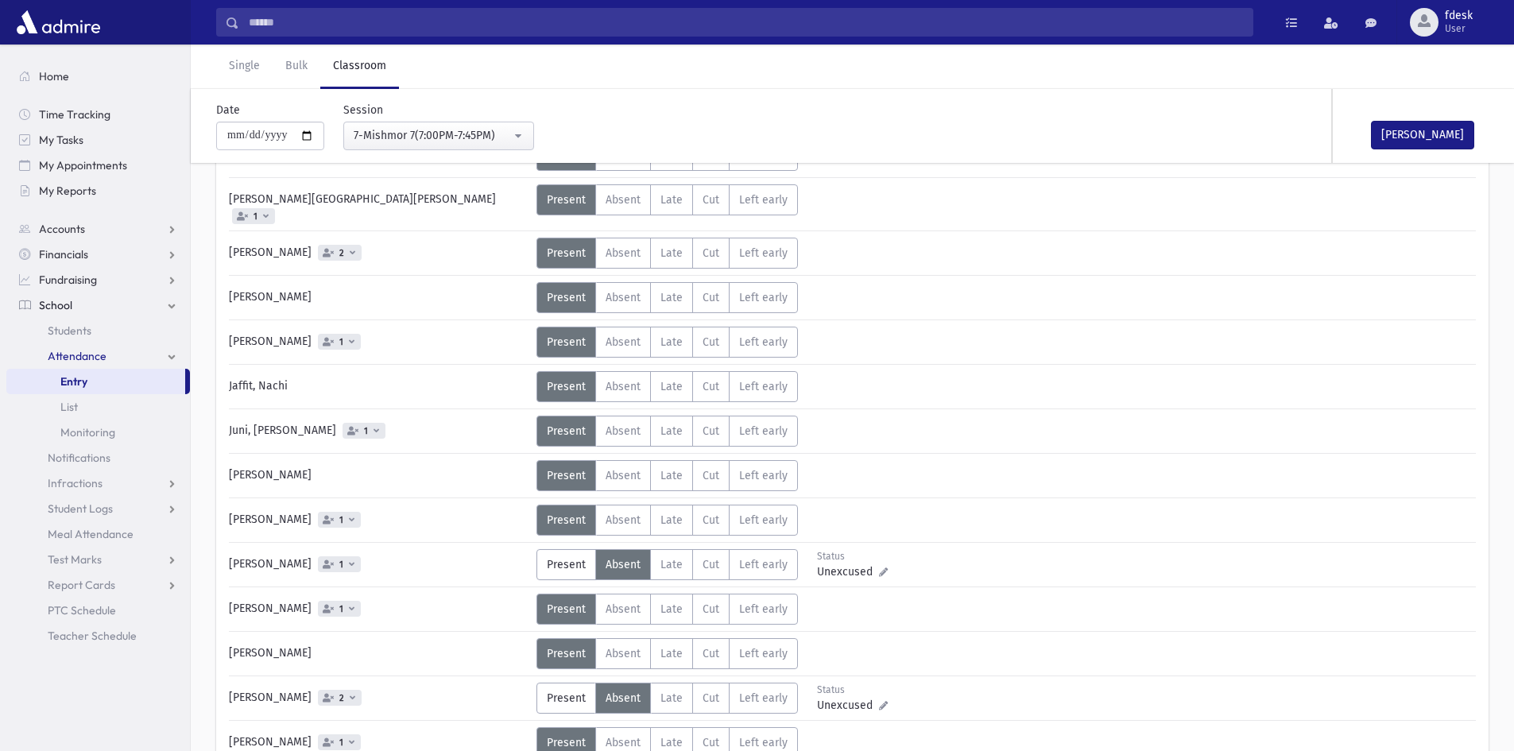
scroll to position [433, 0]
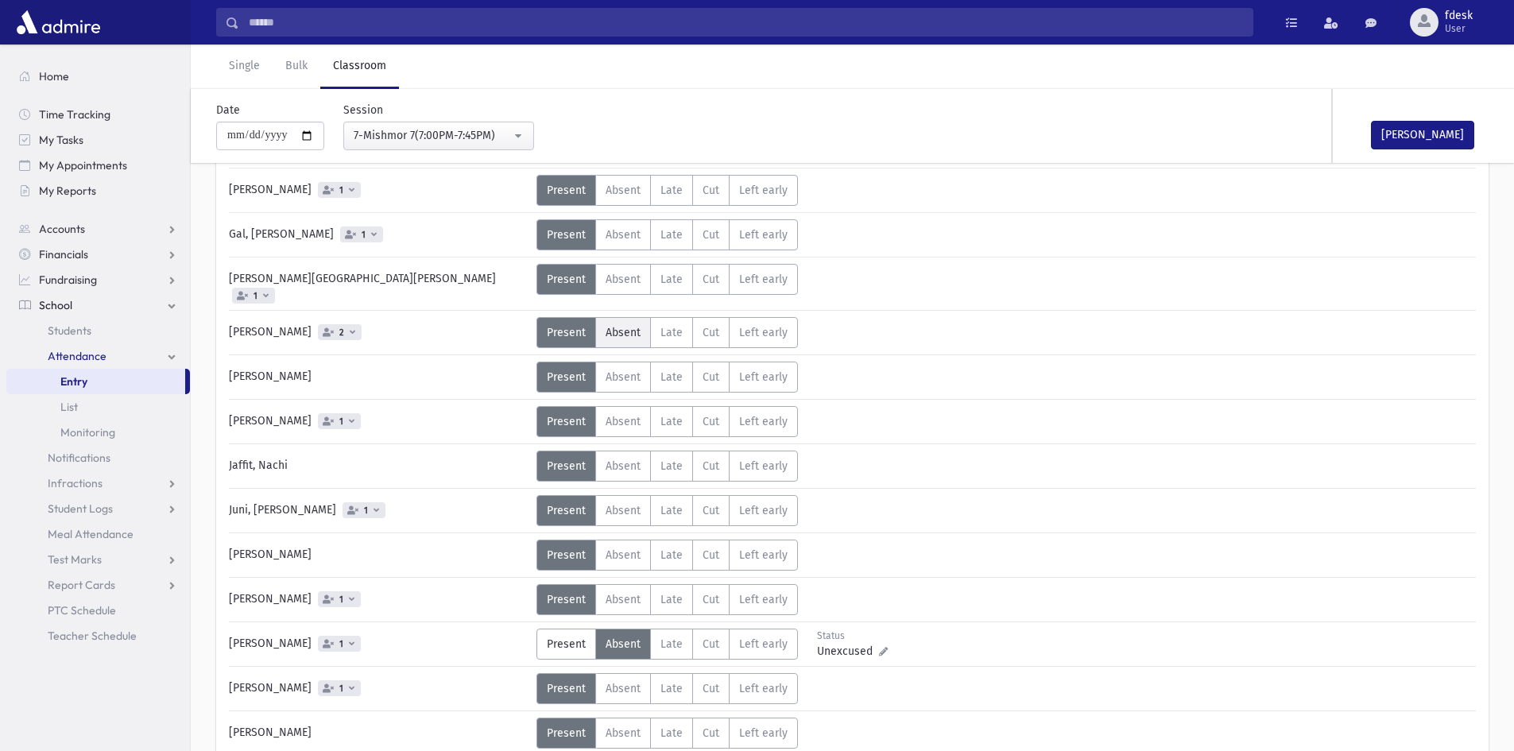
click at [620, 326] on span "Absent" at bounding box center [623, 333] width 35 height 14
click at [604, 504] on label "Absent A" at bounding box center [623, 510] width 56 height 31
click at [881, 513] on icon at bounding box center [883, 517] width 9 height 9
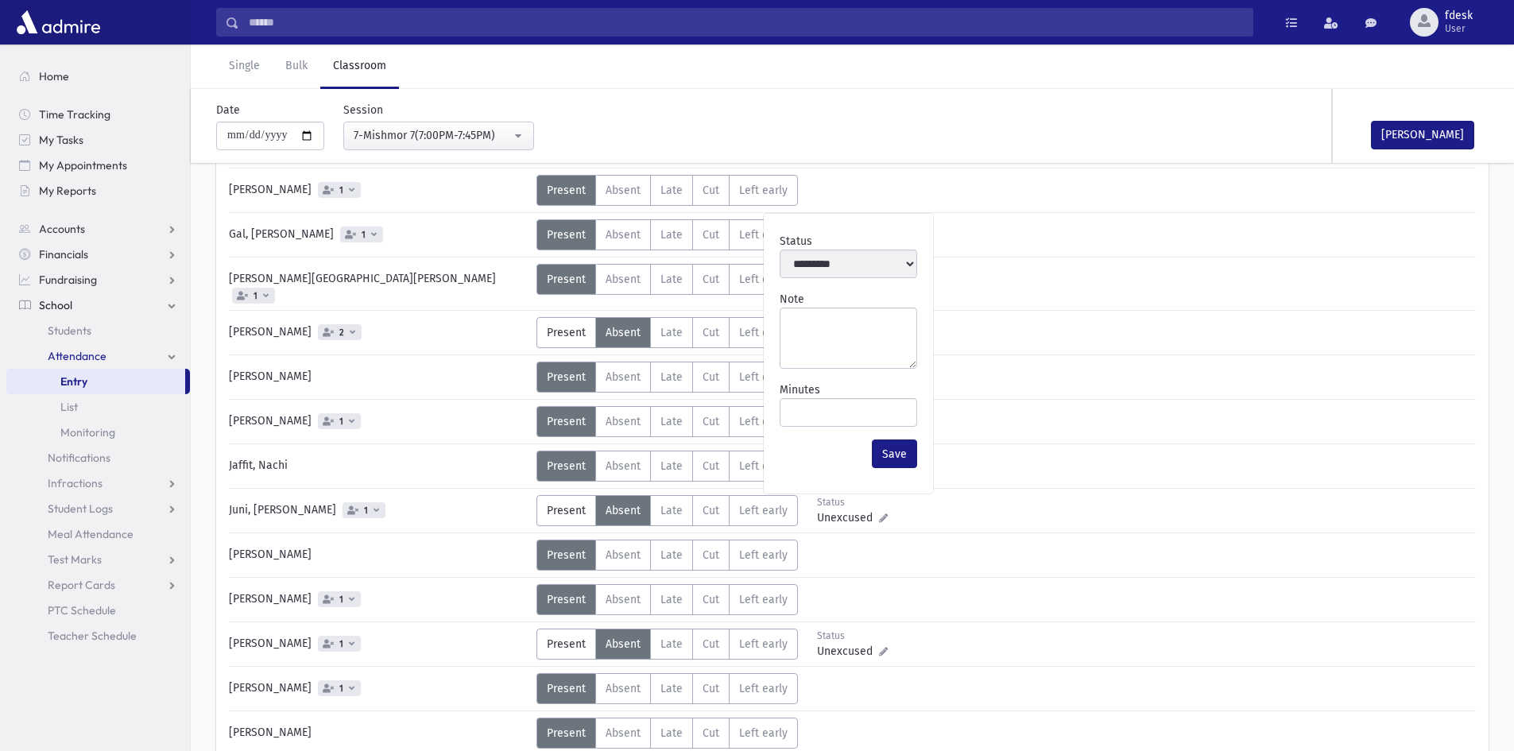
click at [1031, 451] on div "Status Unexcused Admin: Present P Absent A L" at bounding box center [1004, 466] width 936 height 31
drag, startPoint x: 1429, startPoint y: 130, endPoint x: 1374, endPoint y: 130, distance: 54.8
click at [1428, 130] on button "Mark Done" at bounding box center [1422, 135] width 103 height 29
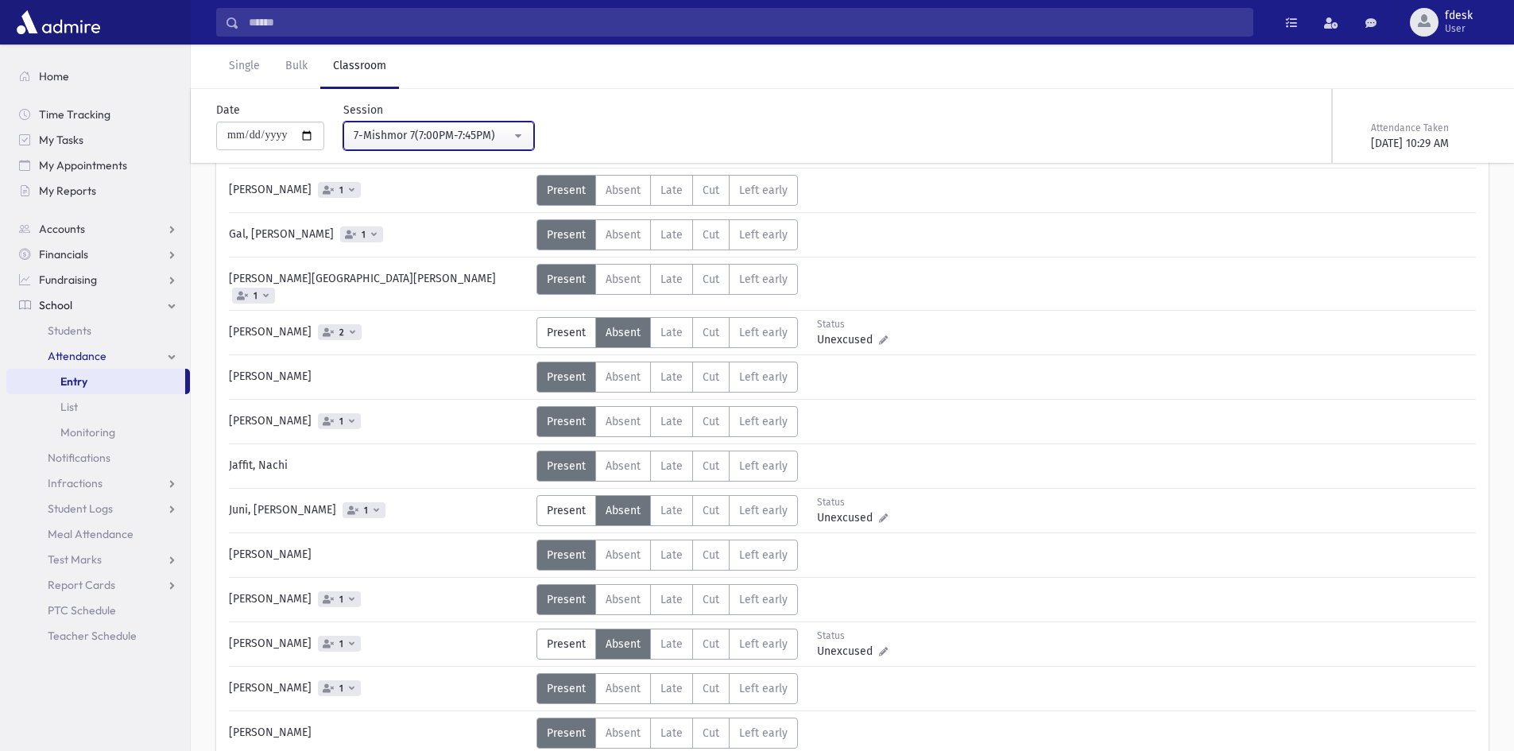
drag, startPoint x: 455, startPoint y: 122, endPoint x: 475, endPoint y: 192, distance: 72.7
click at [455, 123] on button "7-Mishmor 7(7:00PM-7:45PM)" at bounding box center [438, 136] width 191 height 29
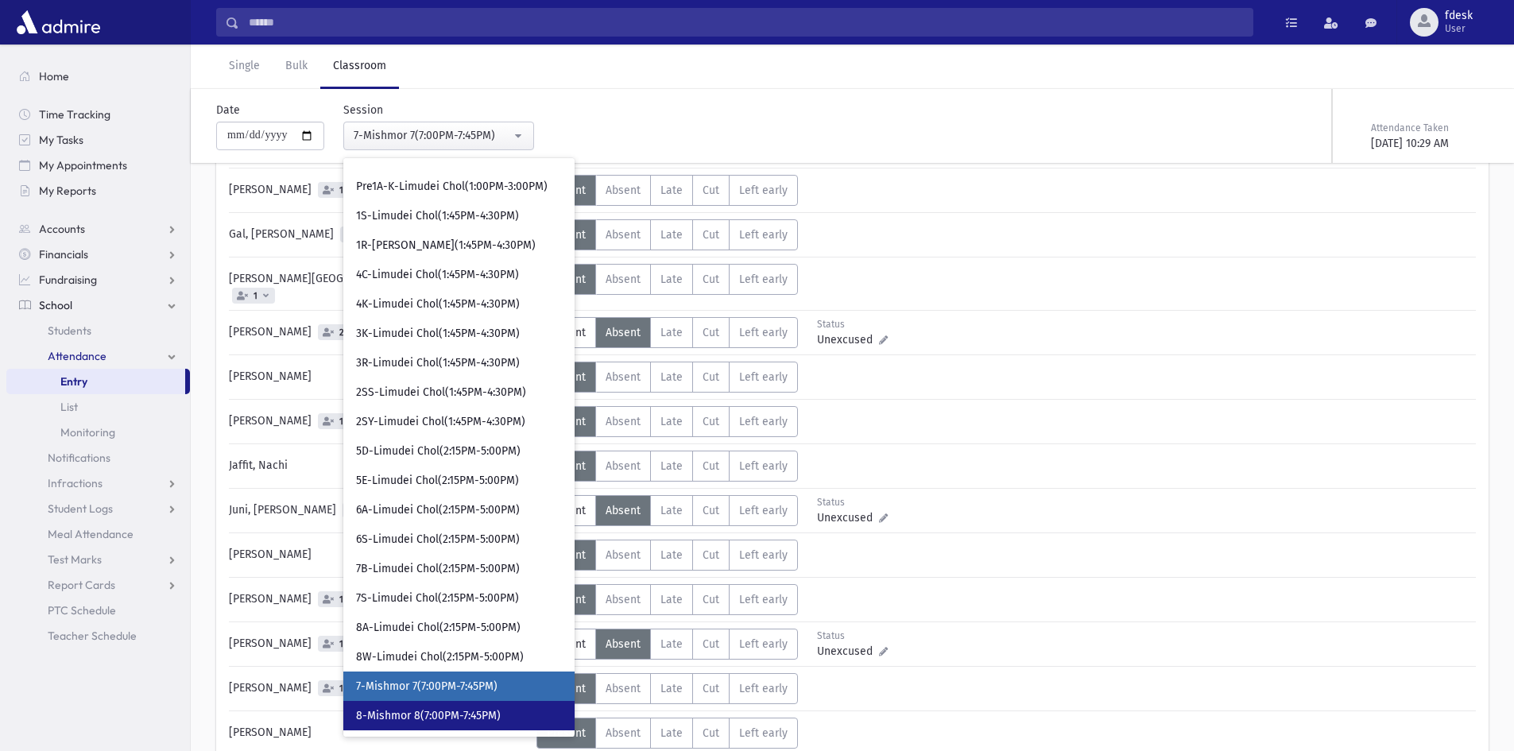
click at [437, 710] on link "8-Mishmor 8(7:00PM-7:45PM)" at bounding box center [458, 715] width 231 height 29
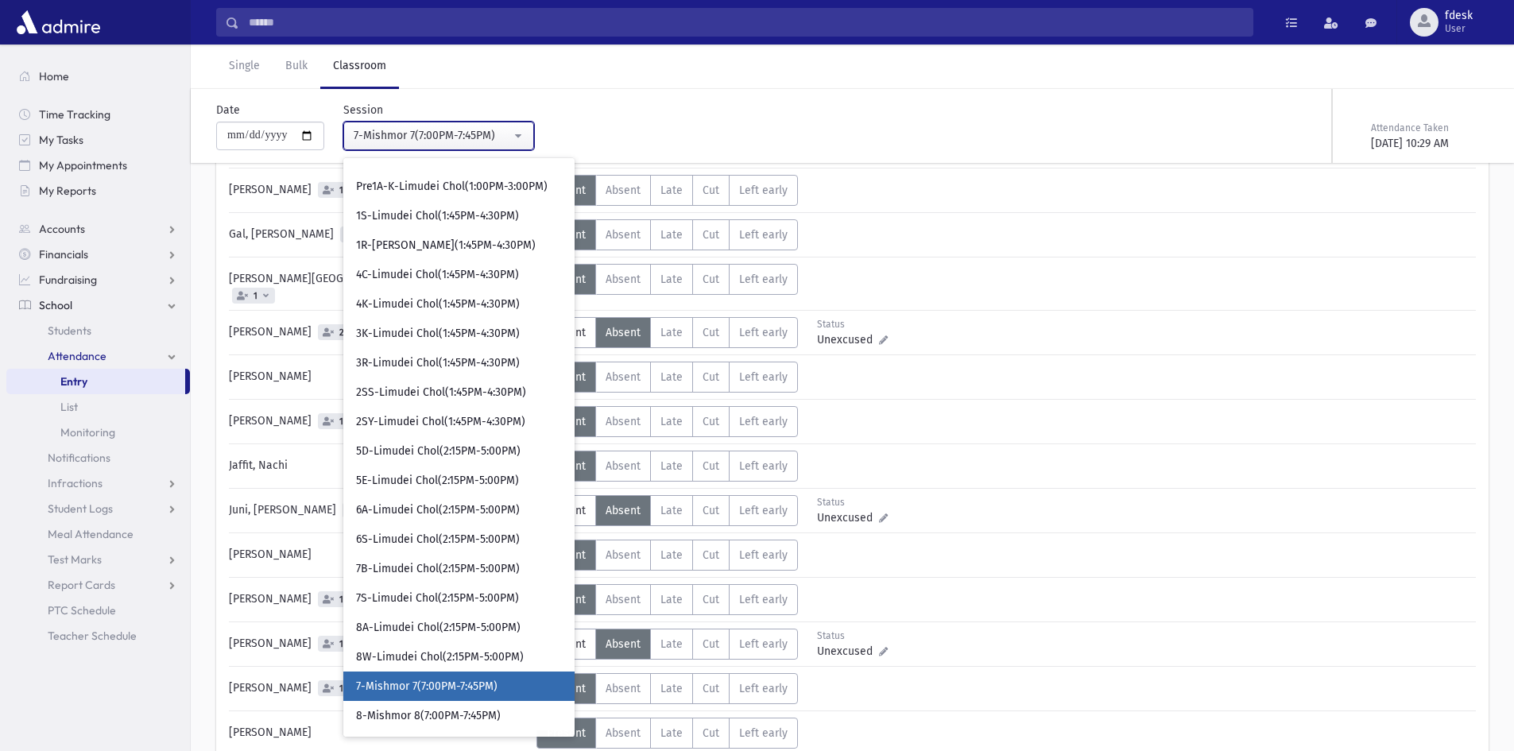
select select "****"
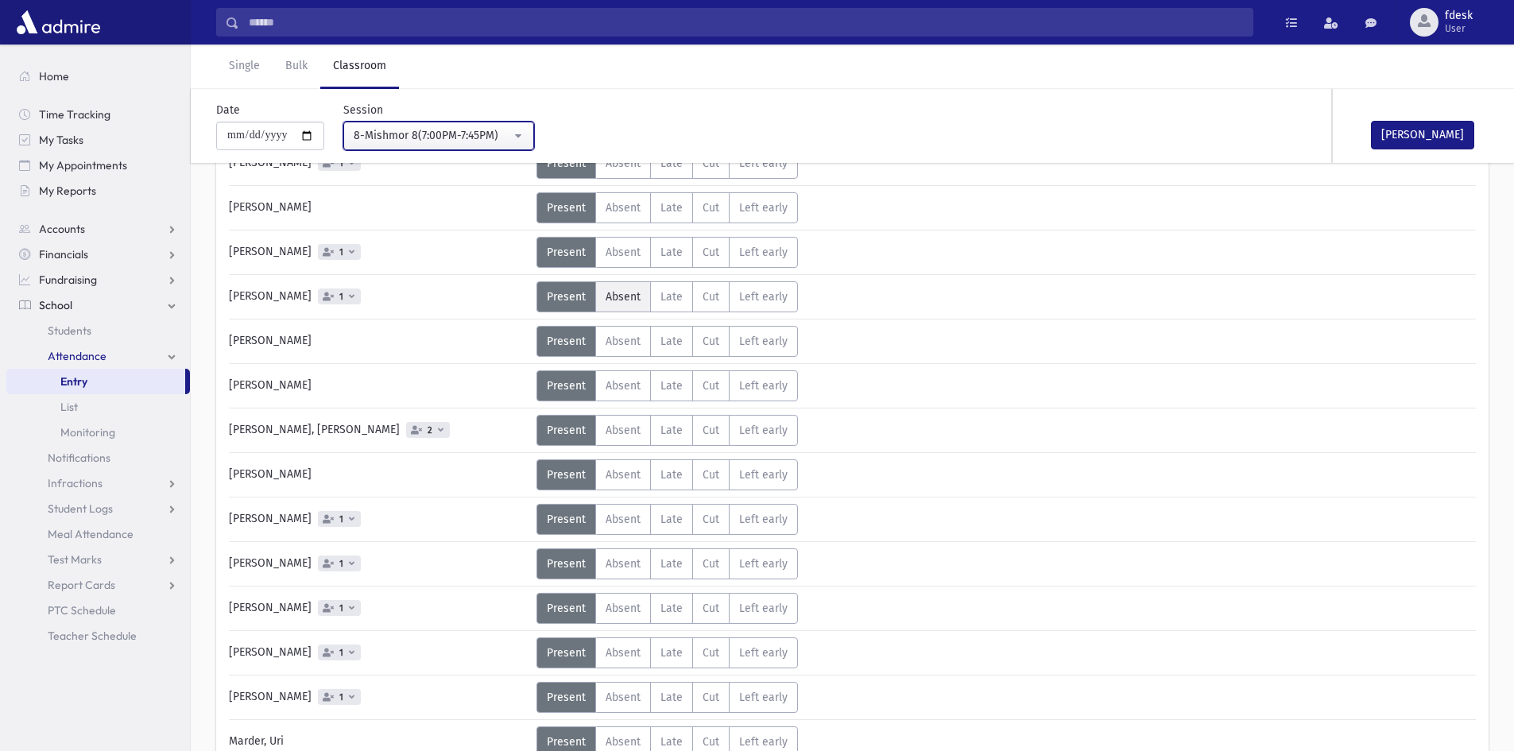
scroll to position [354, 0]
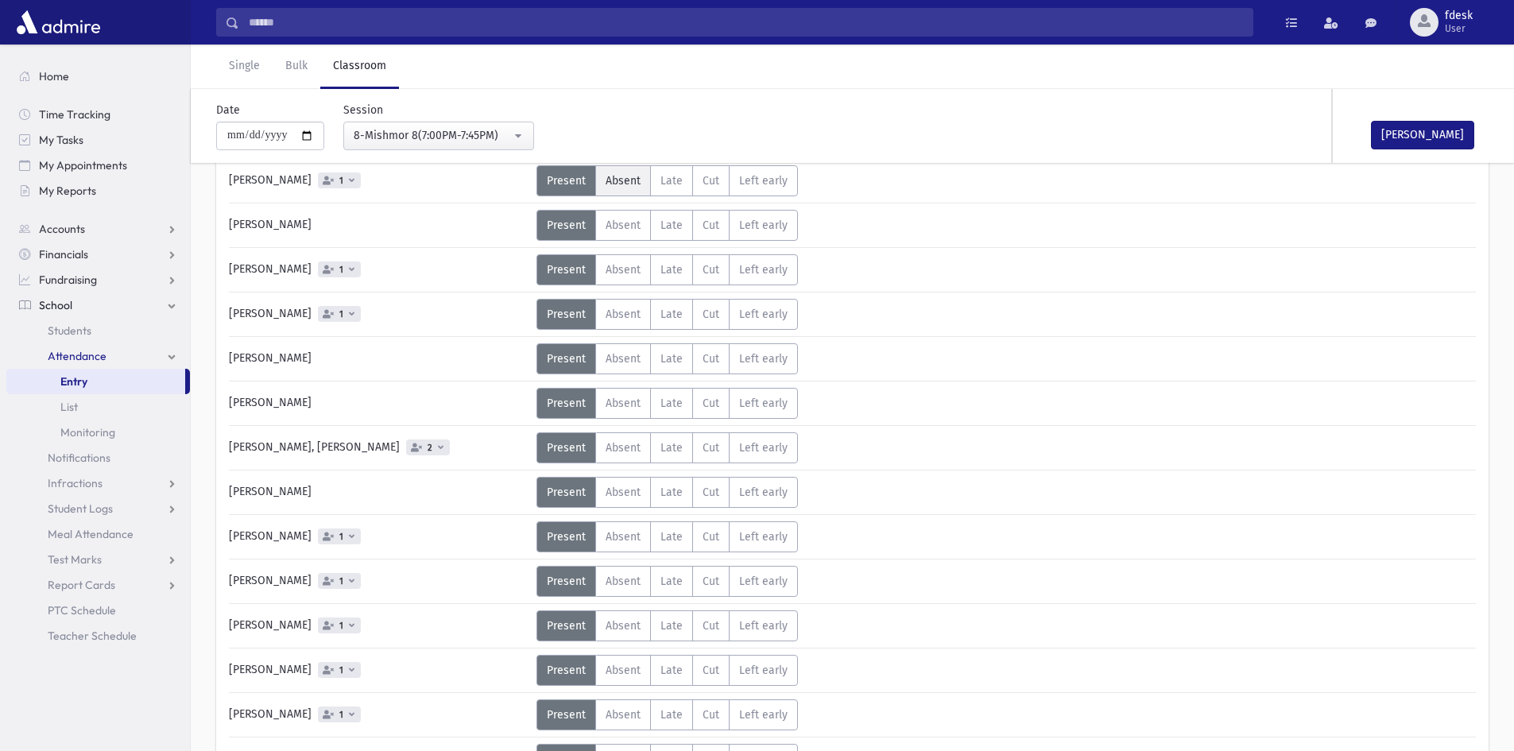
click at [619, 180] on span "Absent" at bounding box center [623, 181] width 35 height 14
click at [622, 674] on span "Absent" at bounding box center [623, 671] width 35 height 14
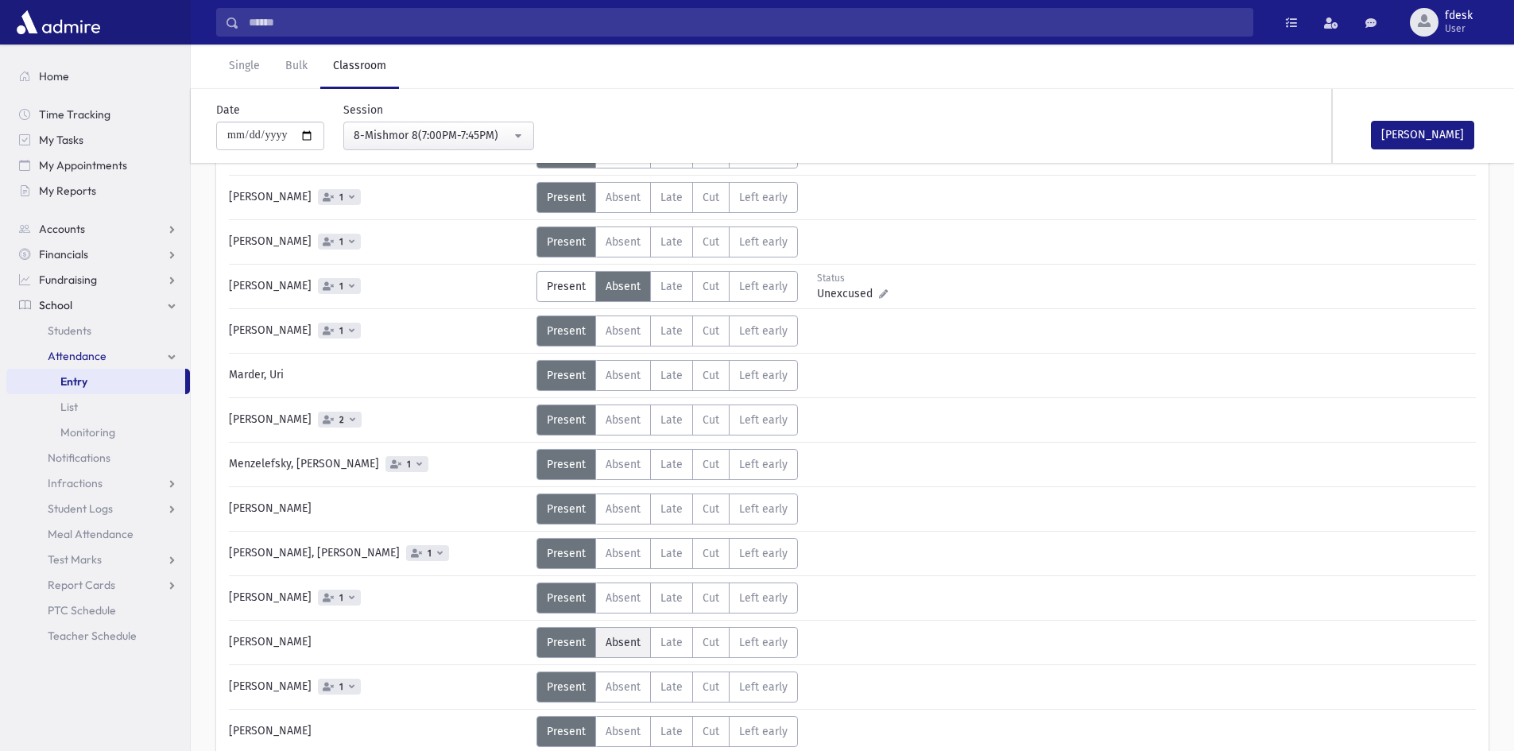
scroll to position [751, 0]
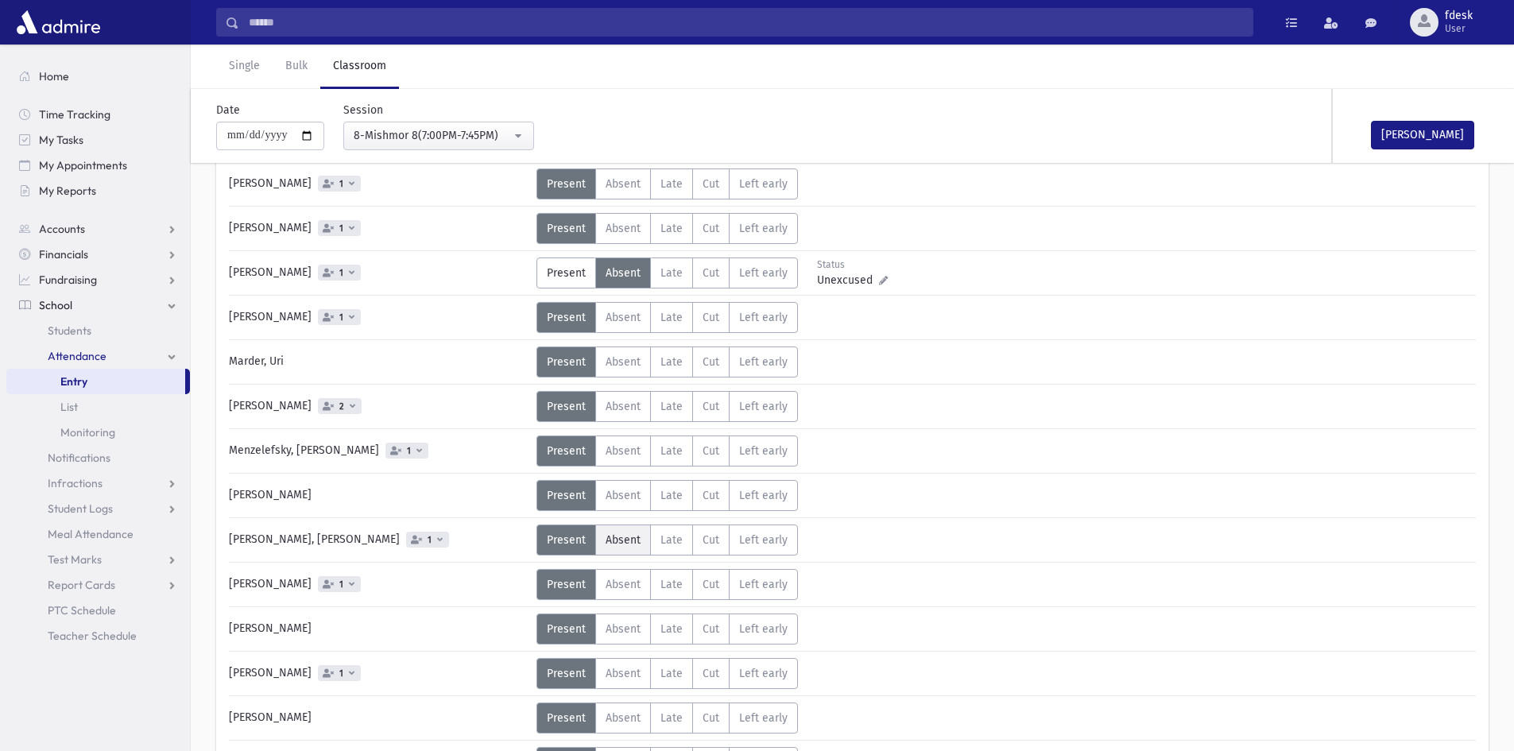
click at [613, 541] on span "Absent" at bounding box center [623, 540] width 35 height 14
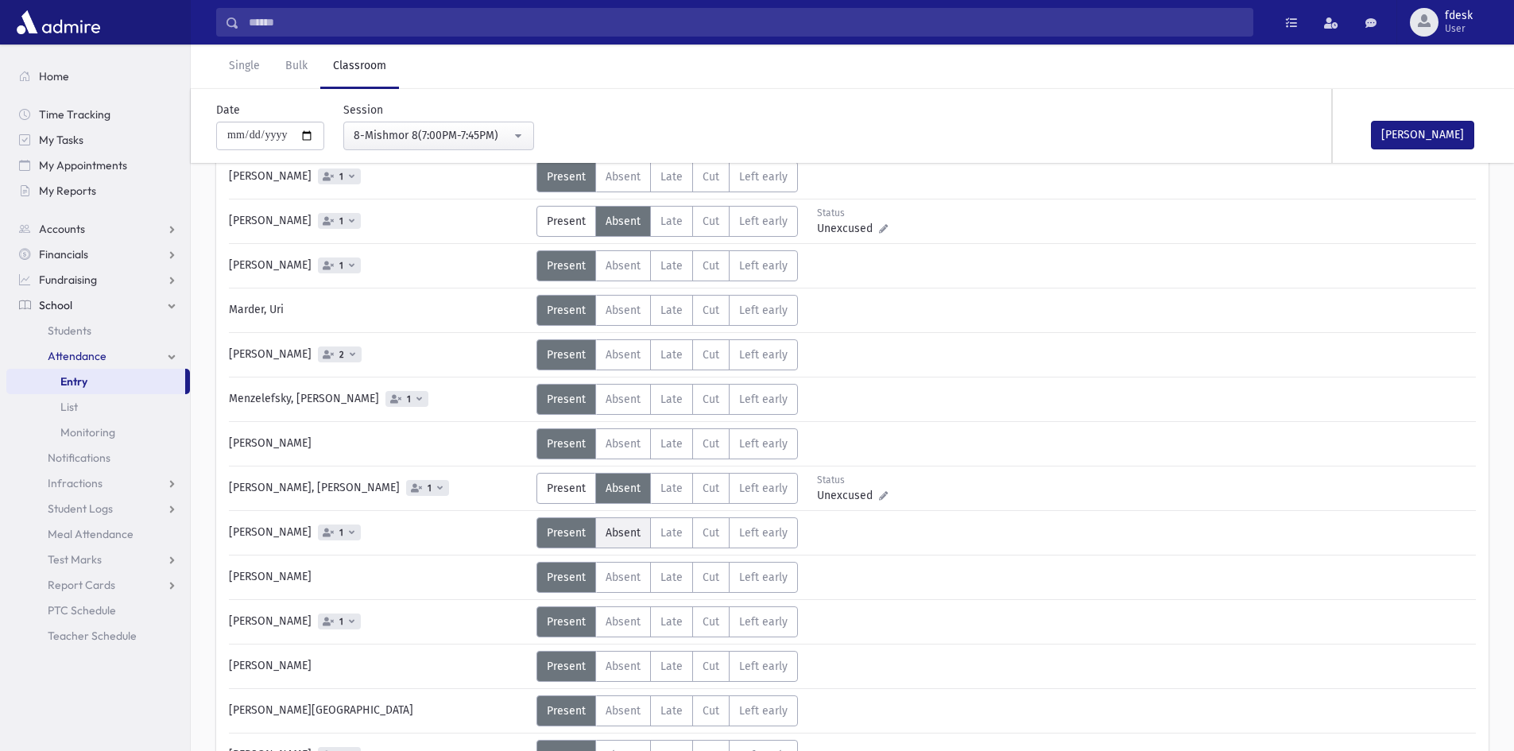
scroll to position [830, 0]
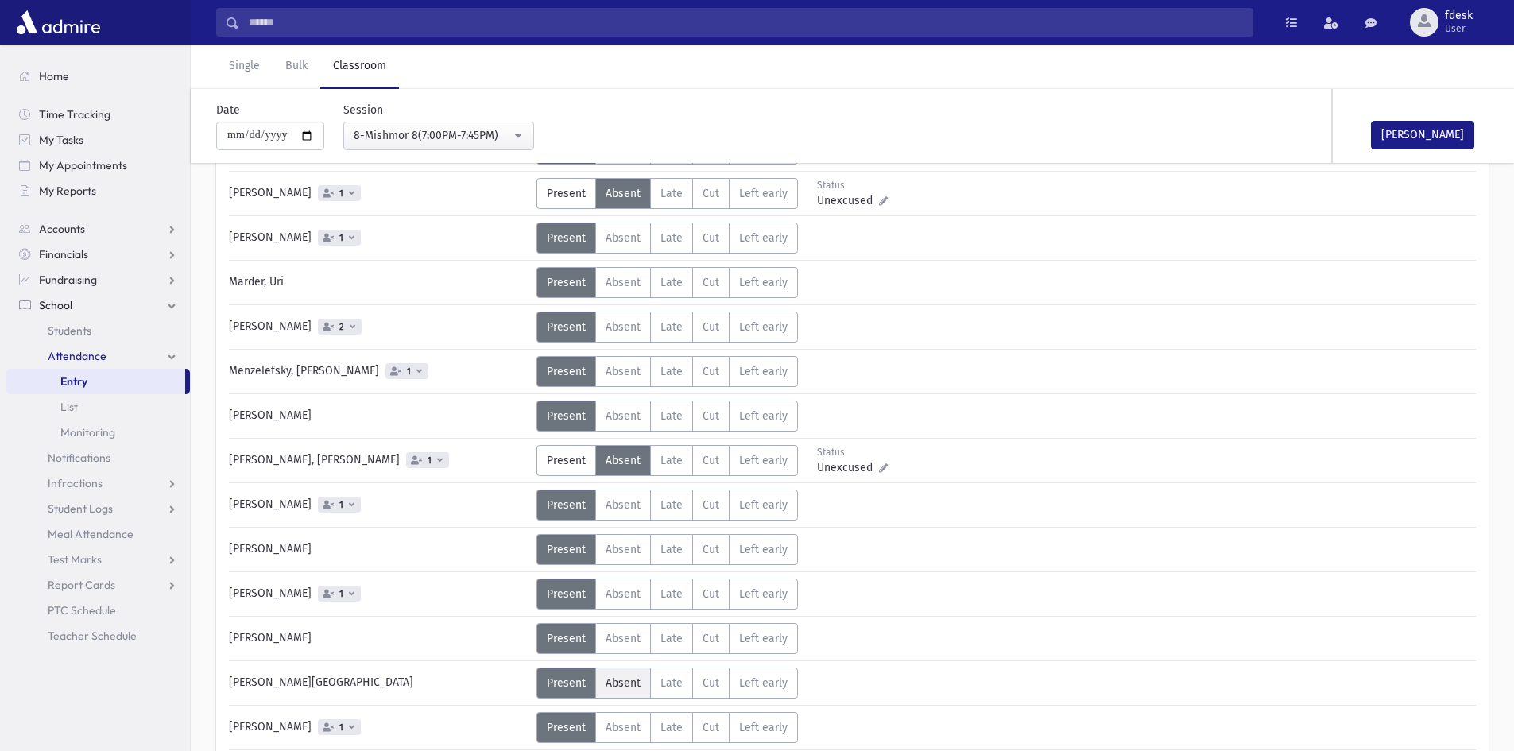
click at [621, 678] on span "Absent" at bounding box center [623, 683] width 35 height 14
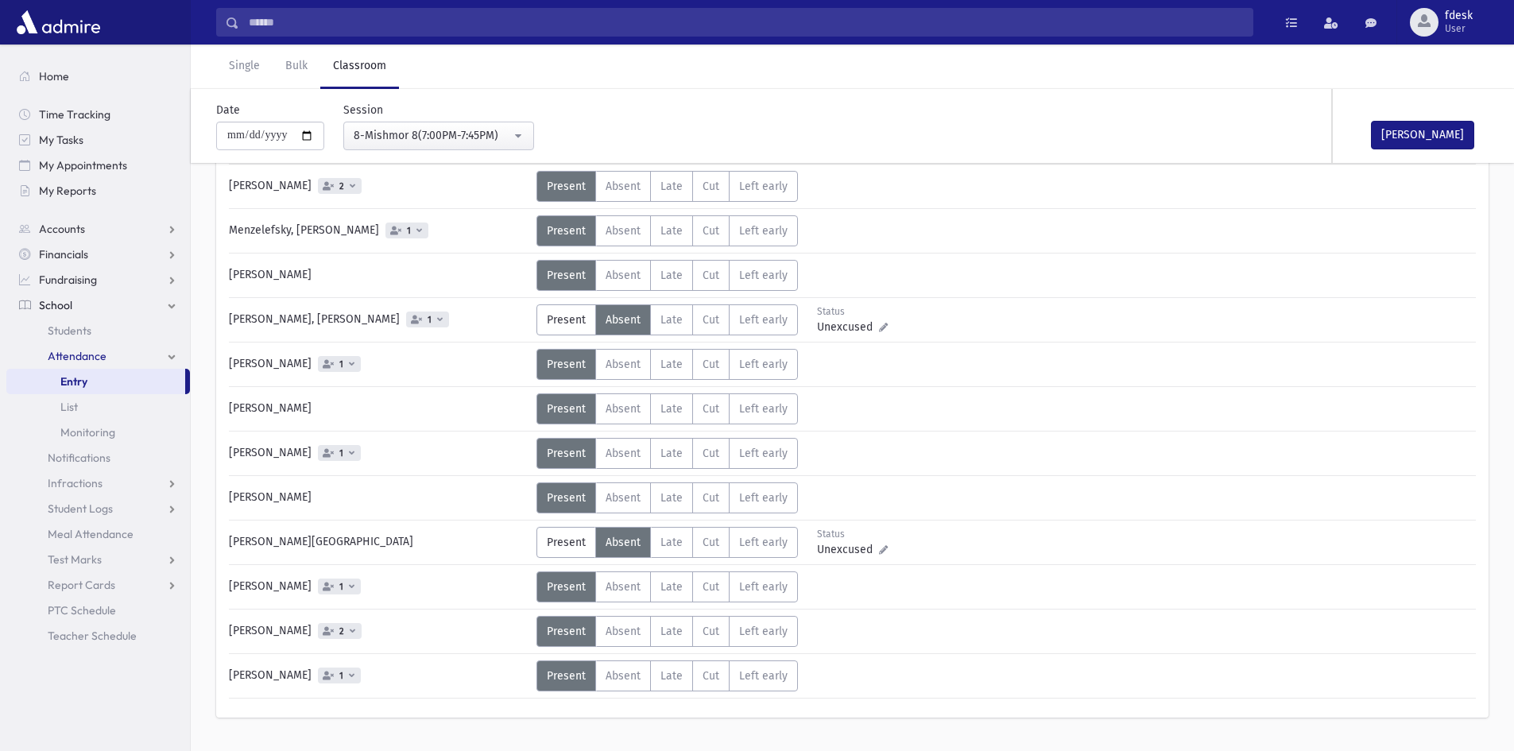
scroll to position [1008, 0]
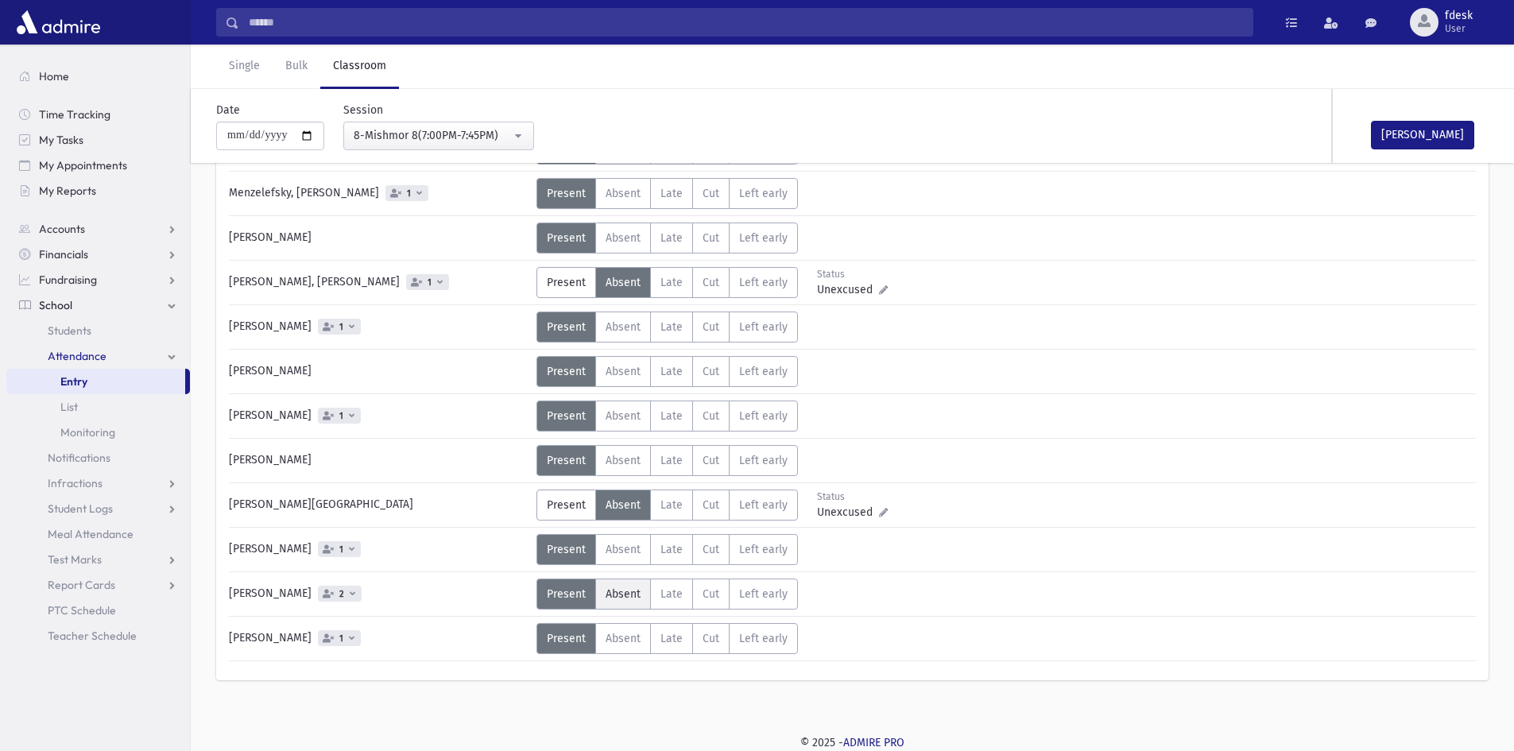
click at [602, 593] on label "Absent A" at bounding box center [623, 594] width 56 height 31
click at [673, 548] on span "Late" at bounding box center [671, 550] width 22 height 14
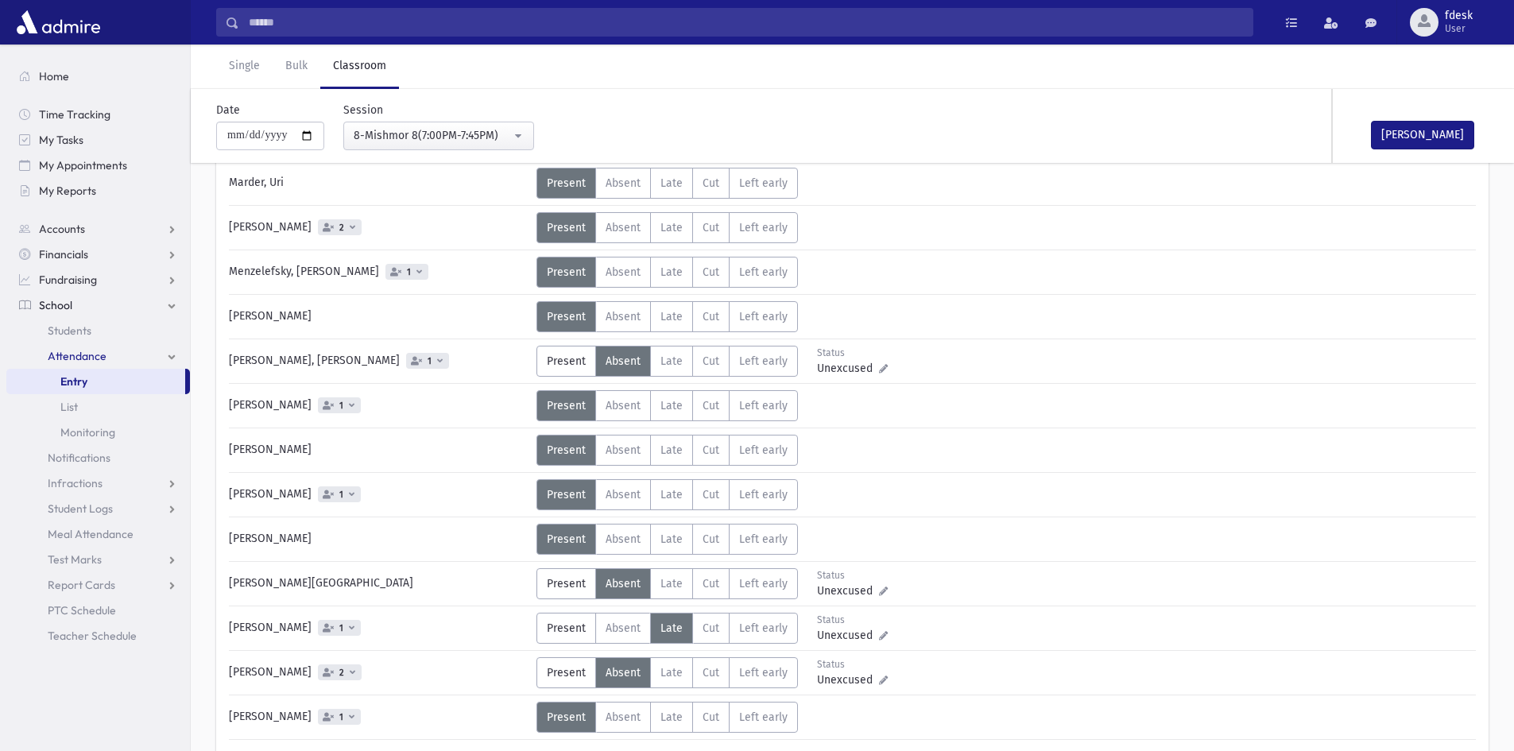
scroll to position [929, 0]
click at [668, 540] on span "Late" at bounding box center [671, 540] width 22 height 14
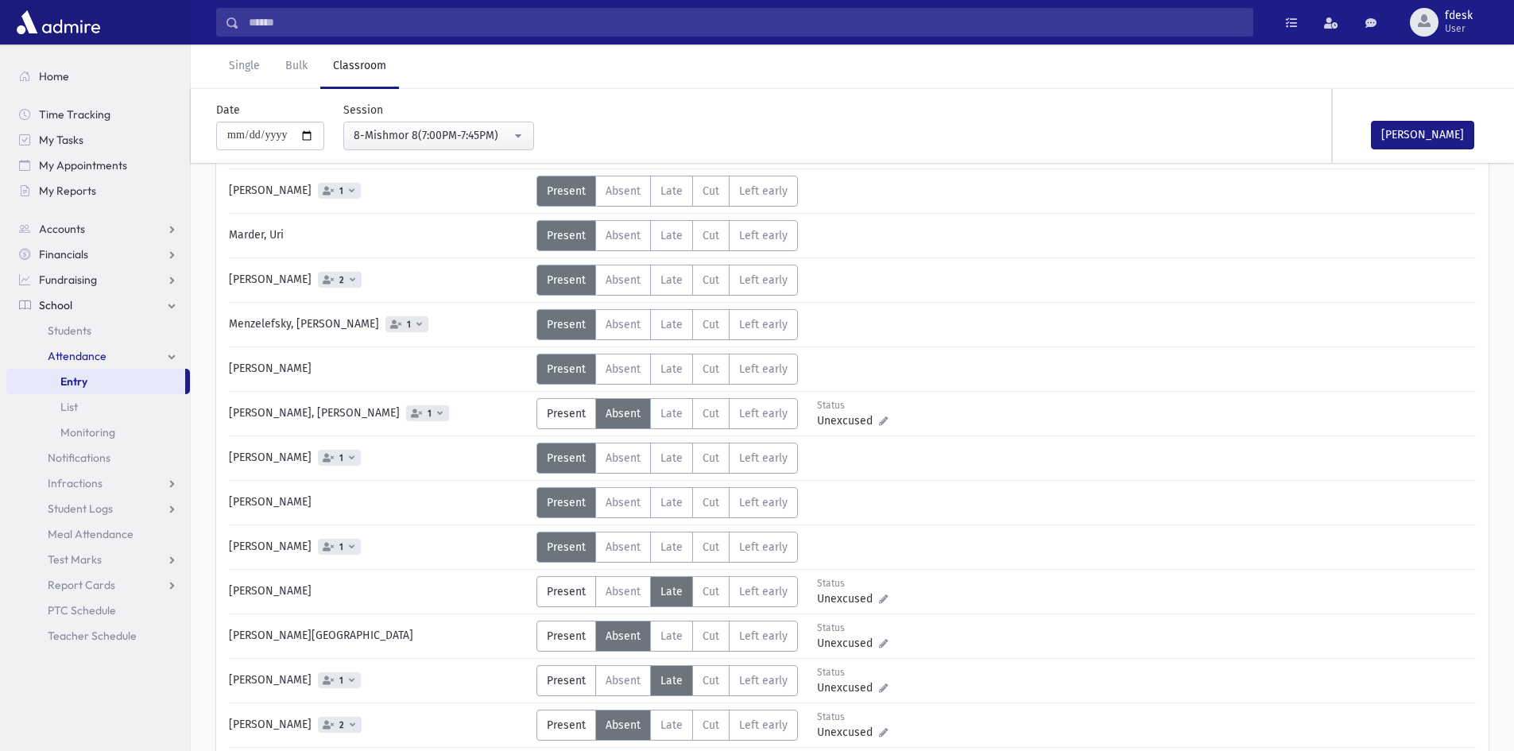
scroll to position [850, 0]
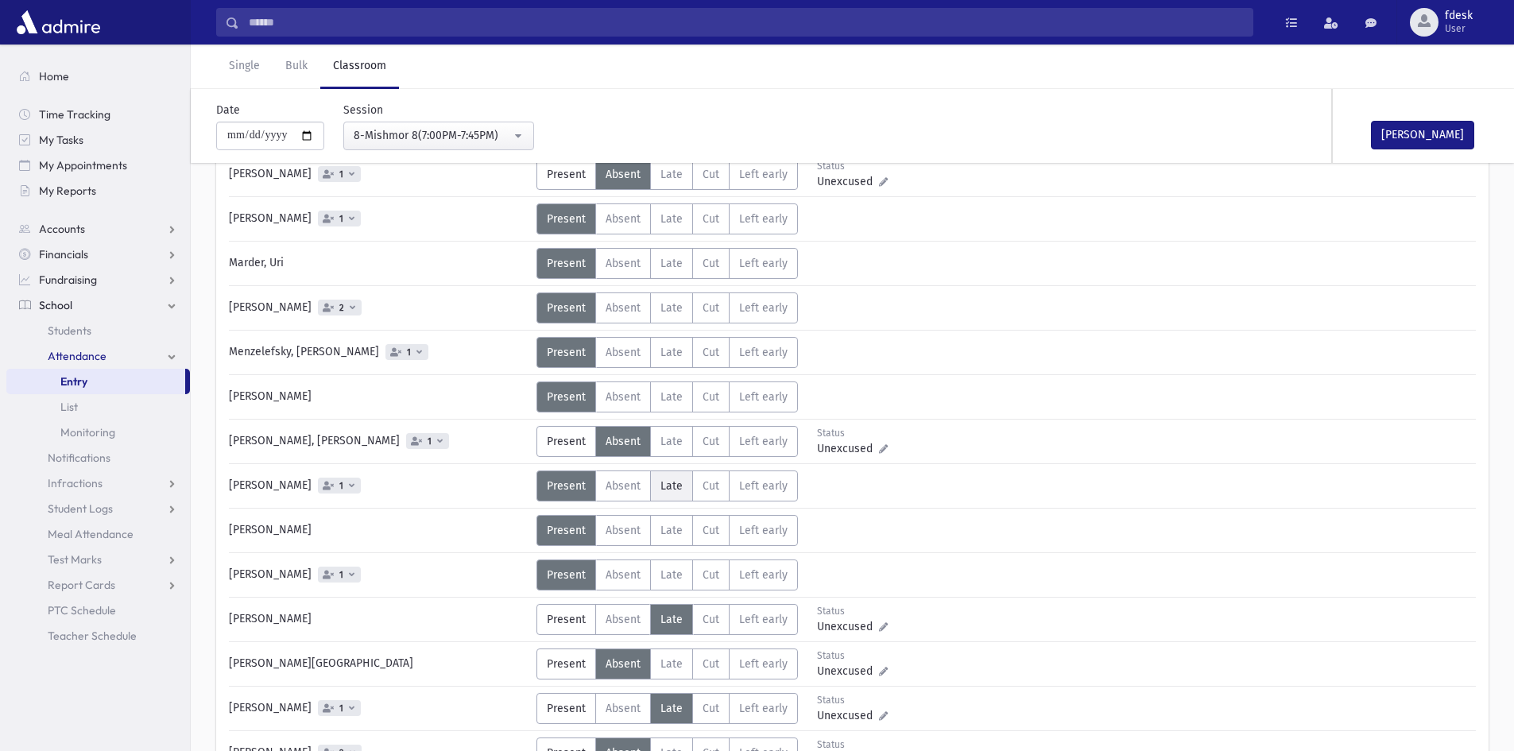
click at [671, 488] on span "Late" at bounding box center [671, 486] width 22 height 14
click at [655, 257] on label "Late L" at bounding box center [671, 263] width 43 height 31
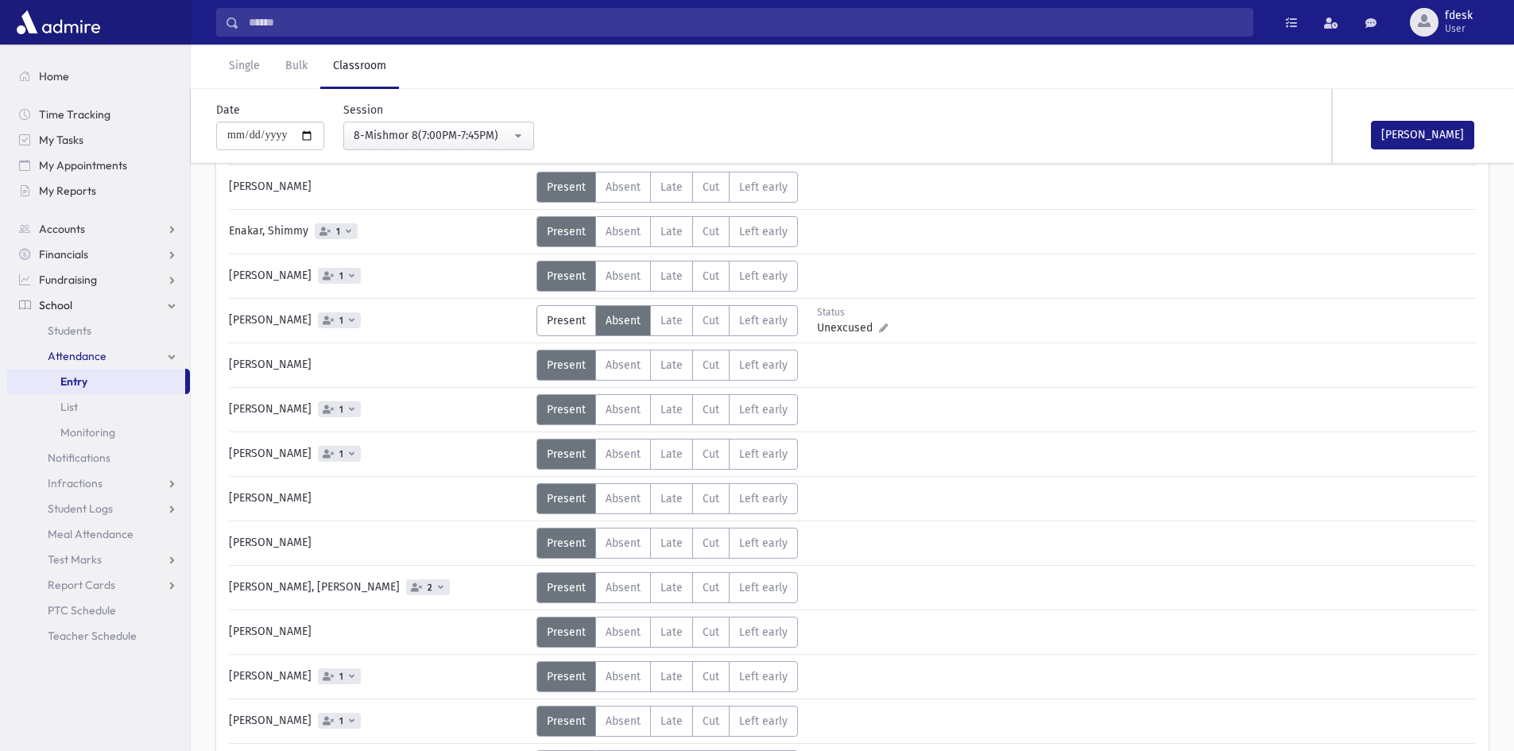
scroll to position [0, 0]
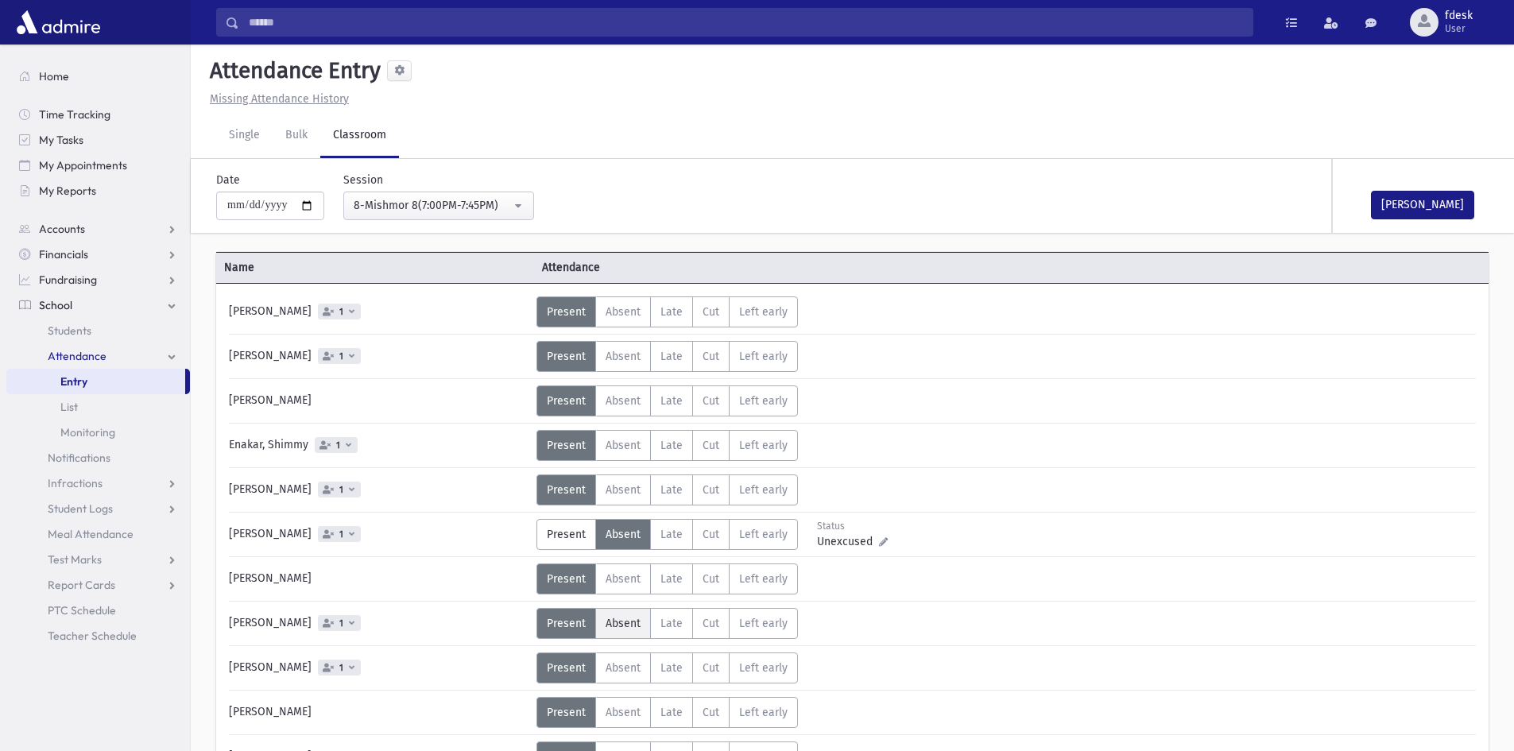
click at [629, 625] on span "Absent" at bounding box center [623, 624] width 35 height 14
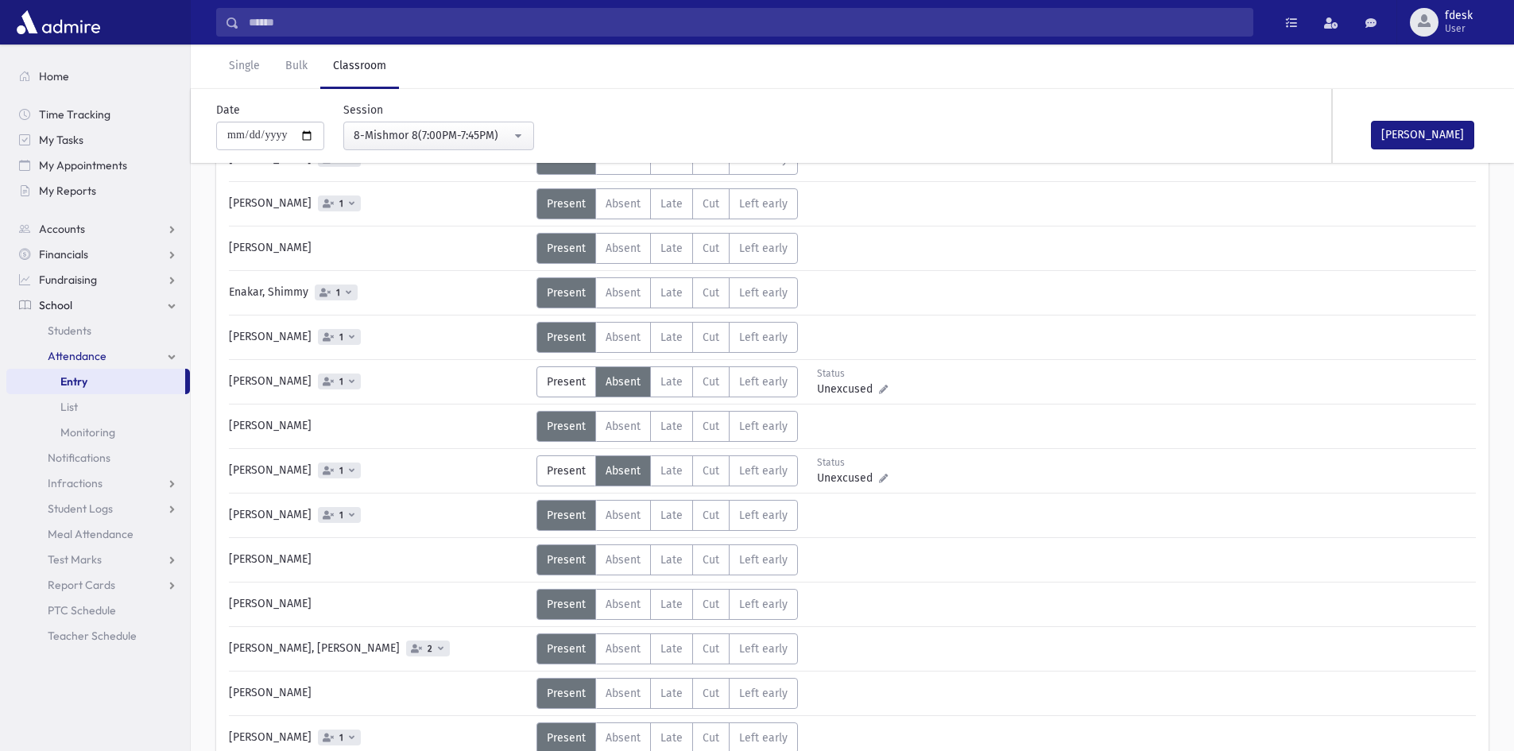
scroll to position [159, 0]
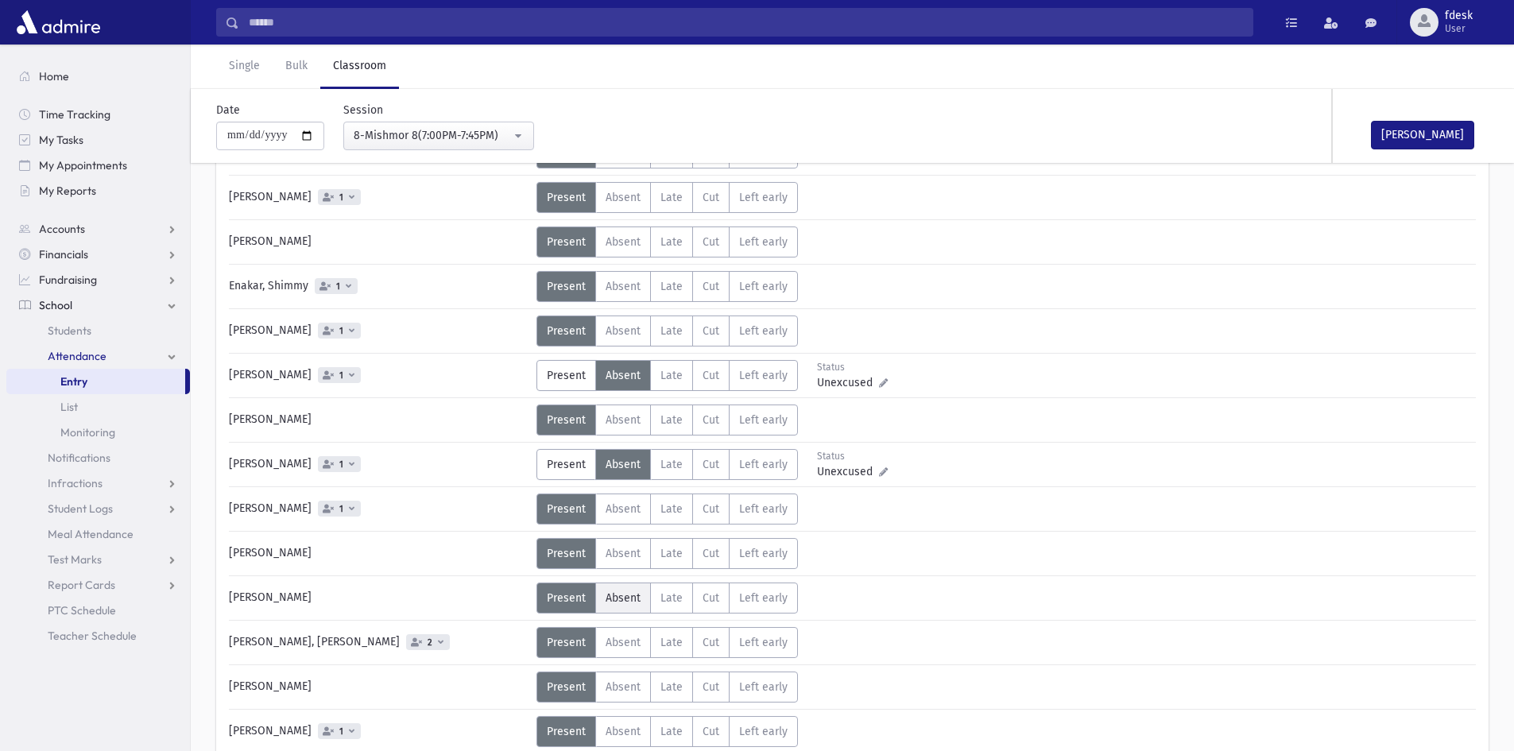
click at [617, 598] on span "Absent" at bounding box center [623, 598] width 35 height 14
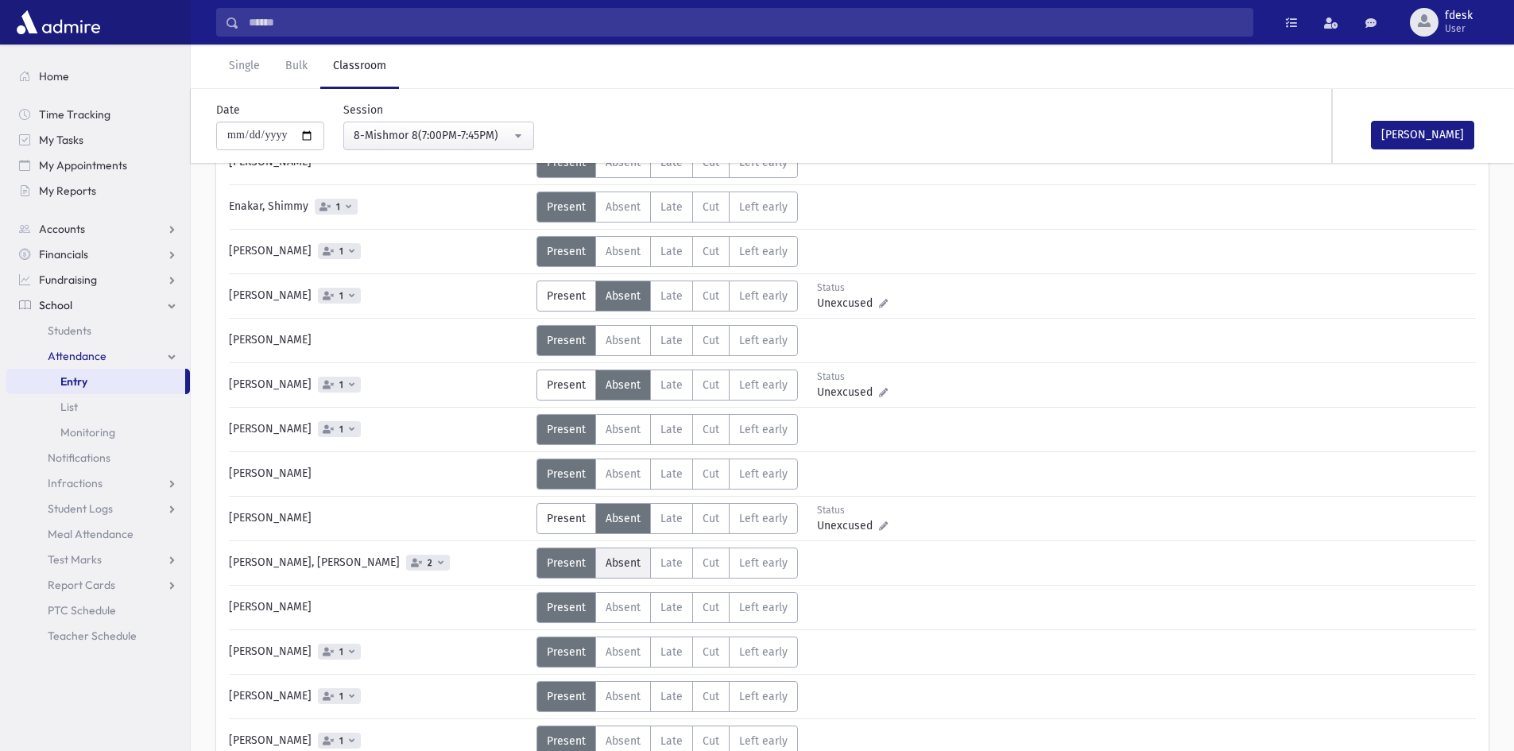
click at [613, 565] on span "Absent" at bounding box center [623, 563] width 35 height 14
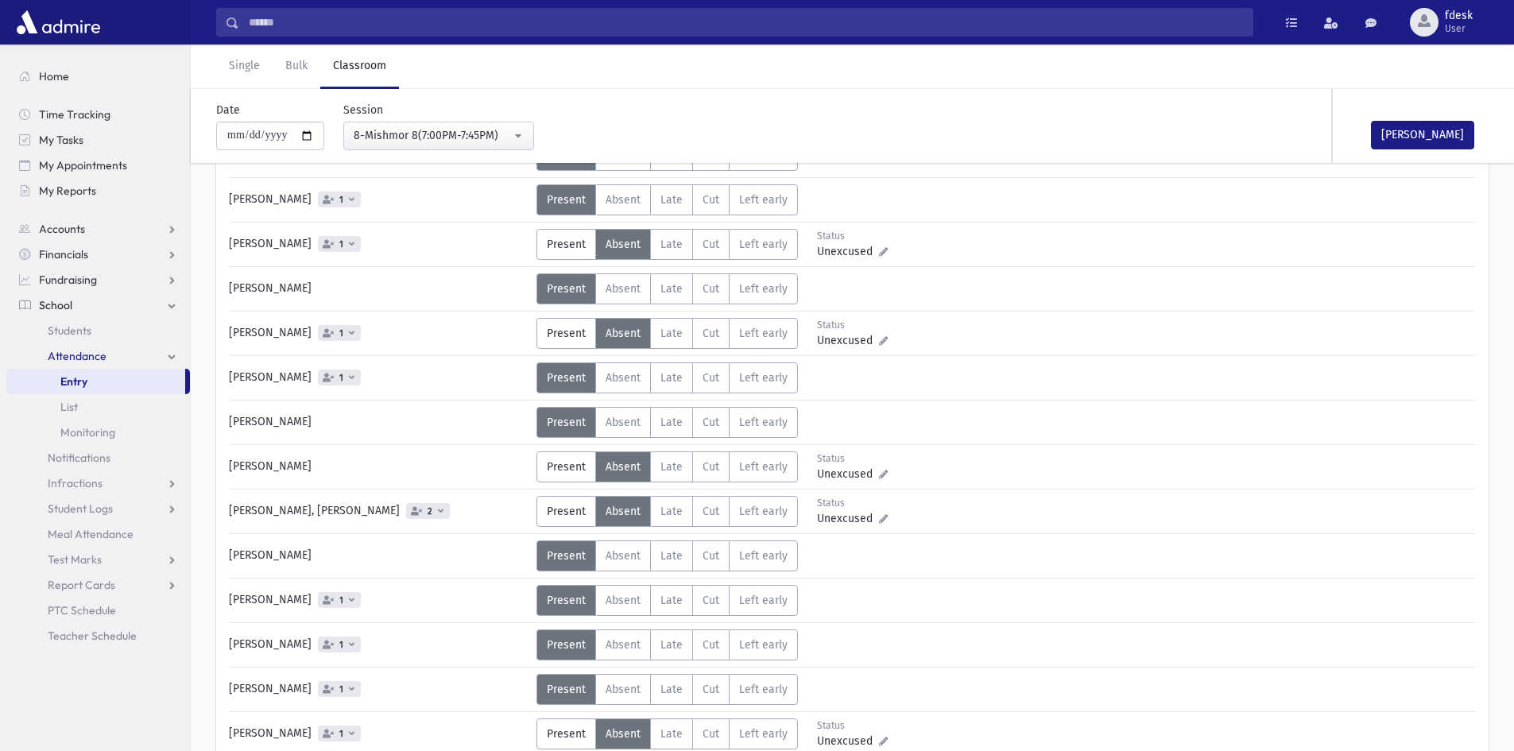
scroll to position [318, 0]
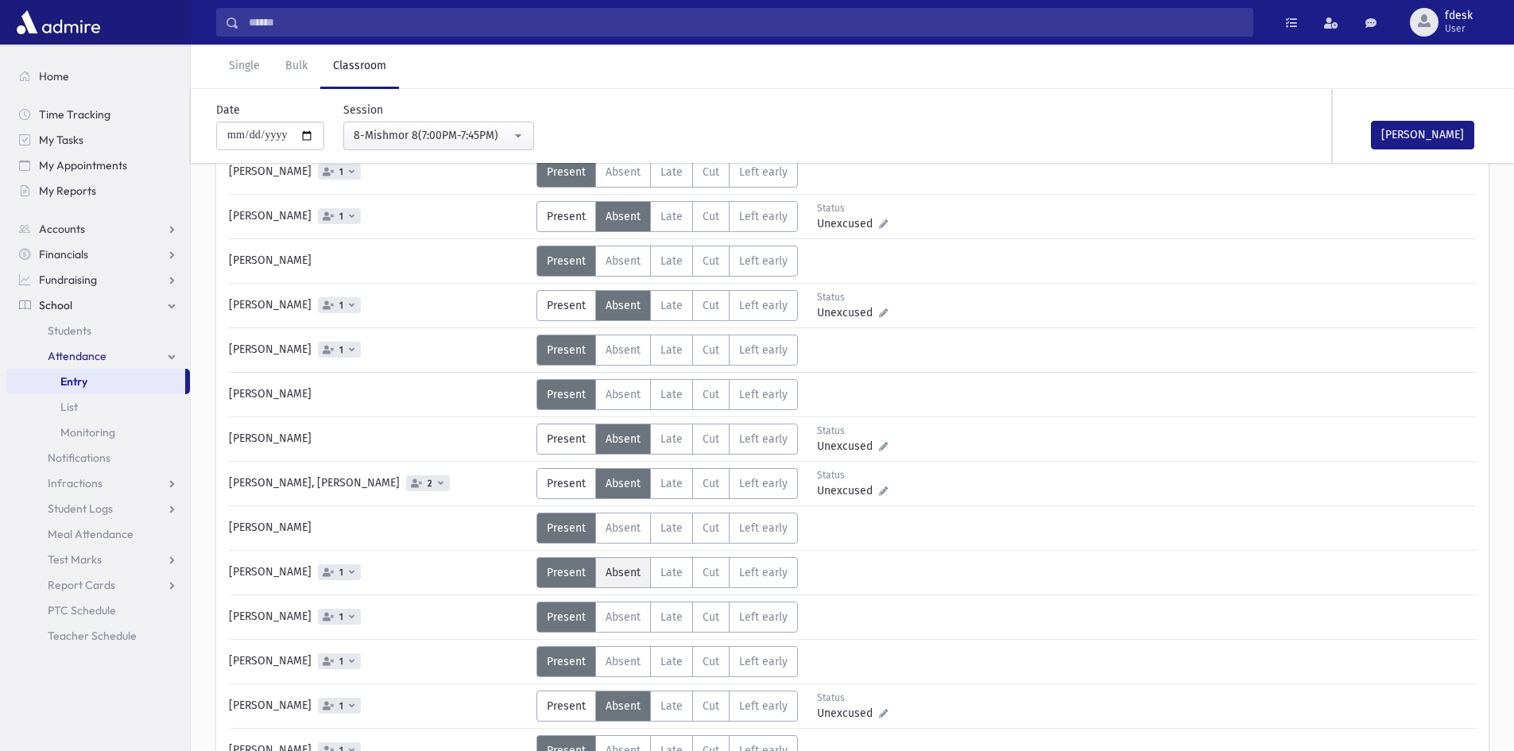
click at [617, 580] on label "Absent A" at bounding box center [623, 572] width 56 height 31
click at [671, 533] on span "Late" at bounding box center [671, 528] width 22 height 14
click at [677, 657] on span "Late" at bounding box center [671, 662] width 22 height 14
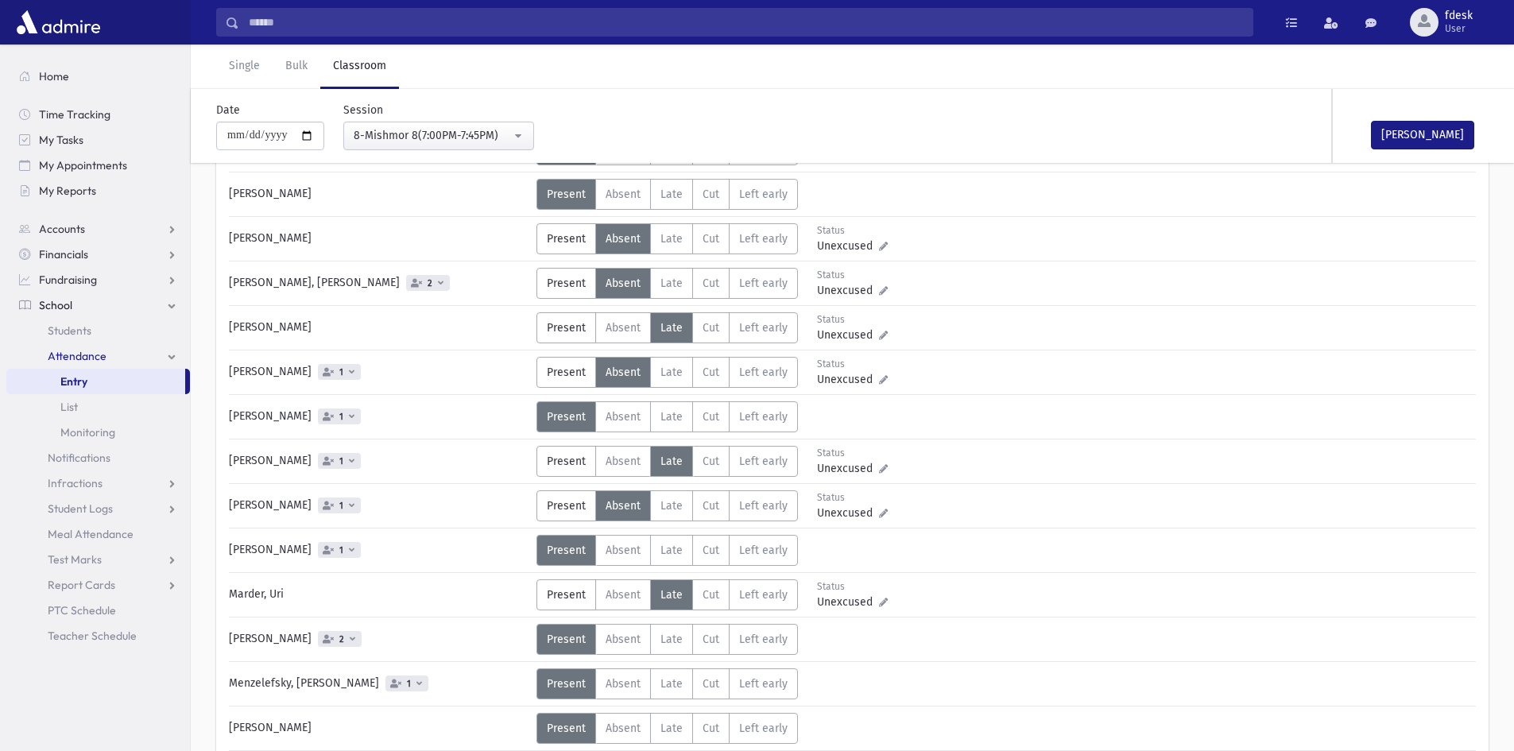
scroll to position [556, 0]
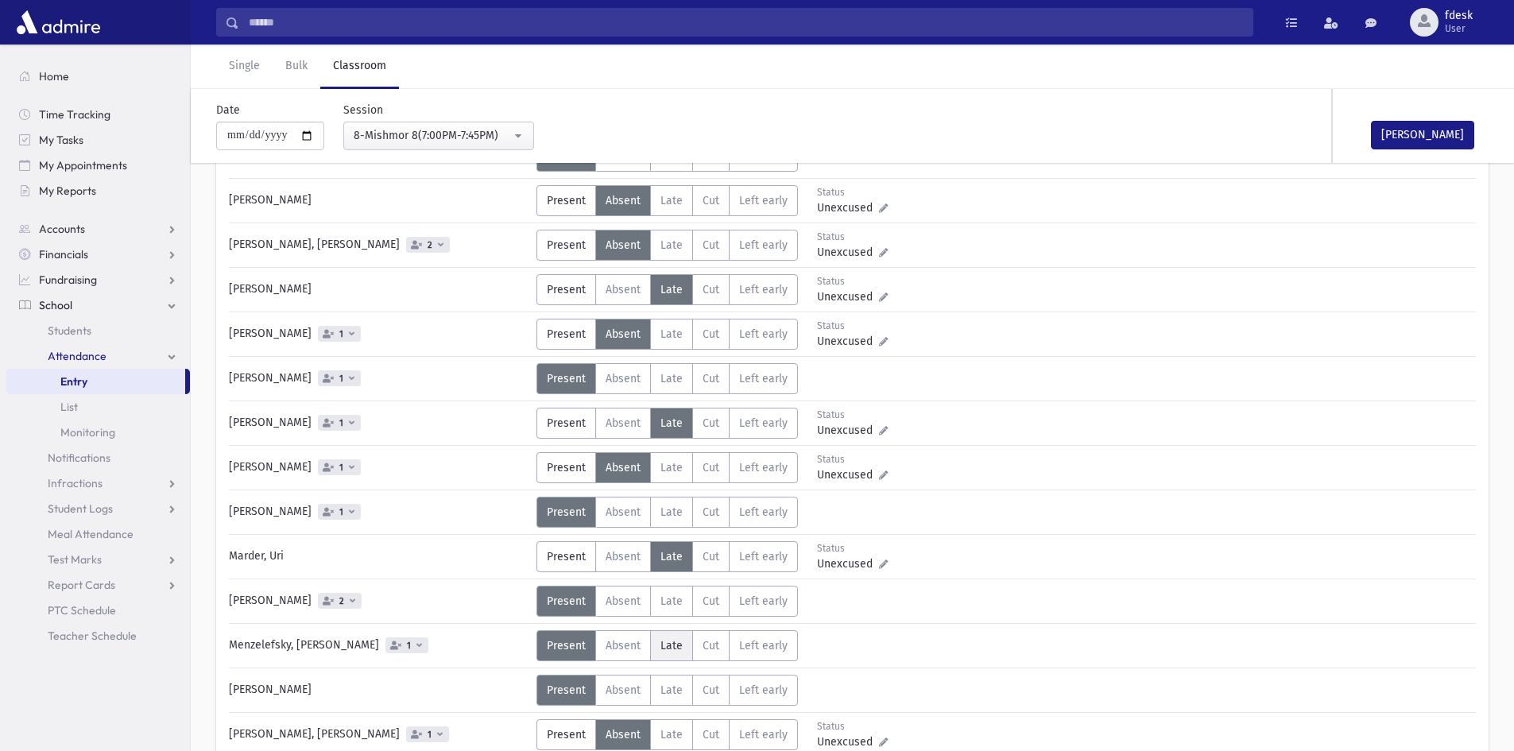
click at [674, 658] on label "Late L" at bounding box center [671, 645] width 43 height 31
drag, startPoint x: 1395, startPoint y: 127, endPoint x: 1384, endPoint y: 130, distance: 12.3
click at [1394, 127] on button "Mark Done" at bounding box center [1422, 135] width 103 height 29
